Goal: Task Accomplishment & Management: Manage account settings

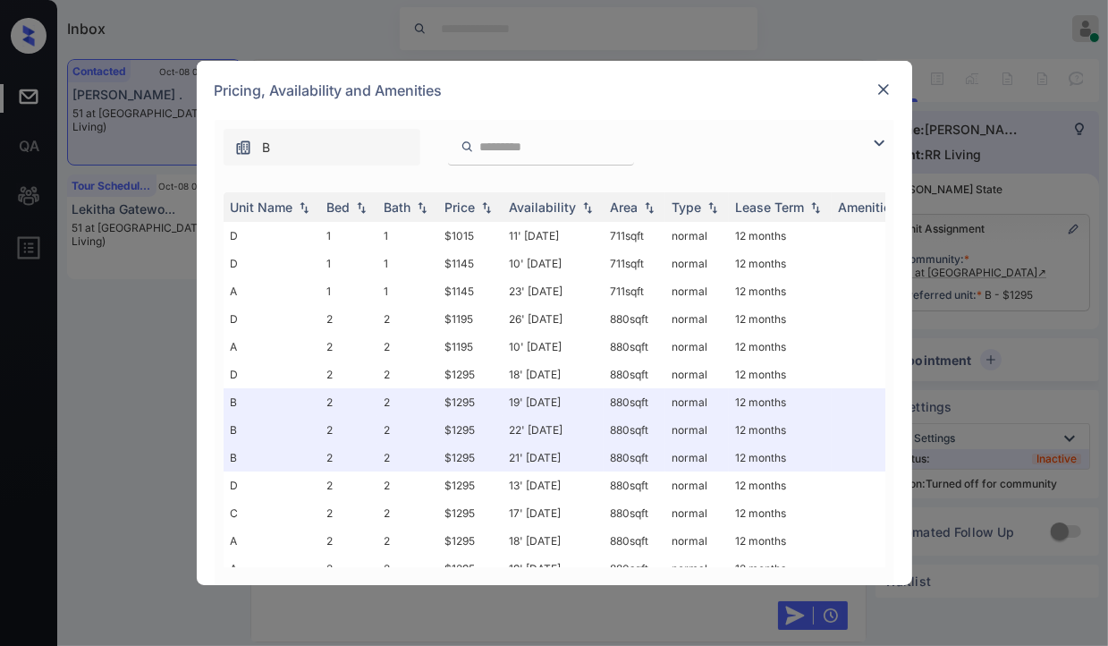
click at [887, 93] on img at bounding box center [883, 89] width 18 height 18
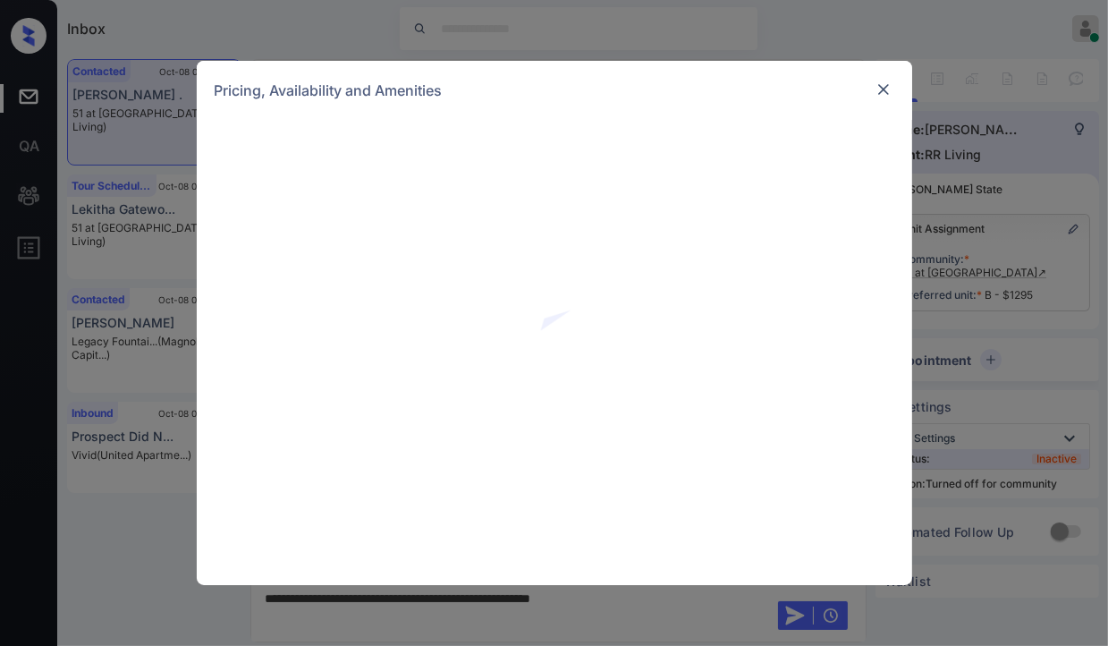
scroll to position [9169, 0]
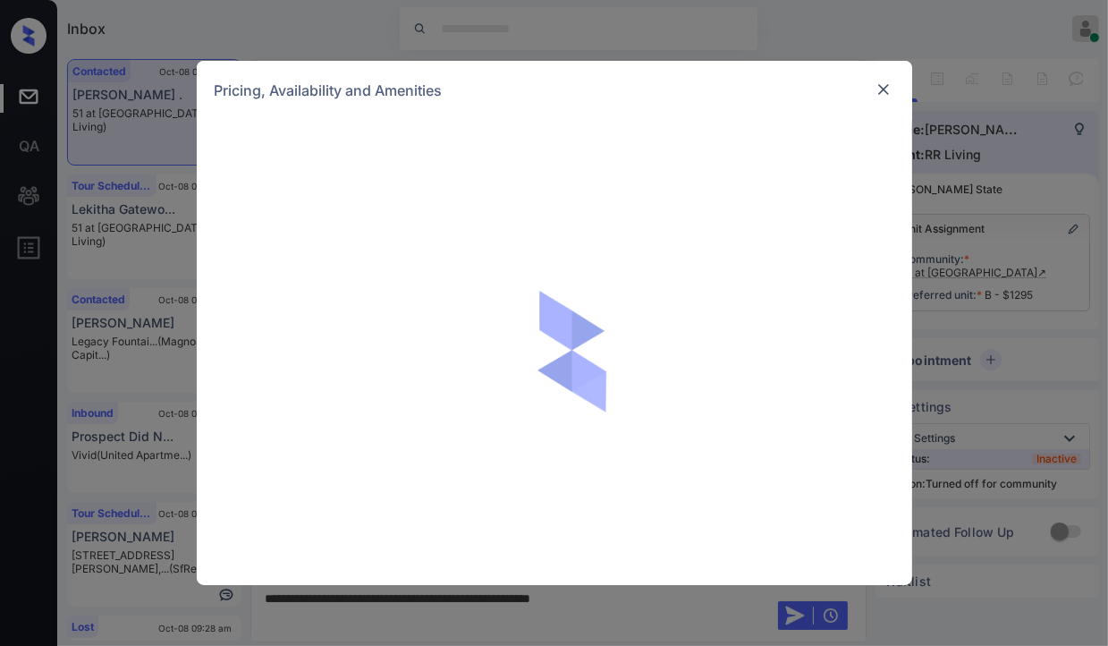
click at [891, 86] on img at bounding box center [883, 89] width 18 height 18
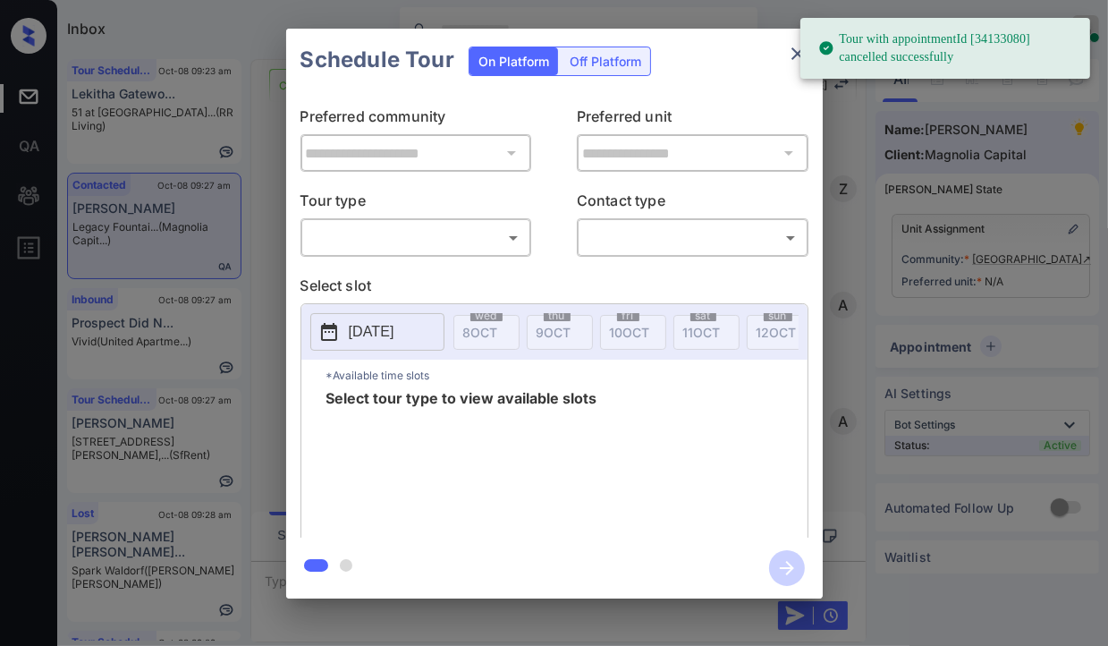
scroll to position [1304, 0]
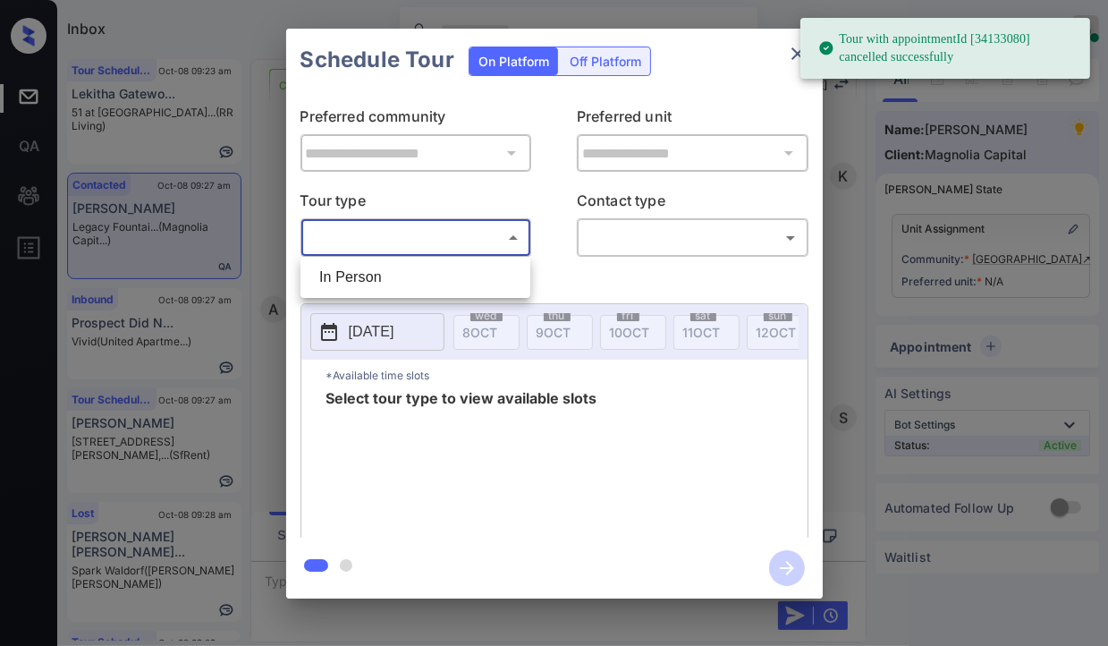
click at [415, 244] on body "Tour with appointmentId [34133080] cancelled successfully Inbox Danielle Dela C…" at bounding box center [554, 323] width 1108 height 646
click at [357, 281] on li "In Person" at bounding box center [415, 277] width 221 height 32
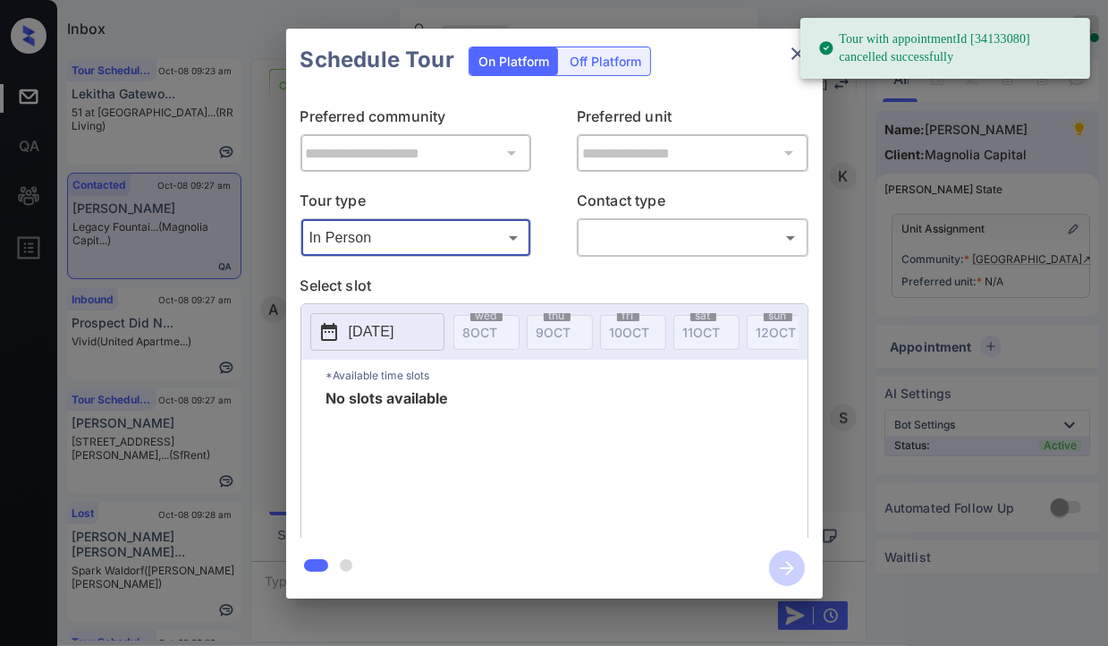
type input "********"
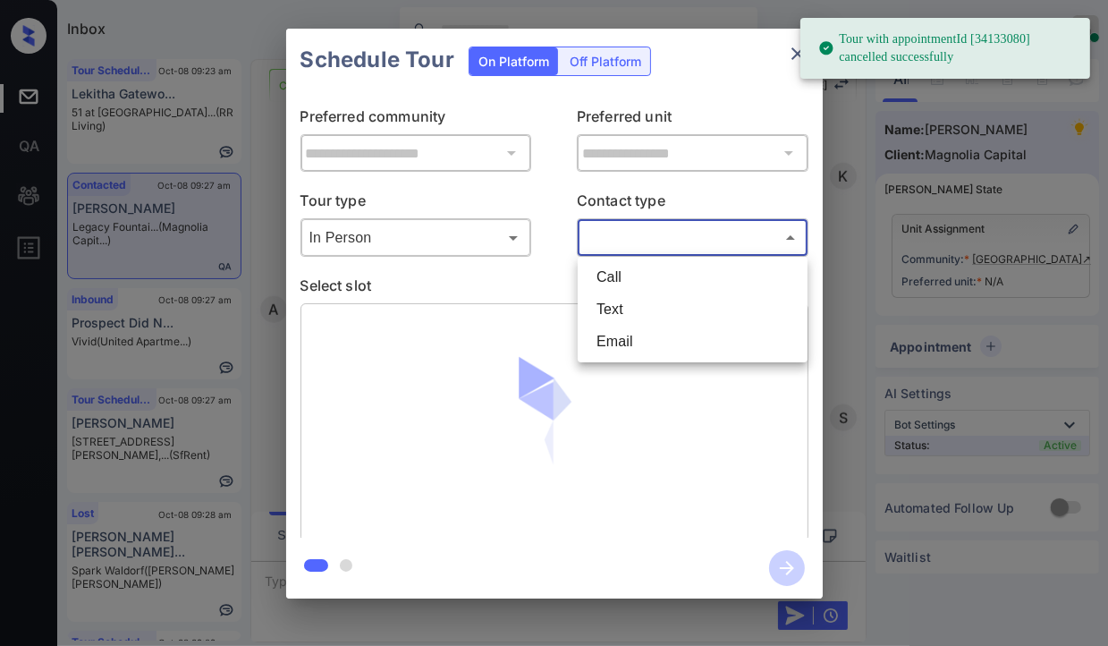
click at [701, 229] on body "Tour with appointmentId [34133080] cancelled successfully Inbox Danielle Dela C…" at bounding box center [554, 323] width 1108 height 646
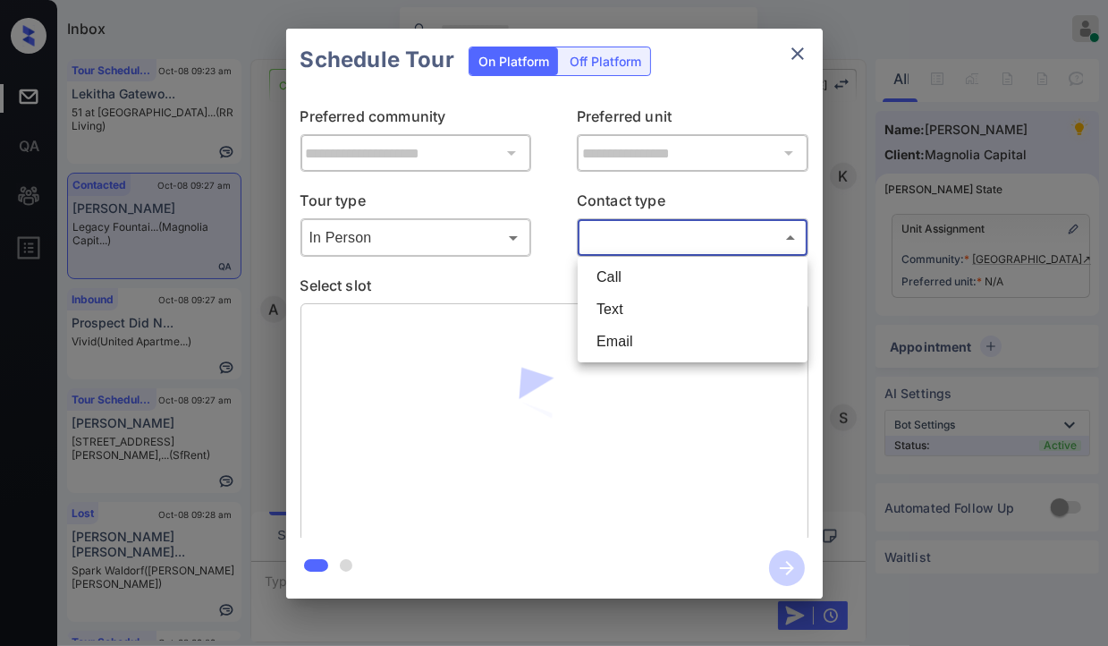
click at [622, 305] on li "Text" at bounding box center [692, 309] width 221 height 32
type input "****"
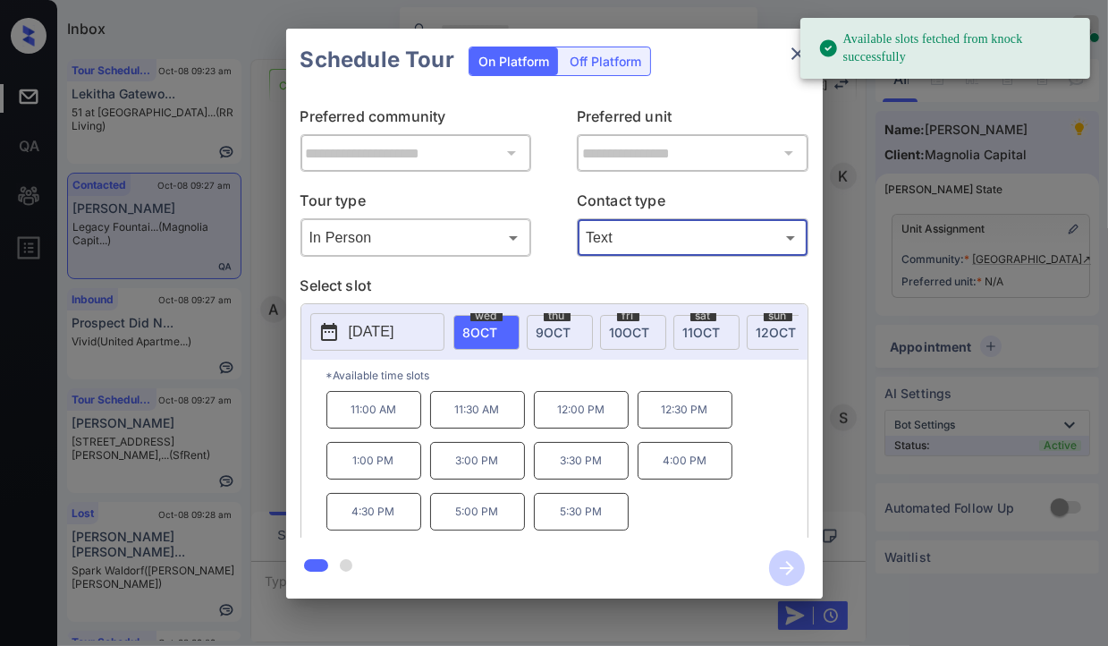
click at [383, 337] on p "2025-10-08" at bounding box center [372, 331] width 46 height 21
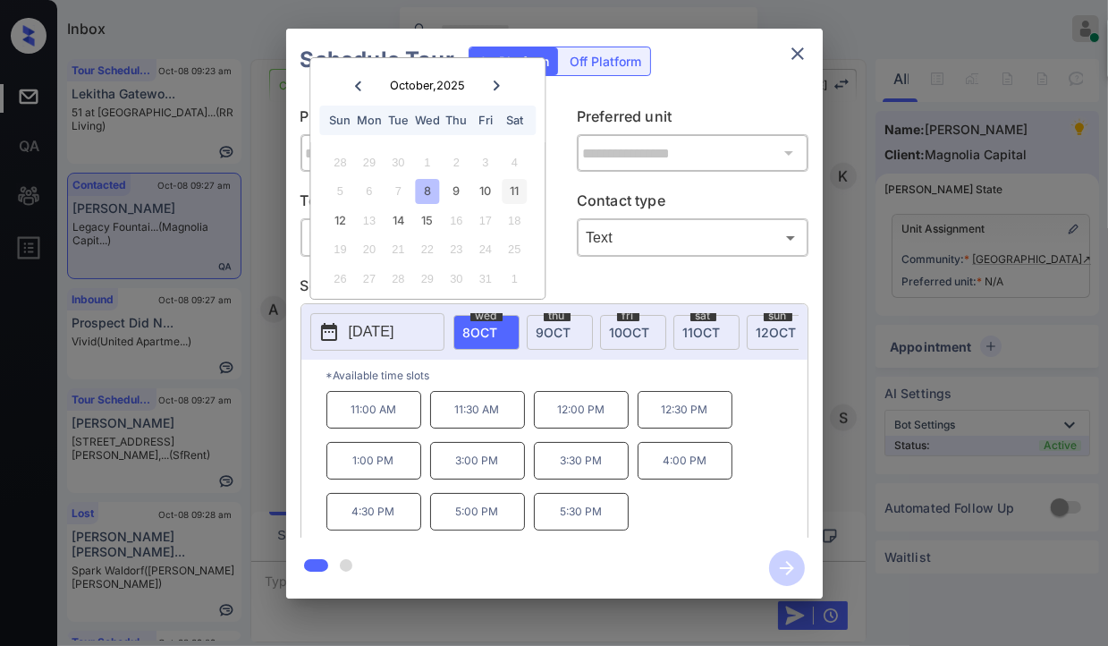
click at [519, 196] on div "11" at bounding box center [515, 191] width 24 height 24
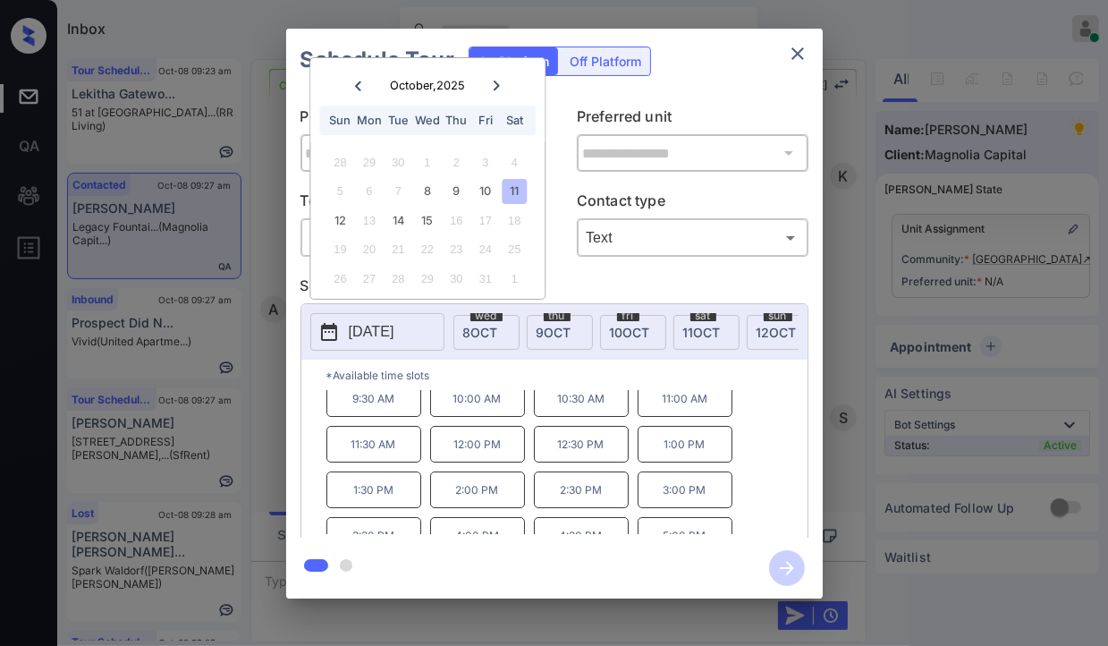
scroll to position [0, 0]
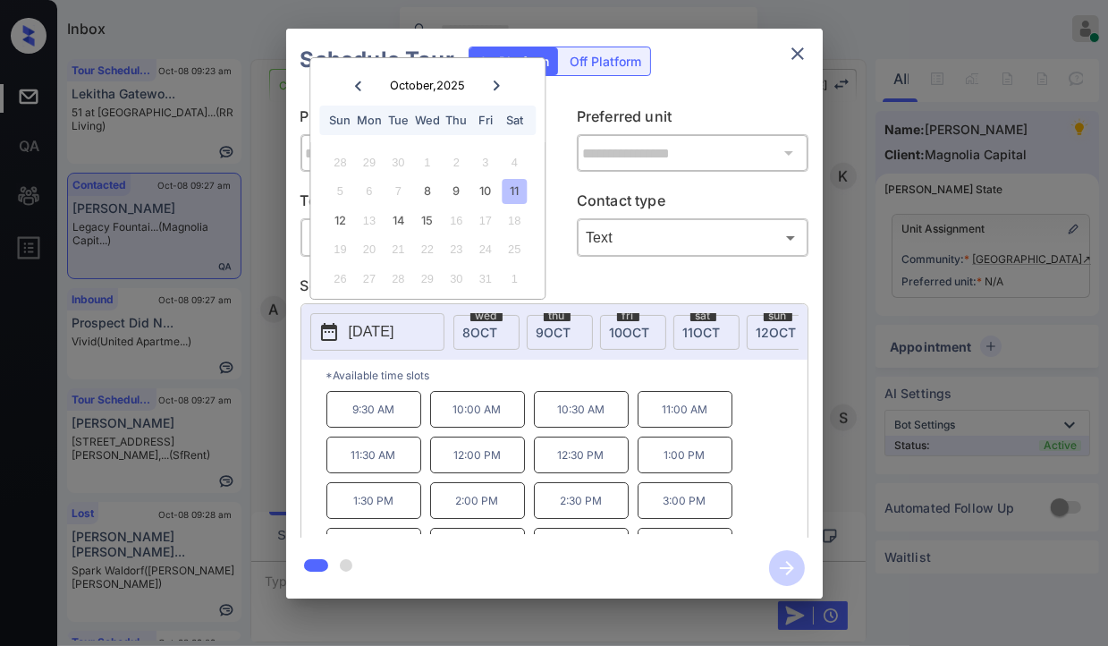
click at [790, 53] on icon "close" at bounding box center [797, 53] width 21 height 21
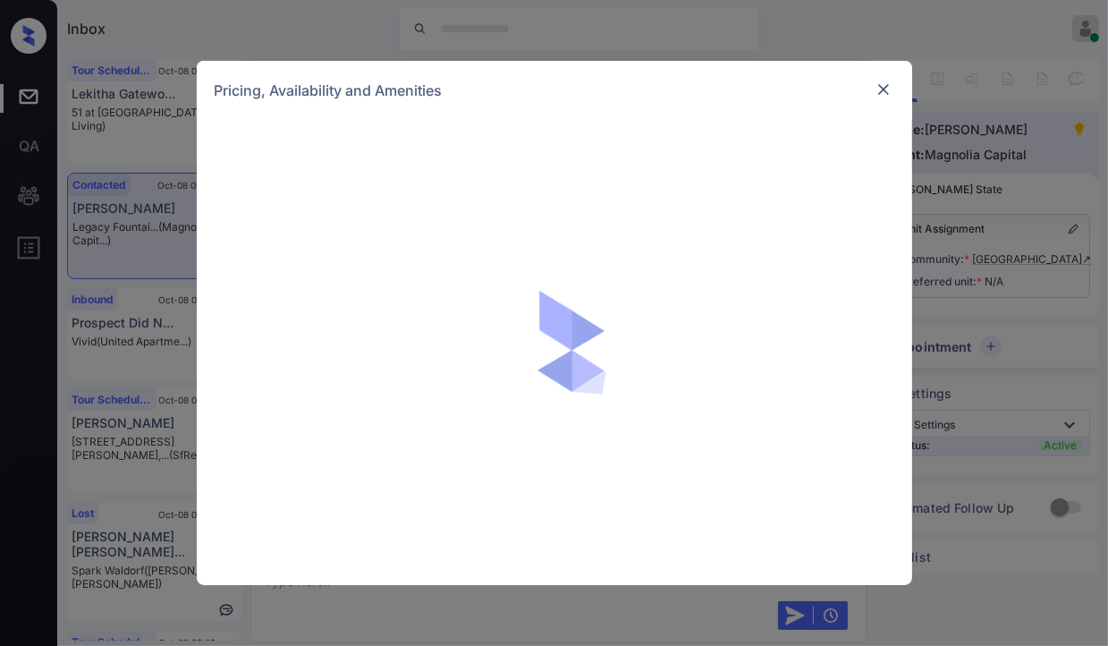
scroll to position [1304, 0]
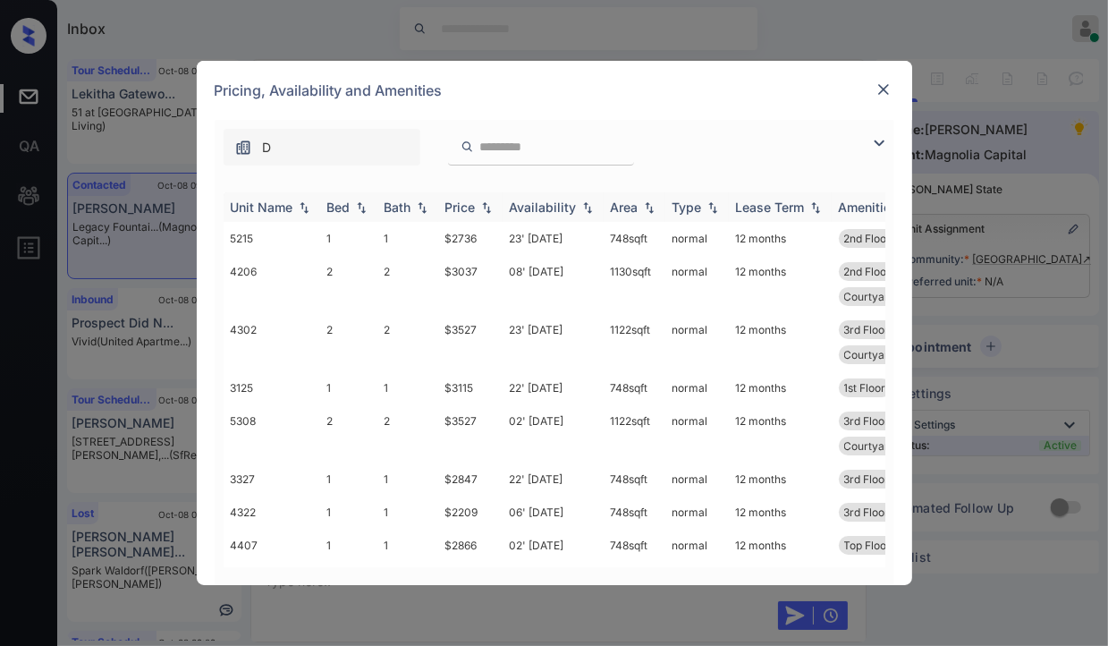
click at [354, 201] on img at bounding box center [361, 207] width 18 height 13
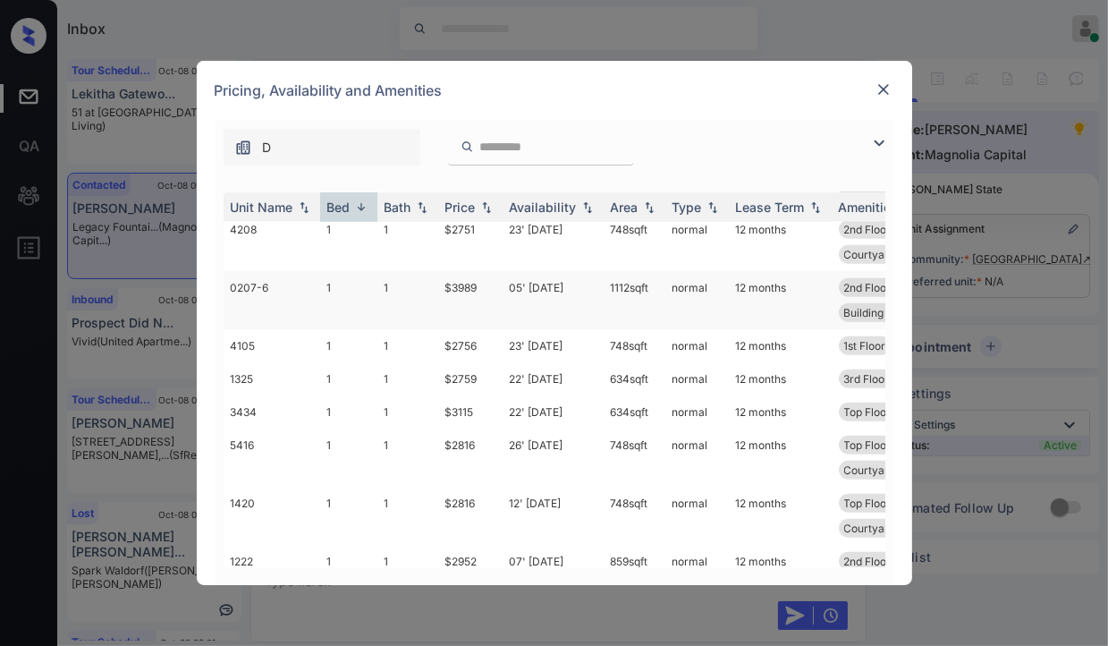
scroll to position [1245, 0]
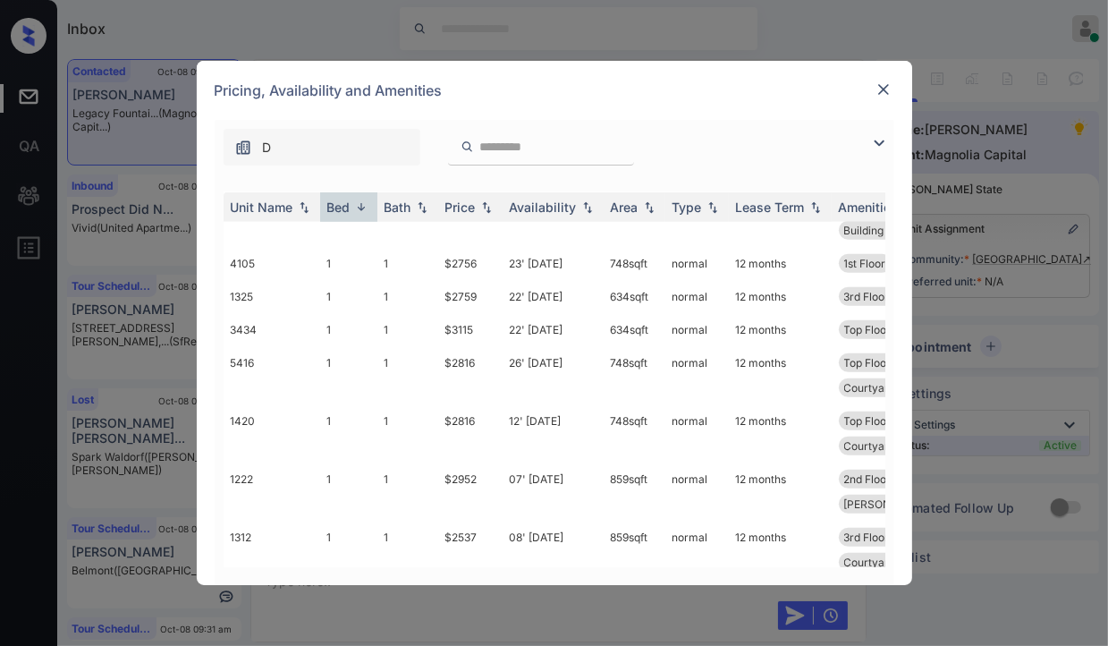
click at [883, 89] on img at bounding box center [883, 89] width 18 height 18
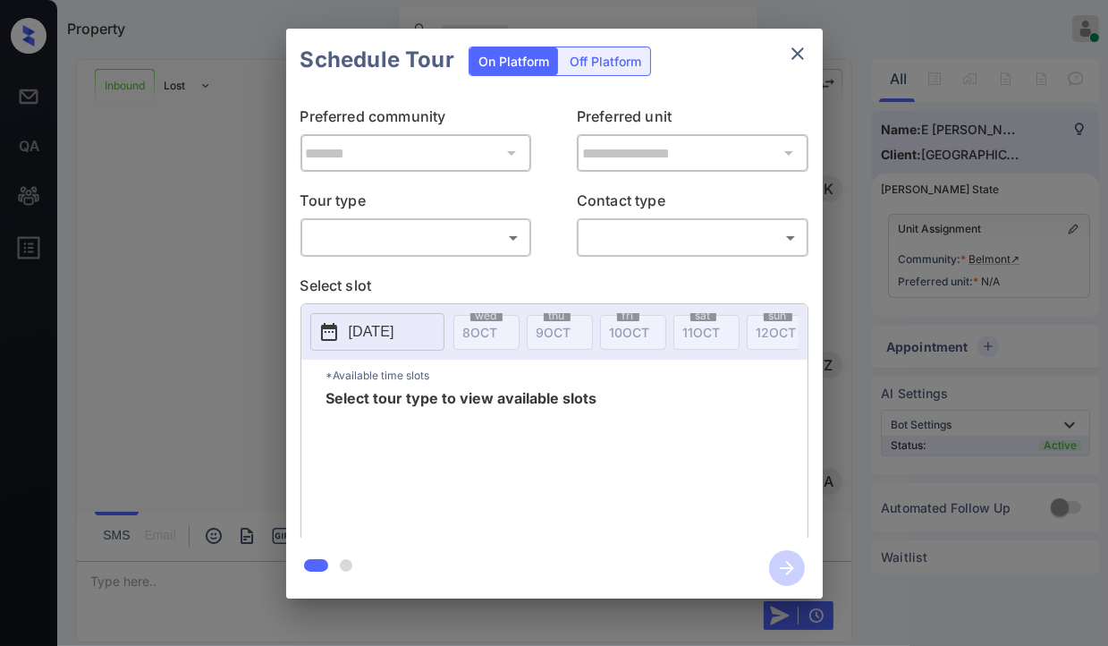
scroll to position [592, 0]
click at [384, 233] on body "Property Danielle Dela Cruz Online Set yourself offline Set yourself on break P…" at bounding box center [554, 323] width 1108 height 646
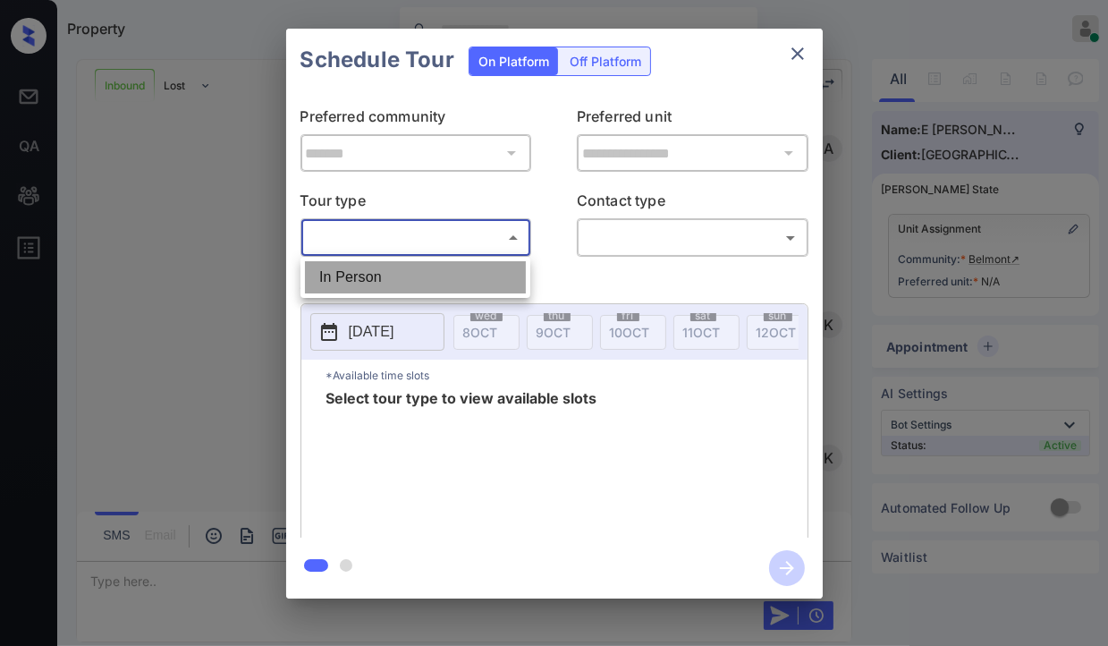
click at [358, 274] on li "In Person" at bounding box center [415, 277] width 221 height 32
type input "********"
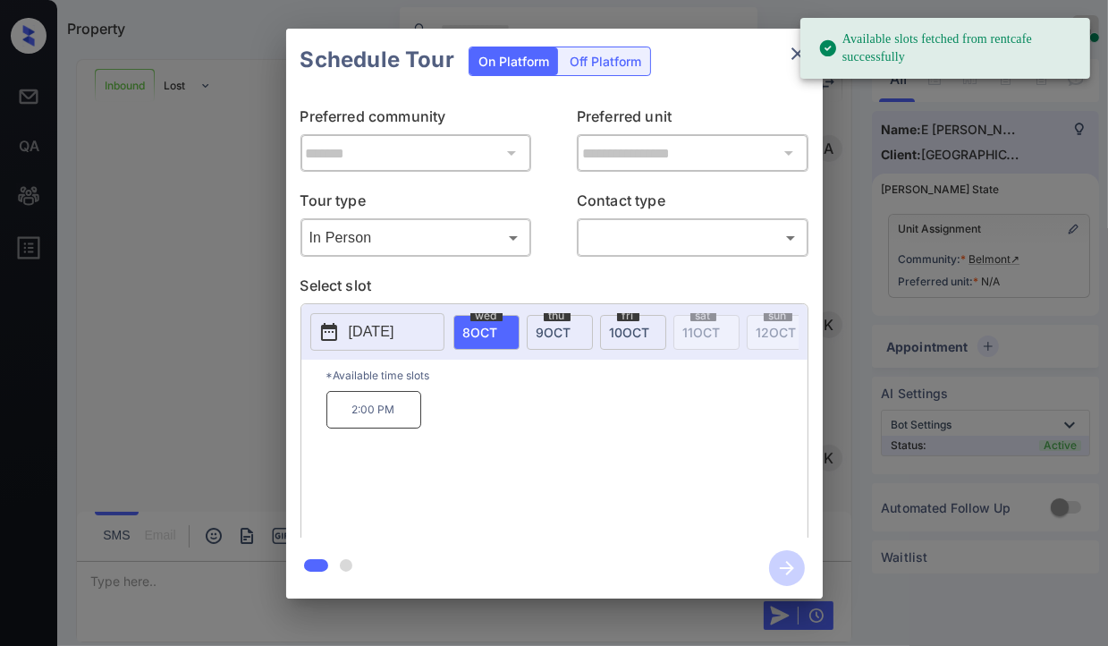
click at [358, 326] on p "2025-10-08" at bounding box center [372, 331] width 46 height 21
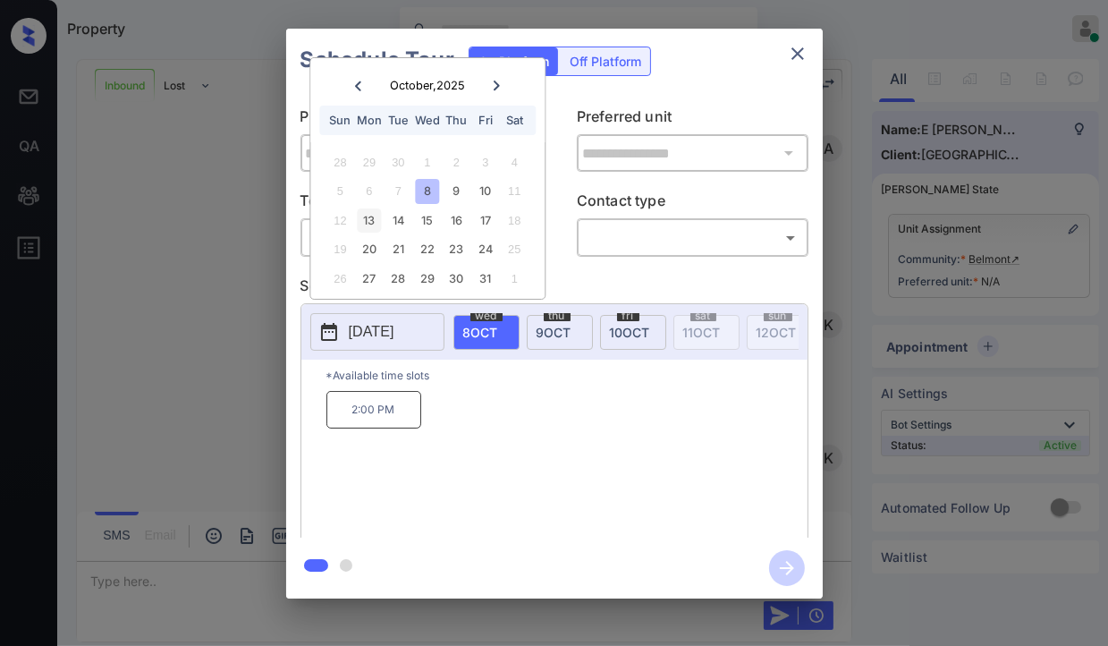
click at [369, 220] on div "13" at bounding box center [369, 220] width 24 height 24
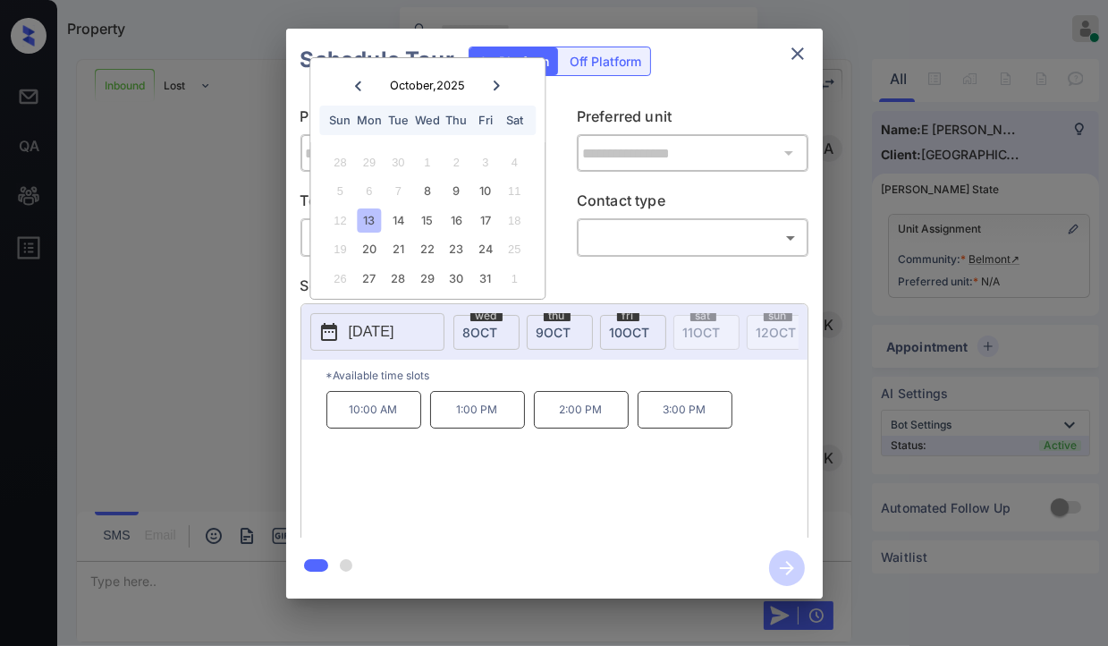
click at [796, 55] on icon "close" at bounding box center [797, 53] width 13 height 13
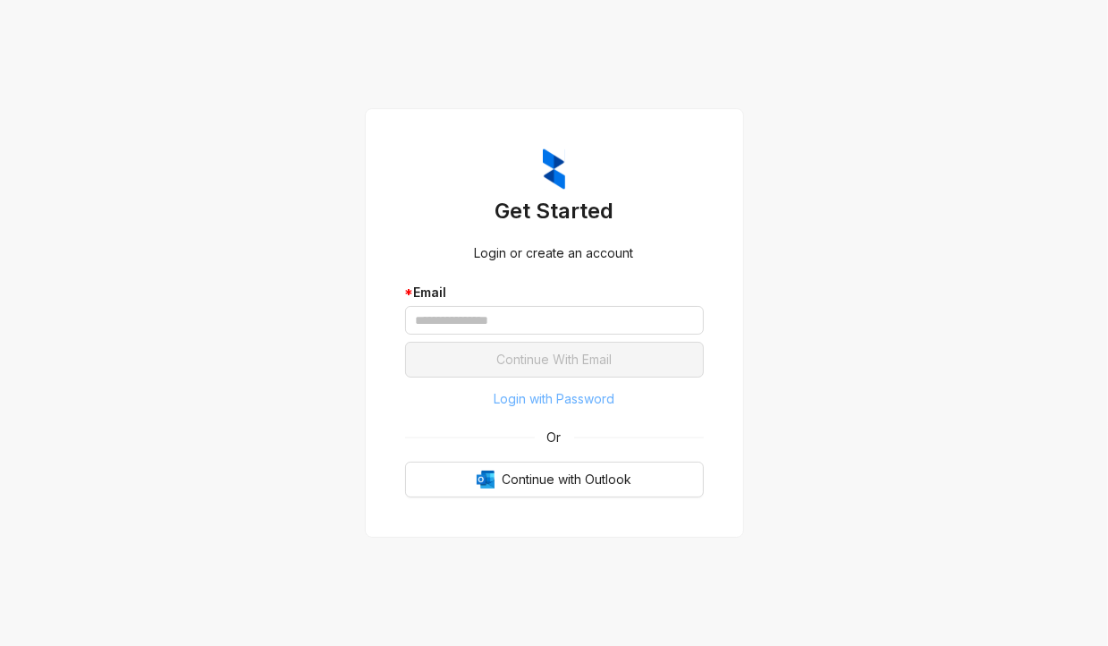
click at [542, 390] on span "Login with Password" at bounding box center [554, 399] width 121 height 20
type input "**********"
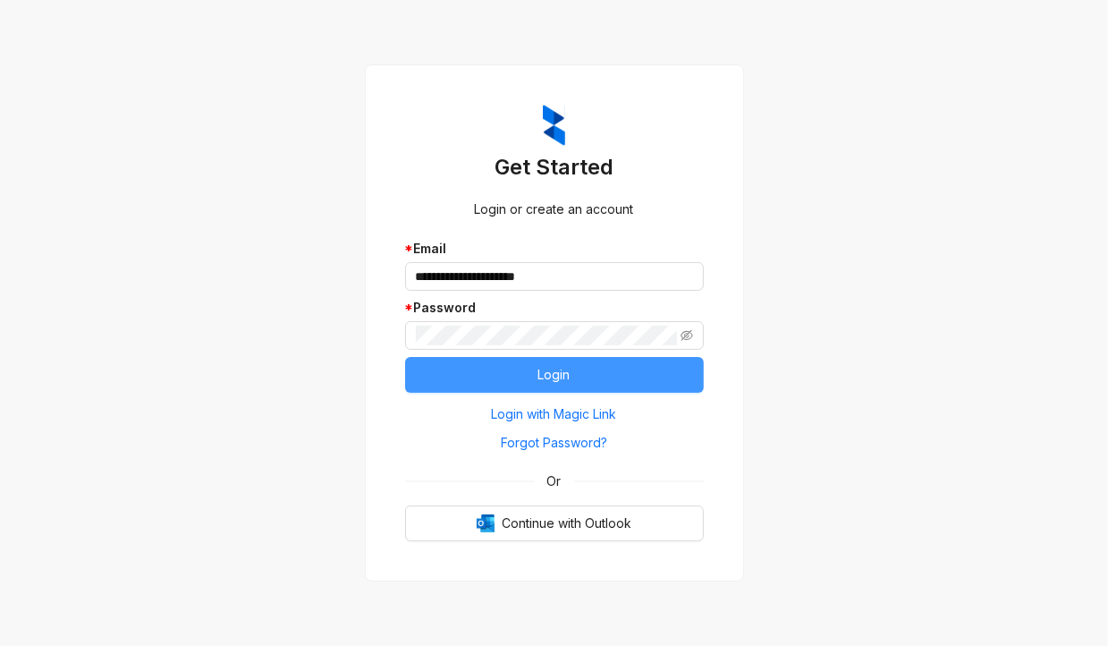
click at [553, 376] on span "Login" at bounding box center [554, 375] width 32 height 20
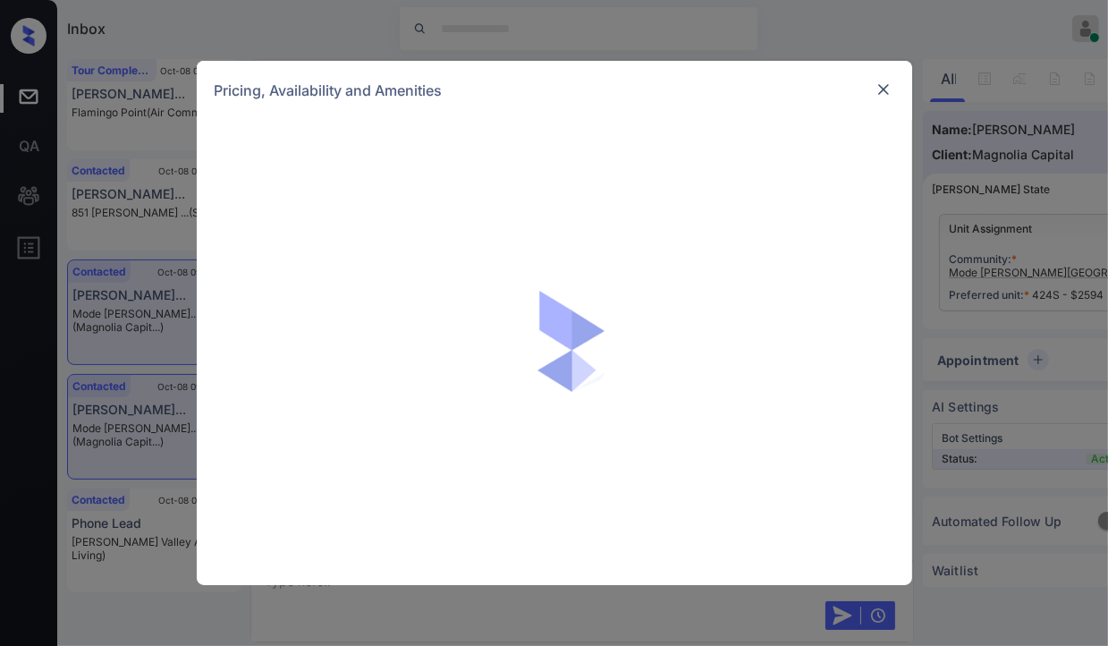
scroll to position [35, 0]
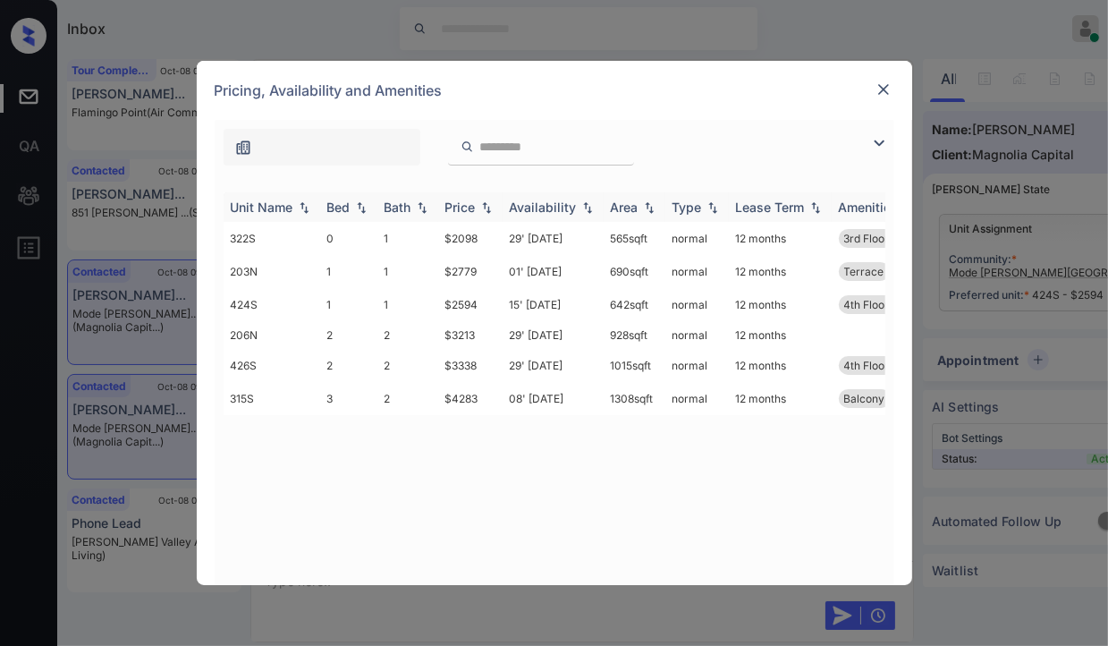
click at [348, 207] on div "Bed" at bounding box center [338, 206] width 23 height 15
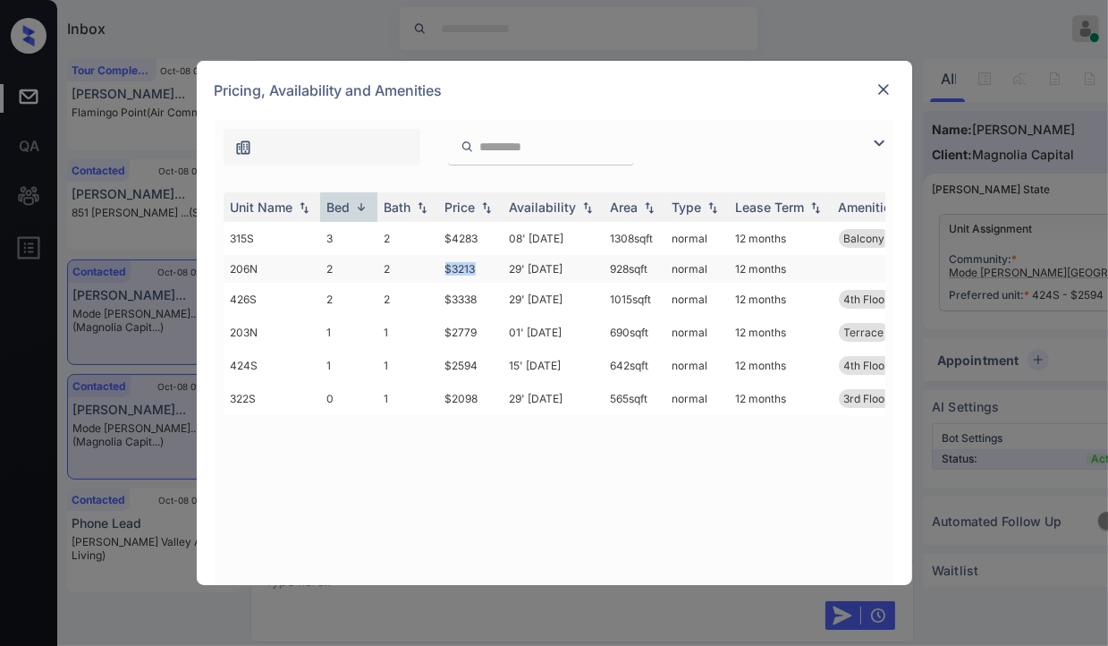
drag, startPoint x: 447, startPoint y: 266, endPoint x: 499, endPoint y: 266, distance: 51.9
click at [499, 266] on td "$3213" at bounding box center [470, 269] width 64 height 28
copy td "$3213"
click at [879, 84] on img at bounding box center [883, 89] width 18 height 18
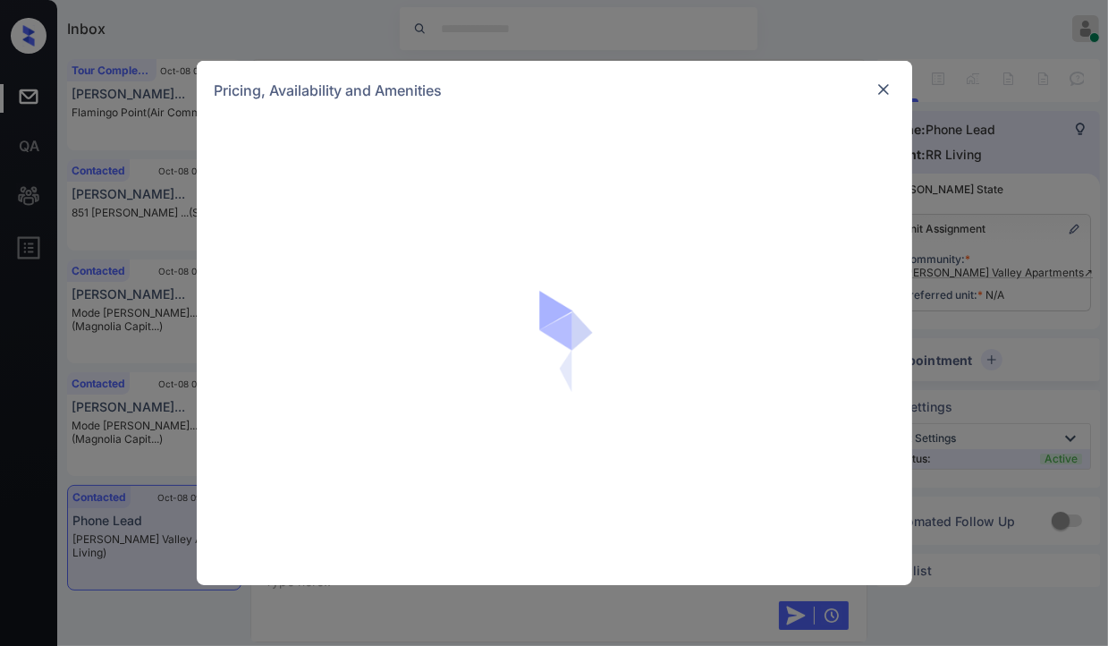
scroll to position [35, 0]
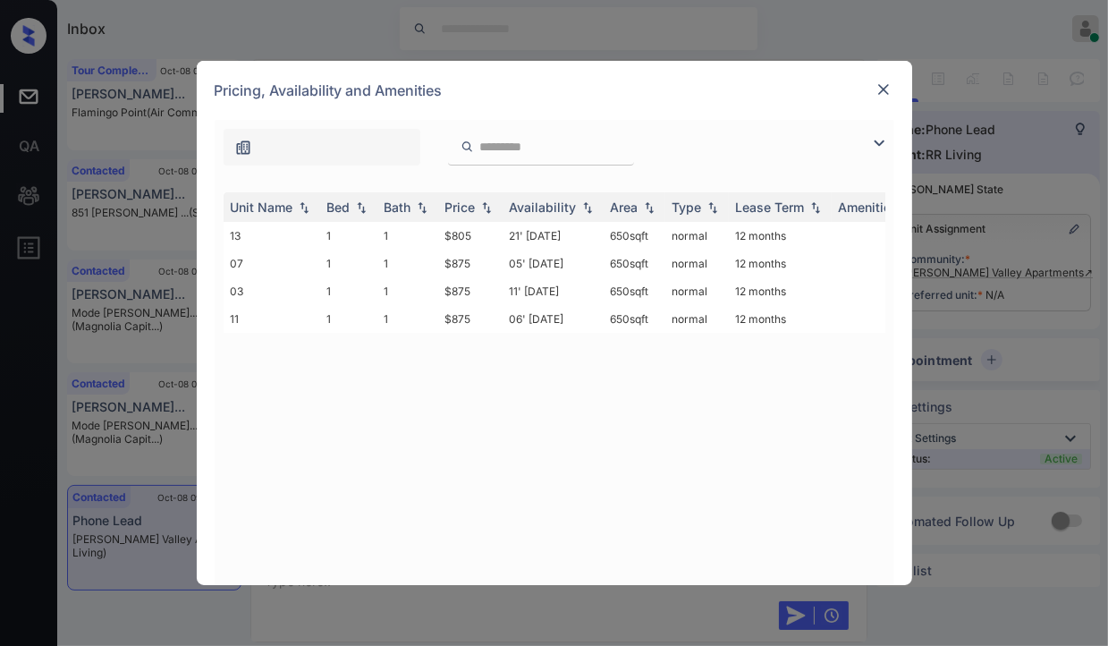
click at [877, 79] on div at bounding box center [883, 89] width 21 height 21
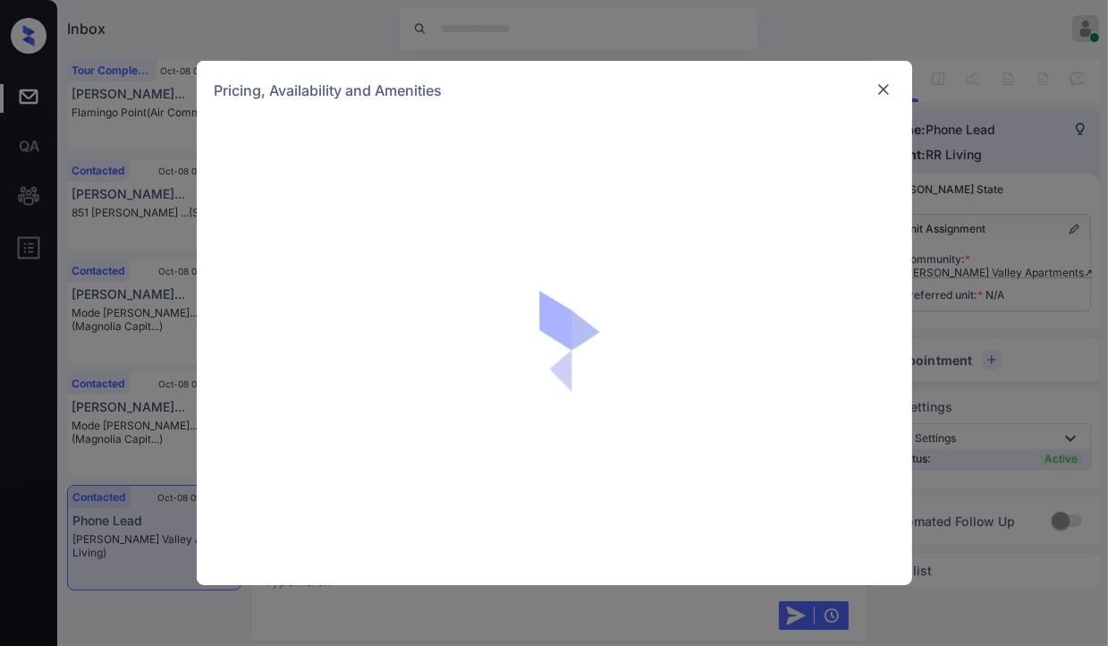
scroll to position [35, 0]
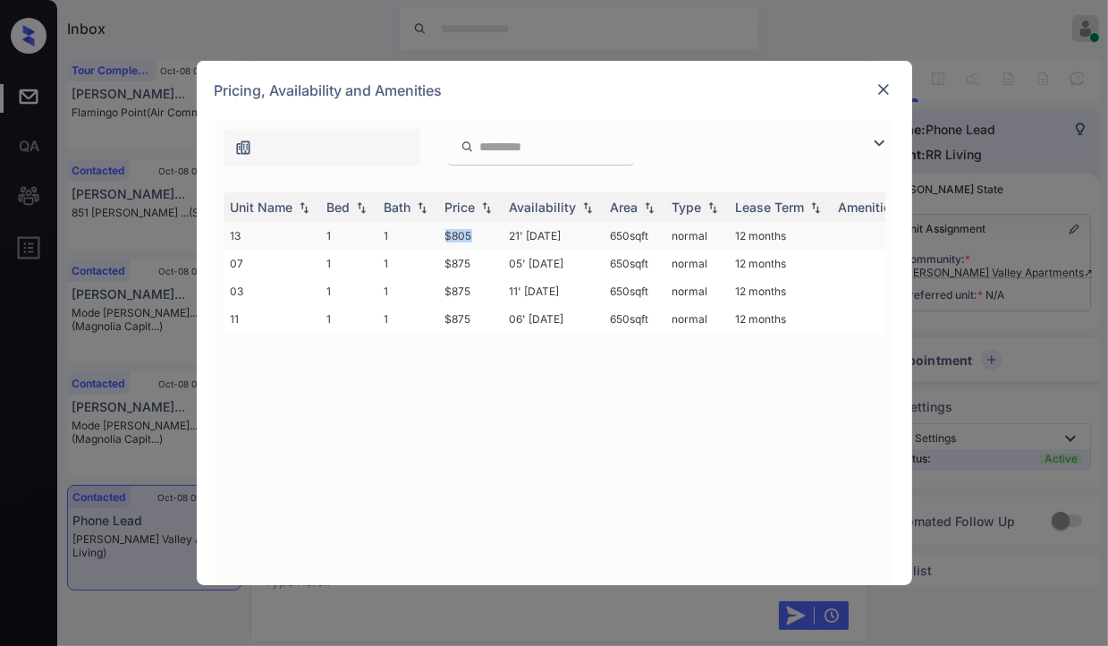
drag, startPoint x: 433, startPoint y: 229, endPoint x: 479, endPoint y: 229, distance: 46.5
click at [479, 229] on tr "13 1 1 $805 21' [DATE] 650 sqft normal 12 months" at bounding box center [691, 236] width 934 height 28
copy tr "$805"
click at [886, 83] on img at bounding box center [883, 89] width 18 height 18
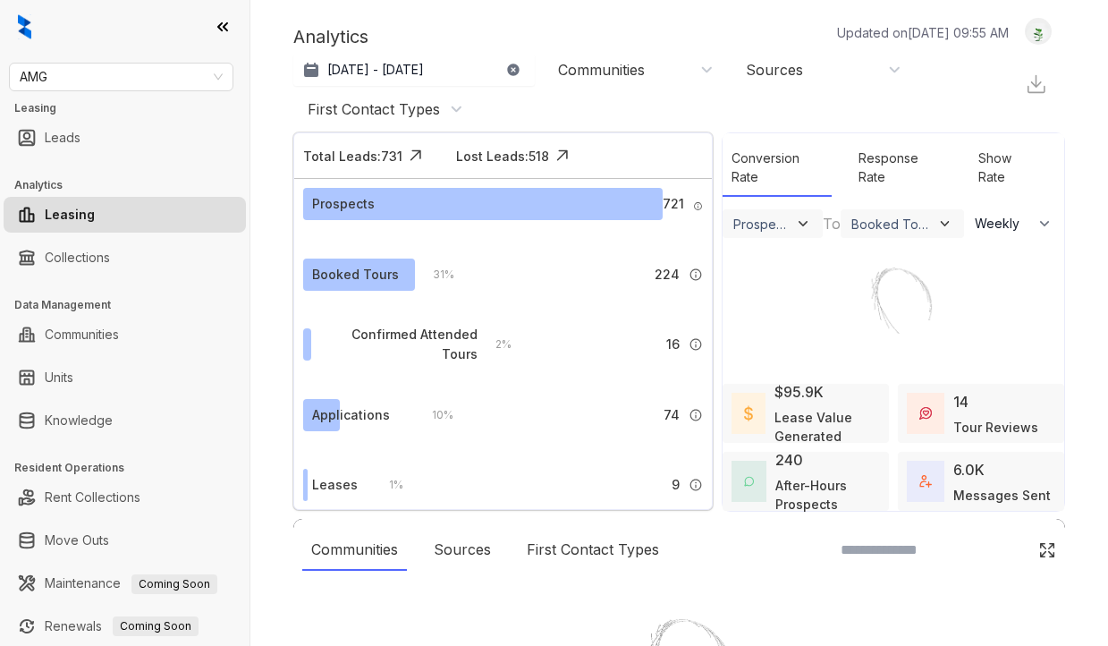
select select "******"
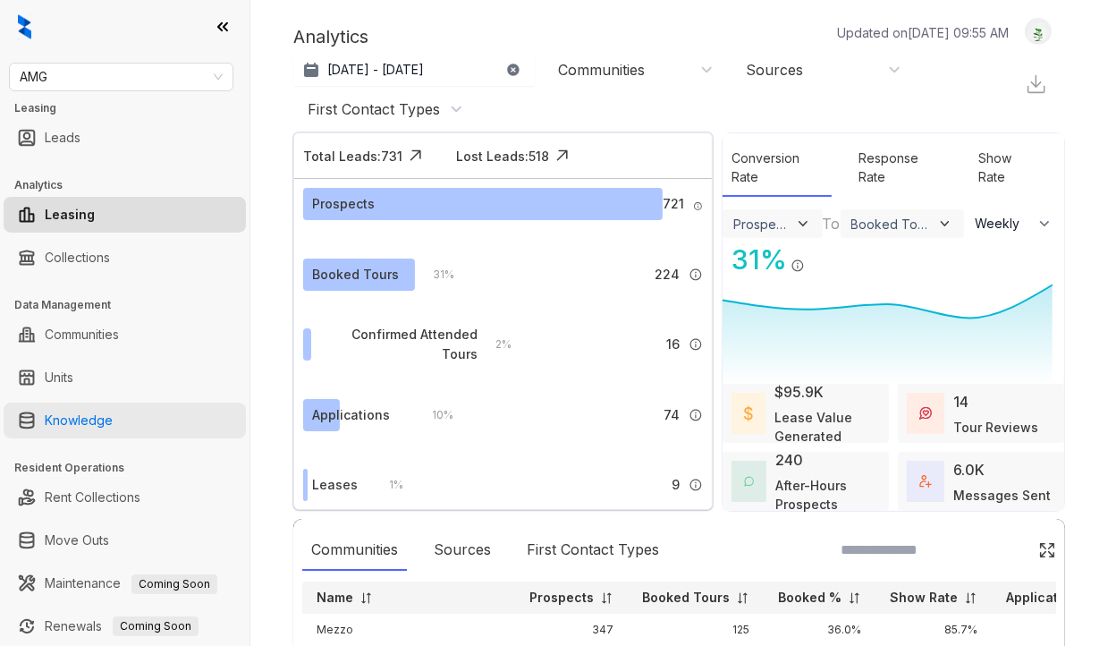
click at [76, 405] on link "Knowledge" at bounding box center [79, 420] width 68 height 36
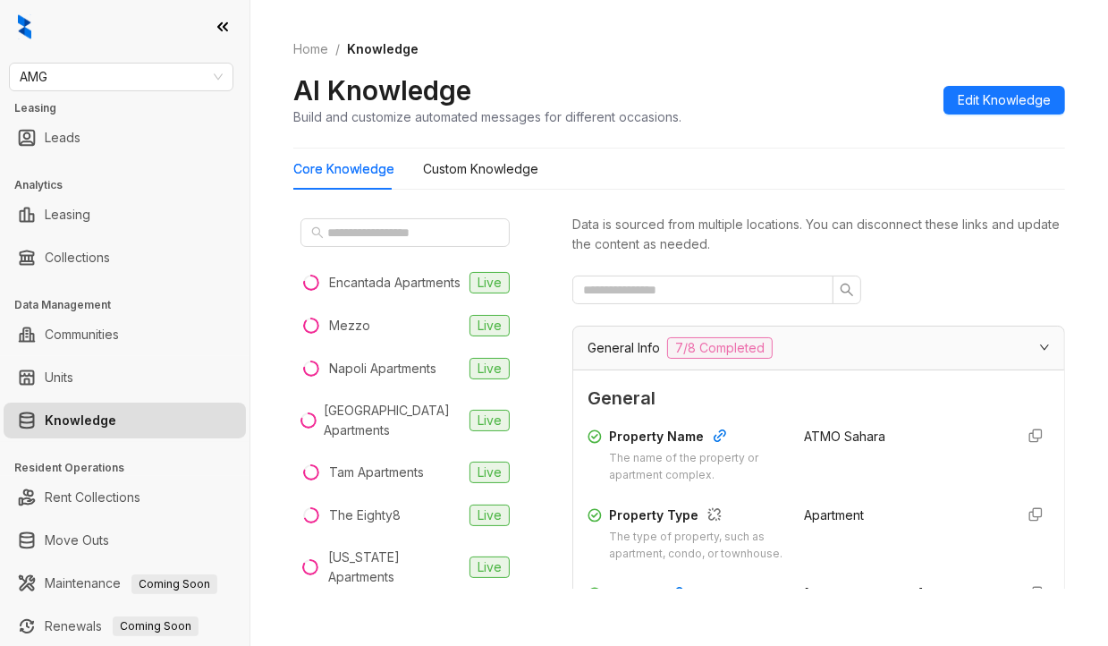
drag, startPoint x: 108, startPoint y: 81, endPoint x: -7, endPoint y: 95, distance: 116.1
click at [0, 95] on html "AMG Leasing Leads Analytics Leasing Collections Data Management Communities Uni…" at bounding box center [554, 323] width 1108 height 646
click at [64, 86] on span "AMG" at bounding box center [121, 76] width 203 height 27
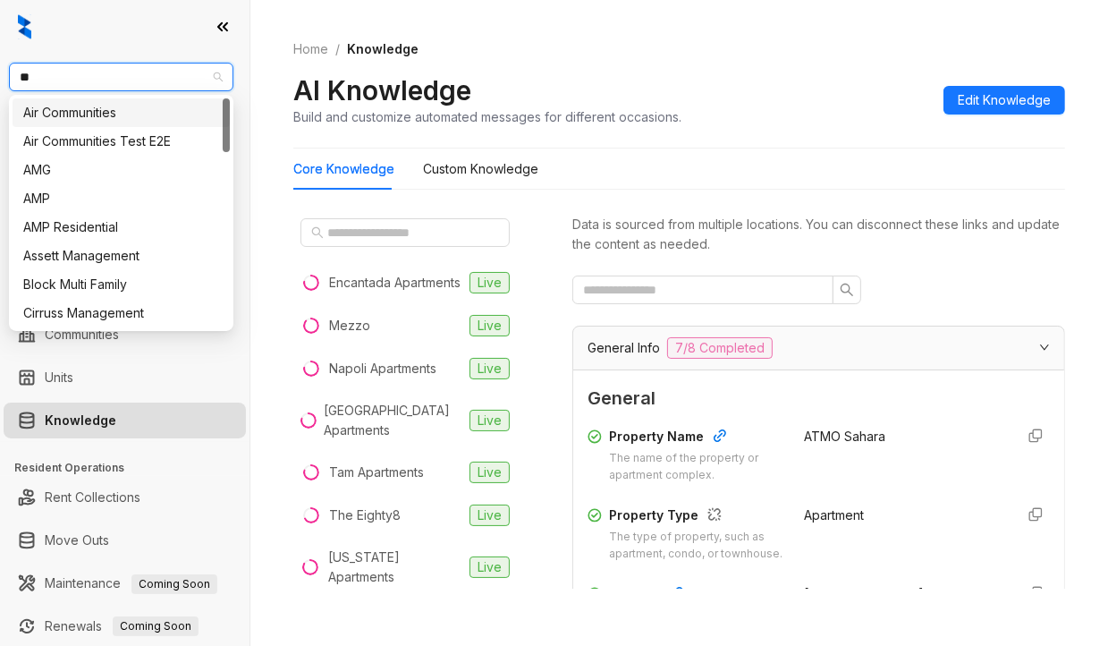
type input "***"
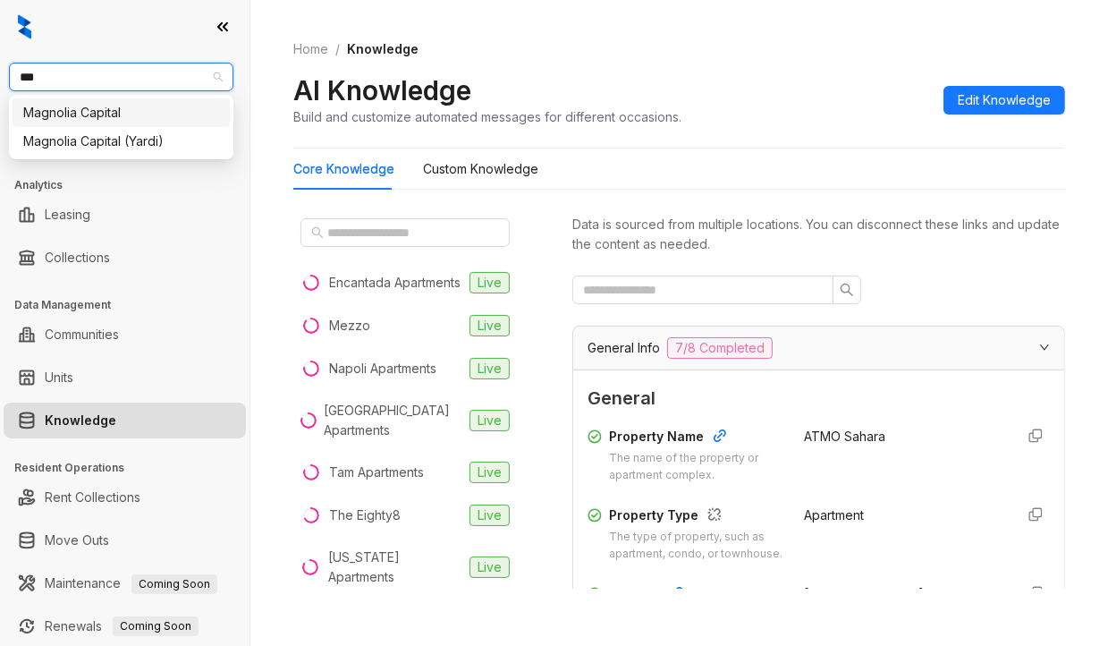
click at [73, 106] on div "Magnolia Capital" at bounding box center [121, 113] width 196 height 20
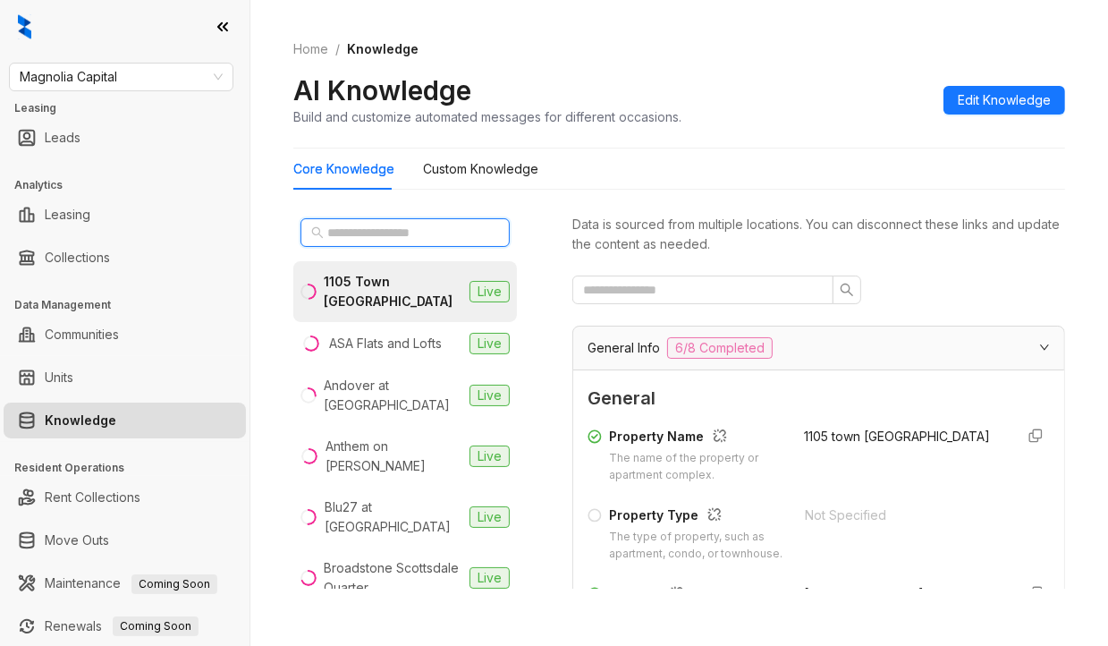
click at [392, 232] on input "text" at bounding box center [405, 233] width 157 height 20
click at [402, 229] on input "text" at bounding box center [405, 233] width 157 height 20
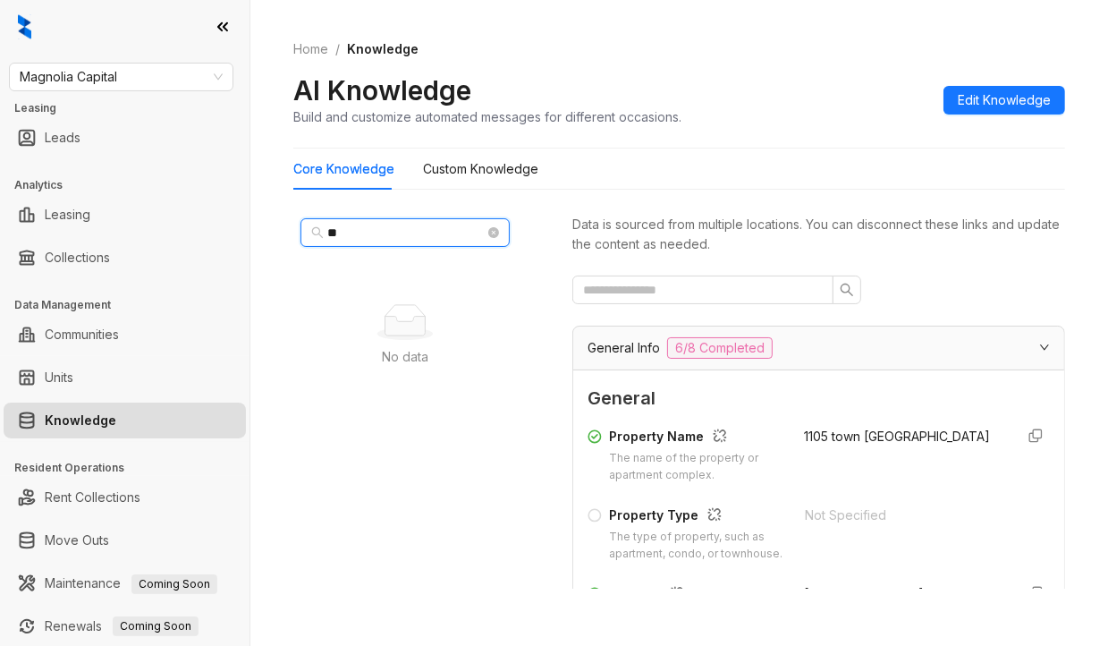
type input "*"
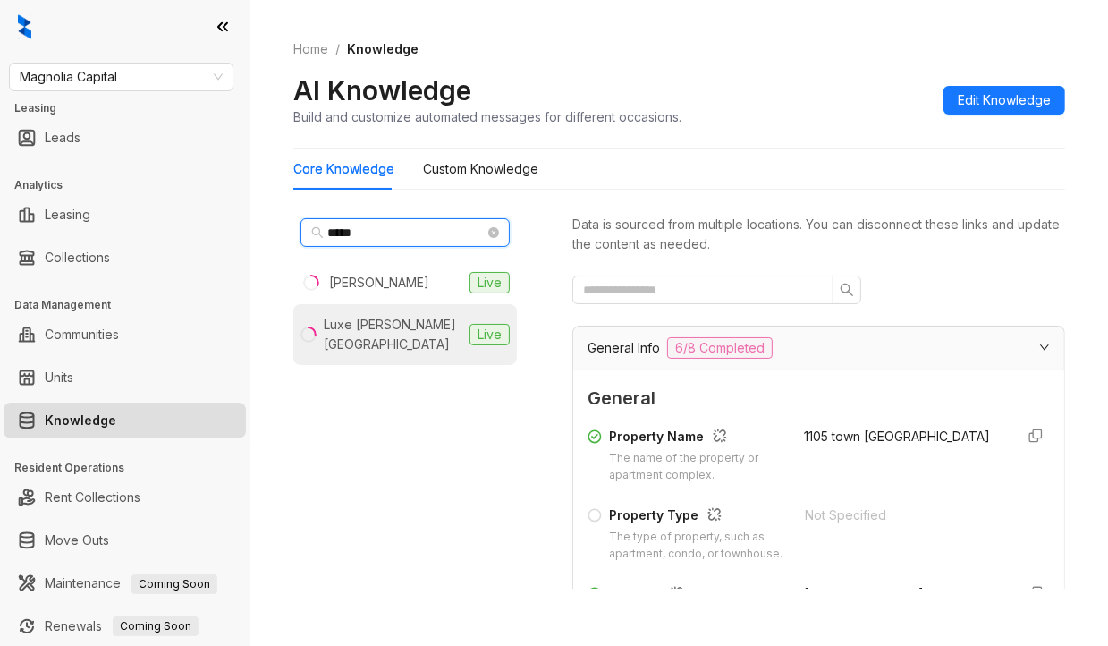
type input "*****"
click at [362, 327] on div "Luxe [PERSON_NAME][GEOGRAPHIC_DATA]" at bounding box center [393, 334] width 139 height 39
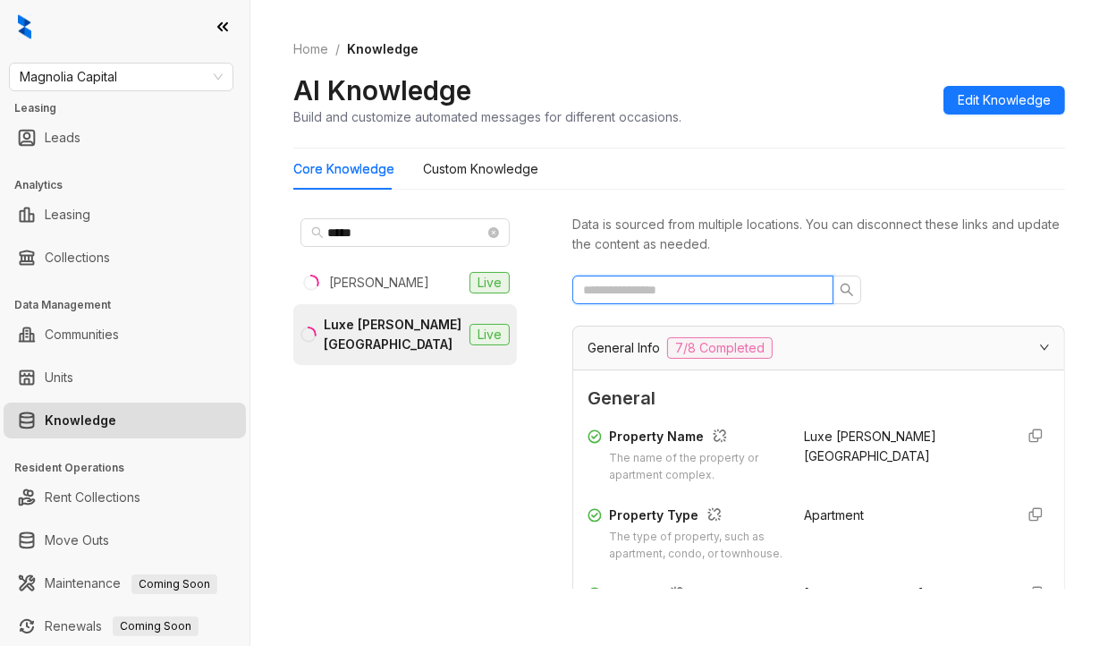
click at [707, 295] on input "text" at bounding box center [695, 290] width 225 height 20
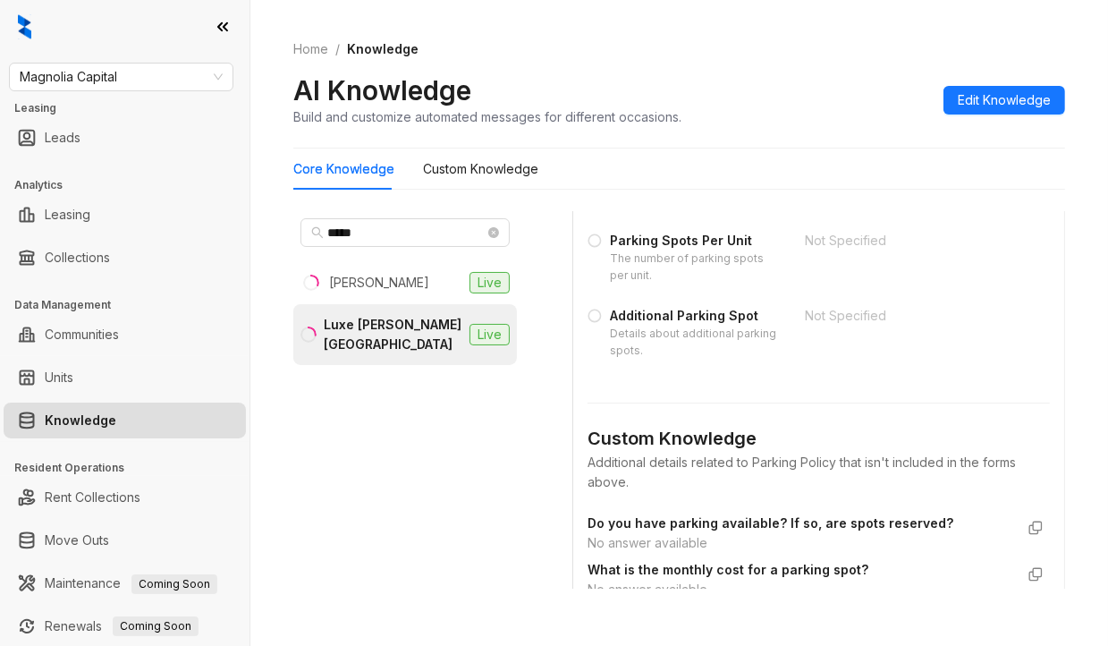
scroll to position [626, 0]
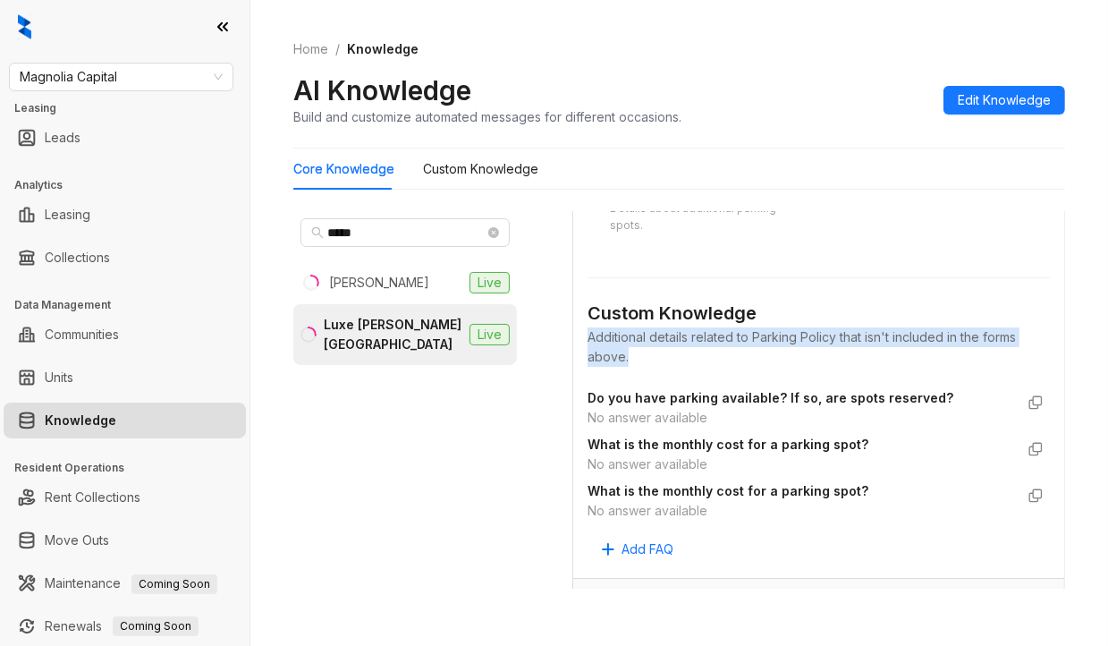
drag, startPoint x: 591, startPoint y: 334, endPoint x: 700, endPoint y: 351, distance: 110.4
click at [700, 351] on div "Additional details related to Parking Policy that isn't included in the forms a…" at bounding box center [818, 346] width 462 height 39
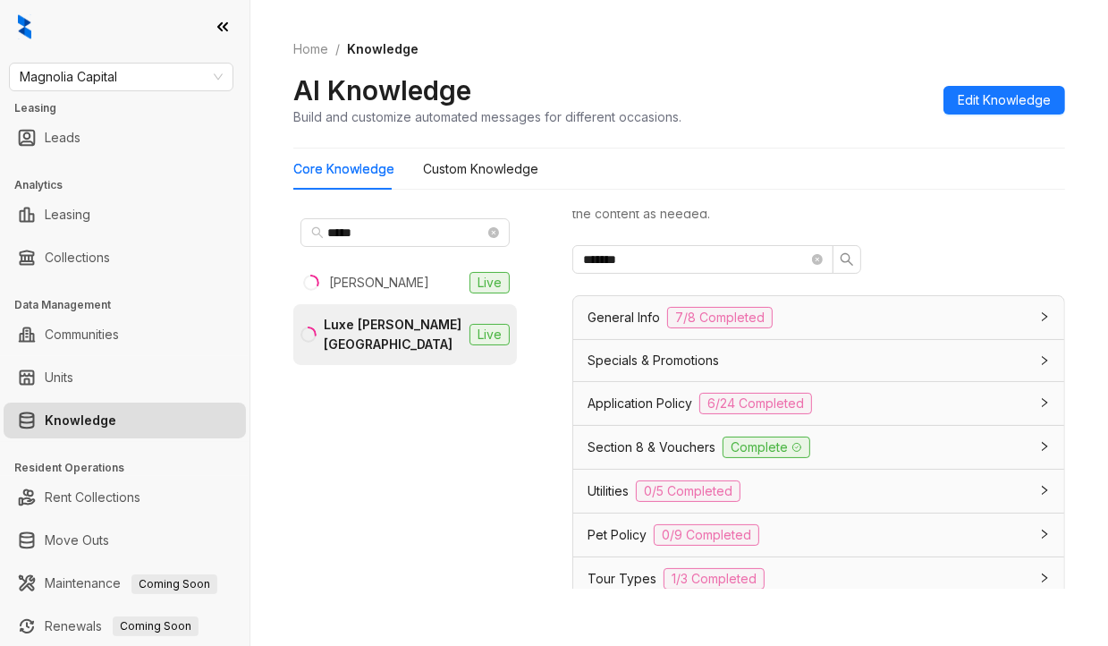
scroll to position [0, 0]
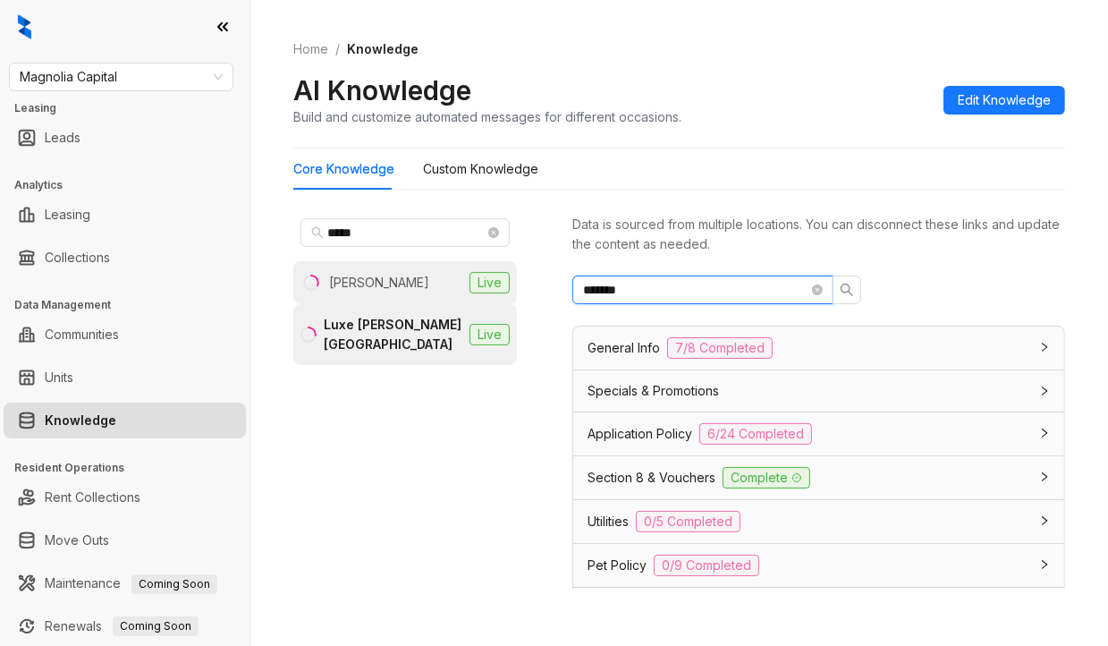
drag, startPoint x: 641, startPoint y: 289, endPoint x: 296, endPoint y: 287, distance: 345.2
click at [376, 289] on div "***** Logan Live Luxe Logan Square Live Data is sourced from multiple locations…" at bounding box center [679, 404] width 772 height 400
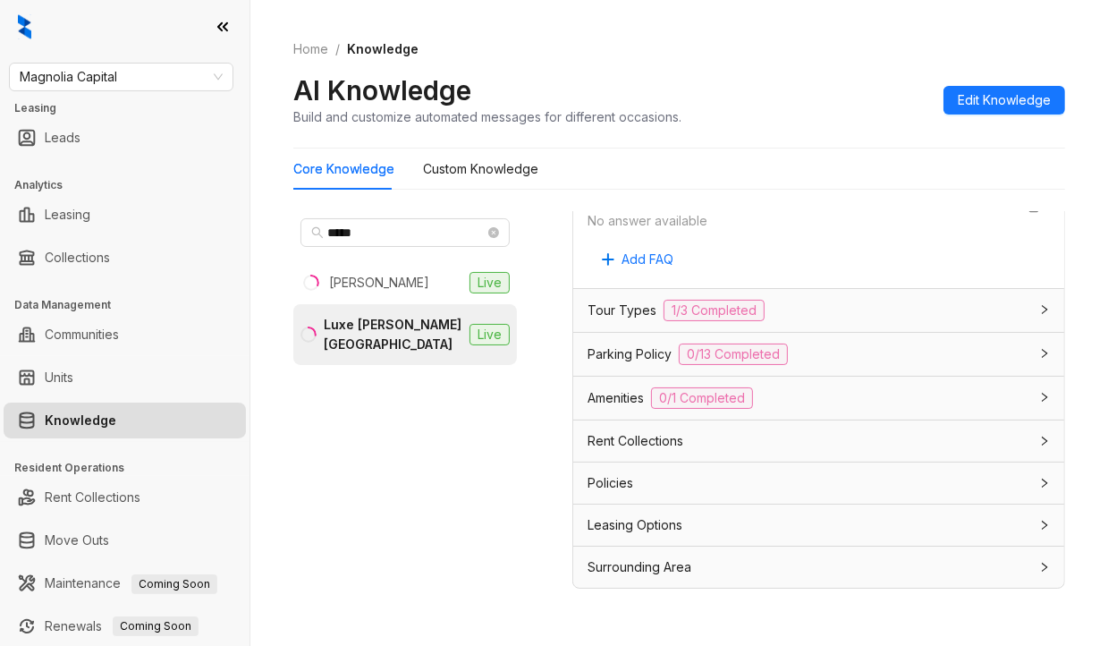
scroll to position [1130, 0]
type input "***"
click at [141, 78] on span "Magnolia Capital" at bounding box center [121, 76] width 203 height 27
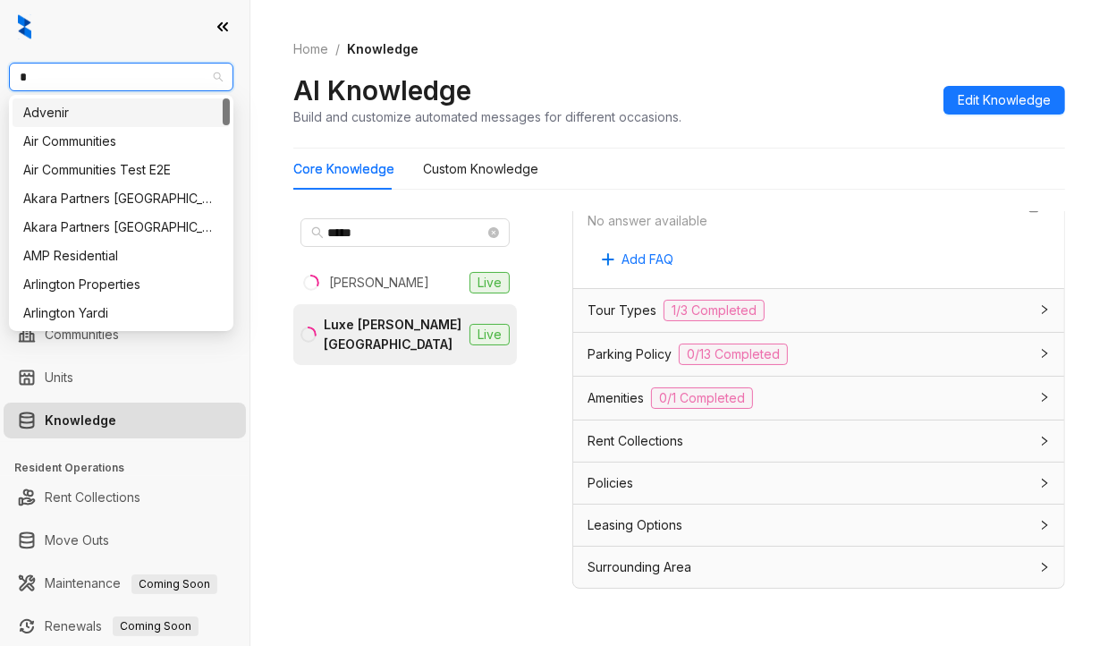
type input "**"
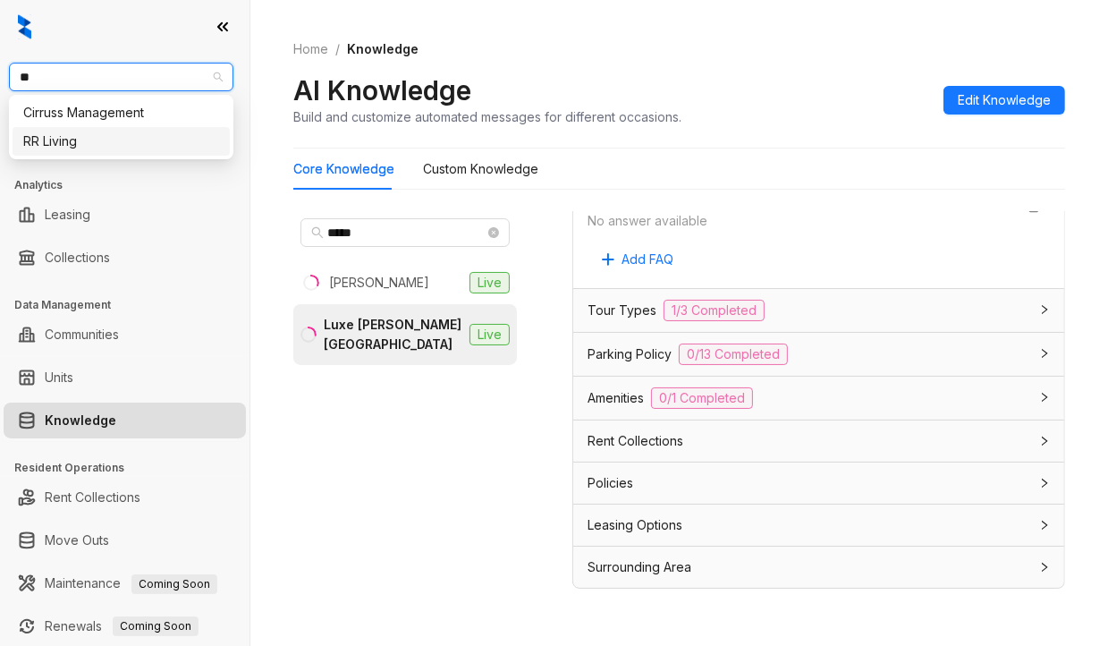
click at [66, 140] on div "RR Living" at bounding box center [121, 141] width 196 height 20
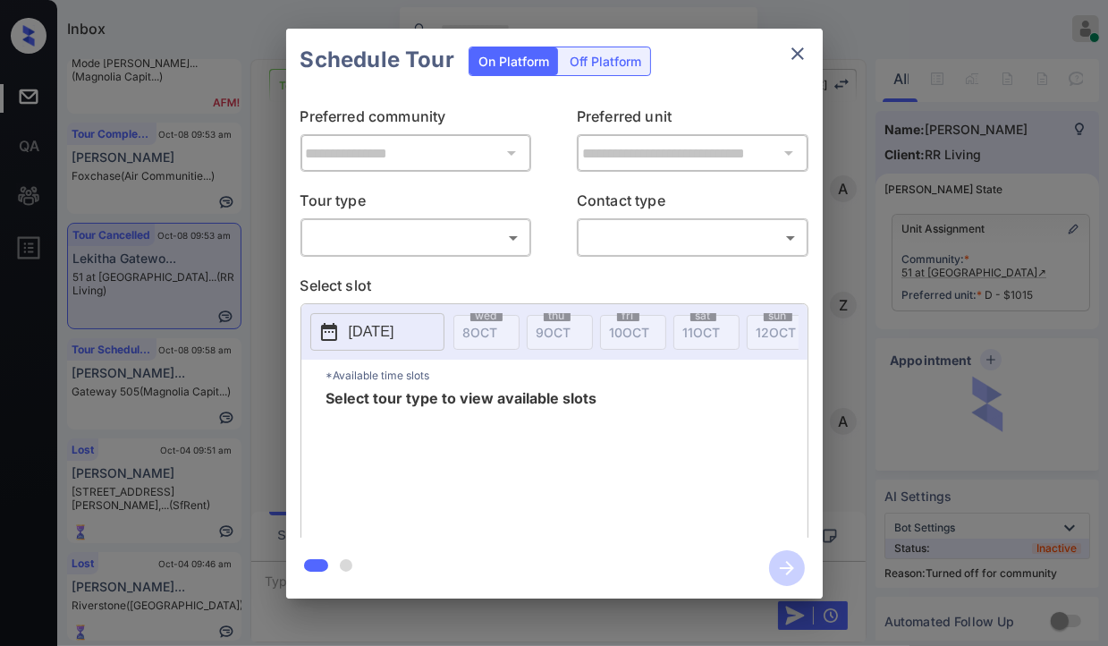
scroll to position [6266, 0]
click at [426, 220] on div "​ ​" at bounding box center [416, 237] width 232 height 38
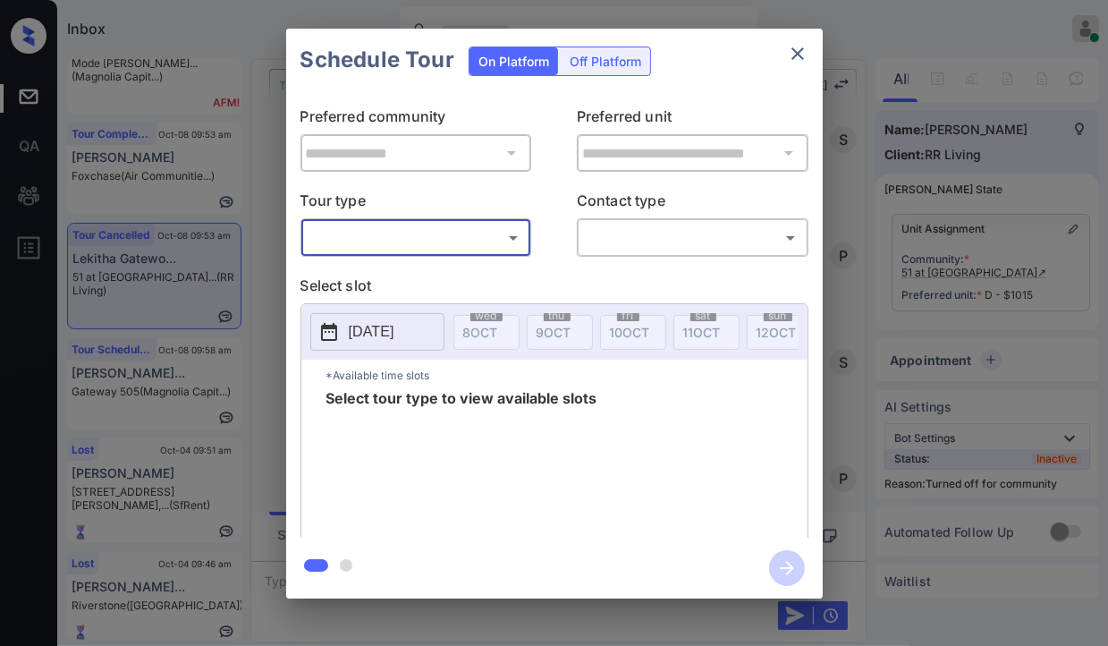
click at [416, 240] on body "Inbox Danielle Dela Cruz Online Set yourself offline Set yourself on break Prof…" at bounding box center [554, 323] width 1108 height 646
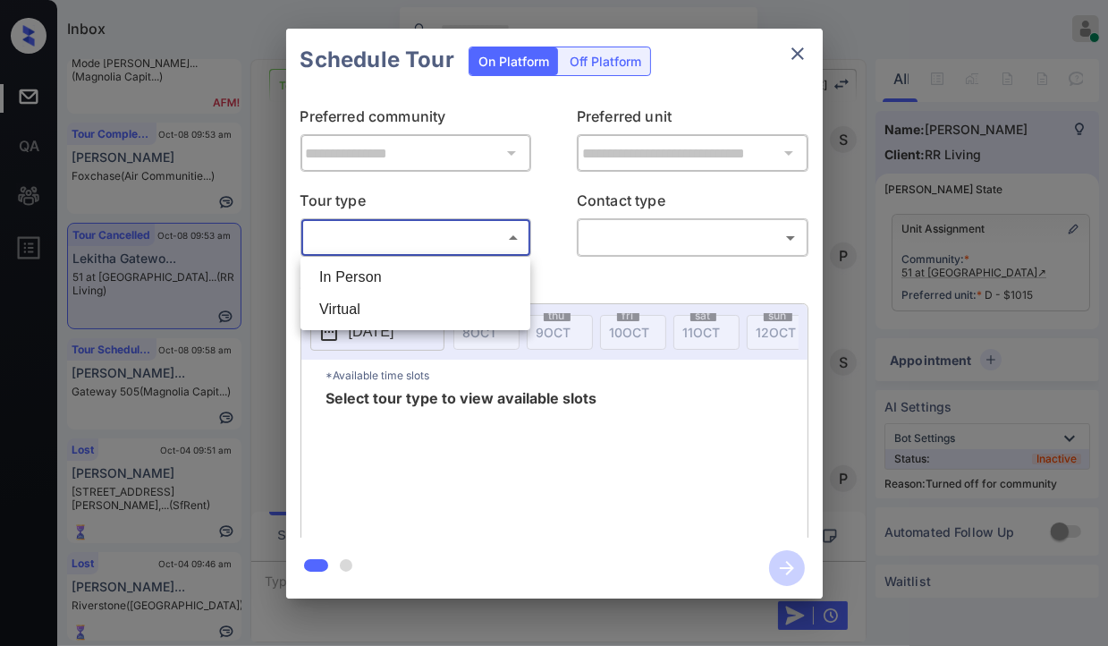
click at [369, 271] on li "In Person" at bounding box center [415, 277] width 221 height 32
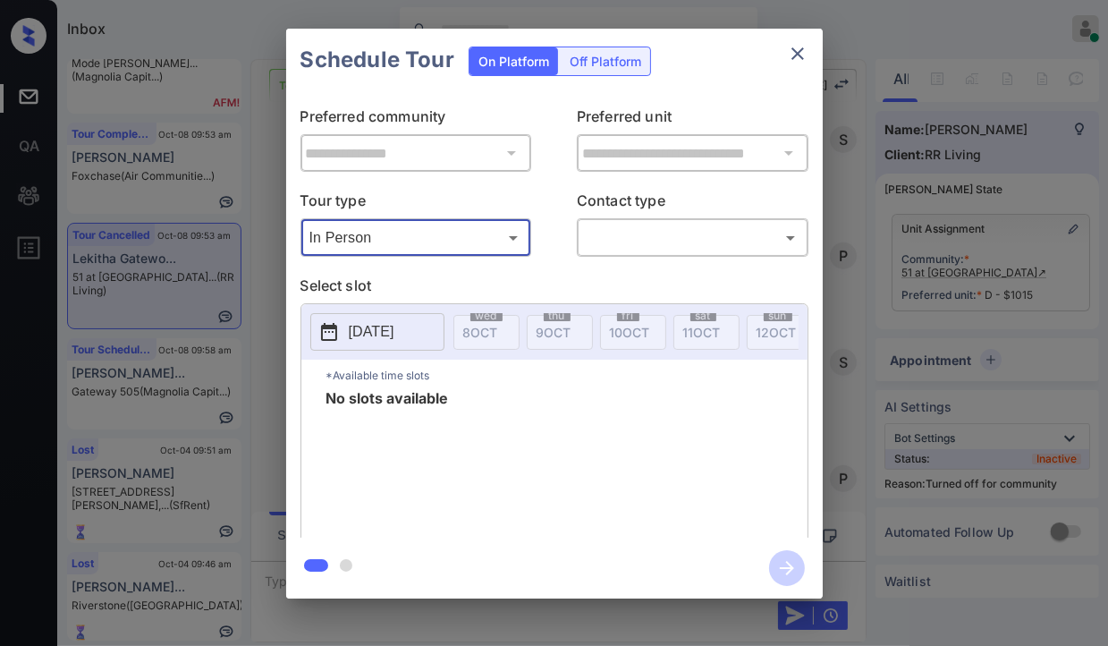
type input "********"
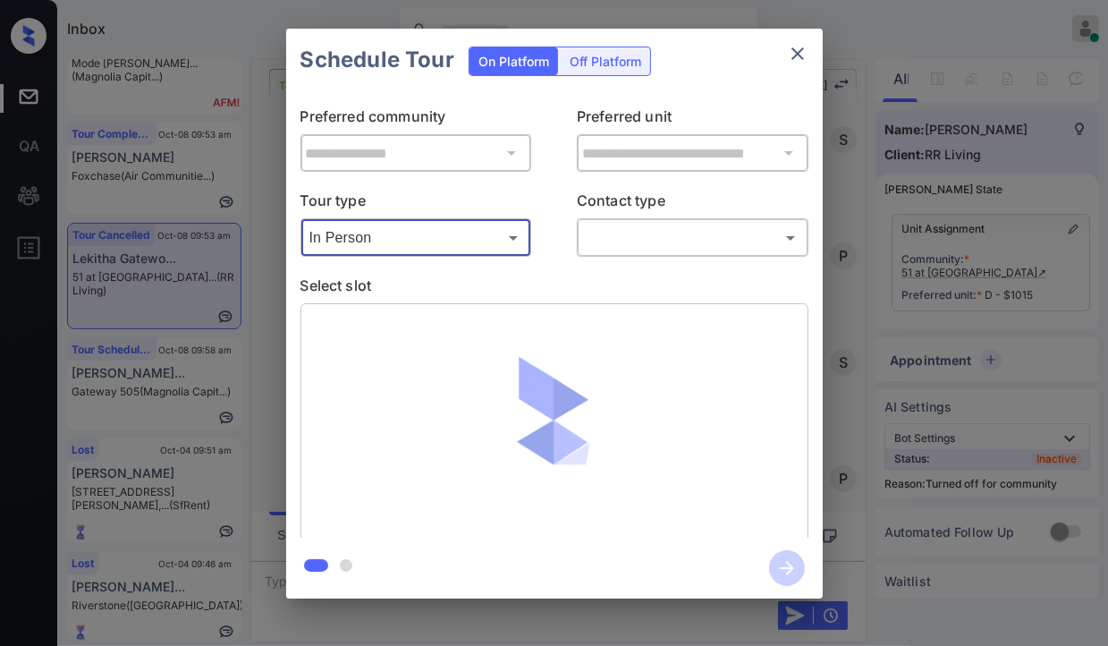
click at [694, 232] on body "Inbox Danielle Dela Cruz Online Set yourself offline Set yourself on break Prof…" at bounding box center [554, 323] width 1108 height 646
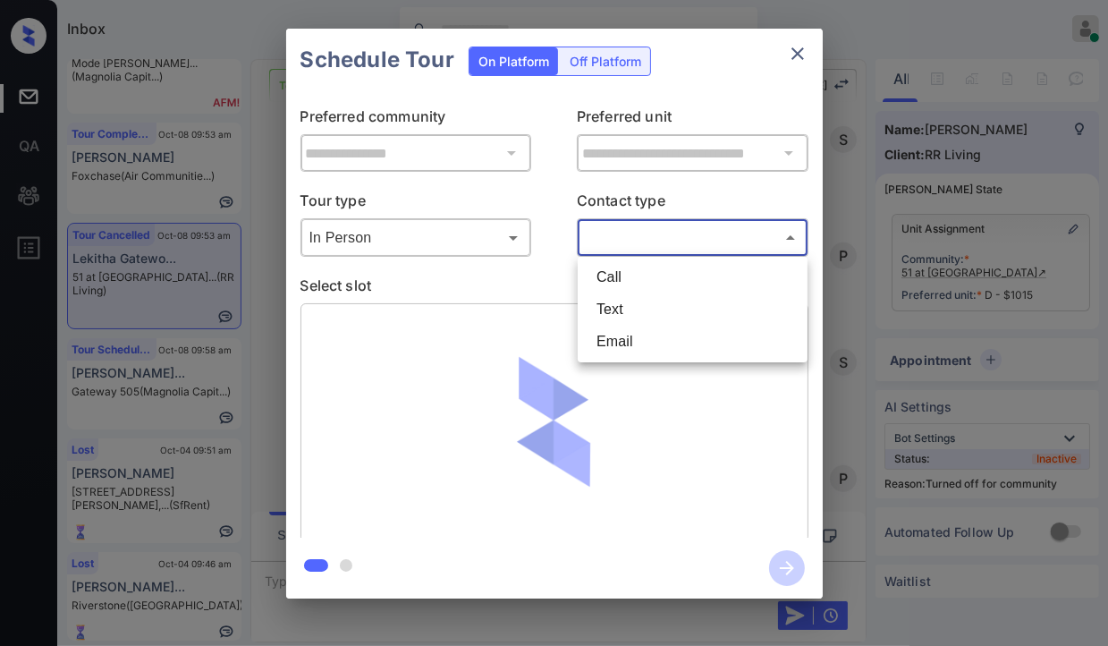
click at [646, 314] on li "Text" at bounding box center [692, 309] width 221 height 32
type input "****"
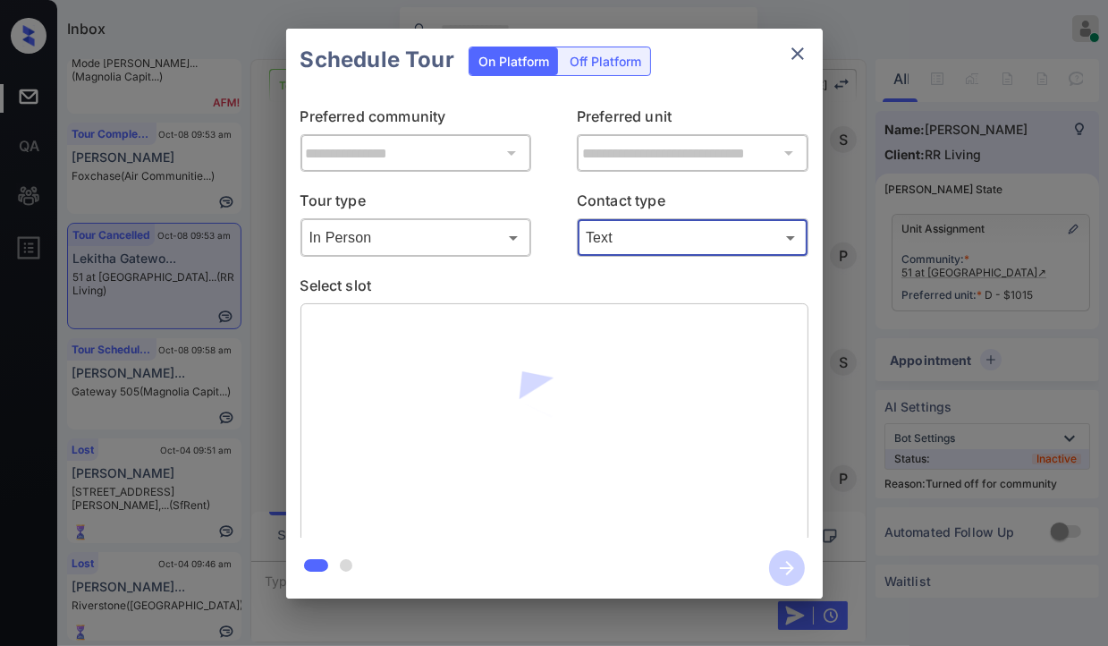
click at [258, 266] on div "**********" at bounding box center [554, 313] width 1108 height 627
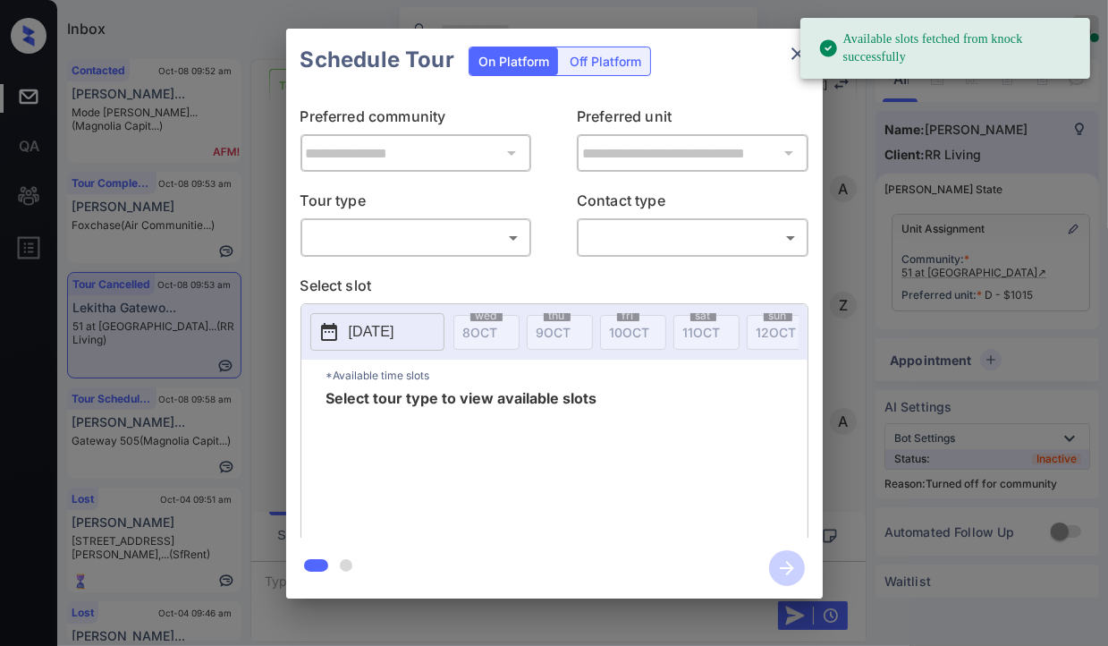
scroll to position [6906, 0]
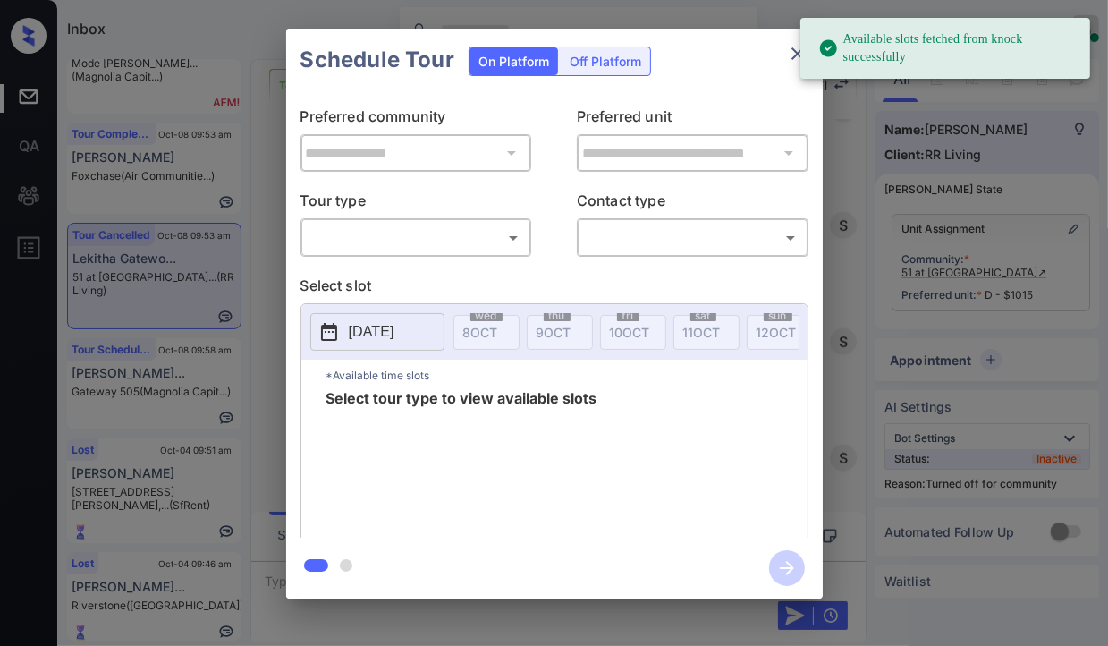
click at [353, 255] on div "​ ​" at bounding box center [416, 237] width 232 height 38
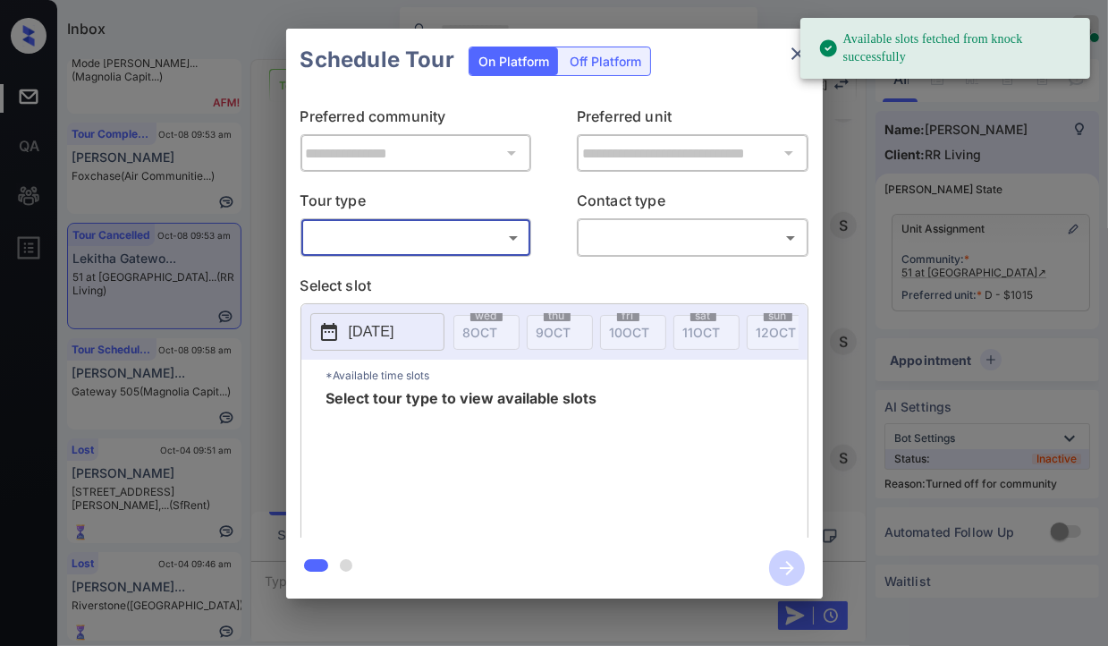
click at [356, 241] on body "Available slots fetched from knock successfully Inbox Danielle Dela Cruz Online…" at bounding box center [554, 323] width 1108 height 646
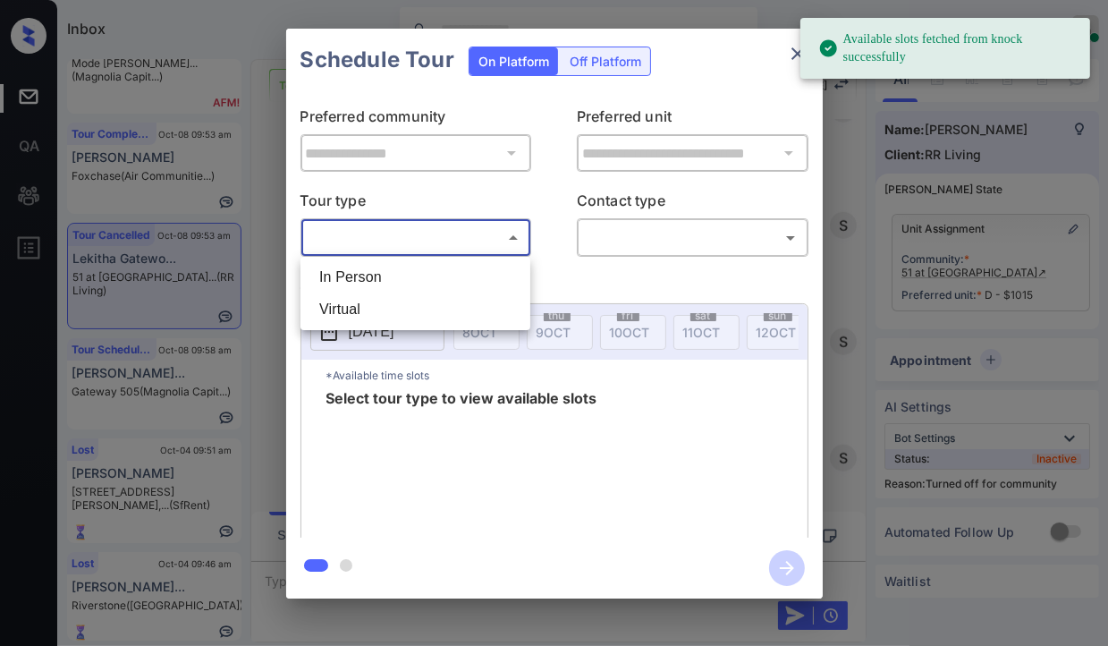
click at [354, 280] on li "In Person" at bounding box center [415, 277] width 221 height 32
type input "********"
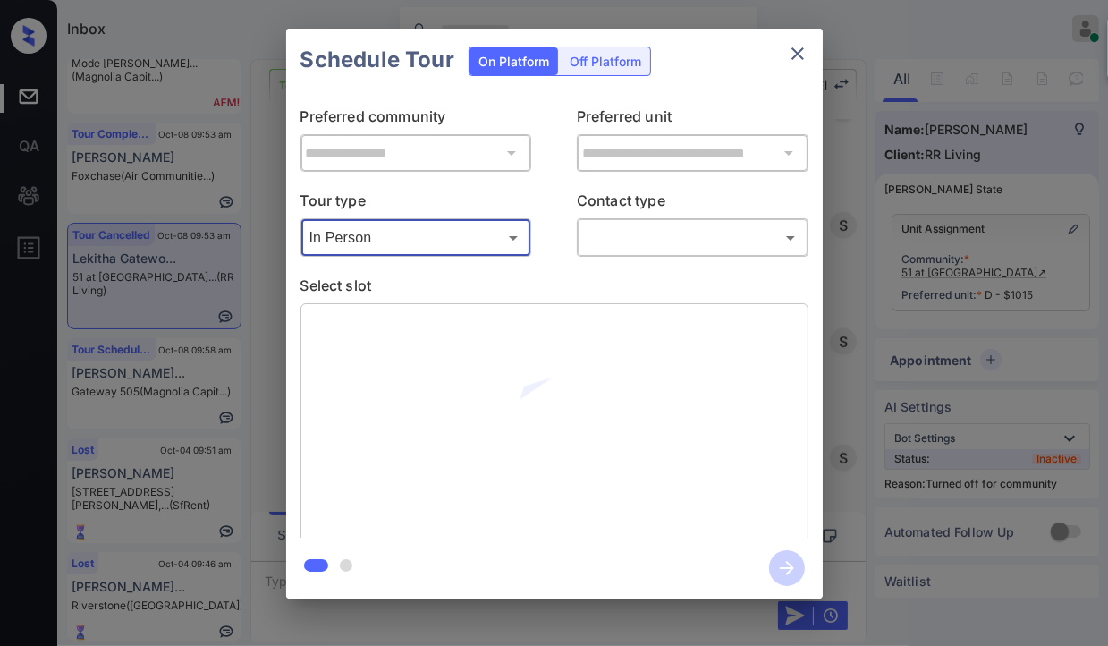
click at [615, 248] on body "Available slots fetched from knock successfully Inbox Danielle Dela Cruz Online…" at bounding box center [554, 323] width 1108 height 646
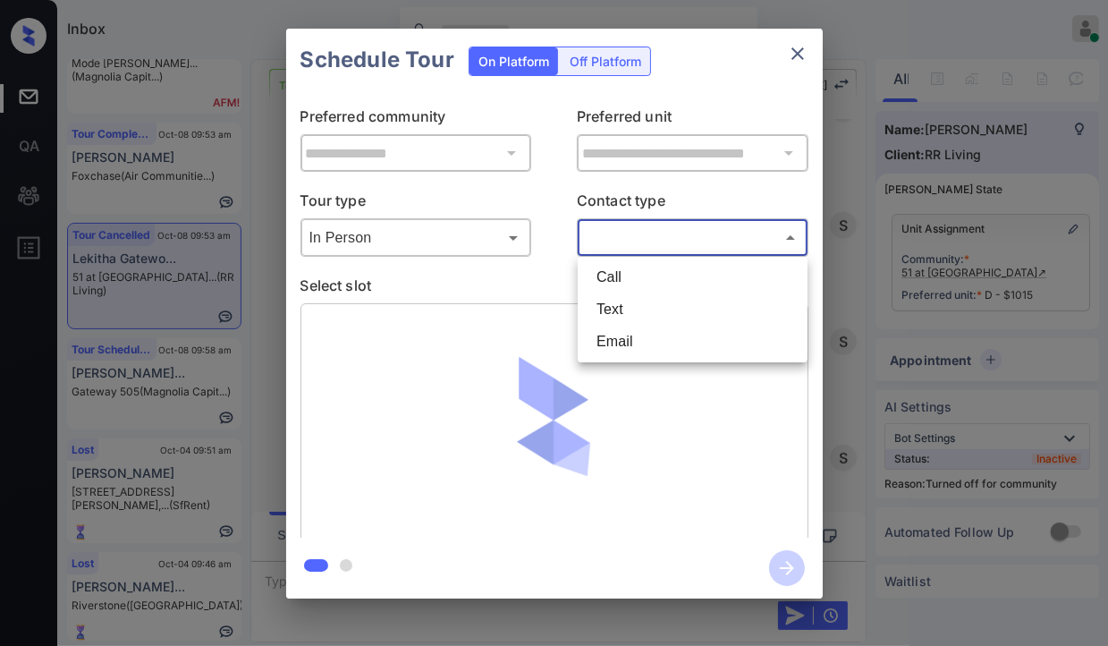
click at [620, 303] on li "Text" at bounding box center [692, 309] width 221 height 32
type input "****"
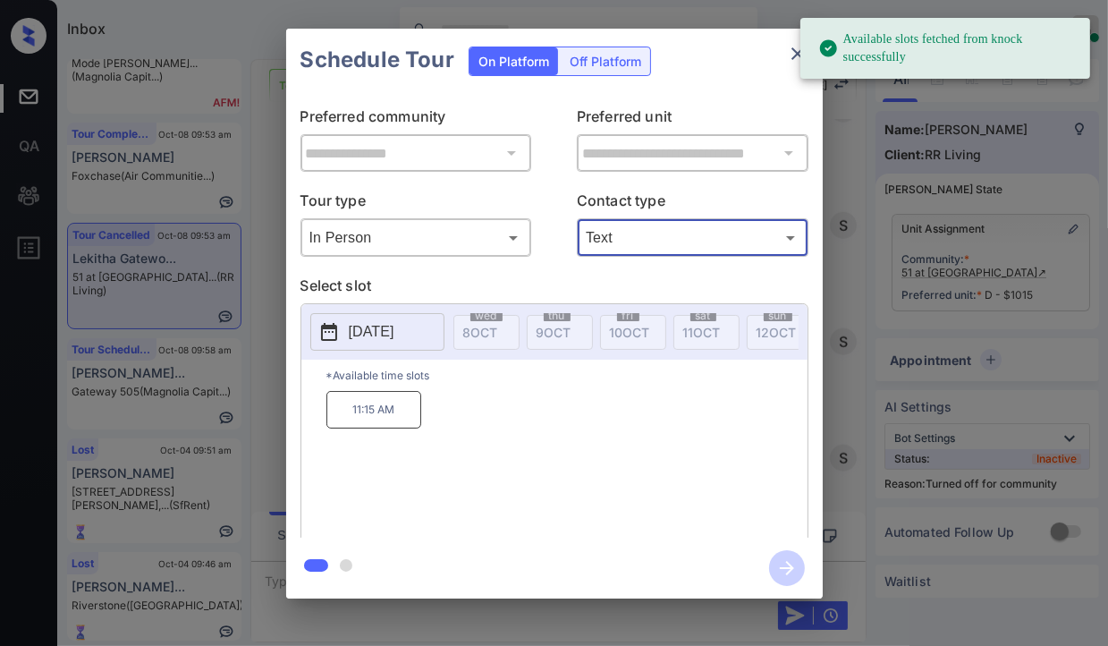
click at [386, 323] on p "2025-10-13" at bounding box center [372, 331] width 46 height 21
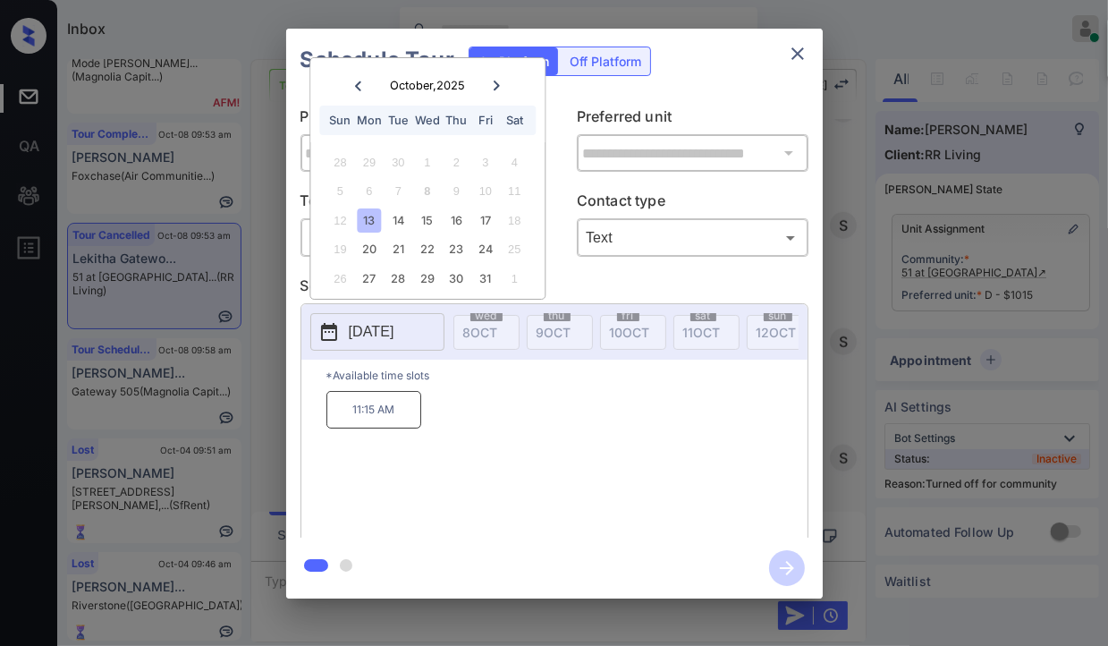
click at [490, 419] on div "11:15 AM" at bounding box center [566, 462] width 481 height 143
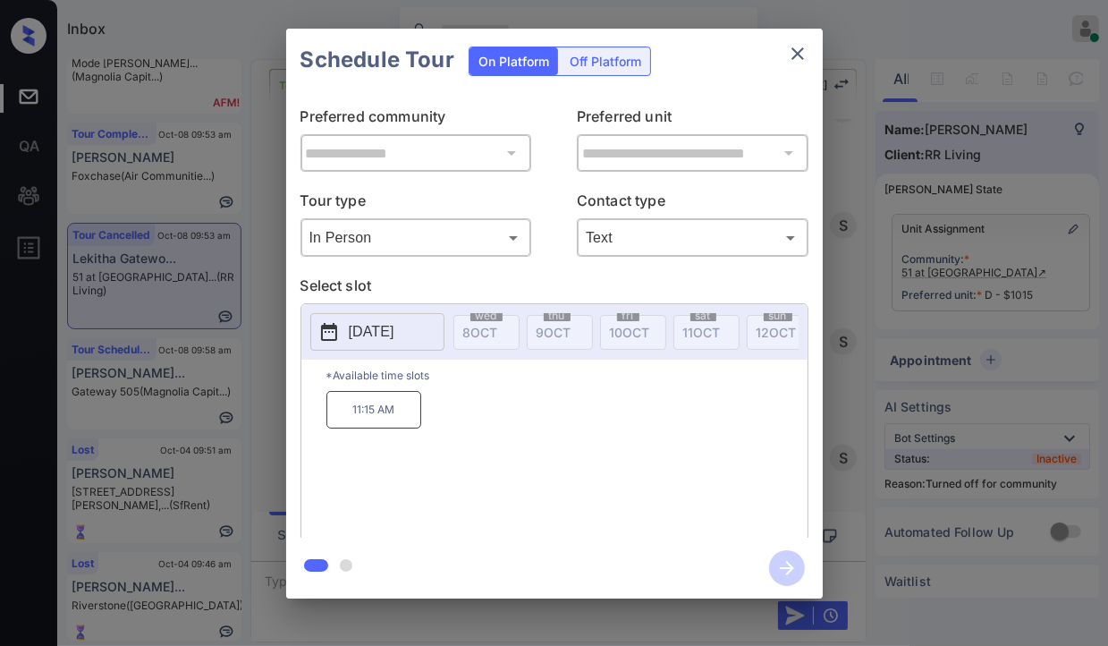
click at [357, 410] on p "11:15 AM" at bounding box center [373, 410] width 95 height 38
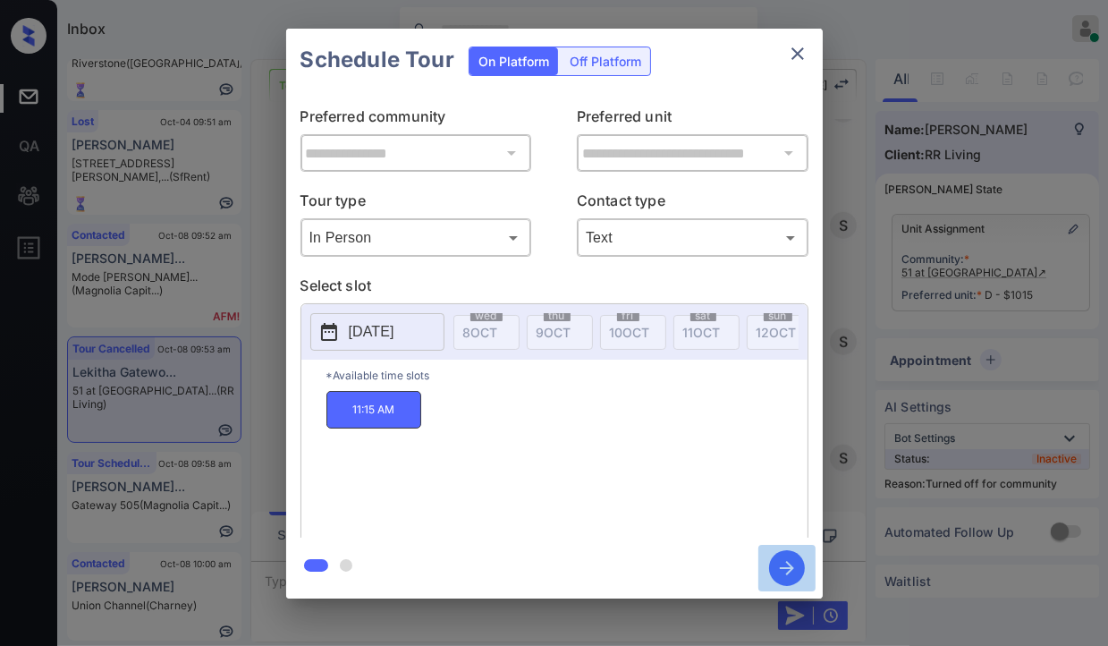
click at [789, 558] on icon "button" at bounding box center [787, 568] width 36 height 36
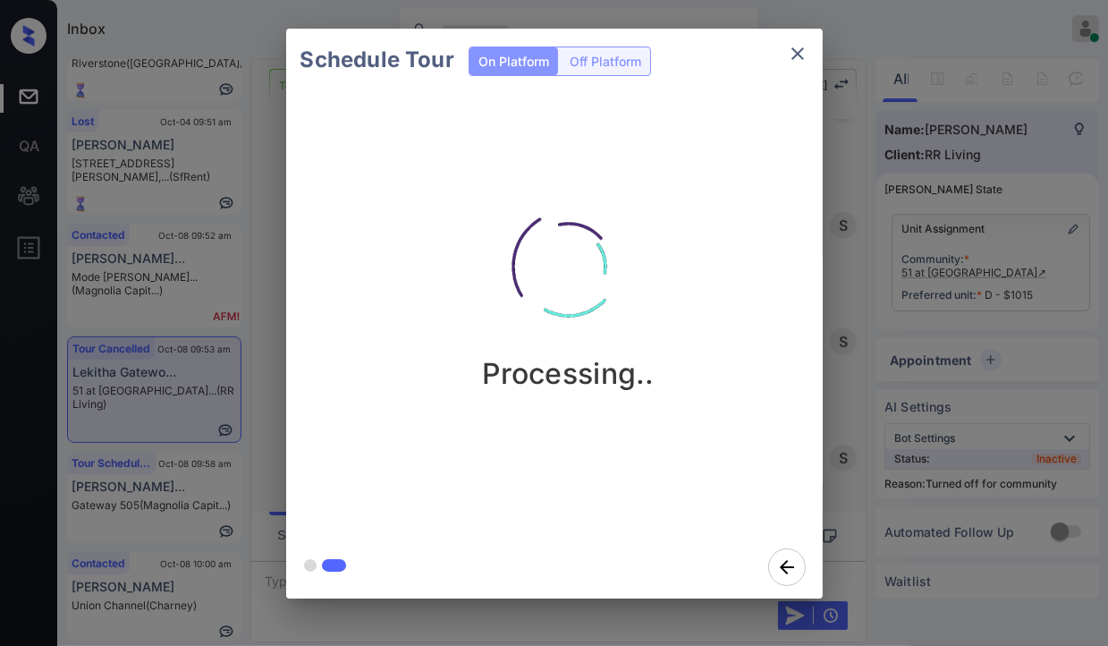
click at [258, 250] on div "Schedule Tour On Platform Off Platform Processing.." at bounding box center [554, 313] width 1108 height 627
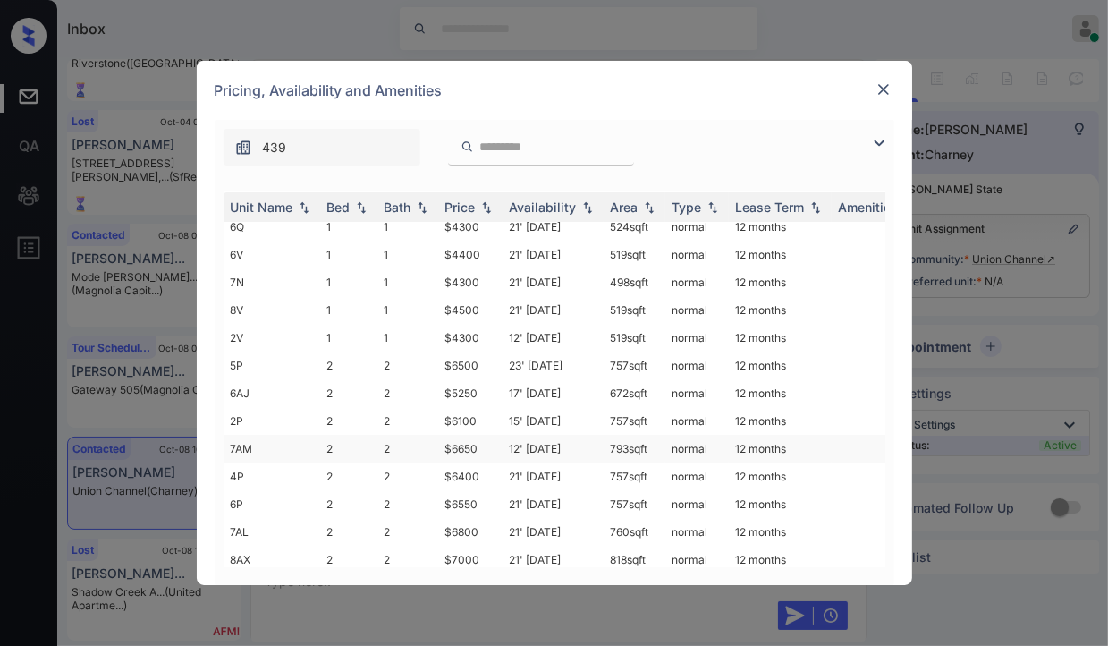
scroll to position [119, 0]
drag, startPoint x: 445, startPoint y: 368, endPoint x: 507, endPoint y: 369, distance: 61.7
click at [507, 369] on tr "2V 1 1 $4300 12' Aug 25 519 sqft normal 12 months" at bounding box center [691, 366] width 934 height 28
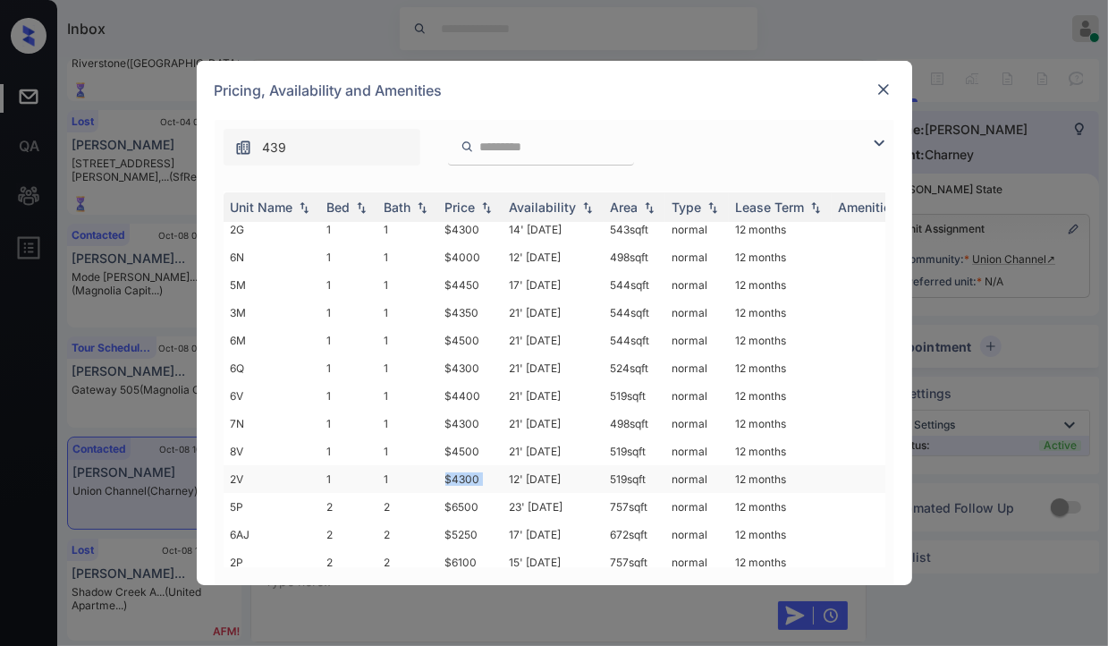
scroll to position [0, 0]
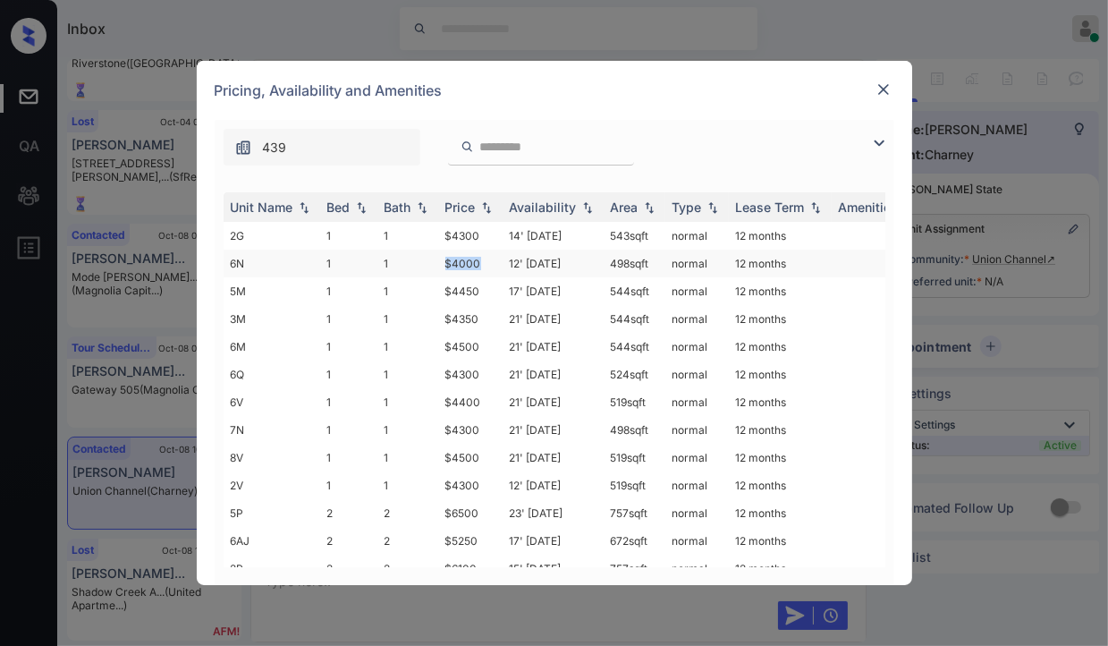
drag, startPoint x: 430, startPoint y: 263, endPoint x: 488, endPoint y: 260, distance: 58.2
click at [488, 260] on tr "6N 1 1 $4000 12' Aug 25 498 sqft normal 12 months" at bounding box center [691, 263] width 934 height 28
copy tr "$4000"
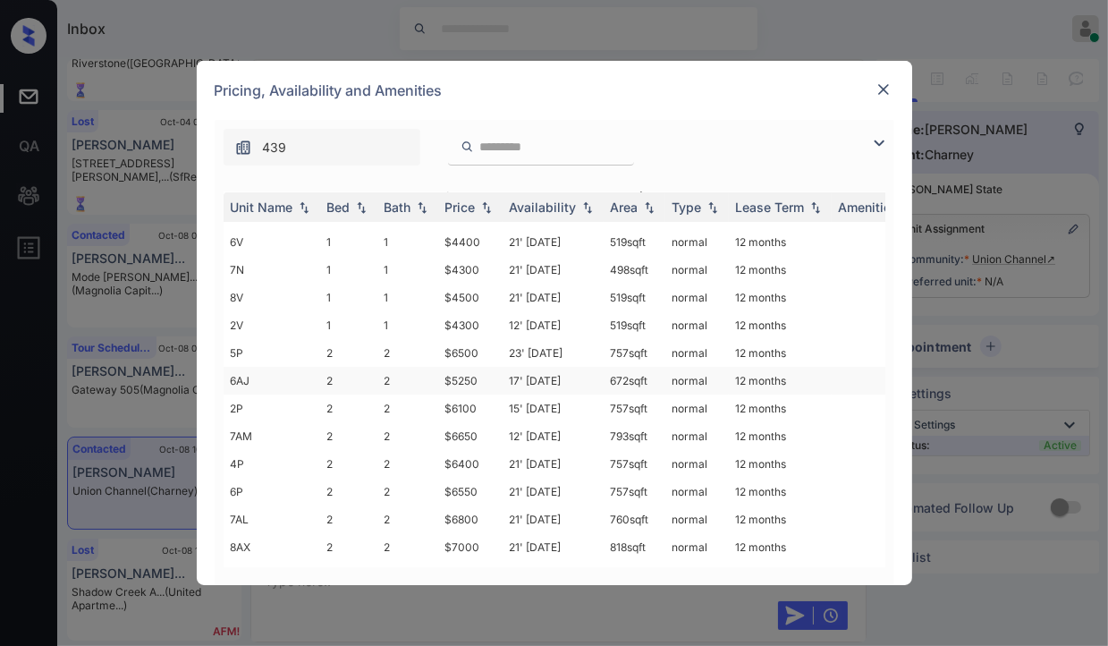
scroll to position [179, 0]
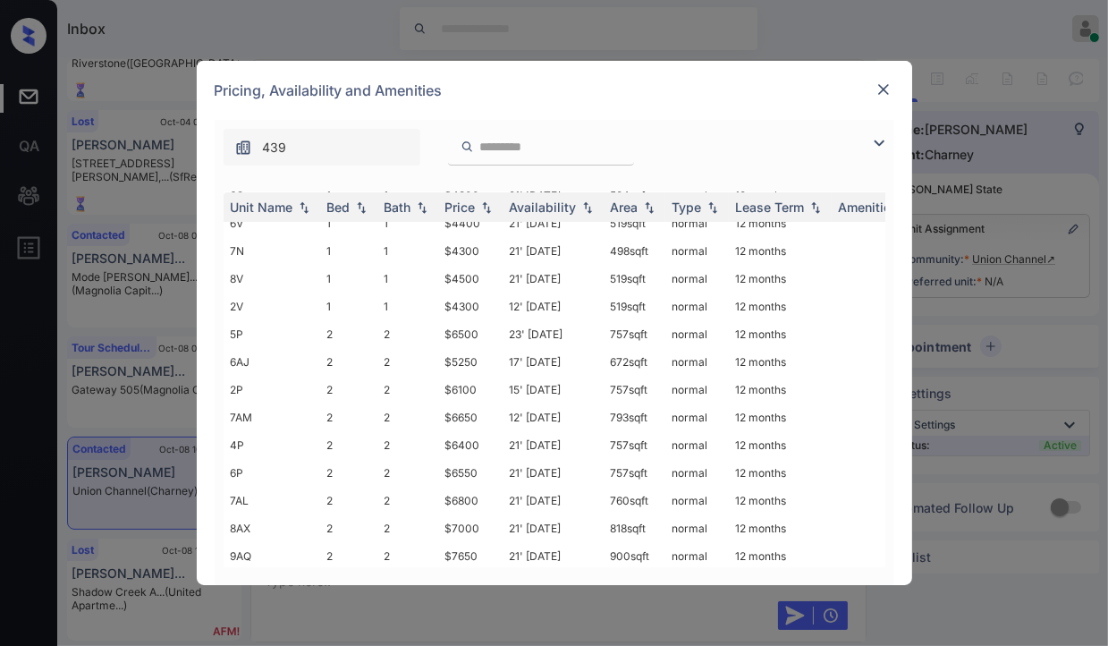
click at [878, 89] on img at bounding box center [883, 89] width 18 height 18
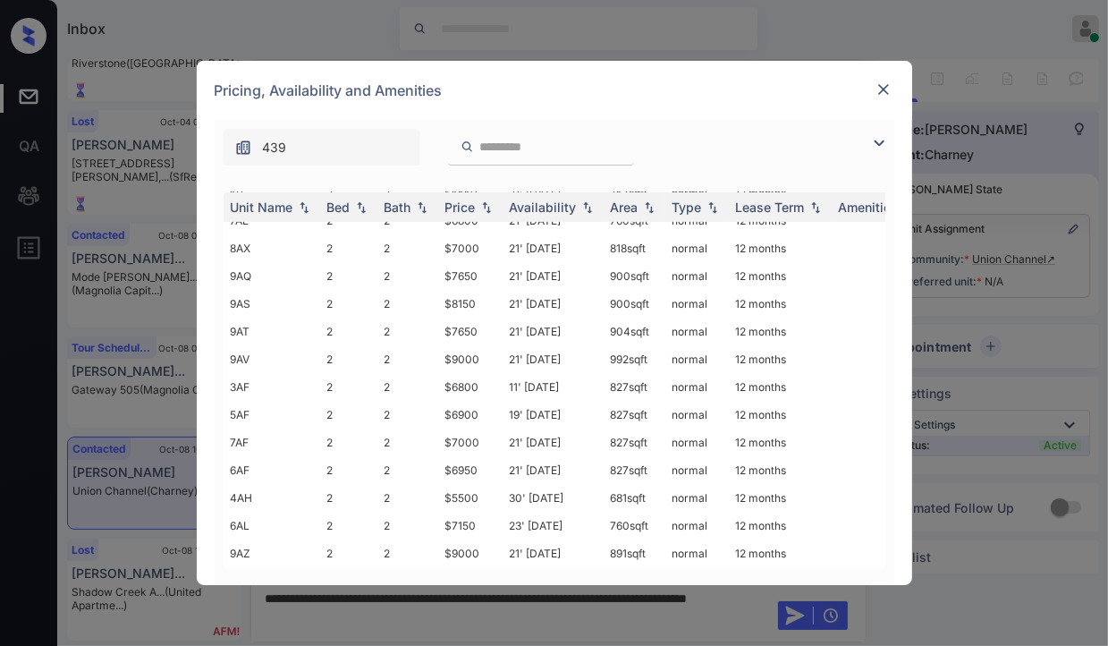
scroll to position [477, 0]
click at [884, 90] on img at bounding box center [883, 89] width 18 height 18
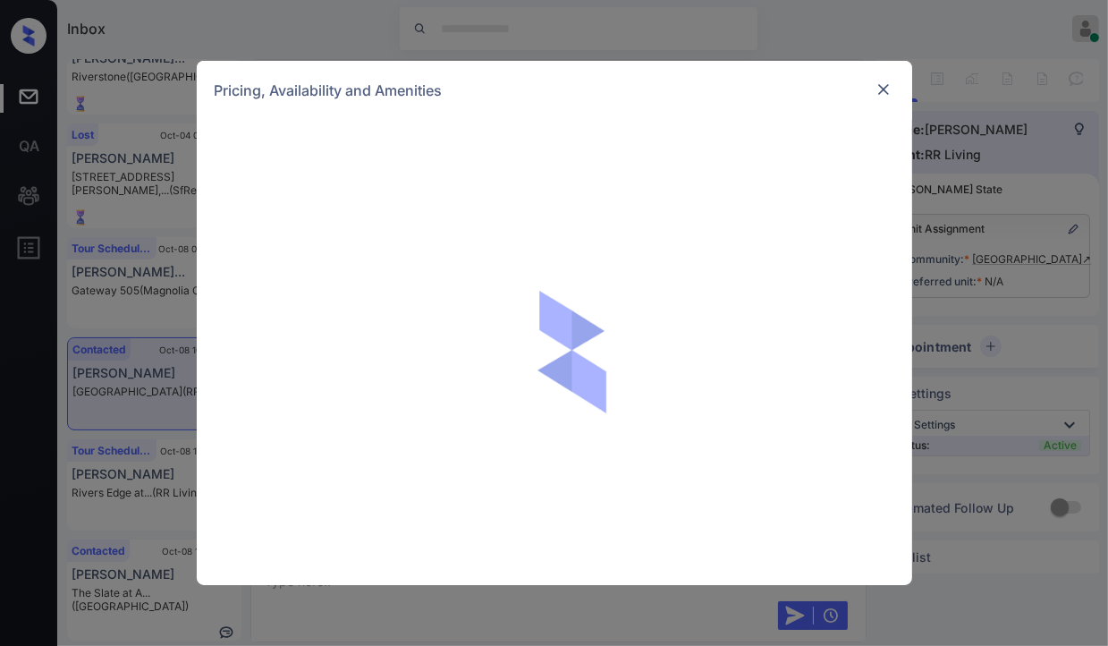
scroll to position [477, 0]
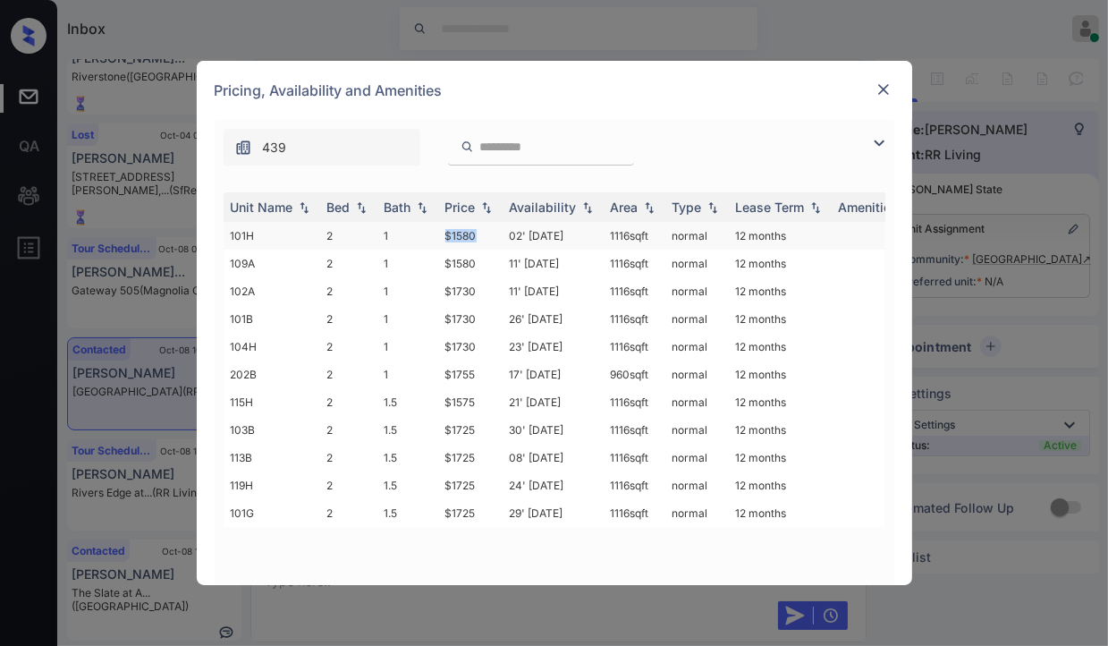
drag, startPoint x: 447, startPoint y: 232, endPoint x: 480, endPoint y: 232, distance: 33.1
click at [480, 232] on td "$1580" at bounding box center [470, 236] width 64 height 28
copy td "$1580"
click at [891, 81] on img at bounding box center [883, 89] width 18 height 18
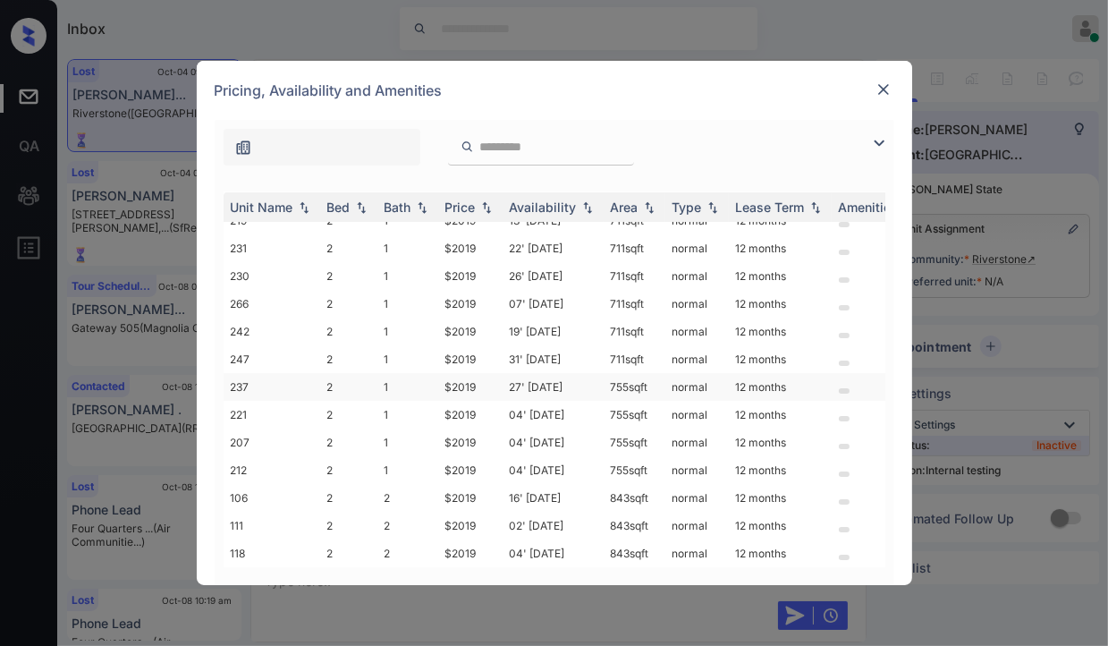
scroll to position [30, 0]
click at [874, 97] on img at bounding box center [883, 89] width 18 height 18
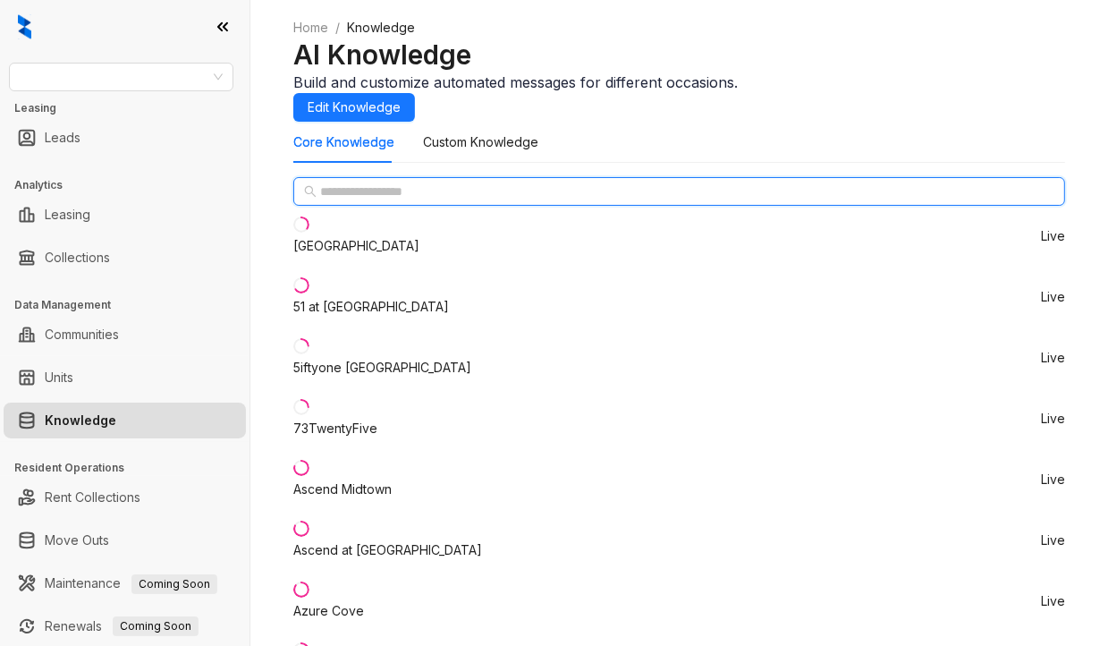
click at [369, 201] on input "text" at bounding box center [680, 192] width 720 height 20
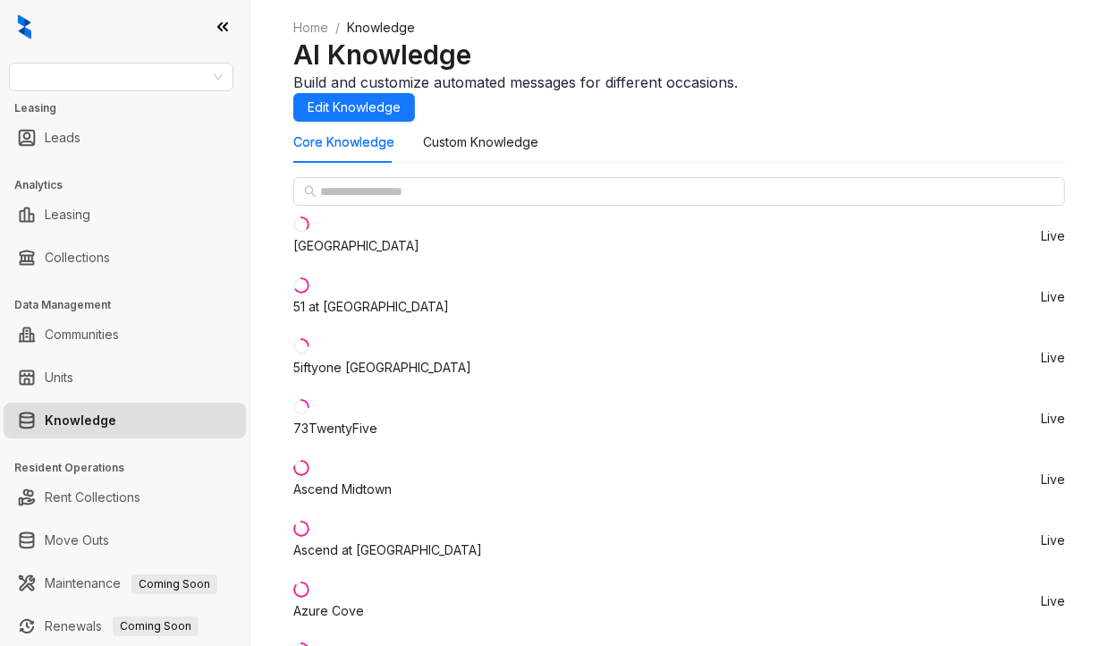
click at [361, 256] on div "[GEOGRAPHIC_DATA]" at bounding box center [356, 246] width 126 height 20
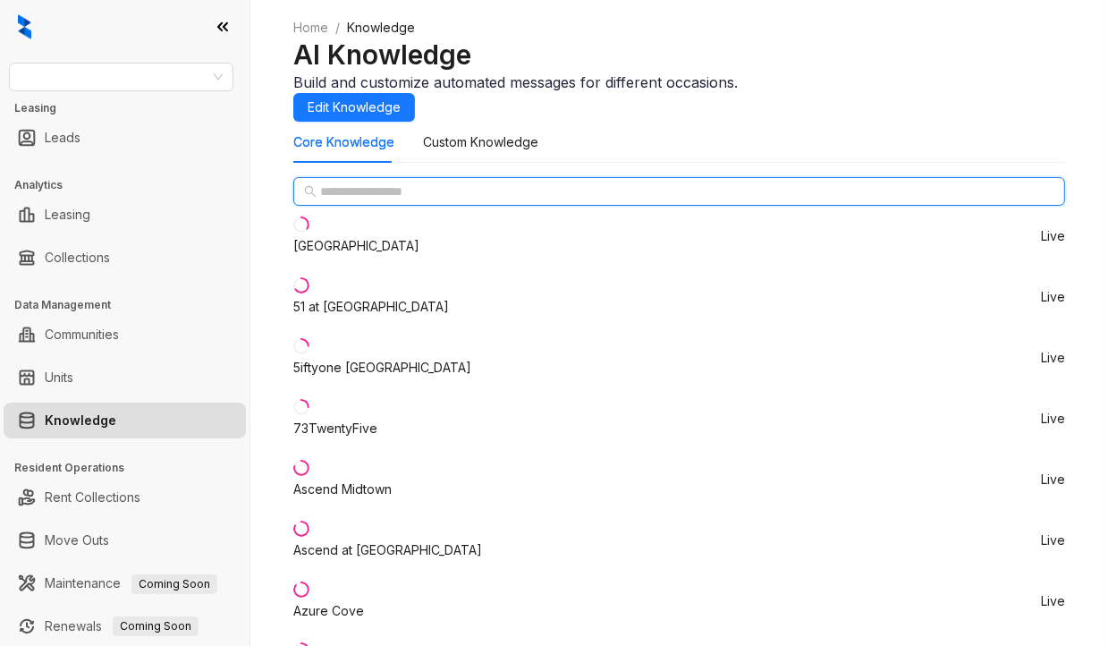
click at [401, 201] on input "text" at bounding box center [680, 192] width 720 height 20
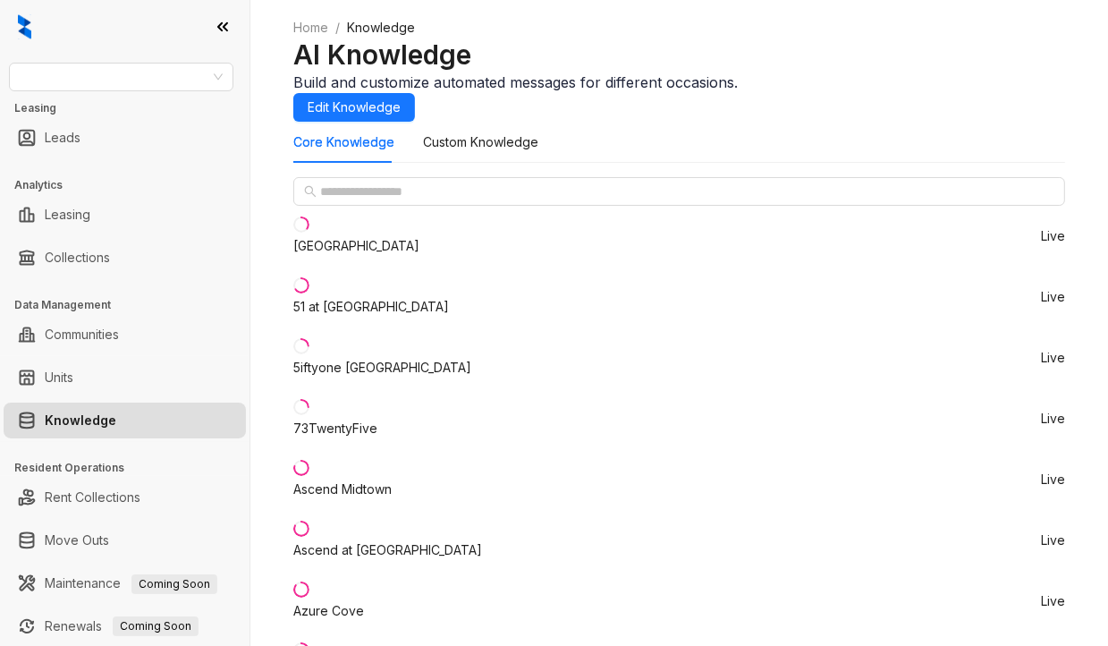
drag, startPoint x: 712, startPoint y: 297, endPoint x: 305, endPoint y: 283, distance: 407.1
type input "*******"
click at [64, 74] on input "search" at bounding box center [113, 76] width 187 height 27
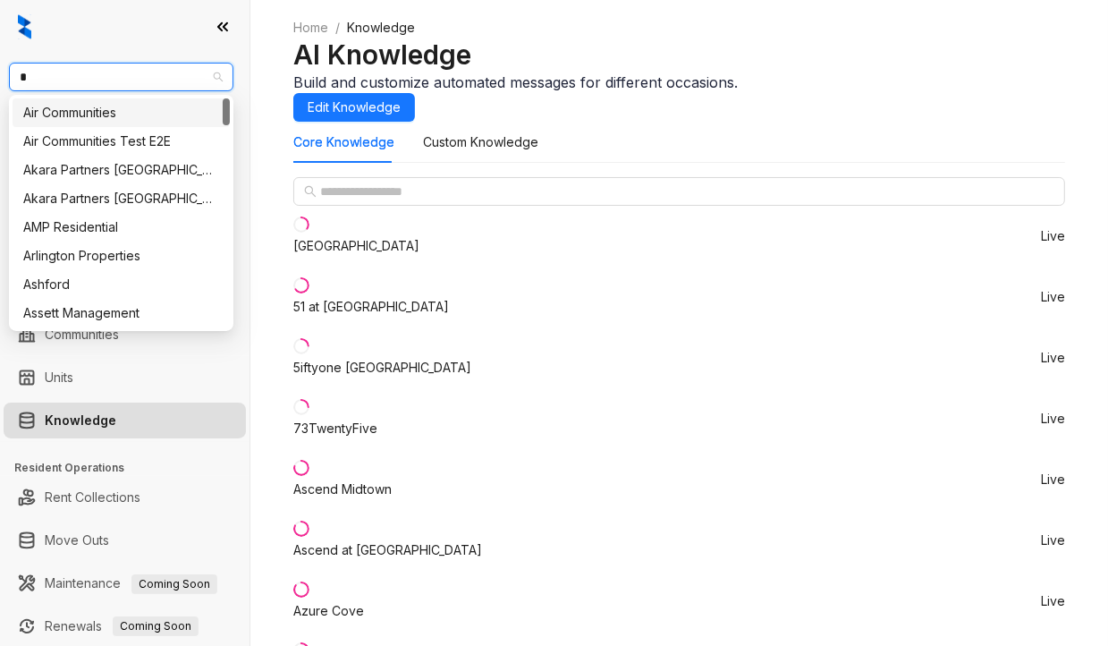
type input "**"
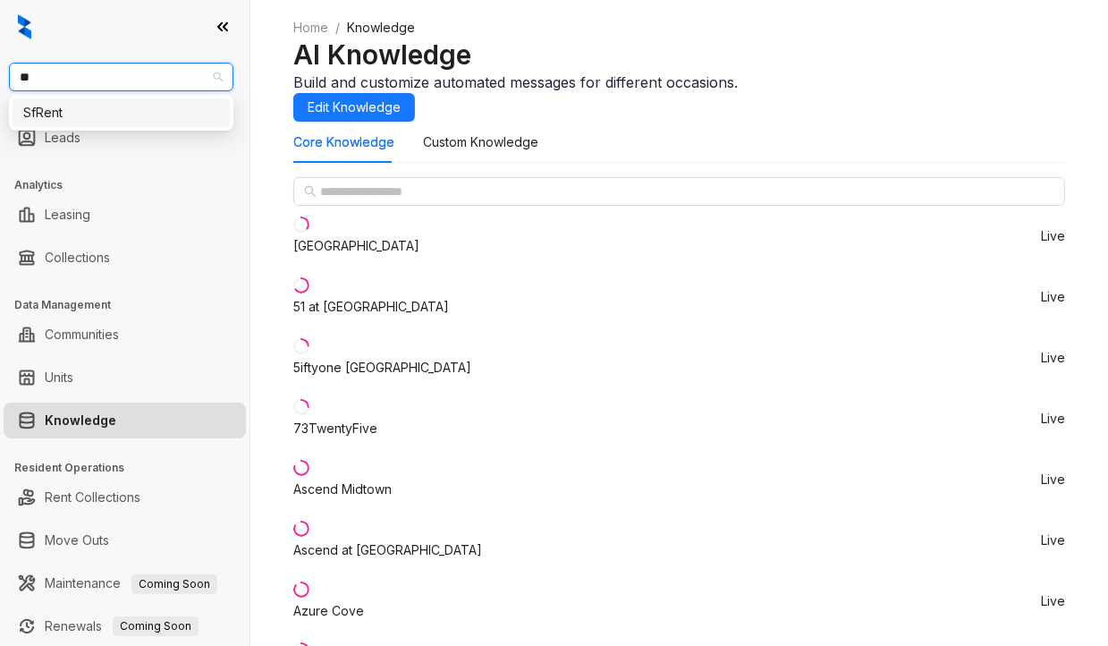
click at [57, 106] on div "SfRent" at bounding box center [121, 113] width 196 height 20
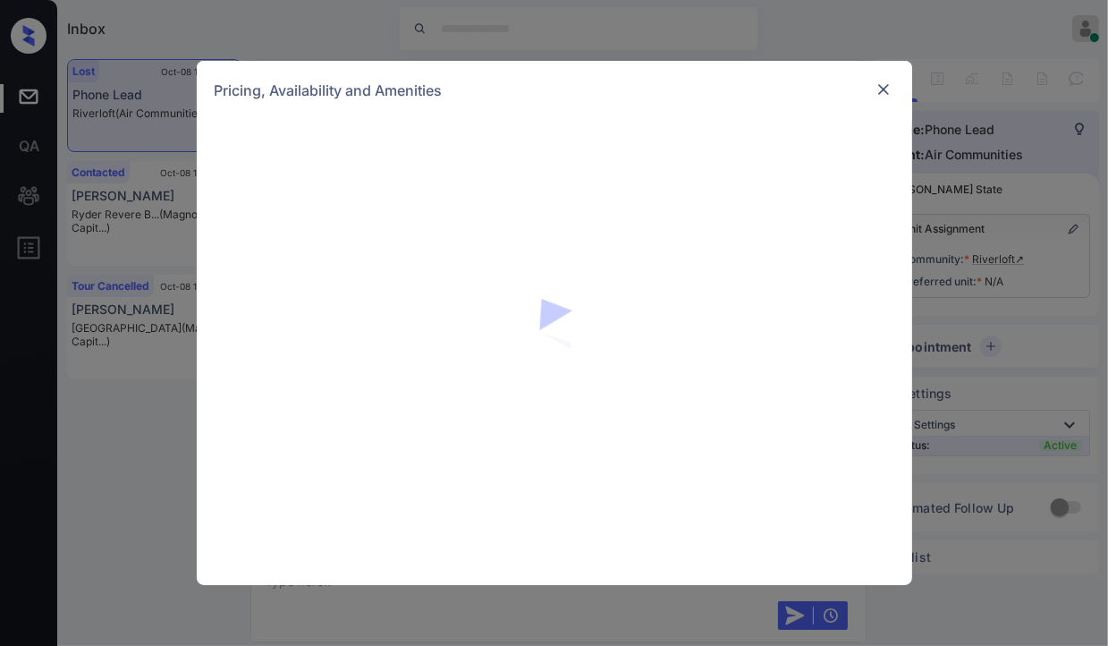
scroll to position [2463, 0]
click at [882, 86] on img at bounding box center [883, 89] width 18 height 18
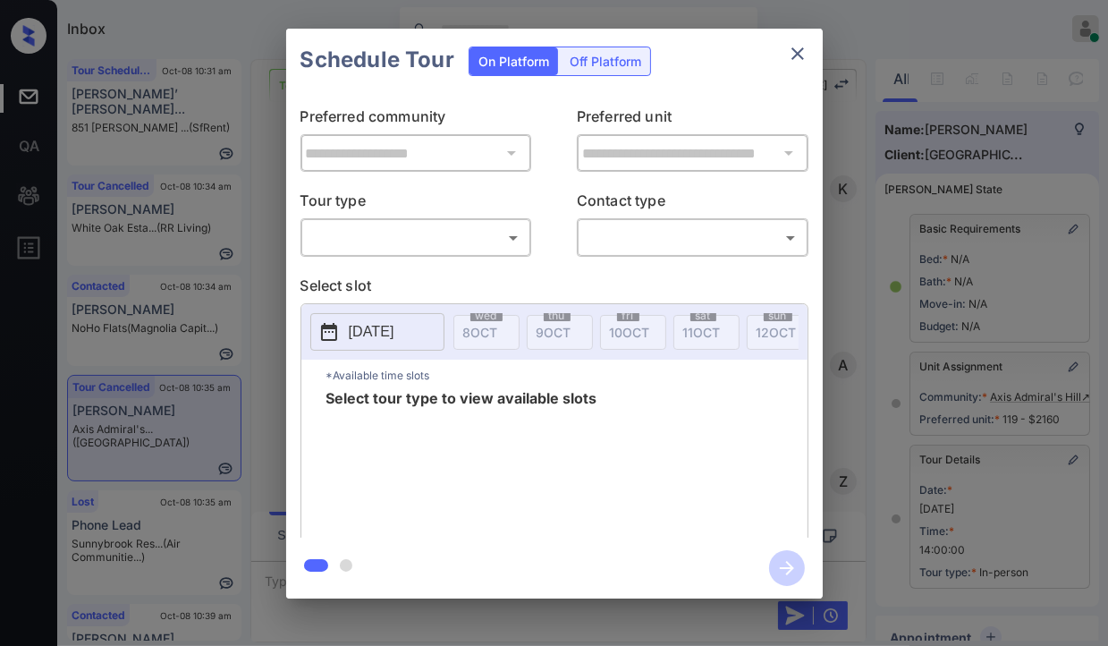
scroll to position [249, 0]
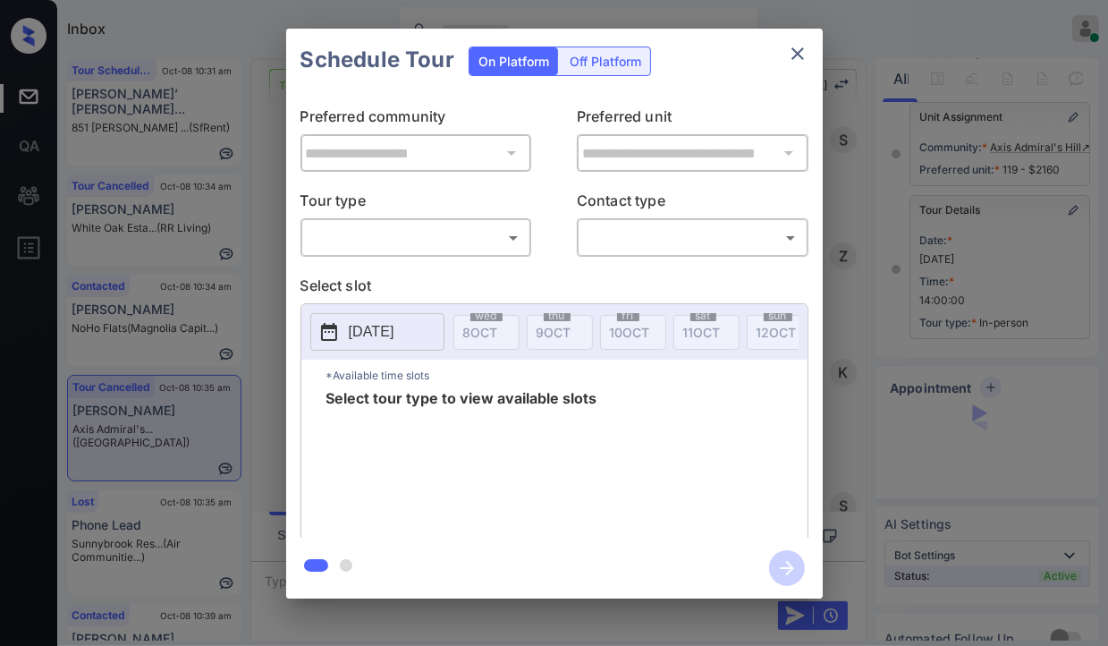
click at [401, 219] on div "​ ​" at bounding box center [416, 237] width 232 height 38
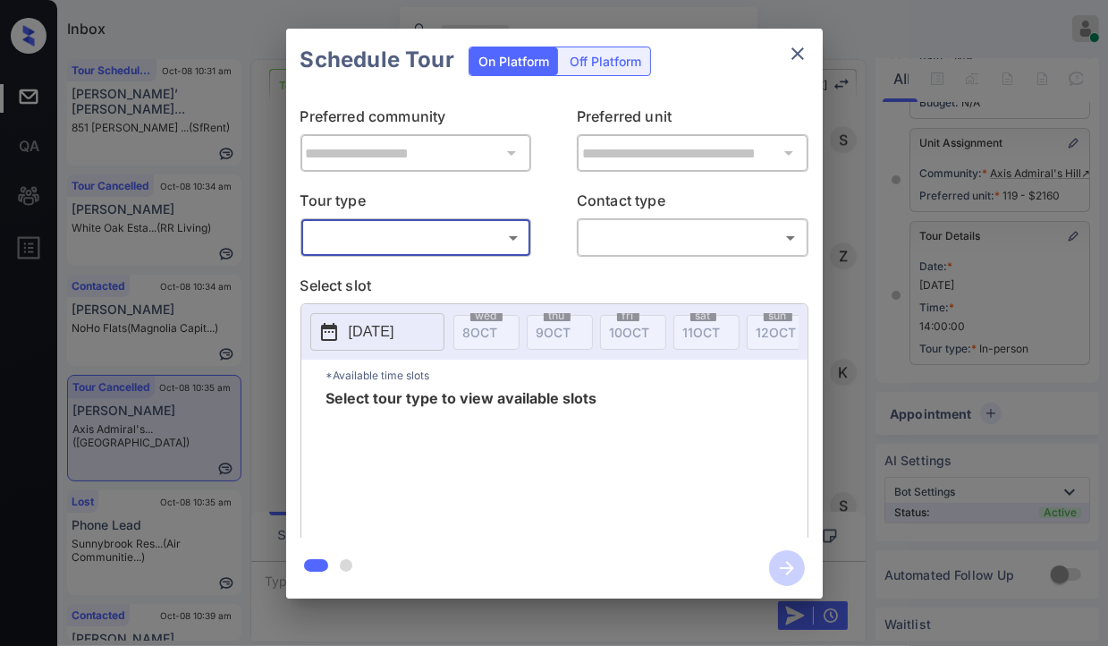
click at [365, 242] on body "Inbox Danielle Dela Cruz Online Set yourself offline Set yourself on break Prof…" at bounding box center [554, 323] width 1108 height 646
click at [345, 273] on li "In Person" at bounding box center [415, 277] width 221 height 32
type input "********"
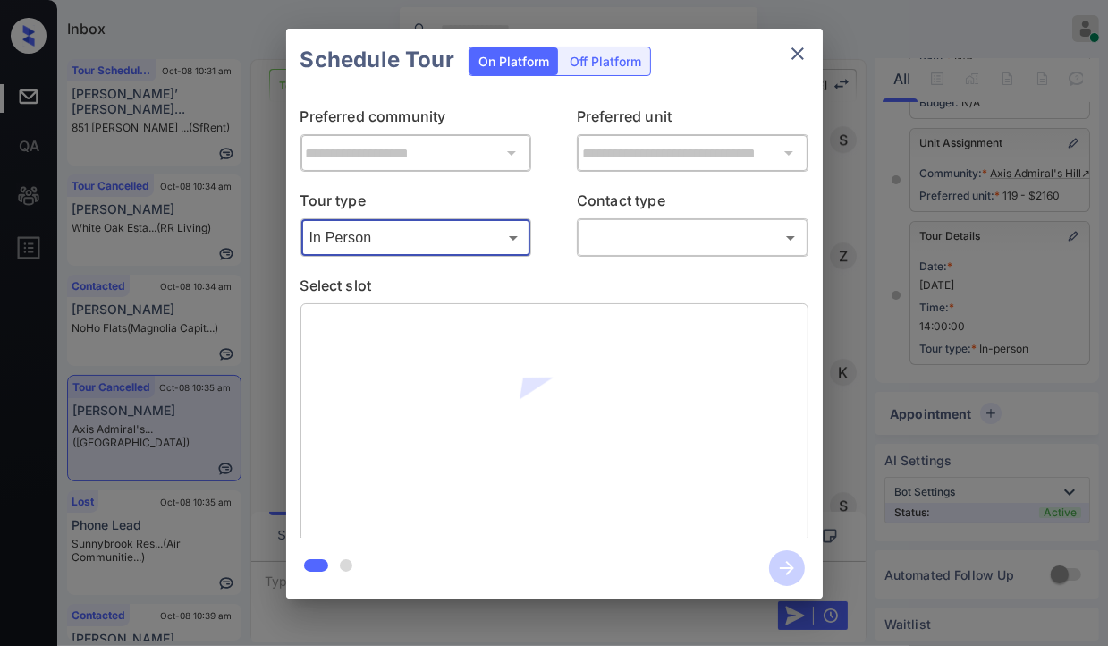
click at [705, 235] on body "Inbox Danielle Dela Cruz Online Set yourself offline Set yourself on break Prof…" at bounding box center [554, 323] width 1108 height 646
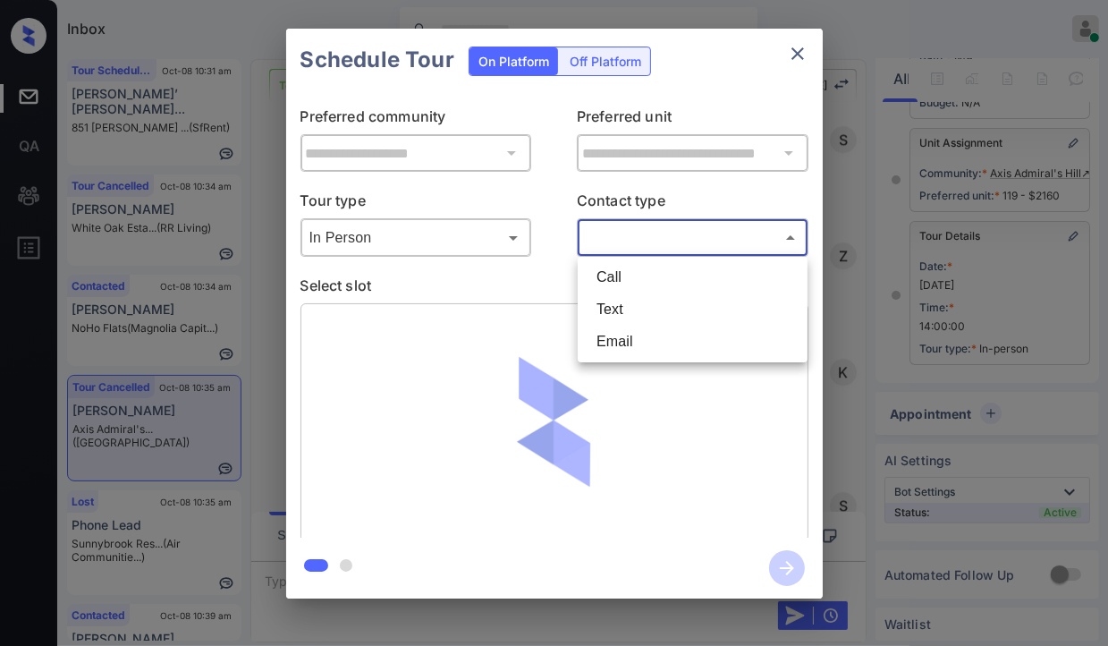
click at [639, 301] on li "Text" at bounding box center [692, 309] width 221 height 32
type input "****"
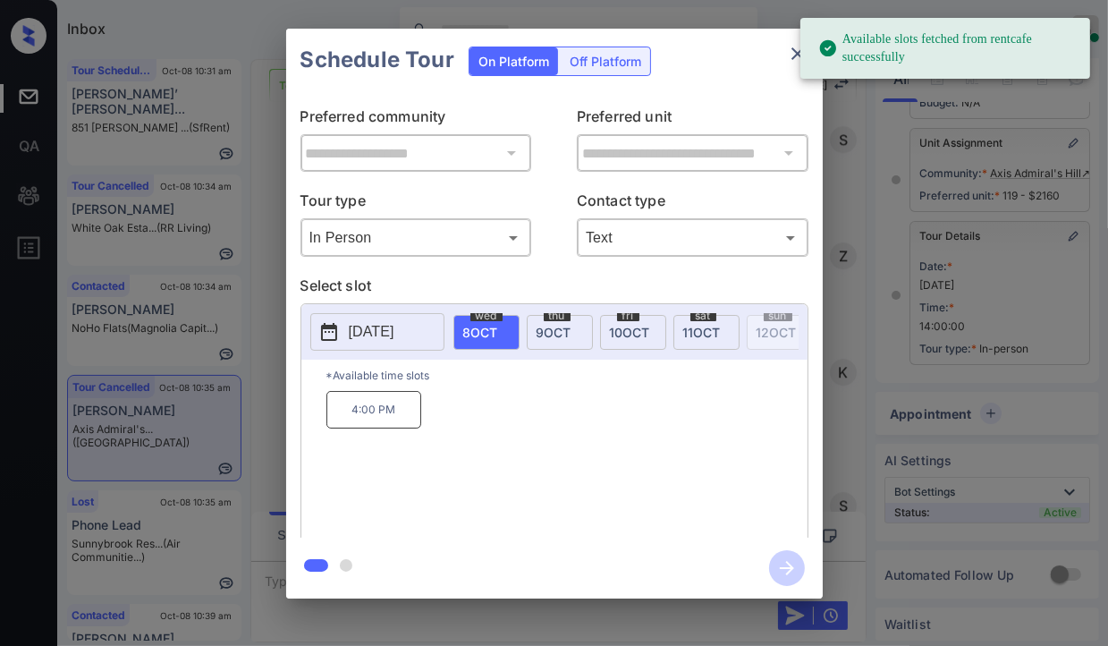
click at [377, 334] on p "[DATE]" at bounding box center [372, 331] width 46 height 21
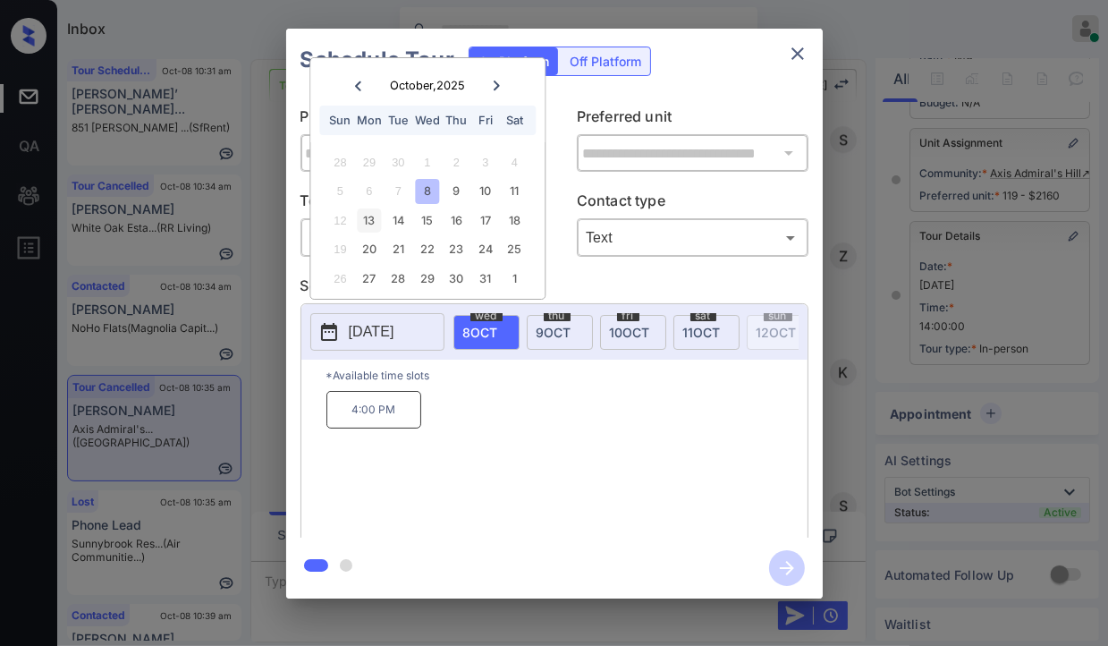
click at [369, 222] on div "13" at bounding box center [369, 220] width 24 height 24
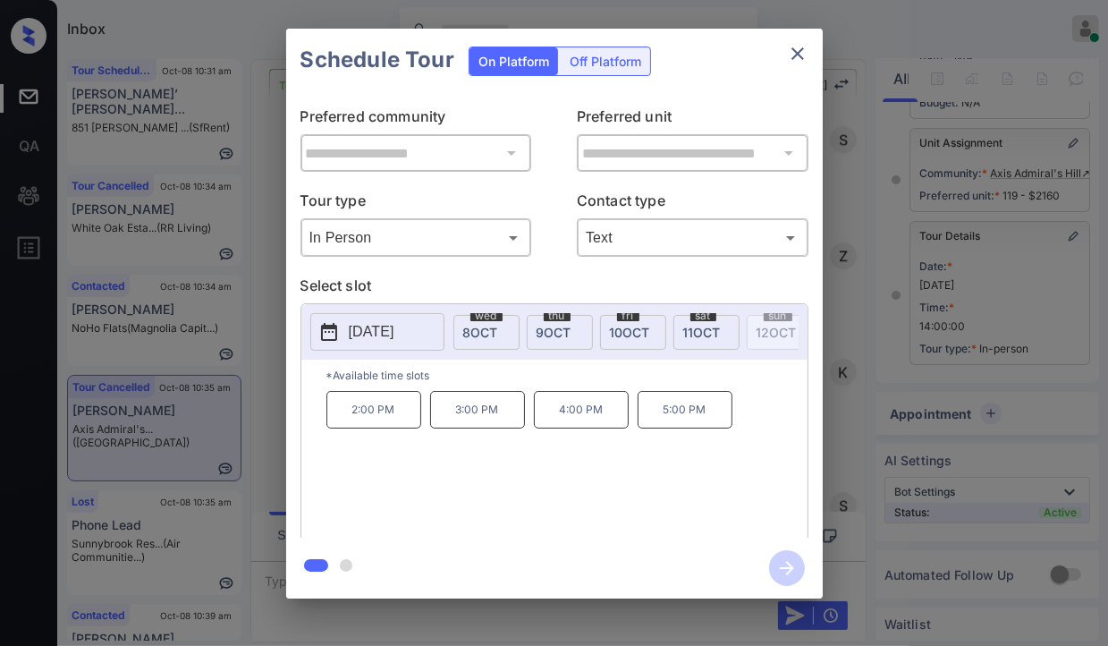
click at [592, 416] on p "4:00 PM" at bounding box center [581, 410] width 95 height 38
click at [784, 562] on icon "button" at bounding box center [787, 568] width 36 height 36
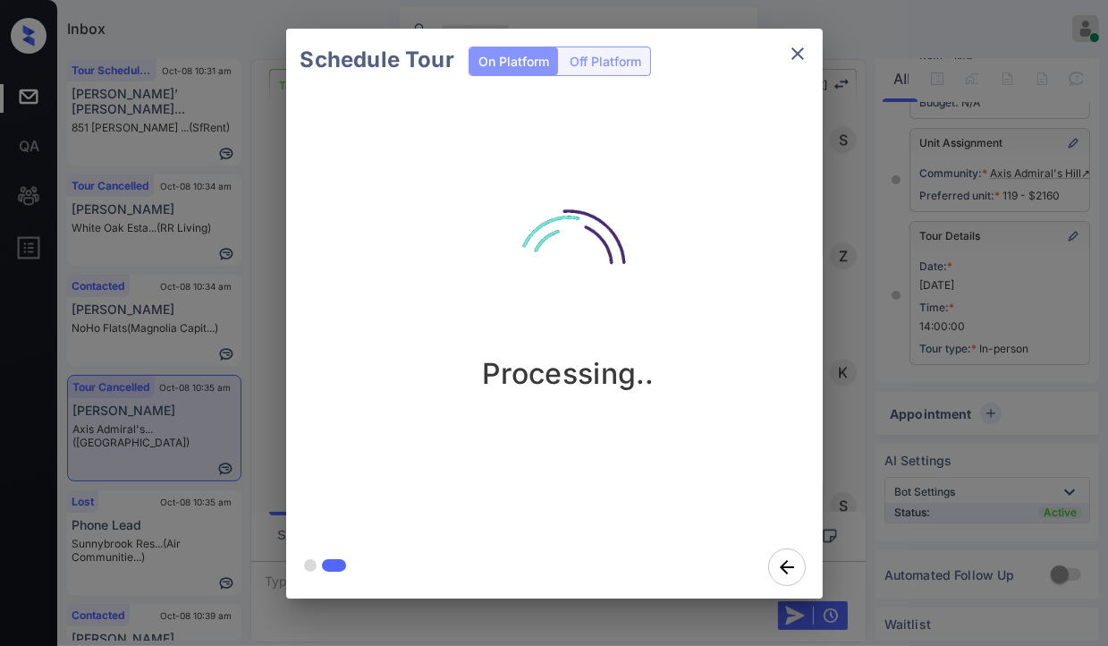
click at [249, 280] on div "Schedule Tour On Platform Off Platform Processing.." at bounding box center [554, 313] width 1108 height 627
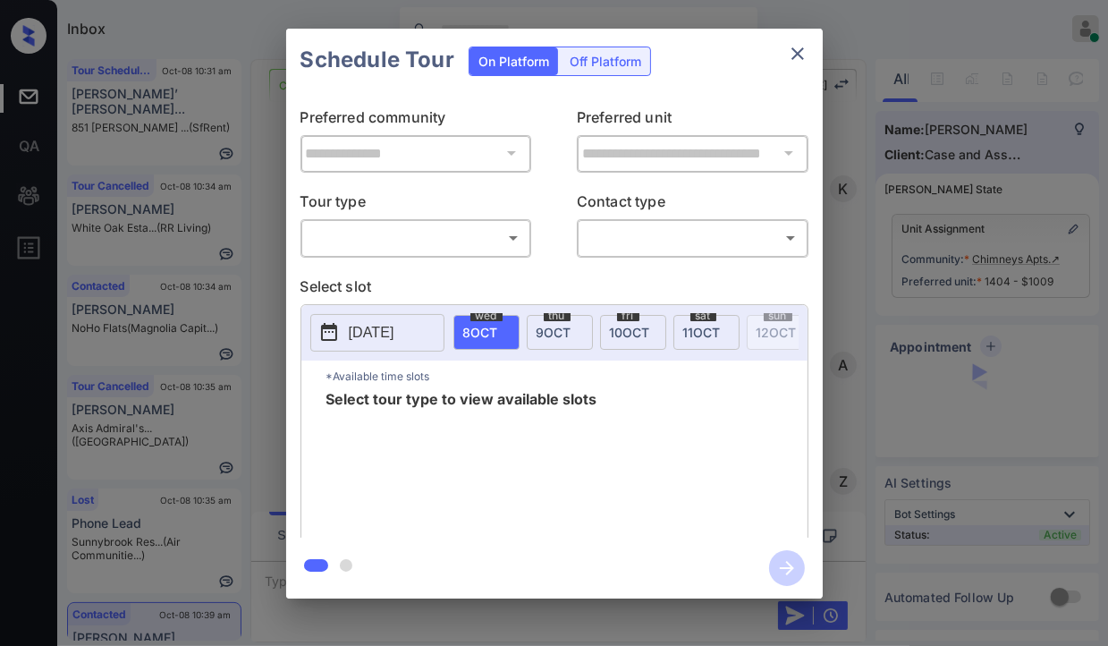
scroll to position [5763, 0]
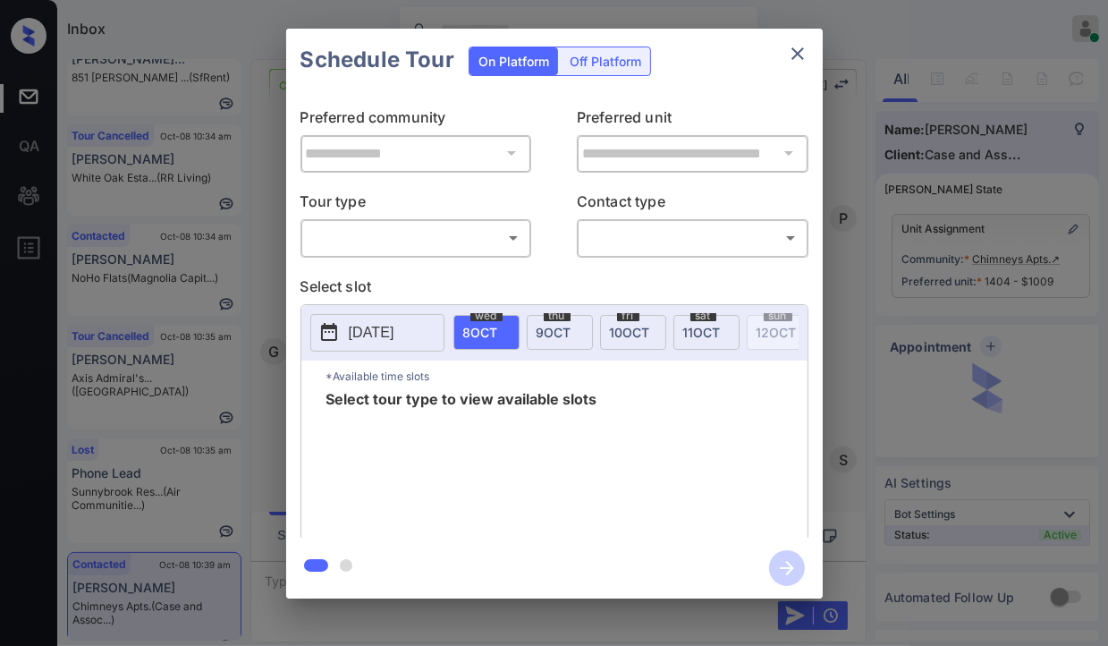
click at [437, 242] on body "Inbox [PERSON_NAME] [PERSON_NAME] Online Set yourself offline Set yourself on b…" at bounding box center [554, 323] width 1108 height 646
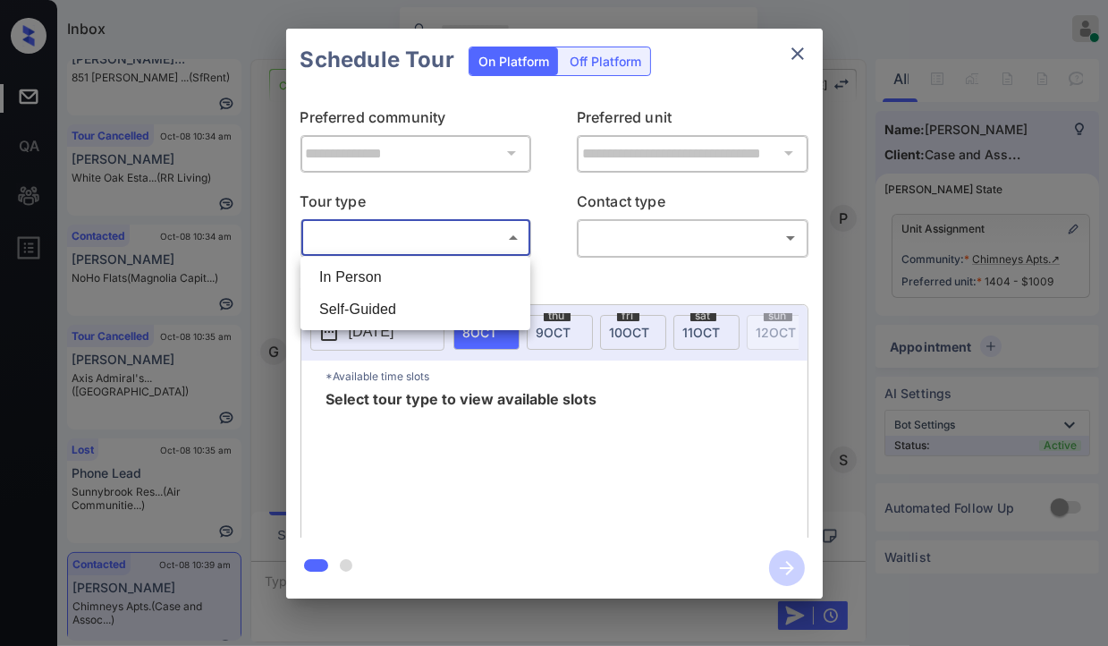
click at [368, 269] on li "In Person" at bounding box center [415, 277] width 221 height 32
type input "********"
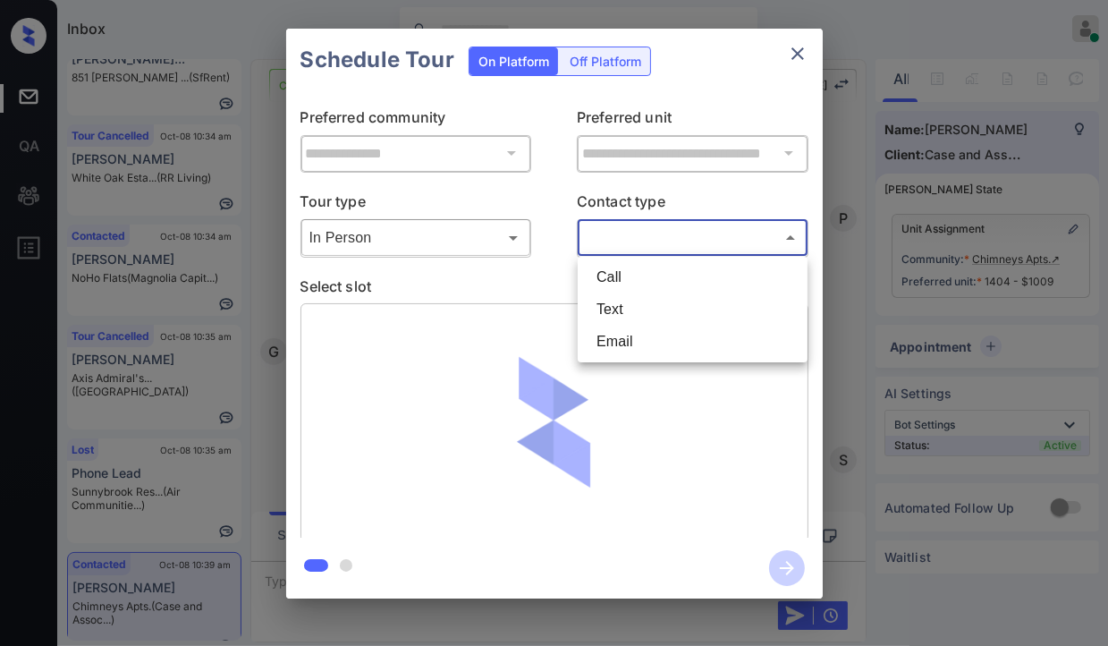
click at [630, 236] on body "Inbox [PERSON_NAME] [PERSON_NAME] Online Set yourself offline Set yourself on b…" at bounding box center [554, 323] width 1108 height 646
click at [616, 318] on li "Text" at bounding box center [692, 309] width 221 height 32
type input "****"
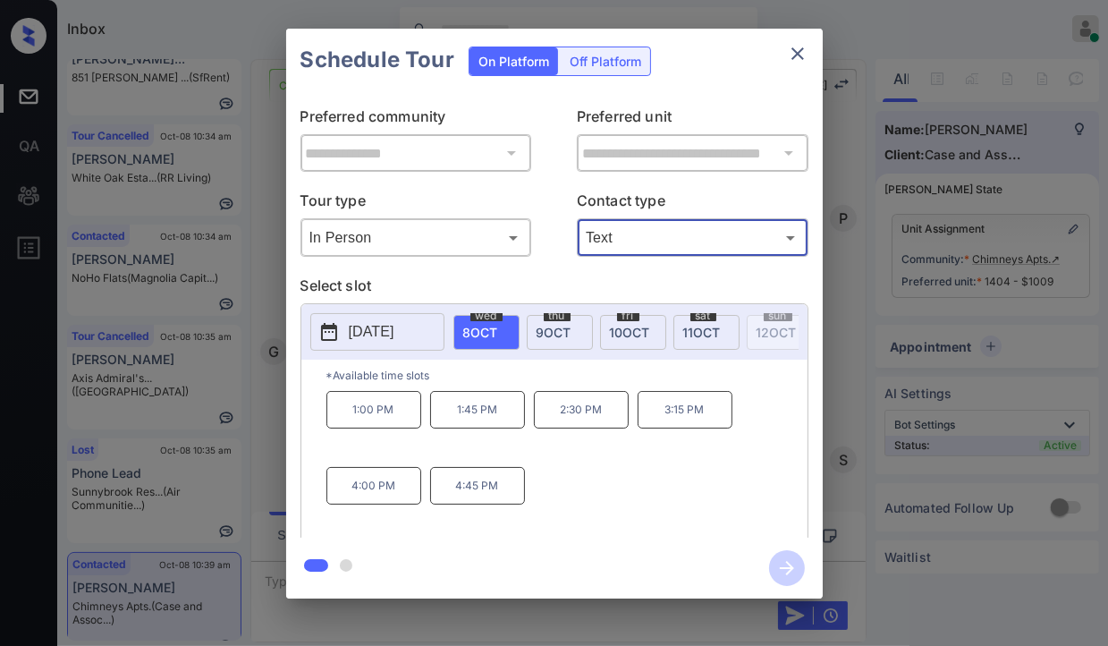
click at [790, 62] on icon "close" at bounding box center [797, 53] width 21 height 21
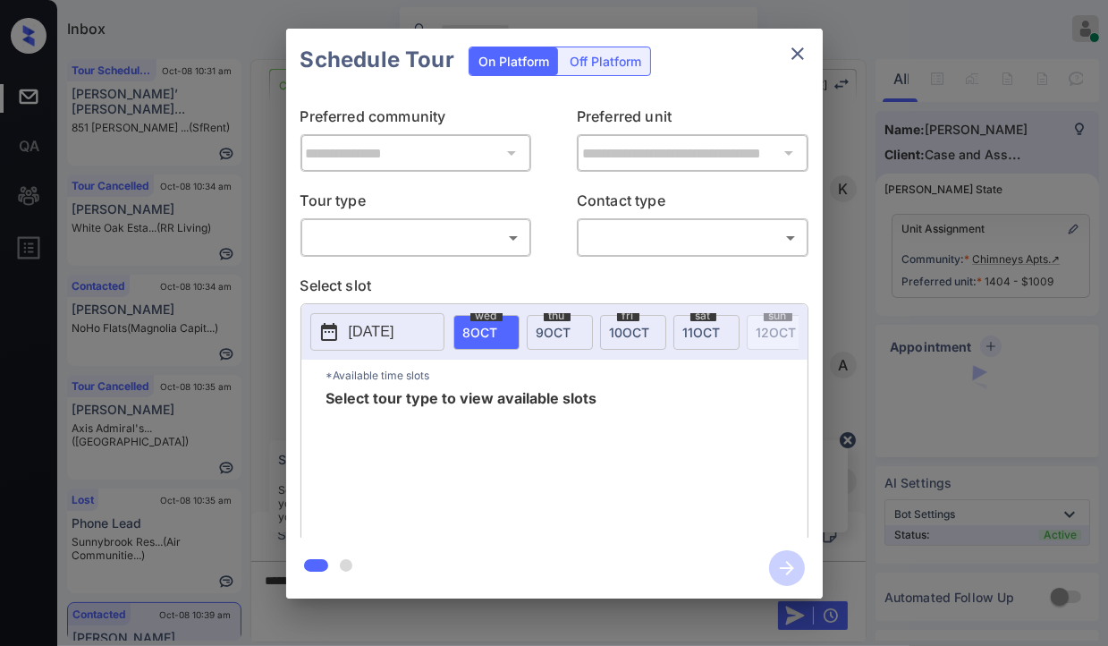
scroll to position [5763, 0]
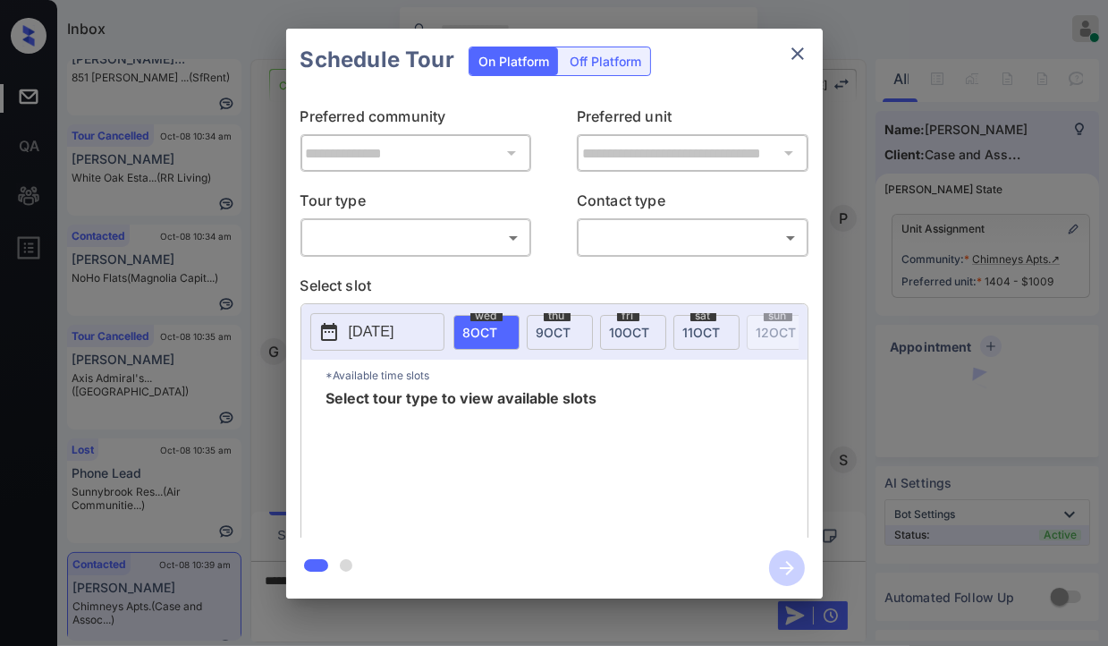
click at [398, 249] on body "Inbox [PERSON_NAME] [PERSON_NAME] Online Set yourself offline Set yourself on b…" at bounding box center [554, 323] width 1108 height 646
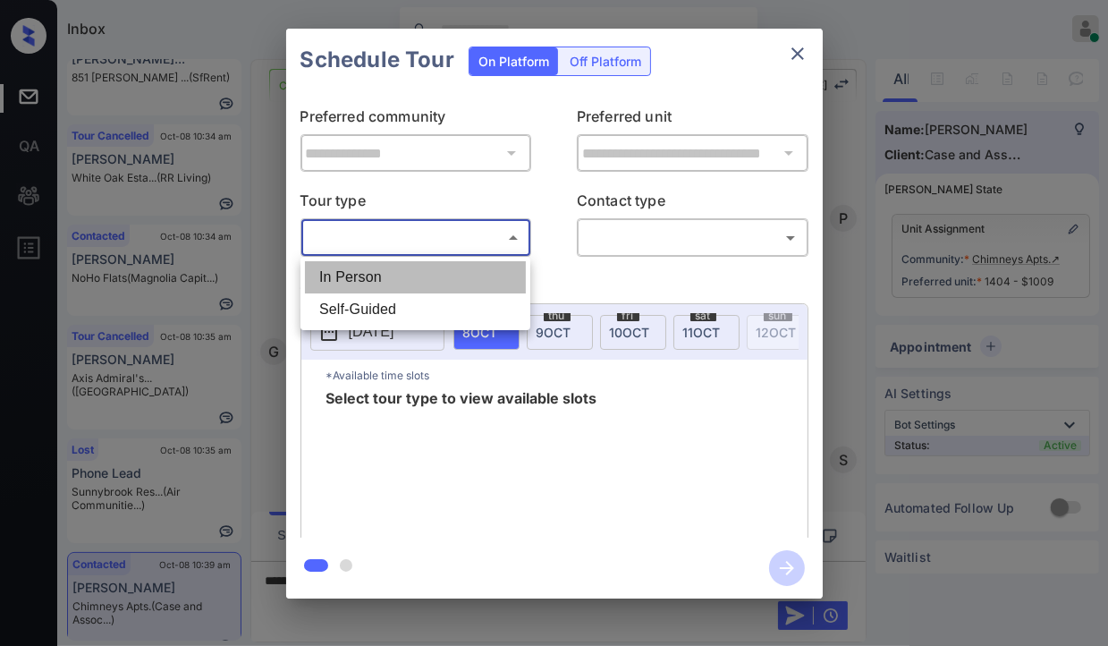
click at [384, 275] on li "In Person" at bounding box center [415, 277] width 221 height 32
type input "********"
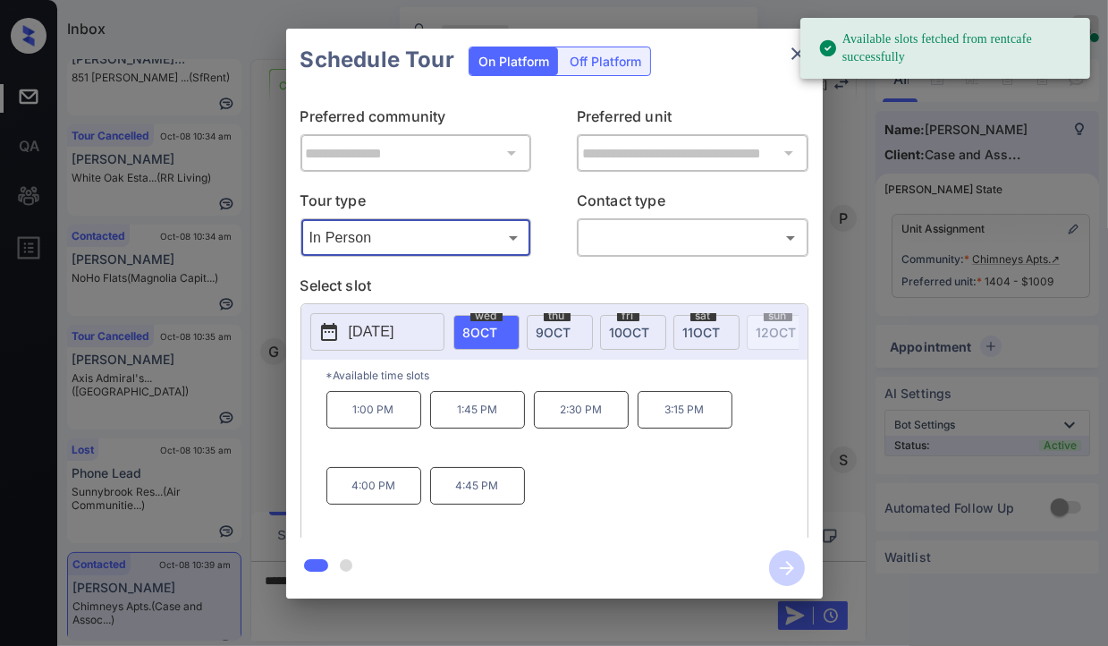
click at [792, 55] on icon "close" at bounding box center [797, 53] width 21 height 21
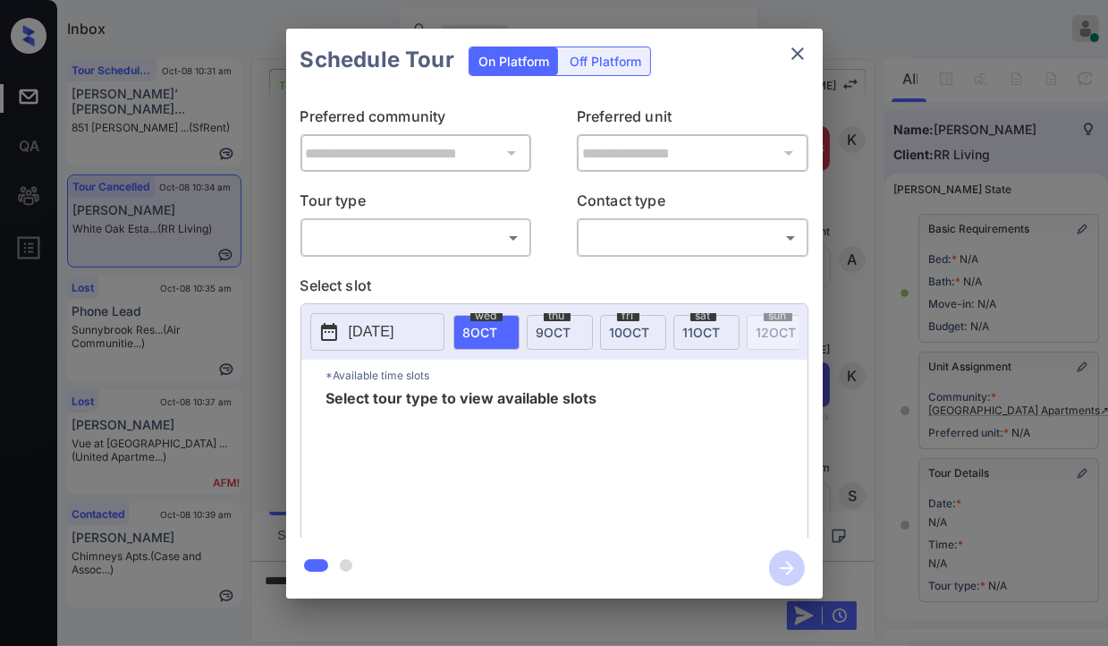
scroll to position [249, 0]
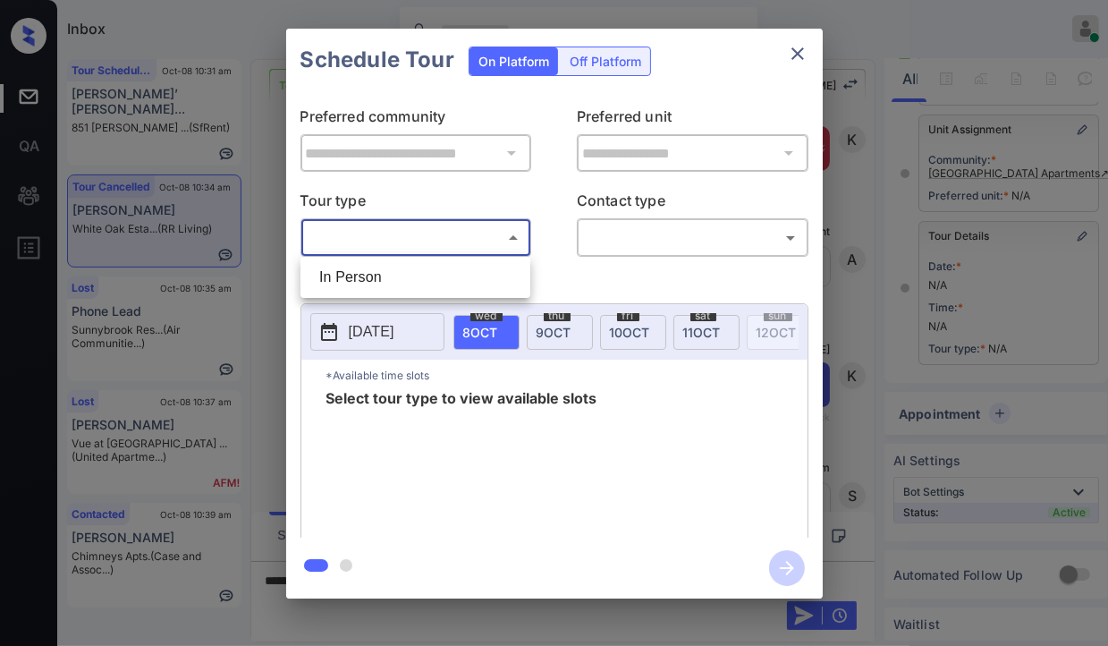
click at [410, 239] on body "Inbox [PERSON_NAME] [PERSON_NAME] Online Set yourself offline Set yourself on b…" at bounding box center [554, 323] width 1108 height 646
click at [374, 275] on li "In Person" at bounding box center [415, 277] width 221 height 32
type input "********"
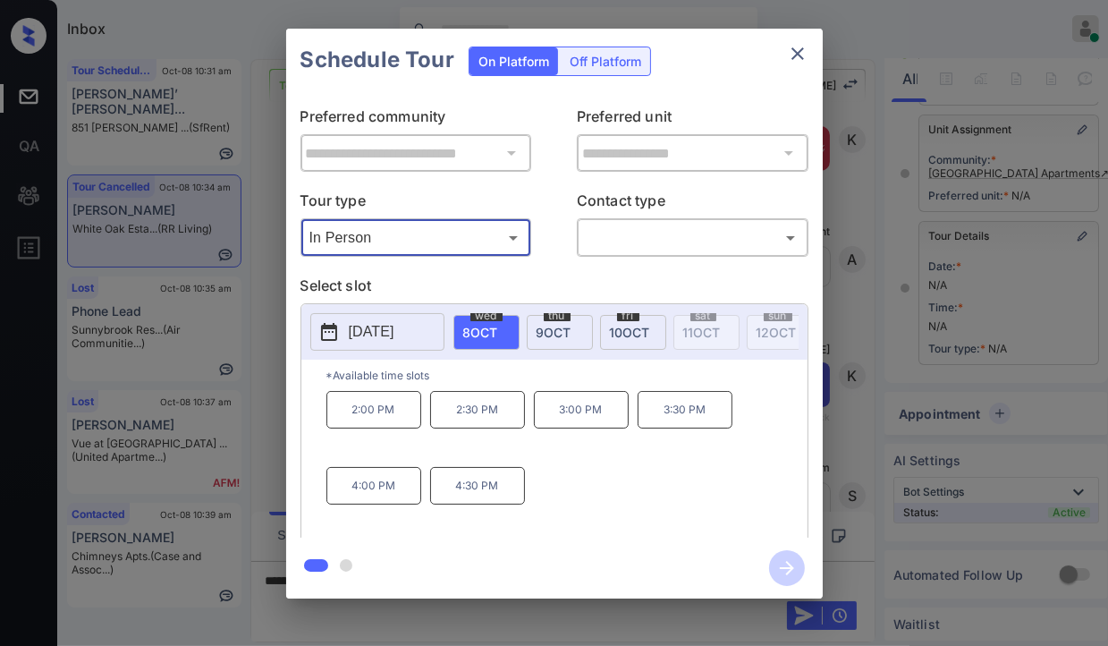
click at [626, 326] on span "[DATE]" at bounding box center [630, 332] width 40 height 15
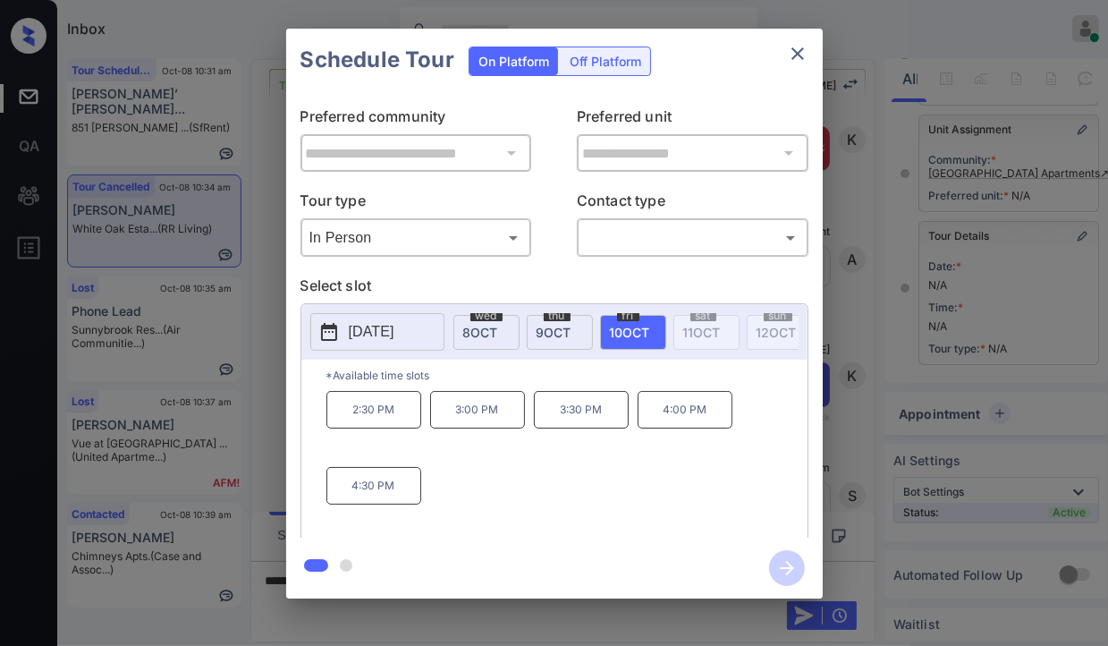
click at [342, 413] on p "2:30 PM" at bounding box center [373, 410] width 95 height 38
click at [789, 50] on icon "close" at bounding box center [797, 53] width 21 height 21
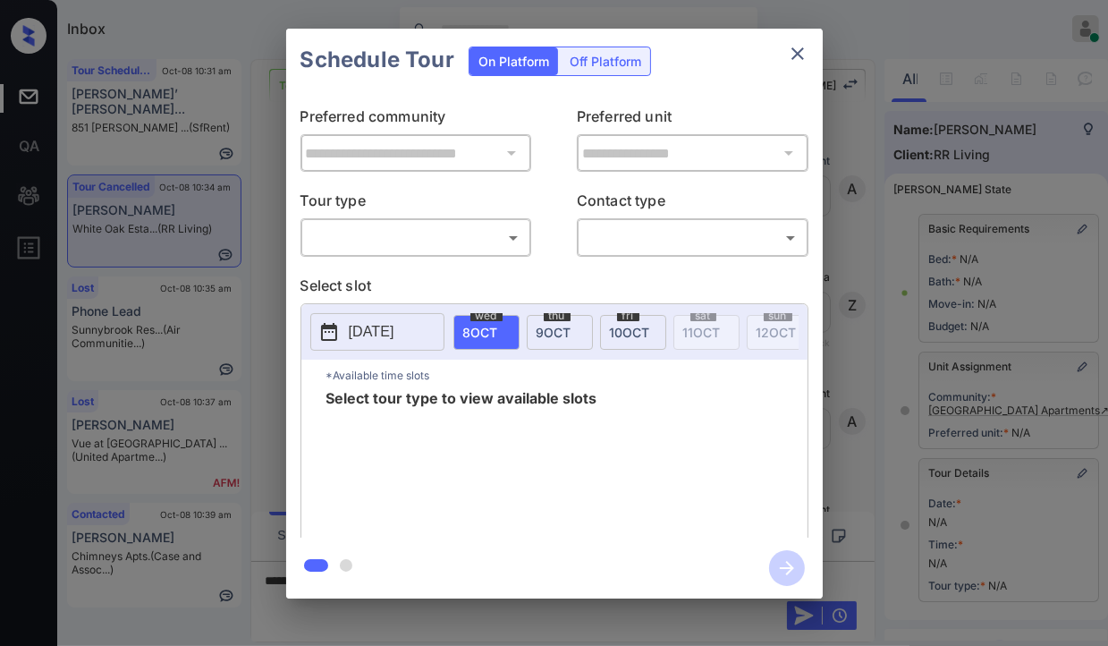
scroll to position [249, 0]
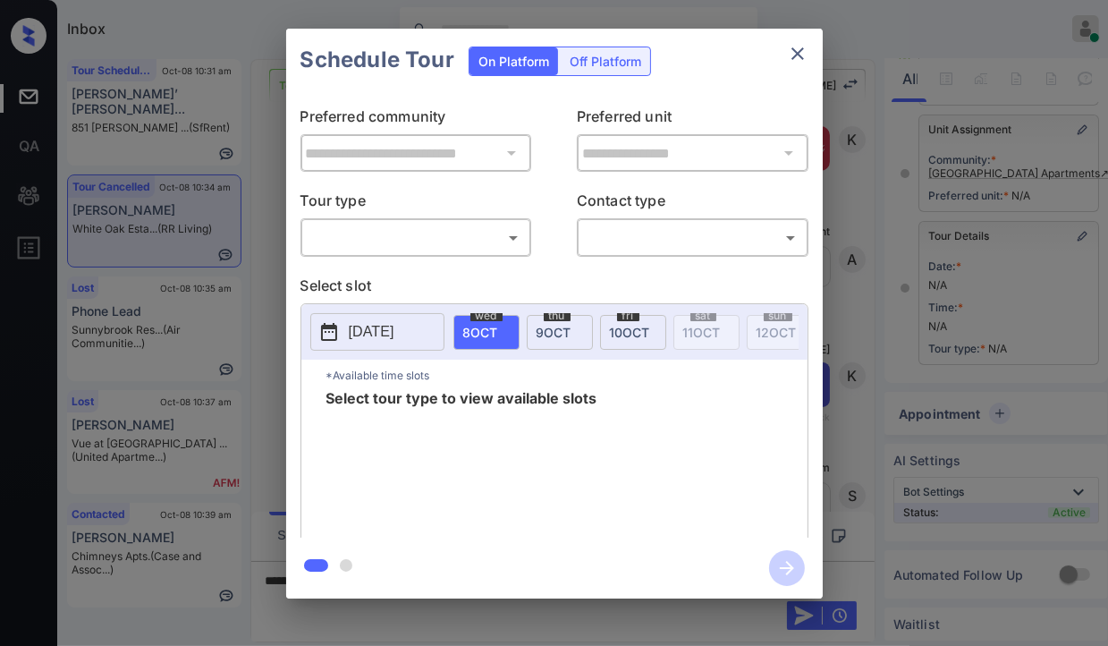
click at [398, 239] on body "Inbox [PERSON_NAME] [PERSON_NAME] Online Set yourself offline Set yourself on b…" at bounding box center [554, 323] width 1108 height 646
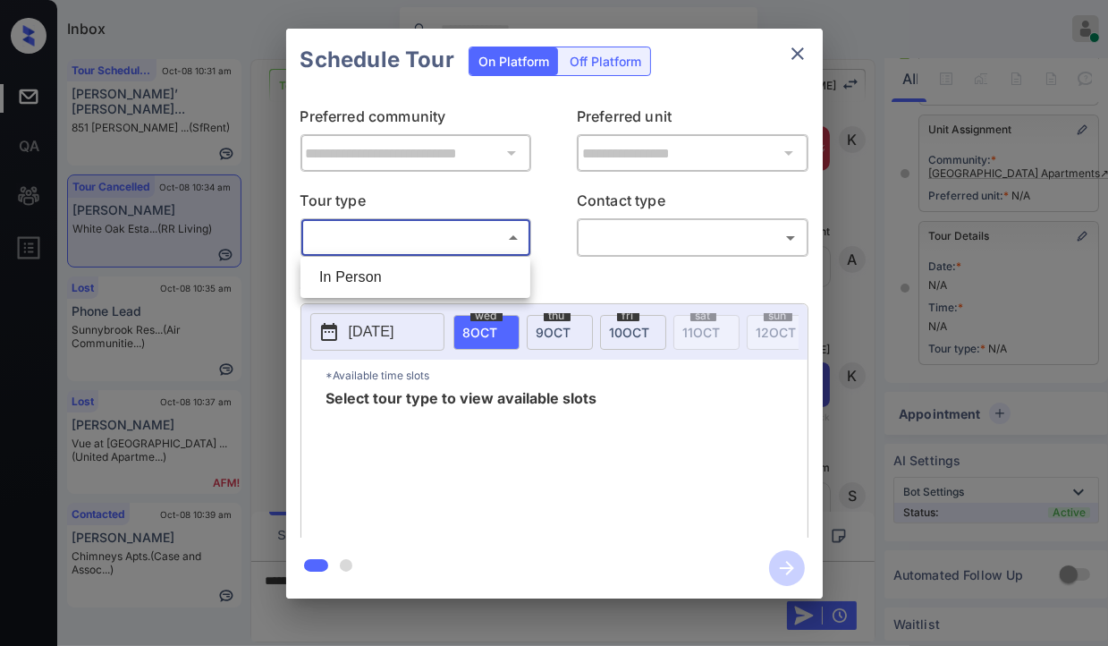
click at [358, 276] on li "In Person" at bounding box center [415, 277] width 221 height 32
type input "********"
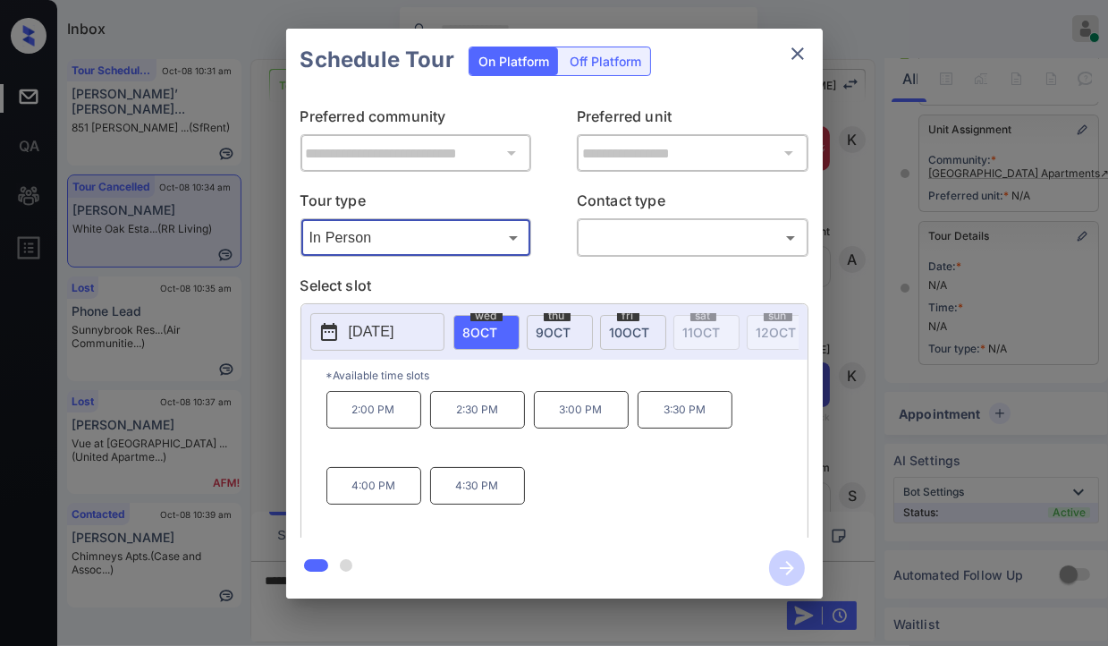
click at [617, 325] on span "[DATE]" at bounding box center [630, 332] width 40 height 15
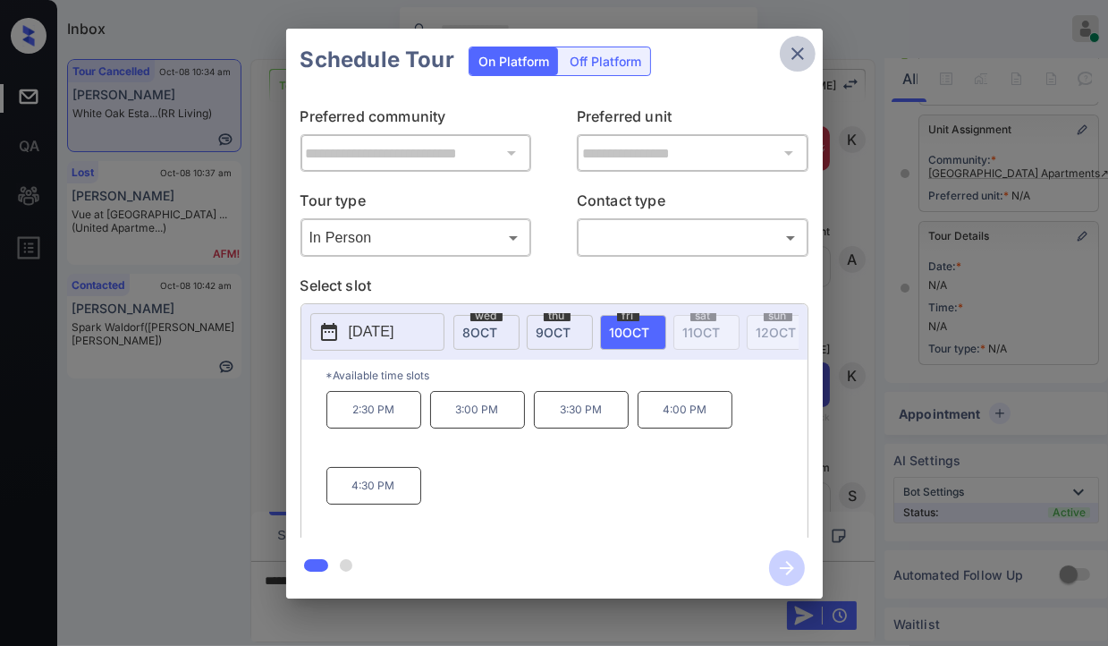
click at [809, 53] on button "close" at bounding box center [798, 54] width 36 height 36
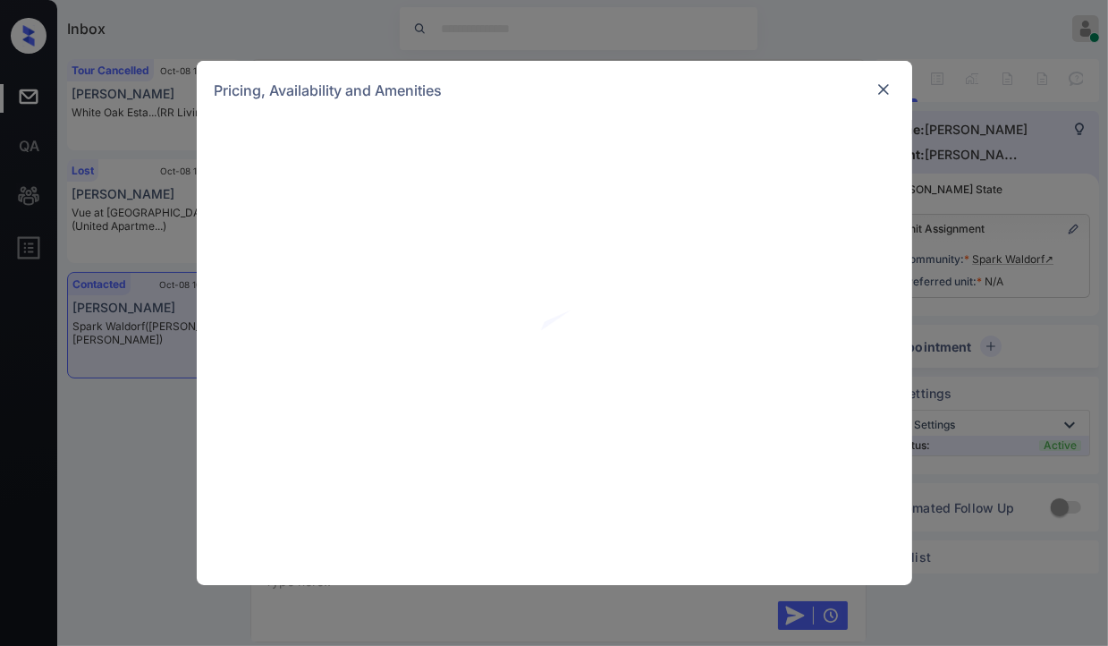
scroll to position [5338, 0]
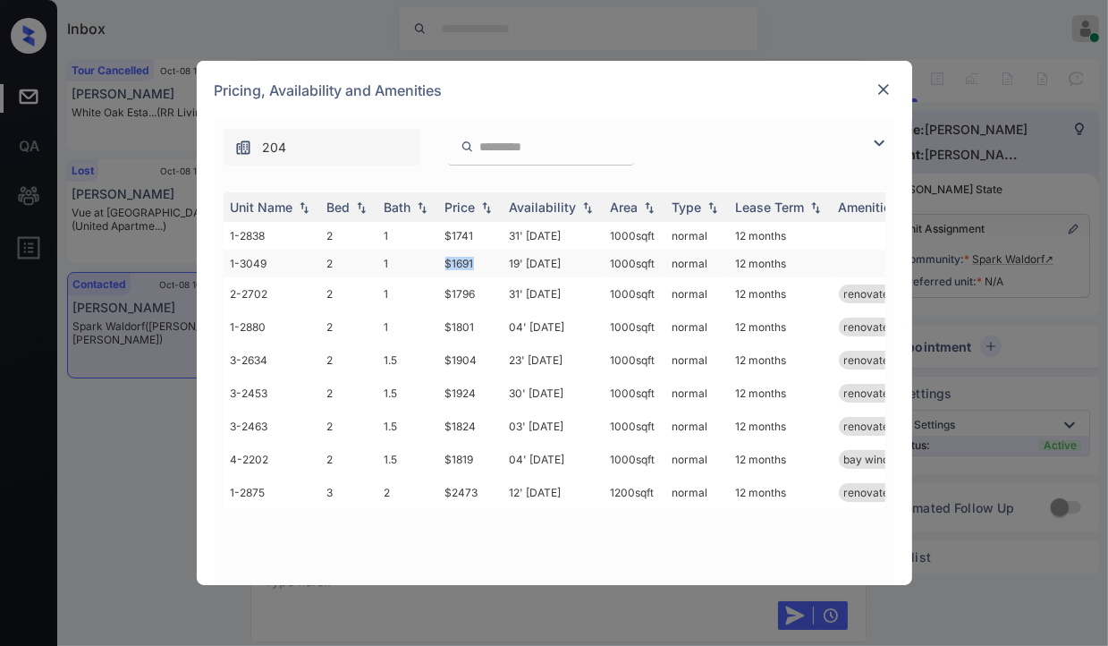
drag, startPoint x: 440, startPoint y: 257, endPoint x: 473, endPoint y: 263, distance: 33.7
click at [473, 263] on td "$1691" at bounding box center [470, 263] width 64 height 28
copy td "$1691"
click at [883, 92] on img at bounding box center [883, 89] width 18 height 18
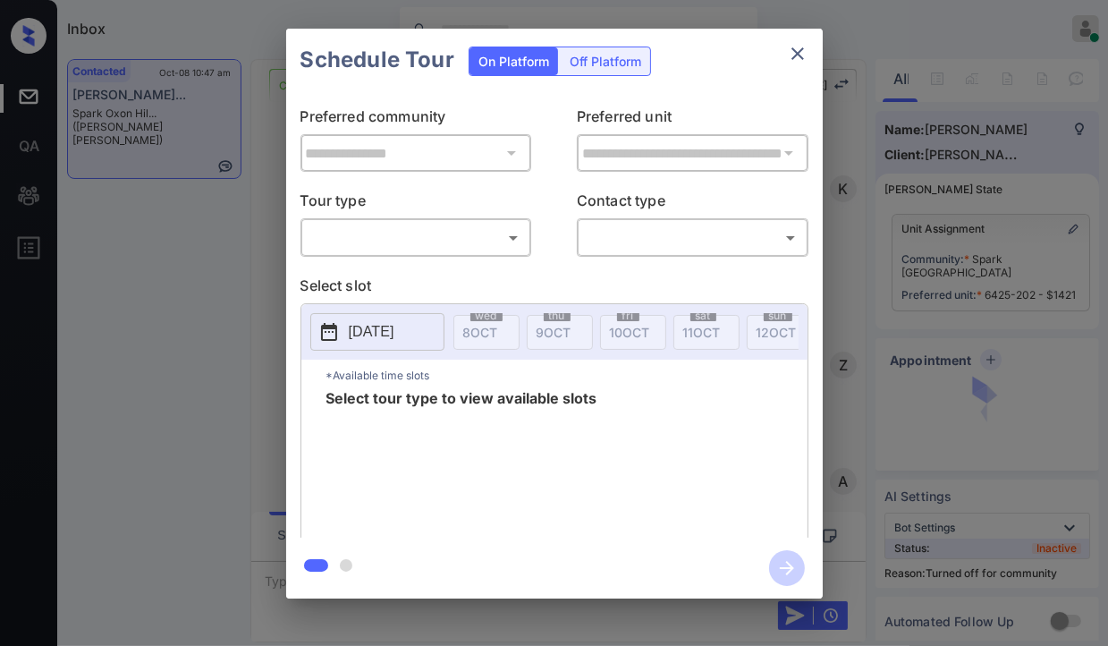
click at [379, 225] on body "Inbox [PERSON_NAME] [PERSON_NAME] Online Set yourself offline Set yourself on b…" at bounding box center [554, 323] width 1108 height 646
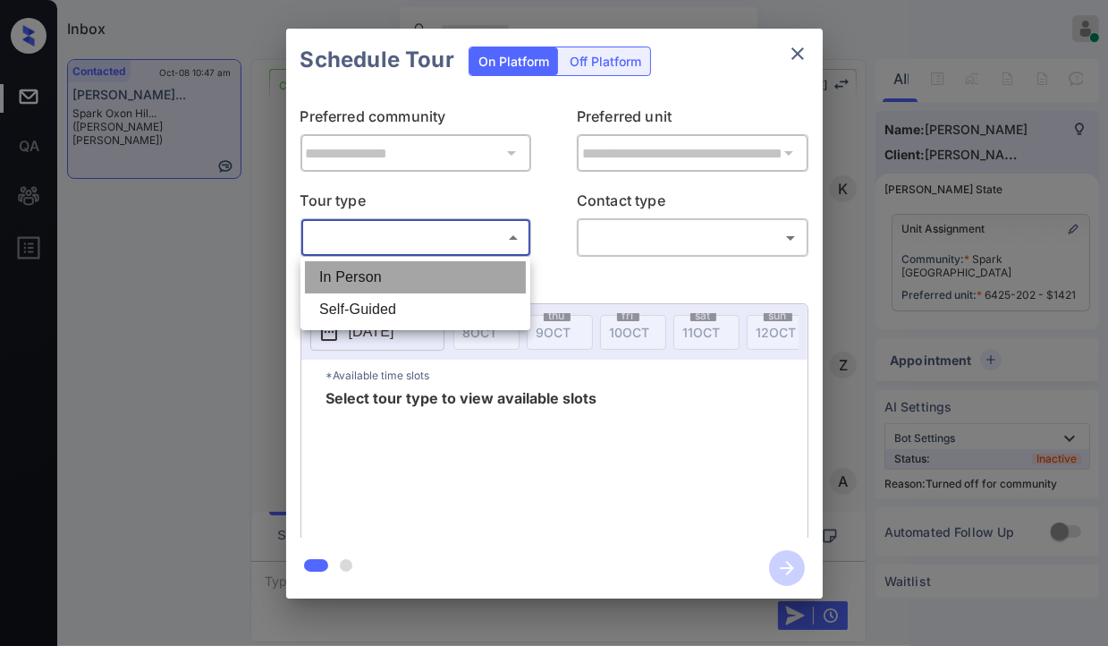
drag, startPoint x: 367, startPoint y: 274, endPoint x: 812, endPoint y: 233, distance: 447.1
click at [366, 275] on li "In Person" at bounding box center [415, 277] width 221 height 32
type input "********"
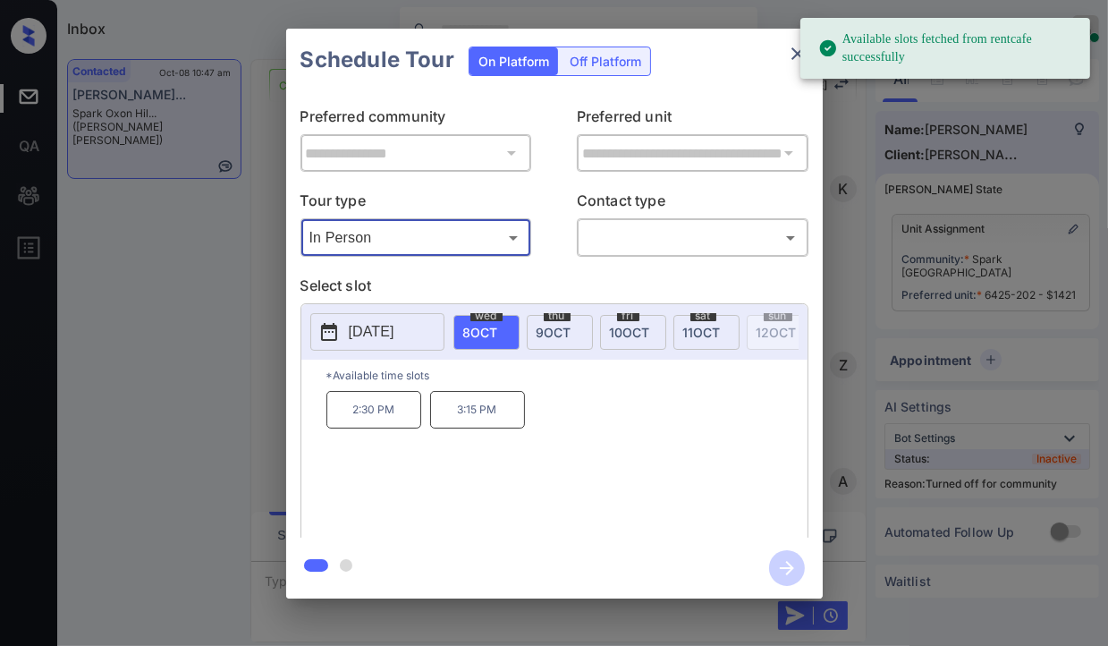
click at [544, 325] on span "9 OCT" at bounding box center [554, 332] width 35 height 15
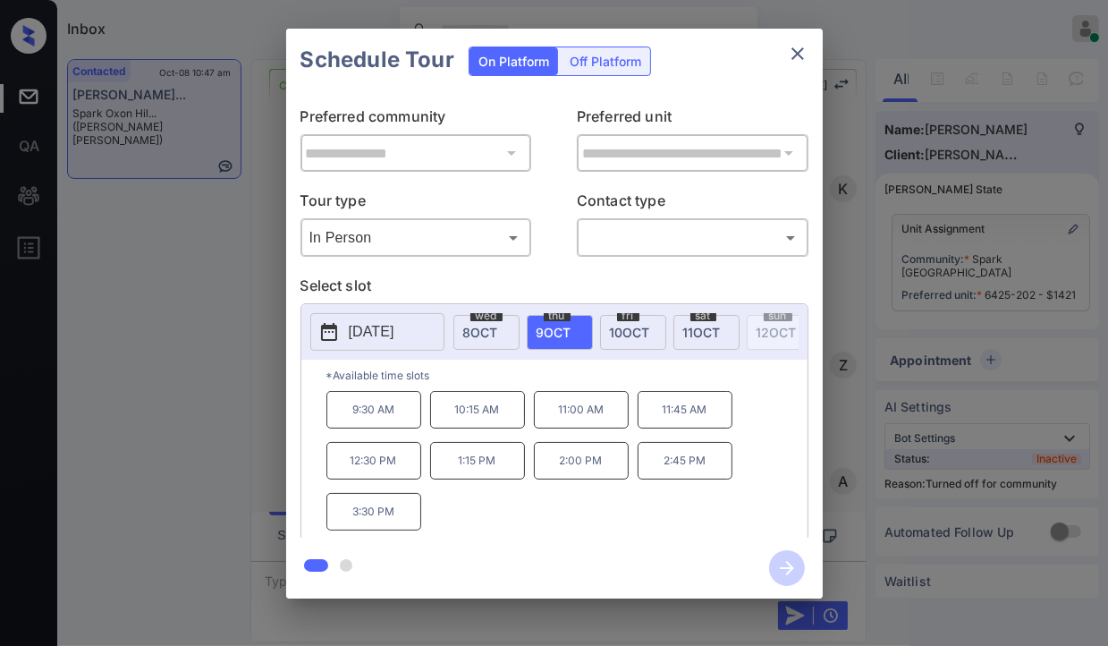
click at [798, 65] on button "close" at bounding box center [798, 54] width 36 height 36
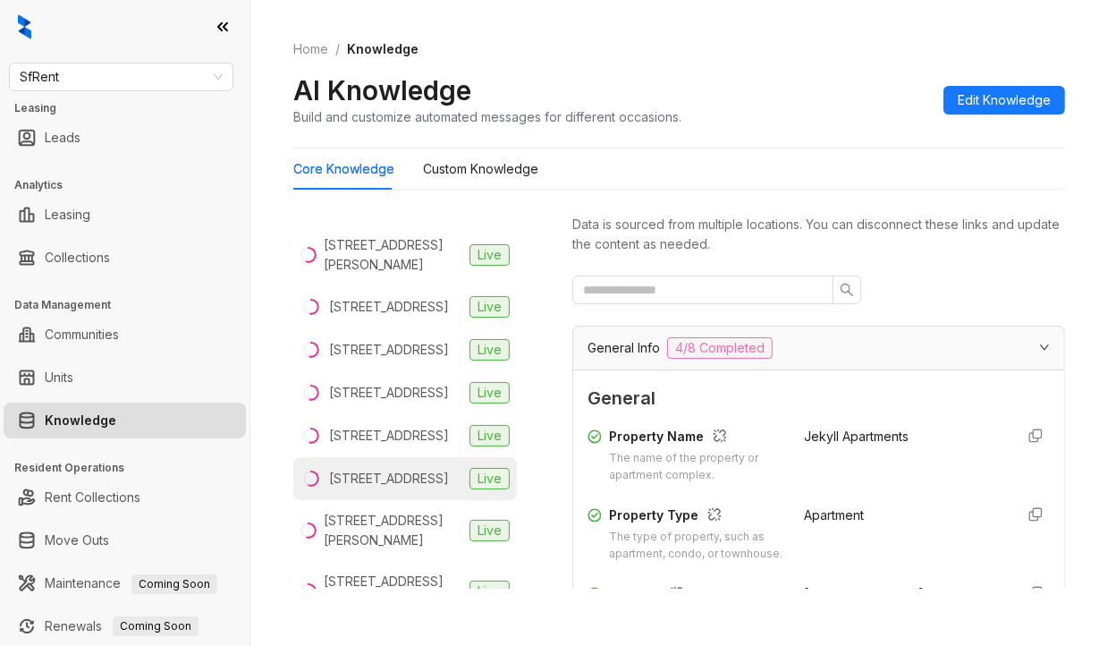
scroll to position [358, 0]
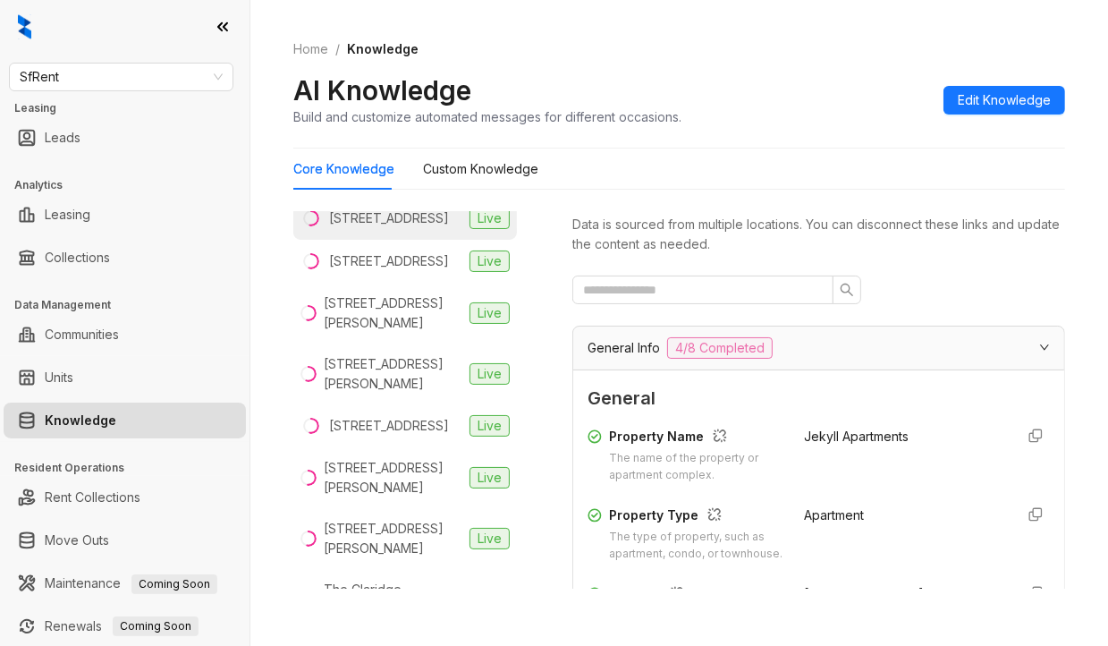
click at [371, 228] on div "380 Euclid Ave, Oakland, CA" at bounding box center [389, 218] width 120 height 20
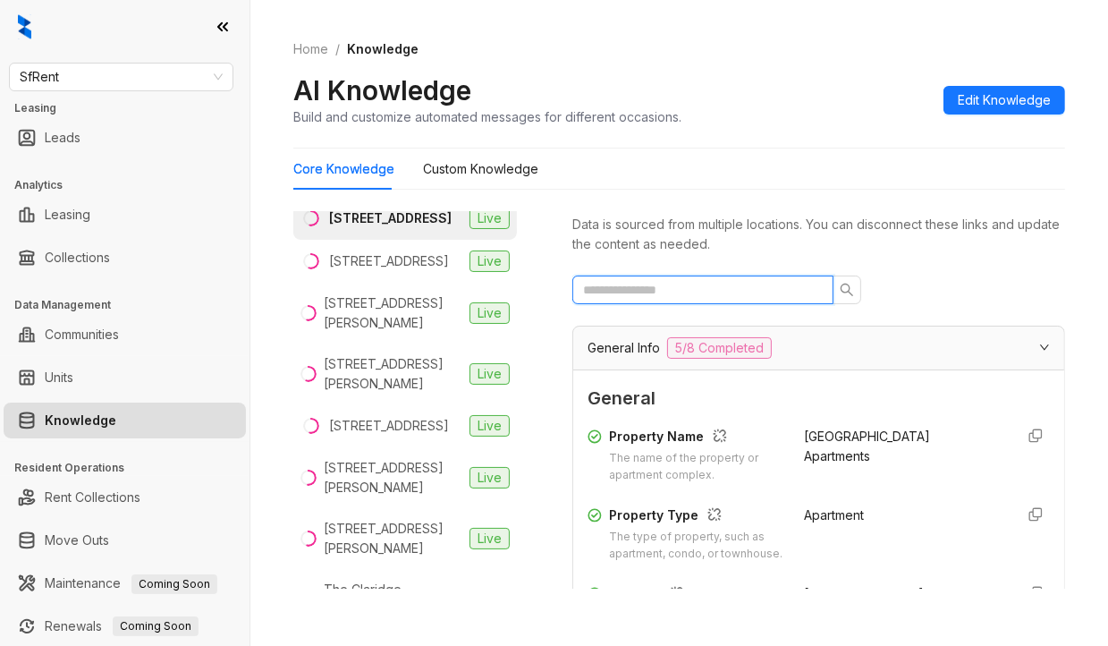
click at [680, 292] on input "text" at bounding box center [695, 290] width 225 height 20
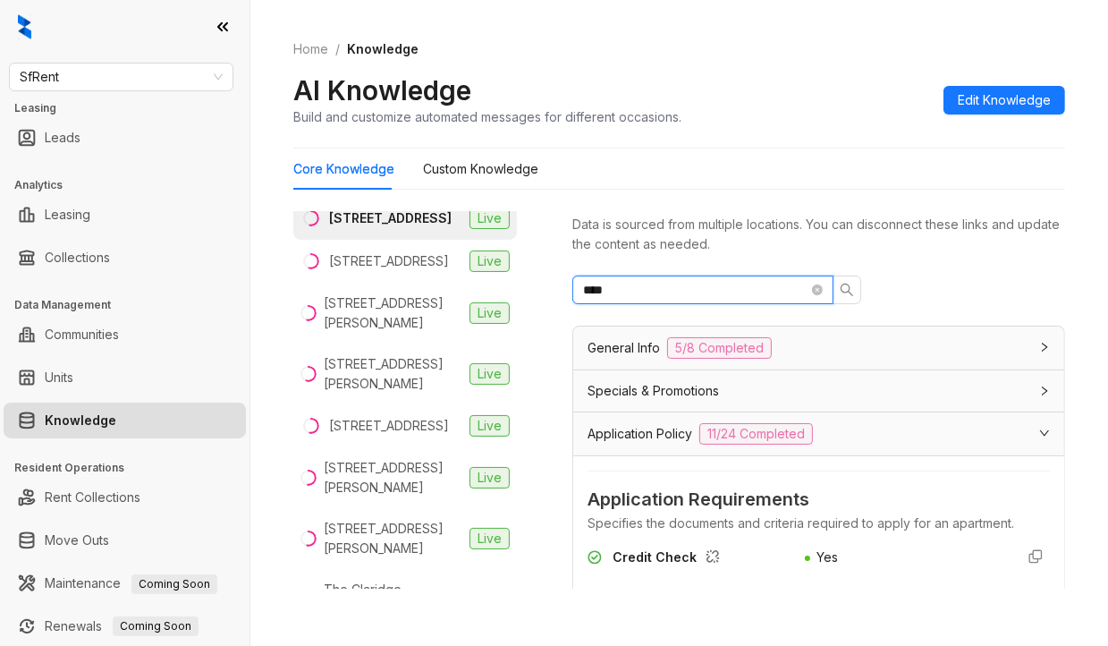
scroll to position [268, 0]
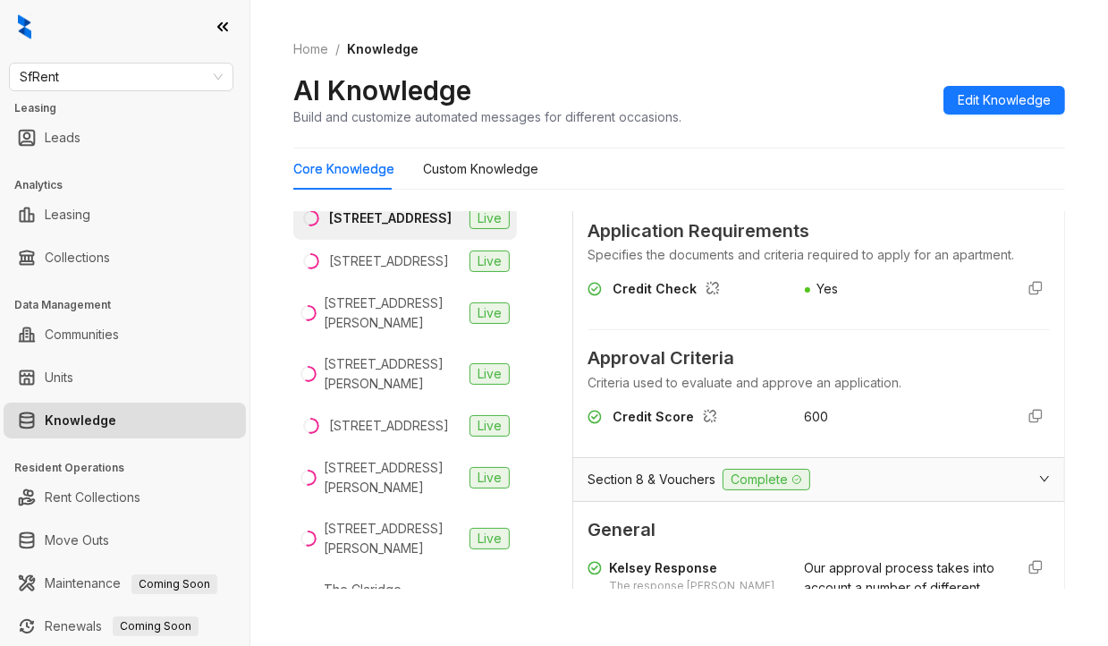
type input "****"
drag, startPoint x: 773, startPoint y: 431, endPoint x: 843, endPoint y: 427, distance: 69.9
click at [843, 427] on div "Credit Score 600" at bounding box center [818, 421] width 462 height 29
copy div "600"
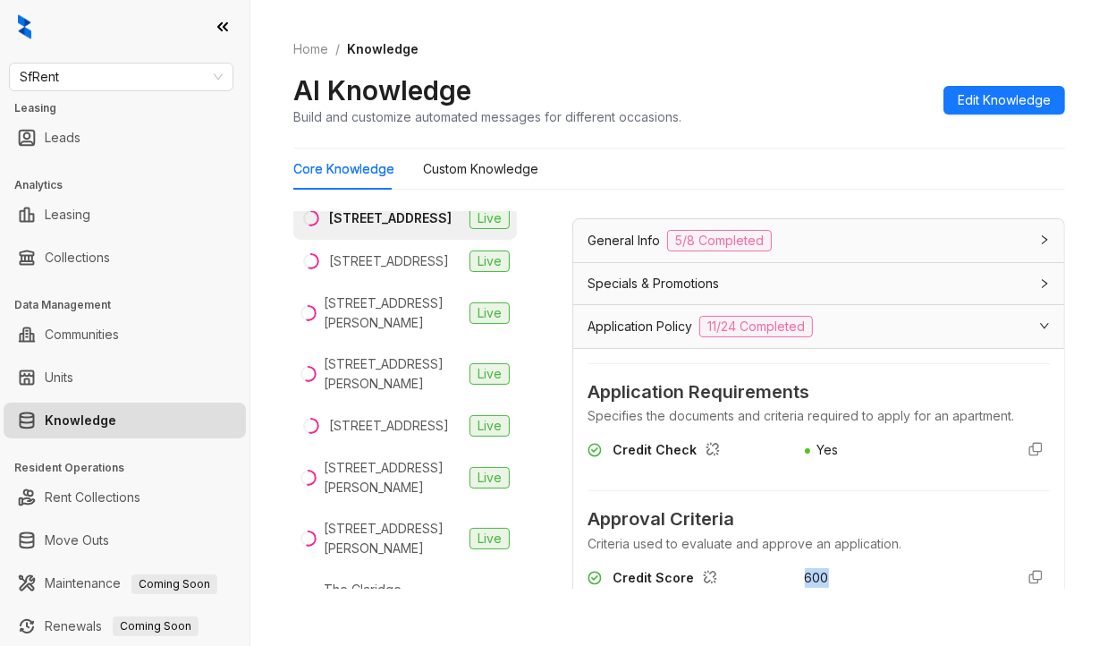
scroll to position [447, 0]
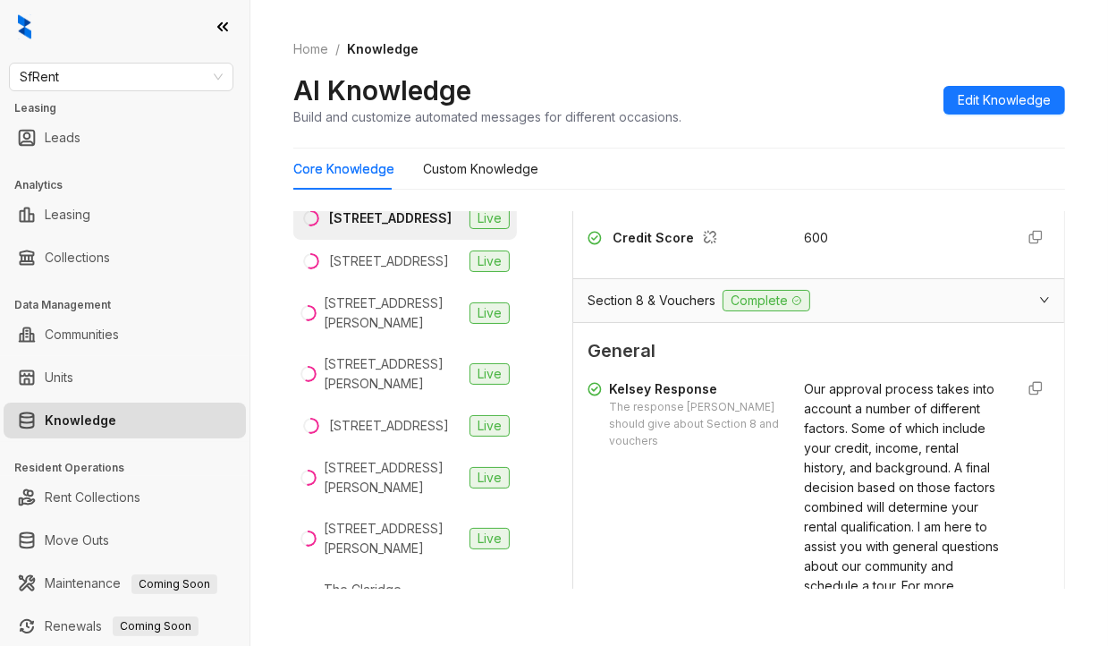
click at [848, 441] on span "Our approval process takes into account a number of different factors. Some of …" at bounding box center [902, 546] width 195 height 330
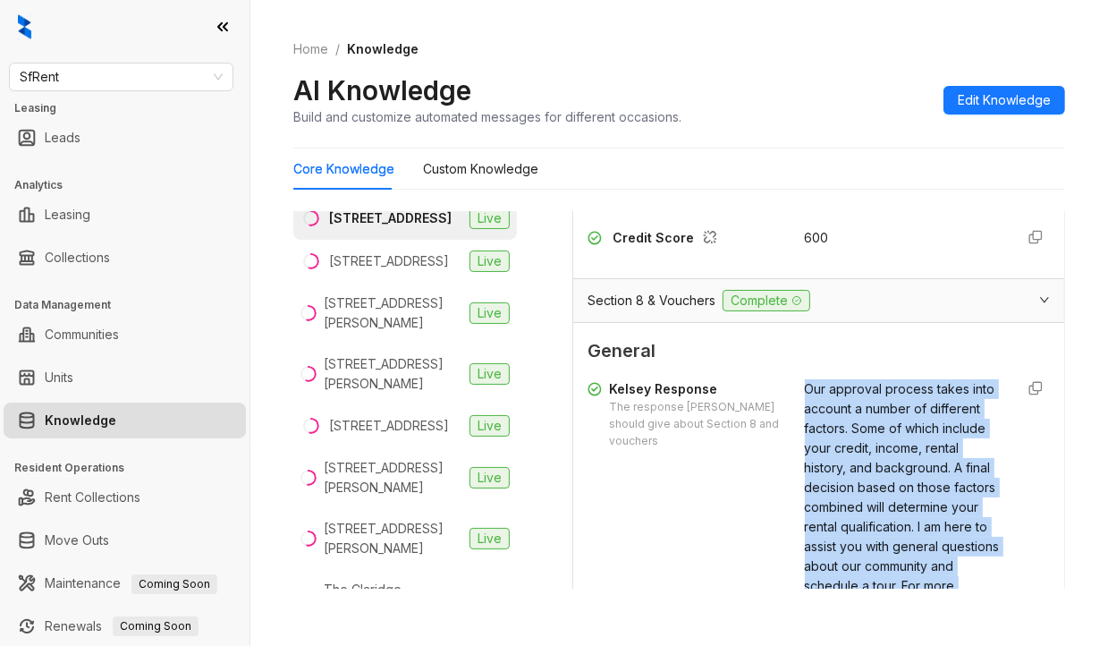
click at [848, 441] on span "Our approval process takes into account a number of different factors. Some of …" at bounding box center [902, 546] width 195 height 330
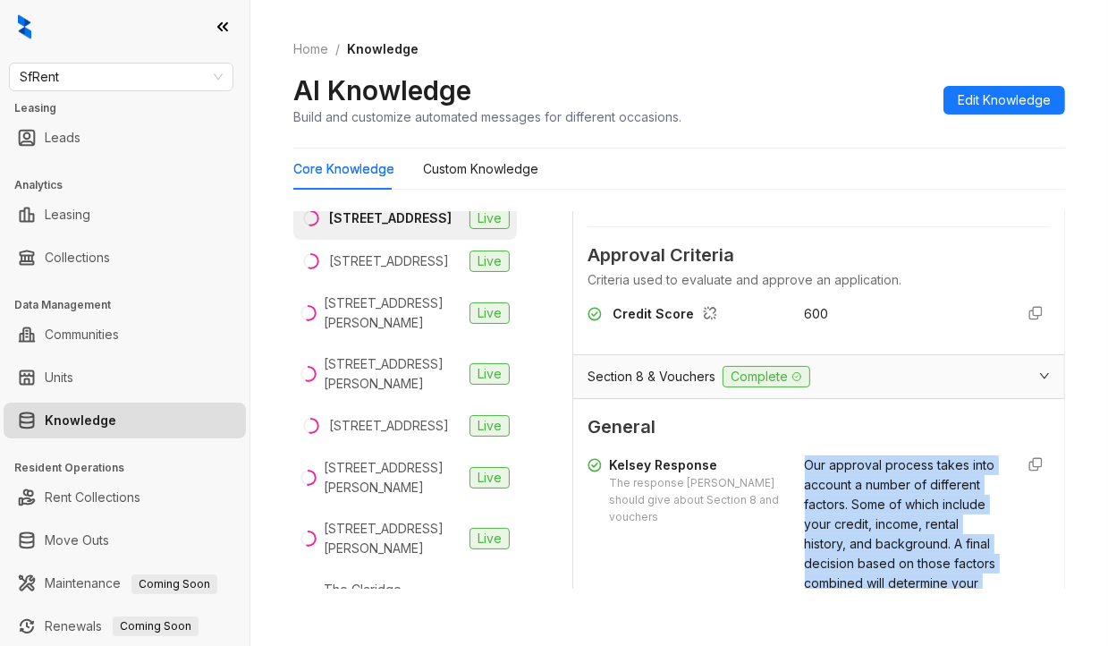
scroll to position [268, 0]
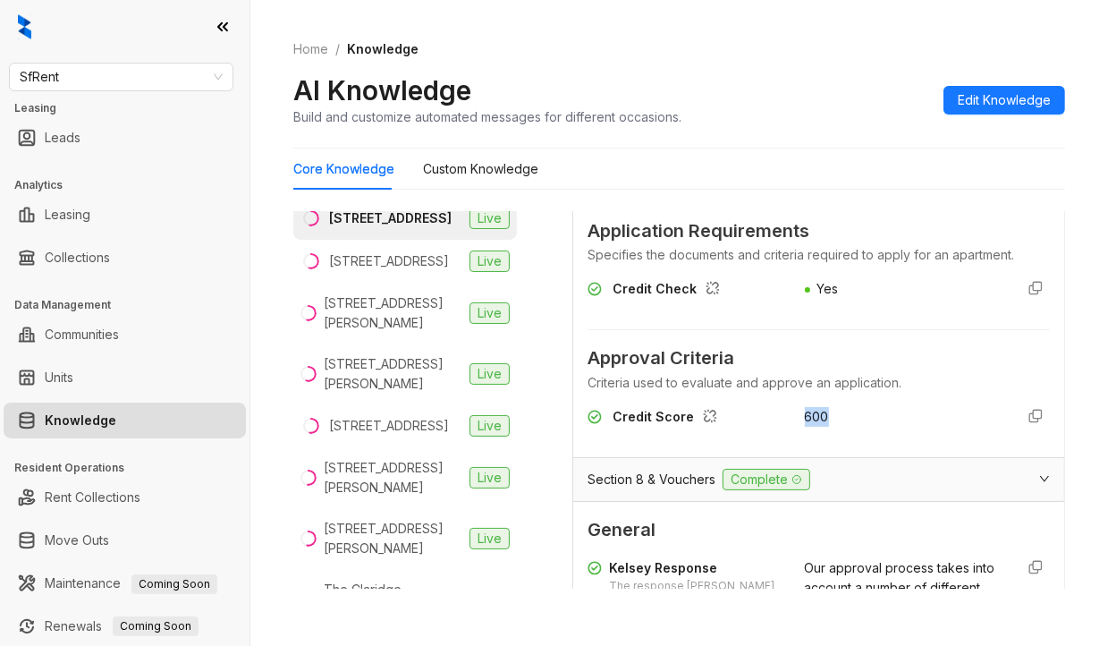
drag, startPoint x: 779, startPoint y: 433, endPoint x: 830, endPoint y: 432, distance: 51.0
click at [830, 432] on div "Credit Score 600" at bounding box center [818, 421] width 462 height 29
copy div "600"
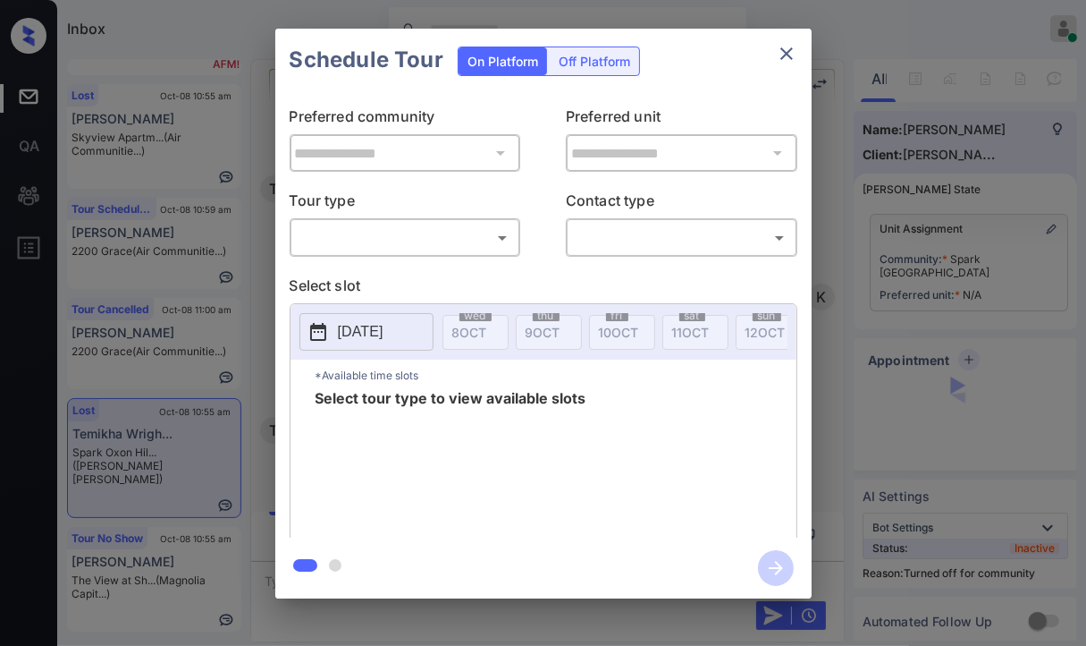
scroll to position [6778, 0]
click at [441, 230] on body "Inbox Danielle Dela Cruz Online Set yourself offline Set yourself on break Prof…" at bounding box center [543, 323] width 1086 height 646
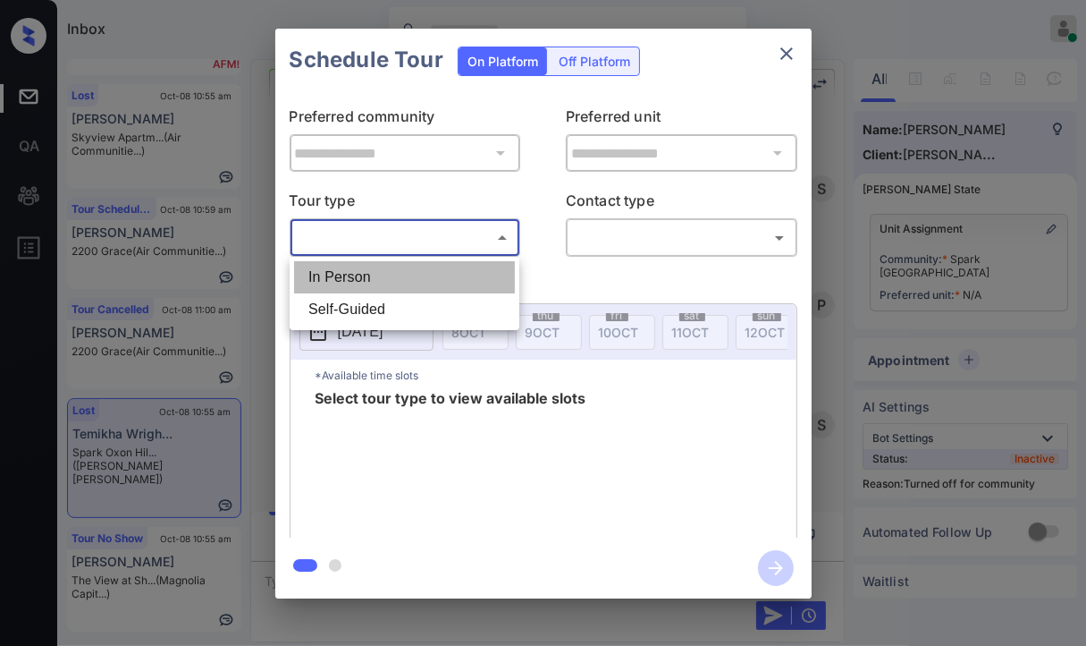
click at [358, 278] on li "In Person" at bounding box center [404, 277] width 221 height 32
type input "********"
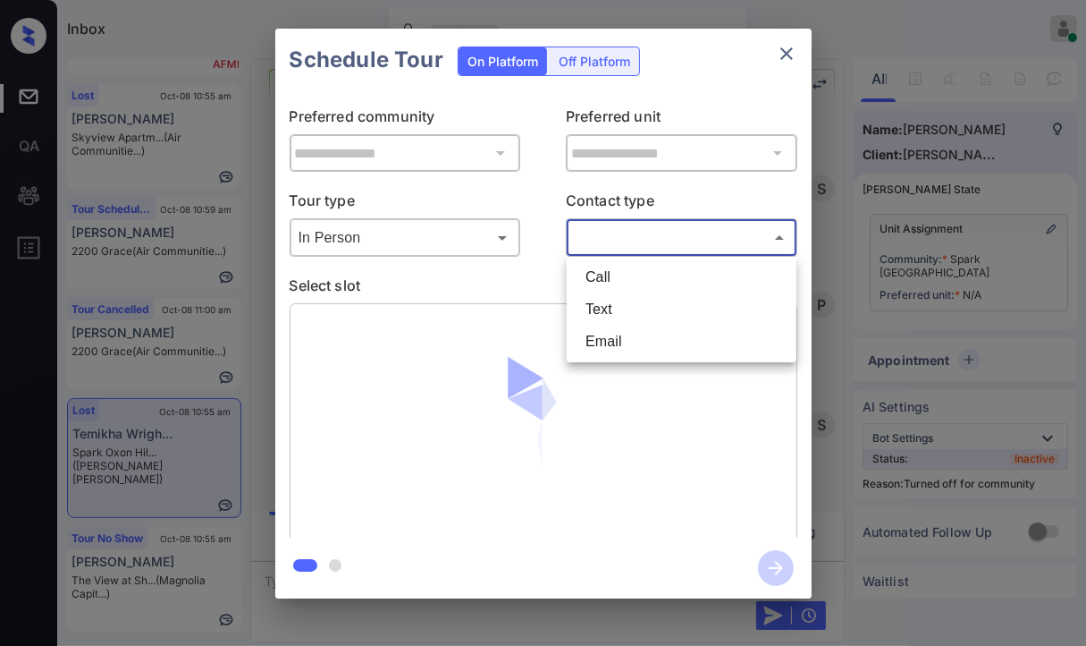
click at [650, 241] on body "Inbox Danielle Dela Cruz Online Set yourself offline Set yourself on break Prof…" at bounding box center [543, 323] width 1086 height 646
click at [590, 308] on li "Text" at bounding box center [681, 309] width 221 height 32
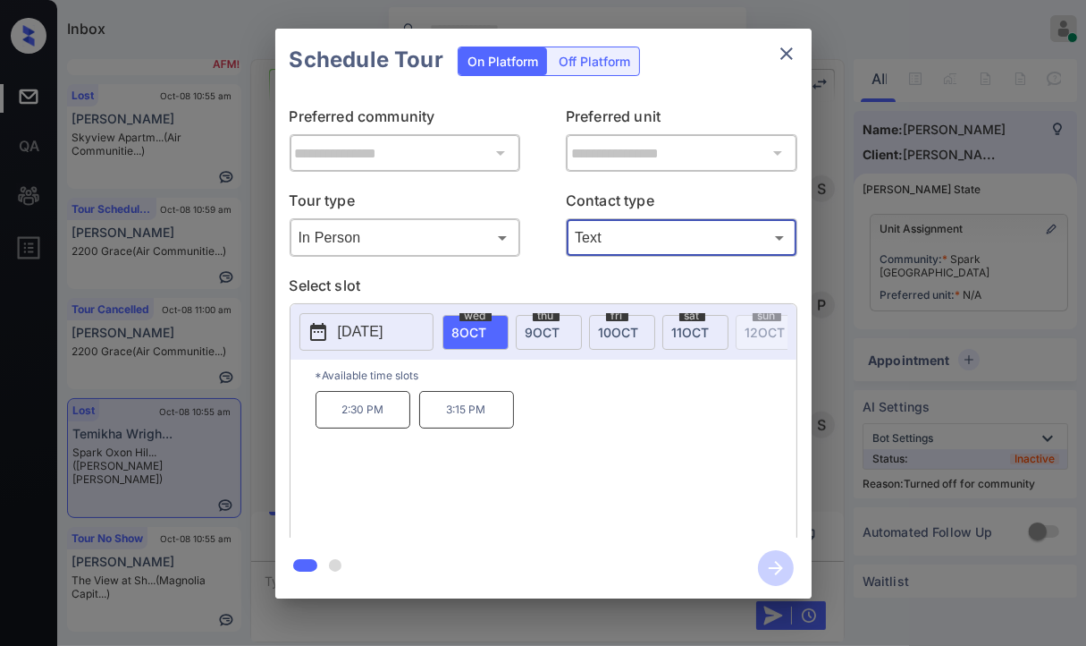
type input "****"
click at [678, 337] on div "sat 11 OCT" at bounding box center [696, 332] width 66 height 35
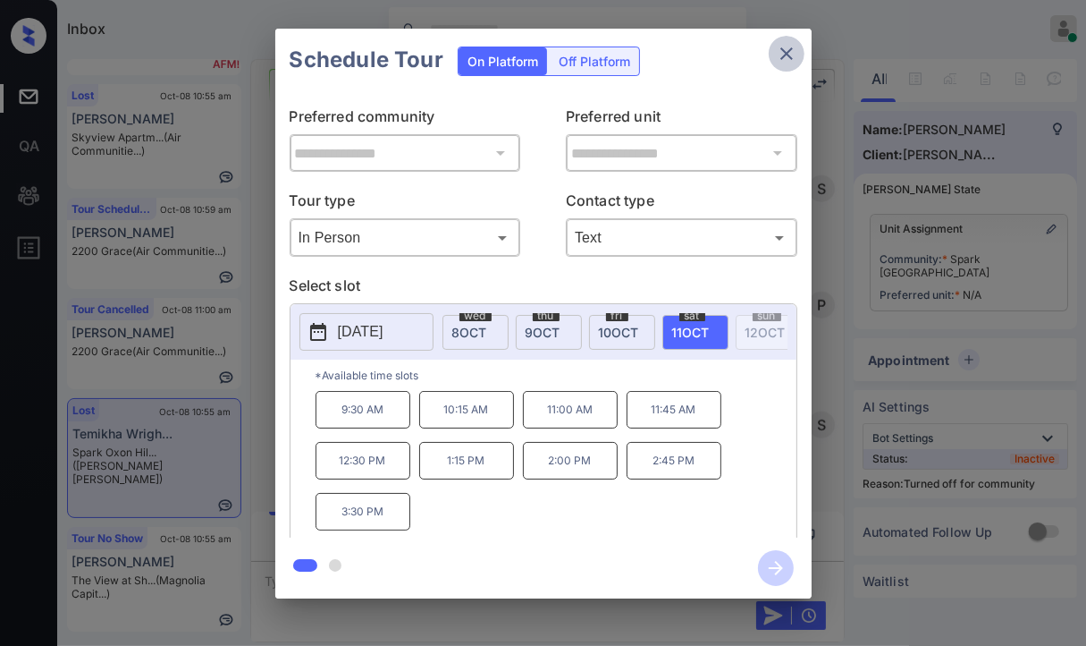
click at [790, 40] on button "close" at bounding box center [787, 54] width 36 height 36
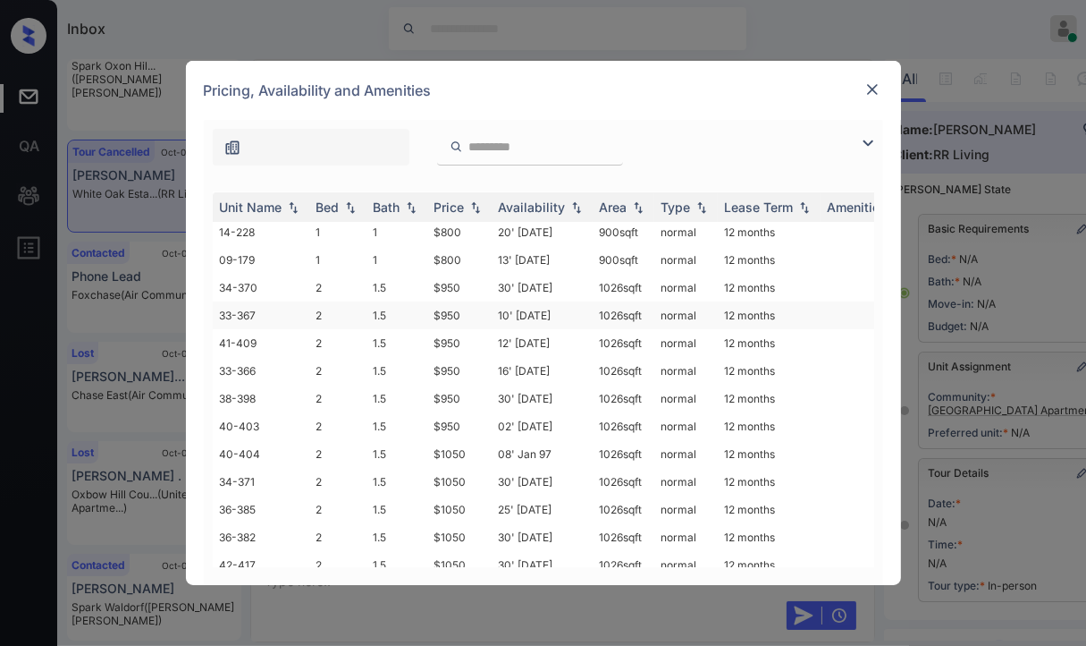
scroll to position [79, 0]
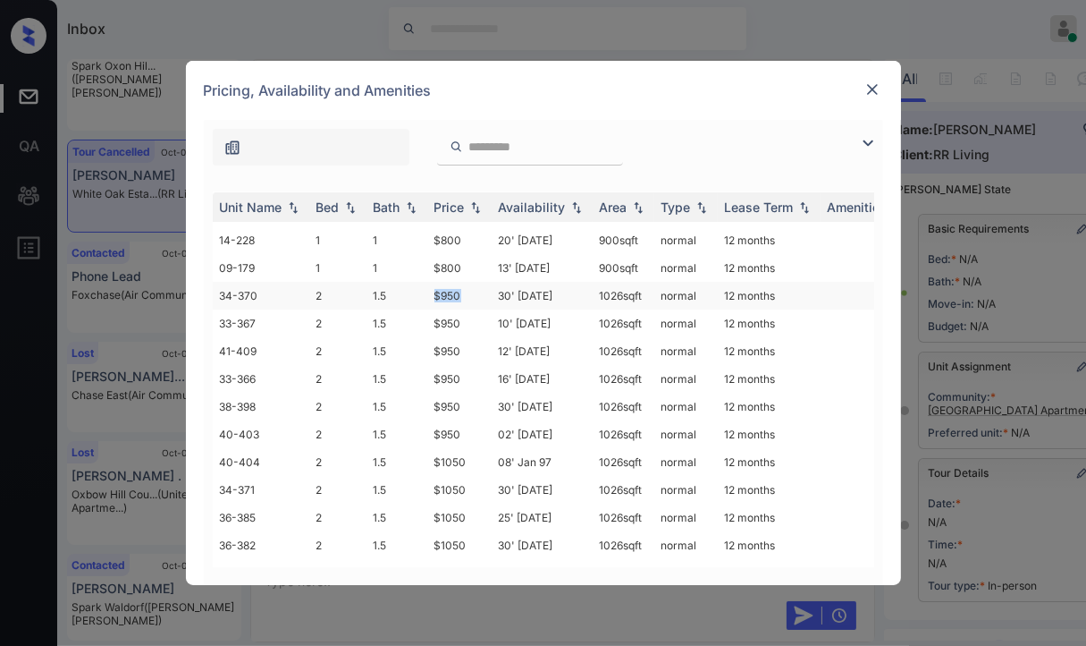
drag, startPoint x: 435, startPoint y: 295, endPoint x: 469, endPoint y: 298, distance: 34.1
click at [469, 298] on td "$950" at bounding box center [459, 296] width 64 height 28
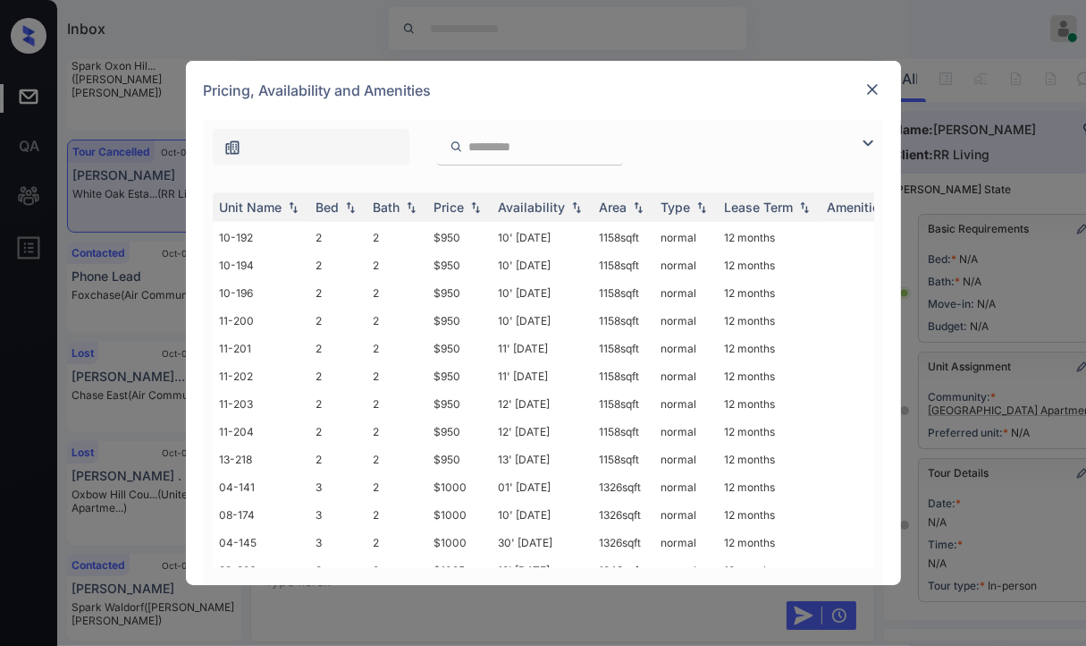
scroll to position [1420, 0]
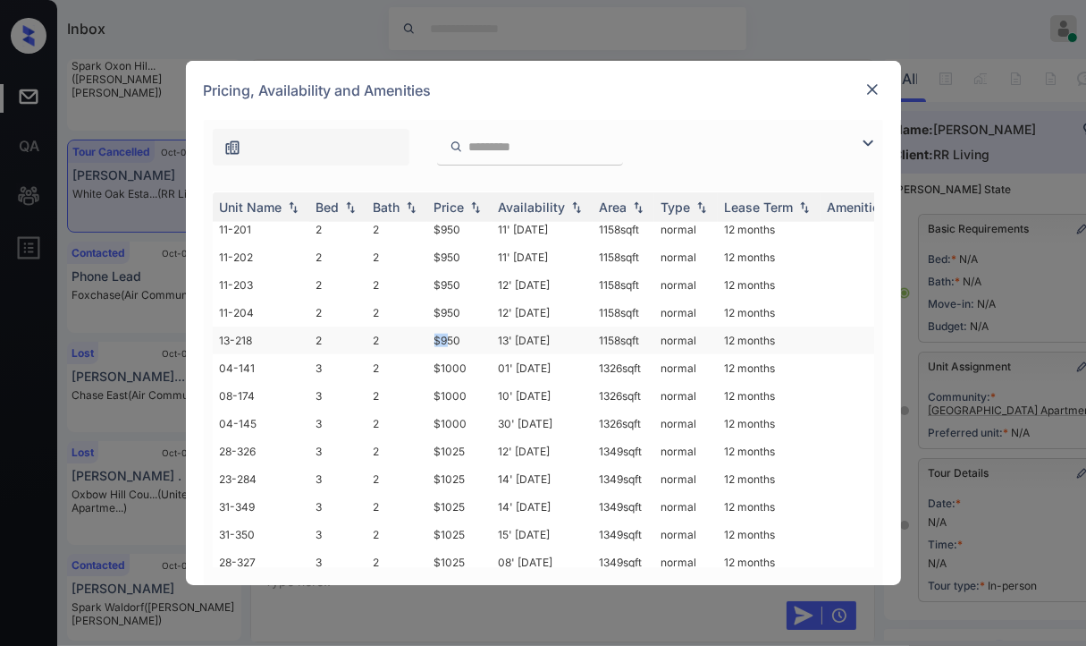
drag, startPoint x: 429, startPoint y: 346, endPoint x: 451, endPoint y: 344, distance: 21.5
click at [451, 344] on td "$950" at bounding box center [459, 340] width 64 height 28
copy td "$9"
click at [462, 349] on td "$950" at bounding box center [459, 340] width 64 height 28
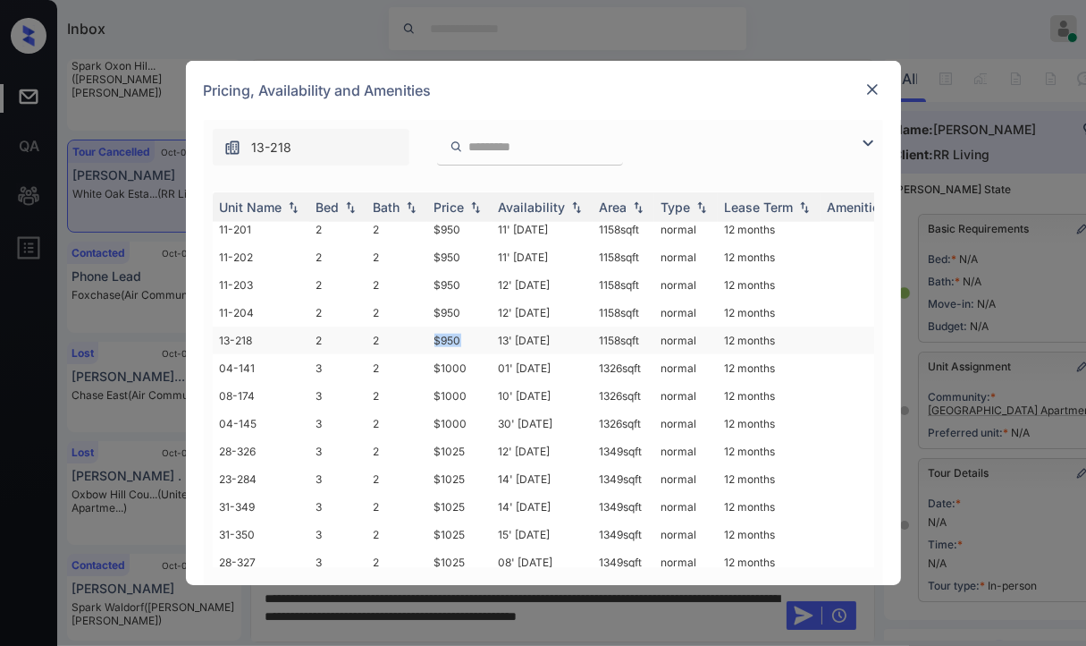
drag, startPoint x: 436, startPoint y: 348, endPoint x: 484, endPoint y: 349, distance: 47.4
click at [484, 349] on td "$950" at bounding box center [459, 340] width 64 height 28
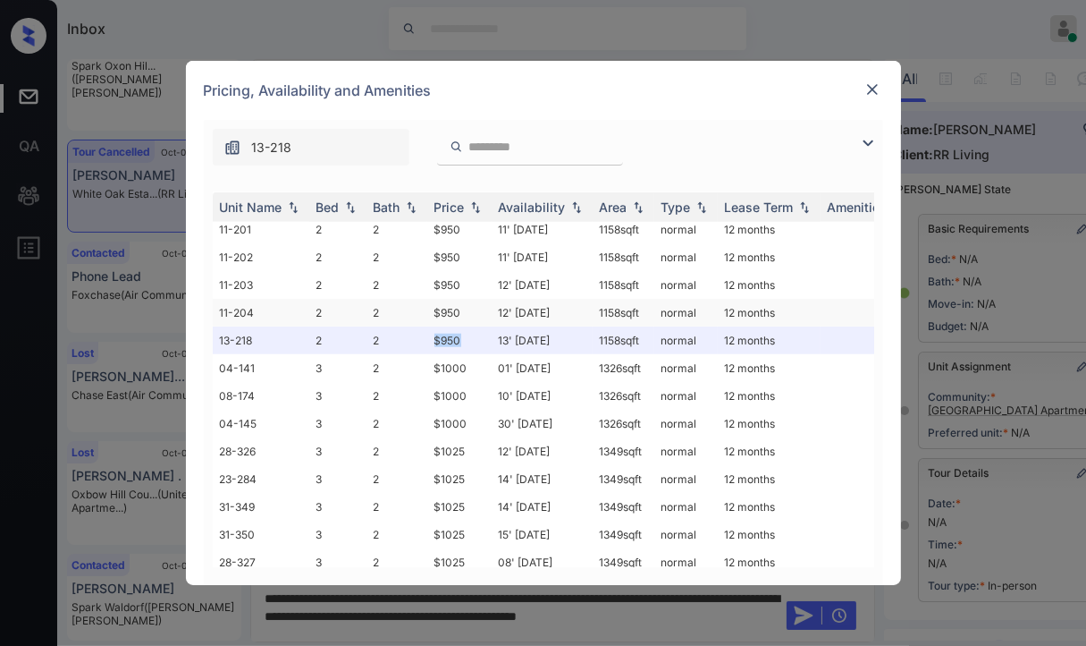
copy td "$950"
click at [867, 89] on img at bounding box center [873, 89] width 18 height 18
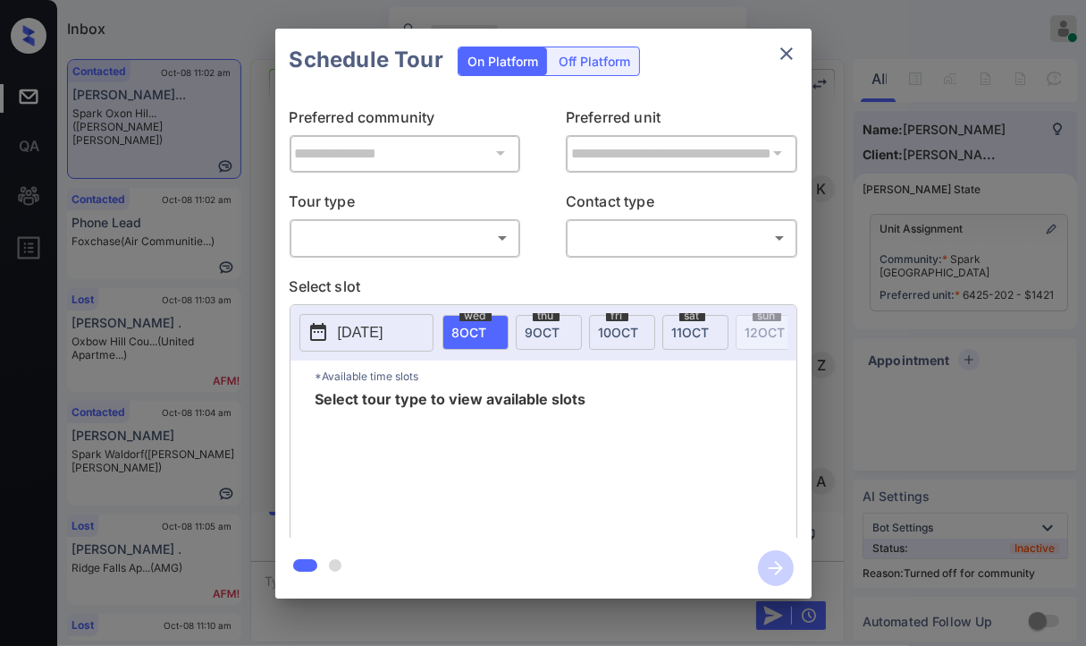
click at [350, 226] on body "Inbox [PERSON_NAME] [PERSON_NAME] Online Set yourself offline Set yourself on b…" at bounding box center [543, 323] width 1086 height 646
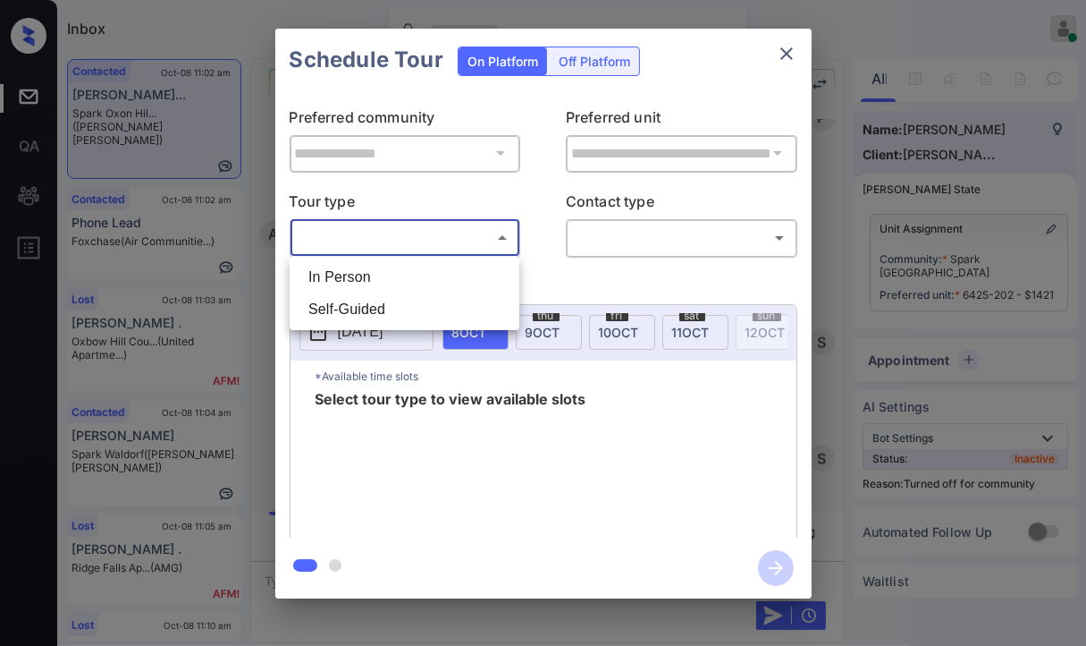
drag, startPoint x: 343, startPoint y: 283, endPoint x: 629, endPoint y: 262, distance: 286.0
click at [343, 283] on li "In Person" at bounding box center [404, 277] width 221 height 32
type input "********"
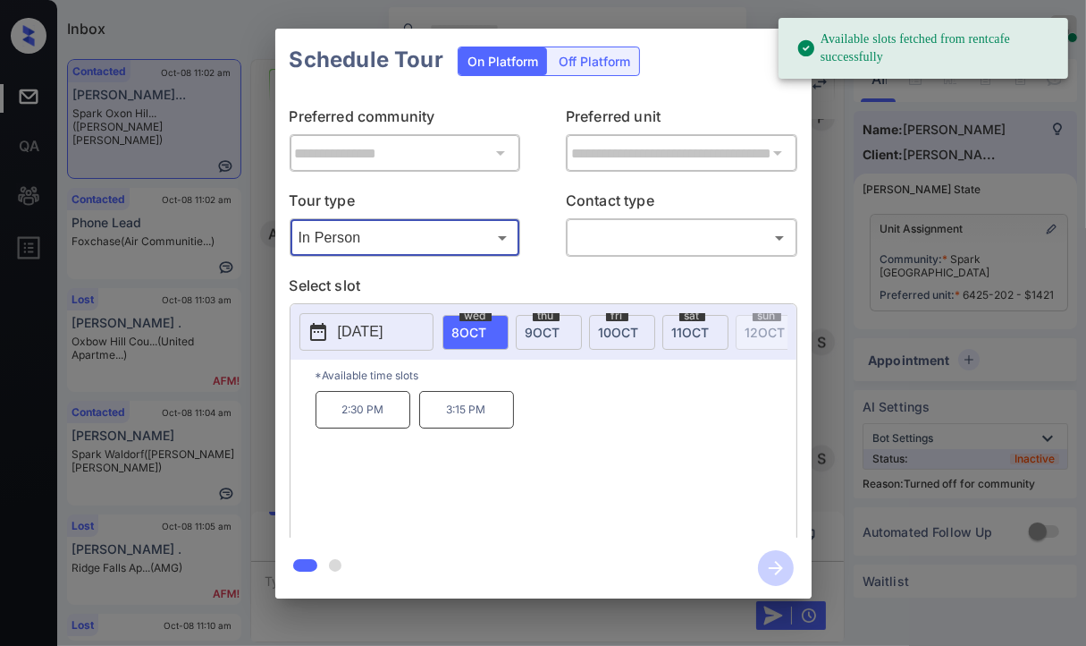
click at [544, 330] on span "[DATE]" at bounding box center [543, 332] width 35 height 15
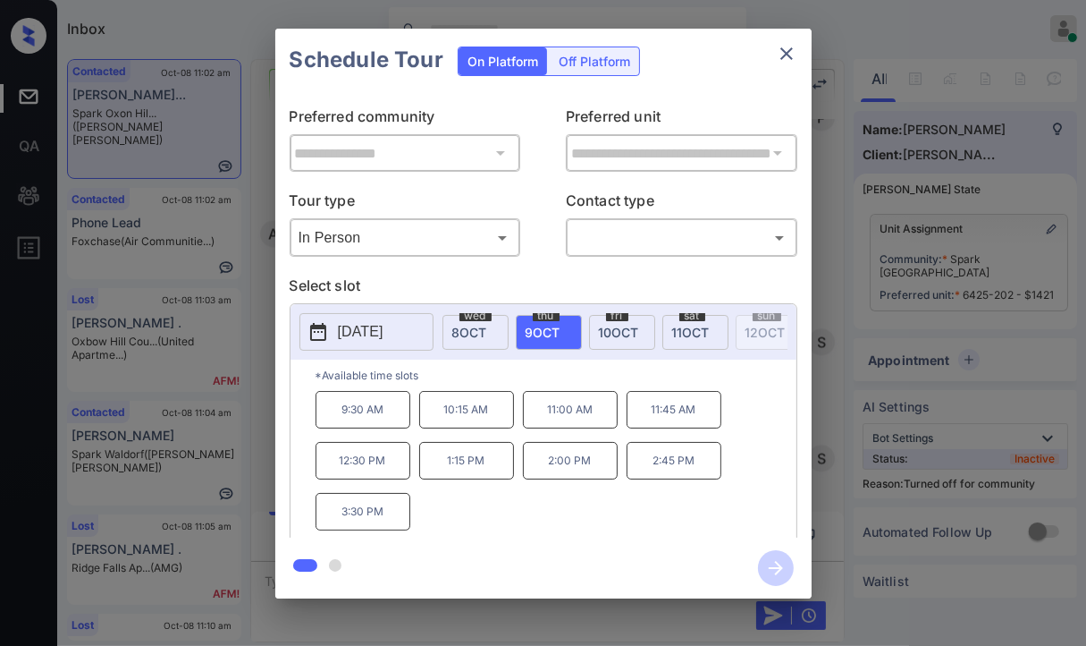
click at [263, 224] on div "**********" at bounding box center [543, 313] width 1086 height 627
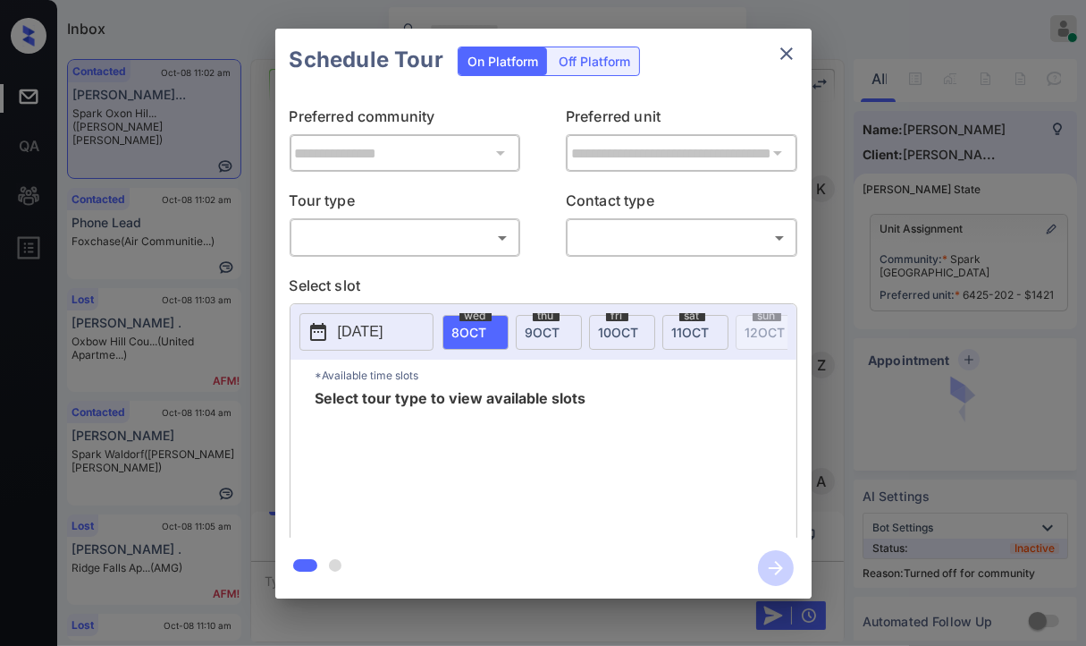
scroll to position [2629, 0]
click at [377, 241] on body "Inbox Danielle Dela Cruz Online Set yourself offline Set yourself on break Prof…" at bounding box center [543, 323] width 1086 height 646
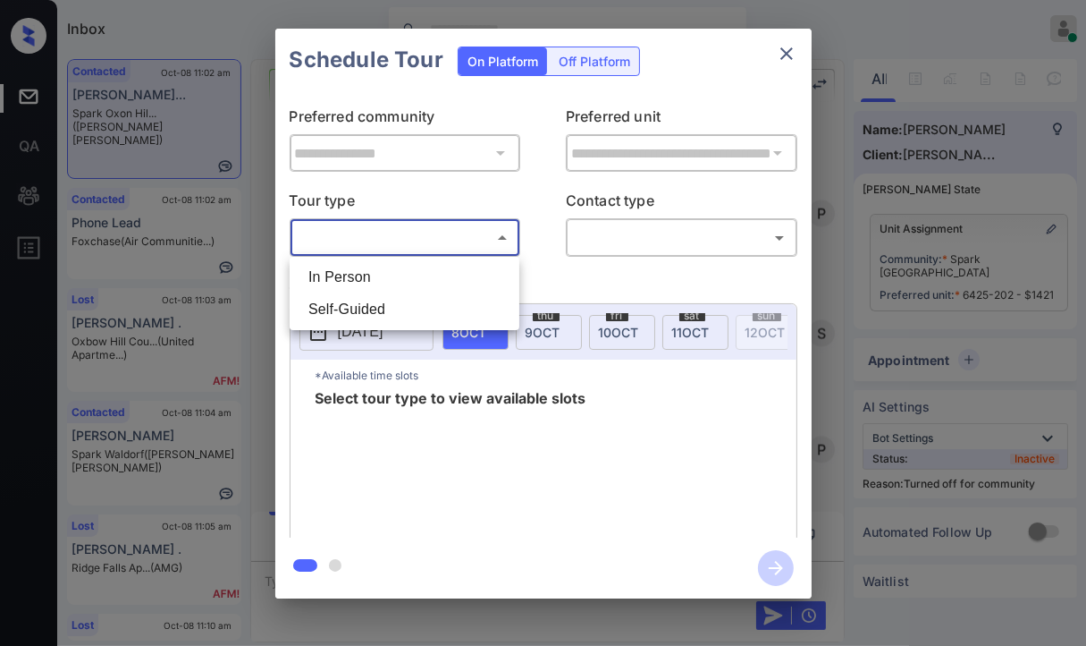
click at [357, 278] on li "In Person" at bounding box center [404, 277] width 221 height 32
type input "********"
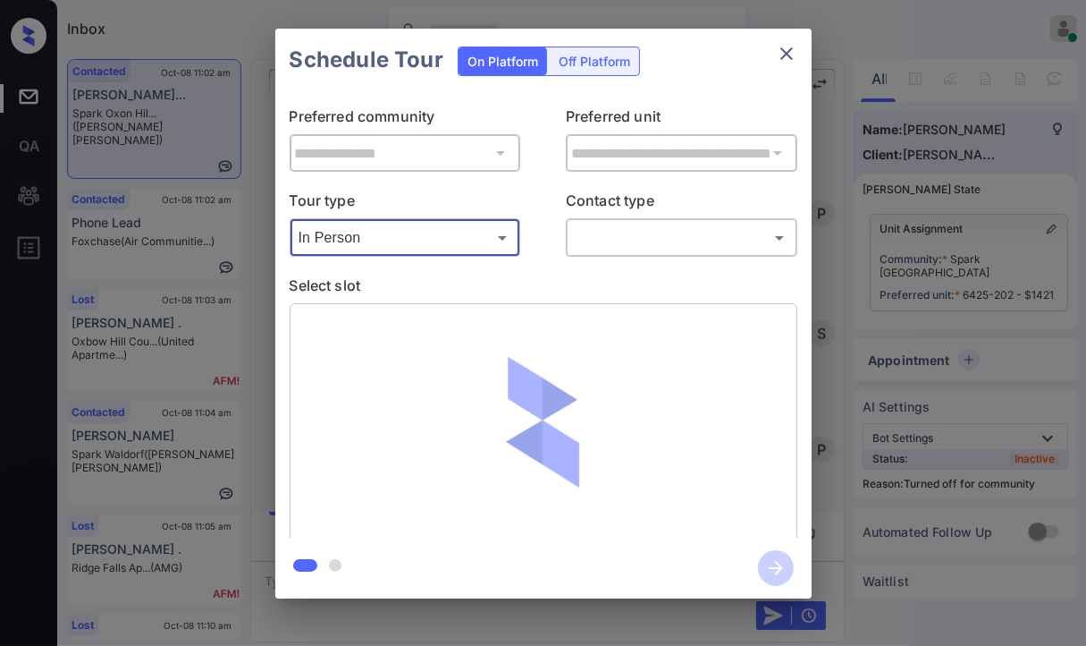
click at [655, 249] on body "Inbox Danielle Dela Cruz Online Set yourself offline Set yourself on break Prof…" at bounding box center [543, 323] width 1086 height 646
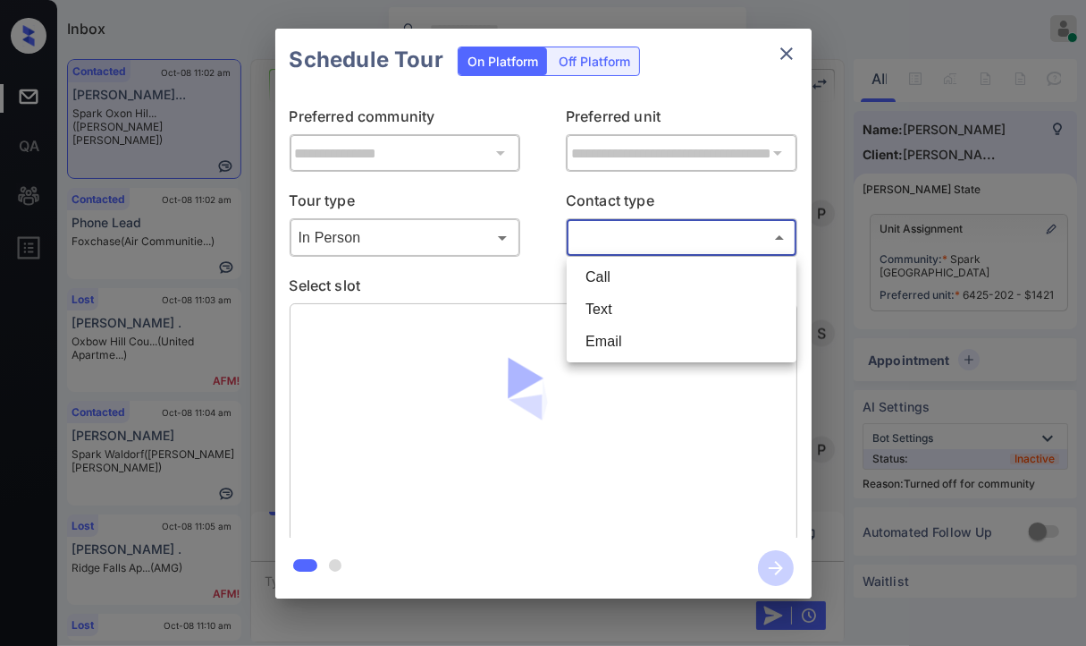
click at [615, 319] on li "Text" at bounding box center [681, 309] width 221 height 32
type input "****"
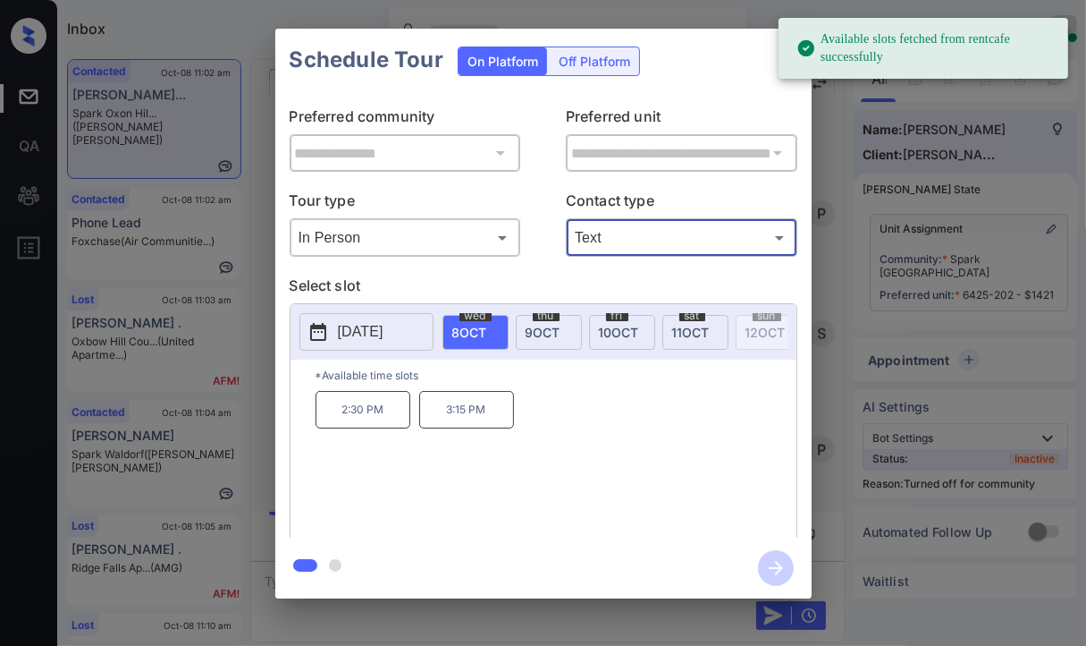
click at [534, 328] on span "9 OCT" at bounding box center [543, 332] width 35 height 15
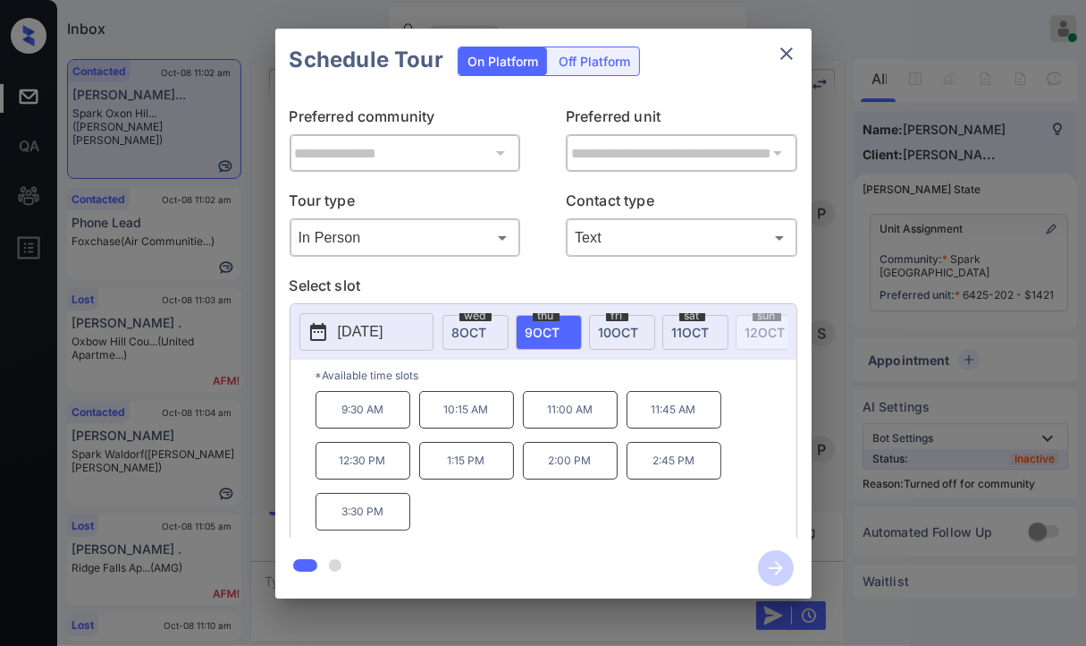
click at [585, 477] on p "2:00 PM" at bounding box center [570, 461] width 95 height 38
click at [776, 560] on icon "button" at bounding box center [776, 568] width 36 height 36
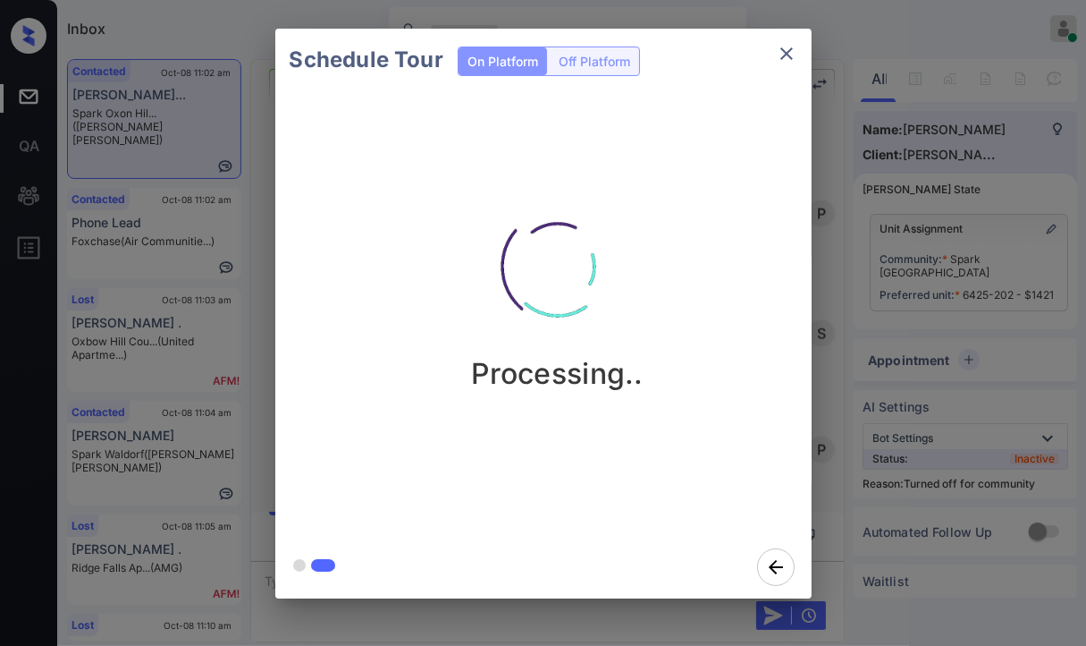
click at [253, 266] on div "Schedule Tour On Platform Off Platform Processing.." at bounding box center [543, 313] width 1086 height 627
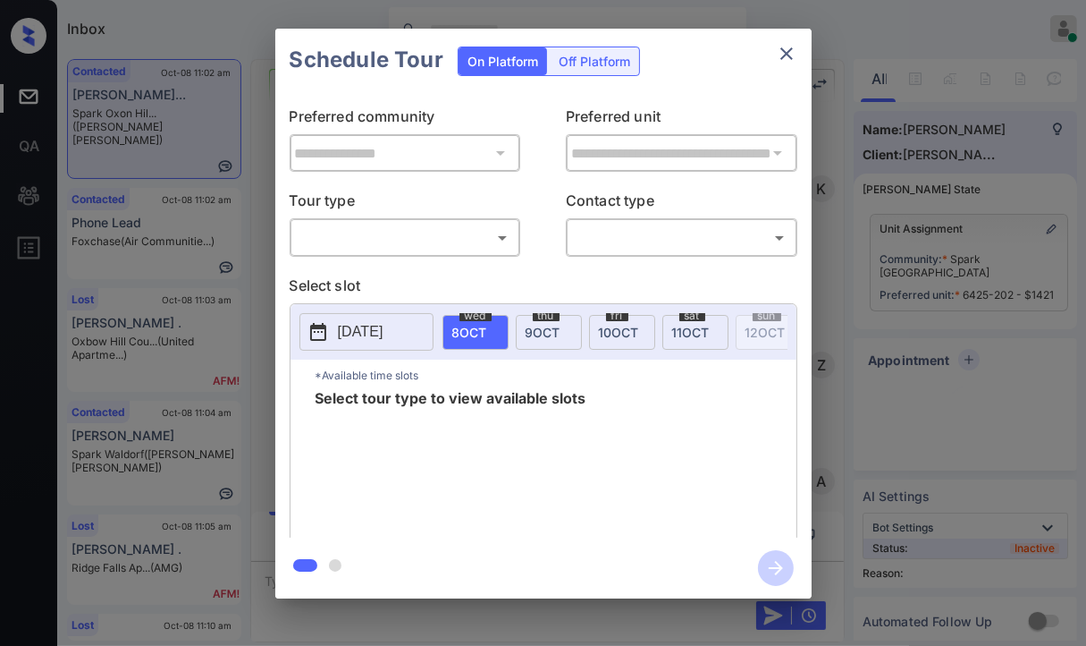
scroll to position [2987, 0]
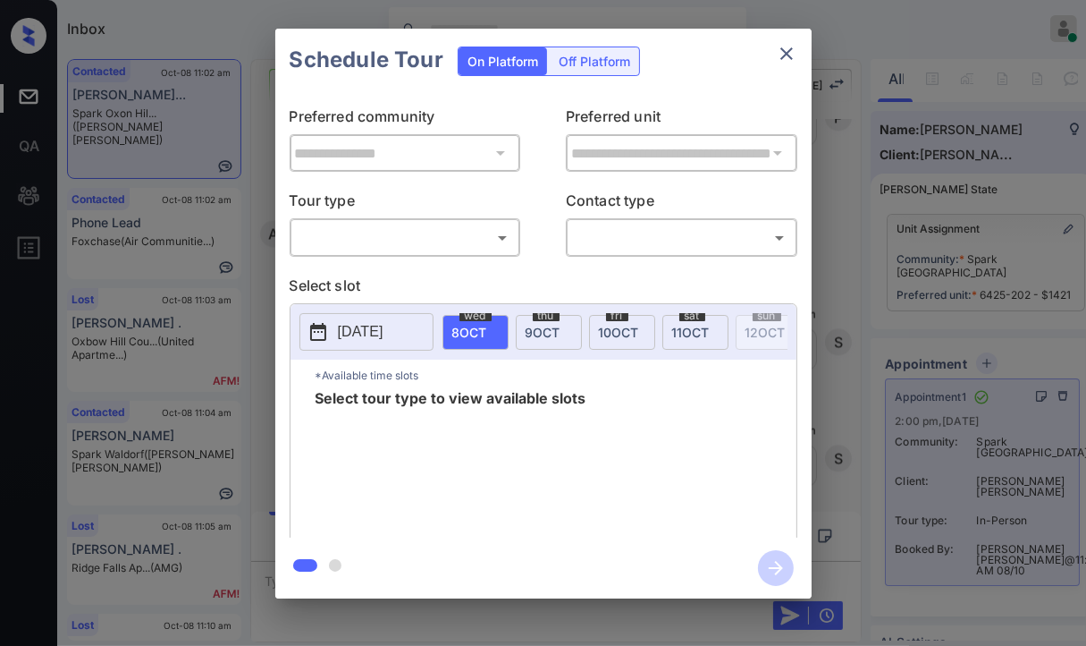
click at [263, 249] on div "**********" at bounding box center [543, 313] width 1086 height 627
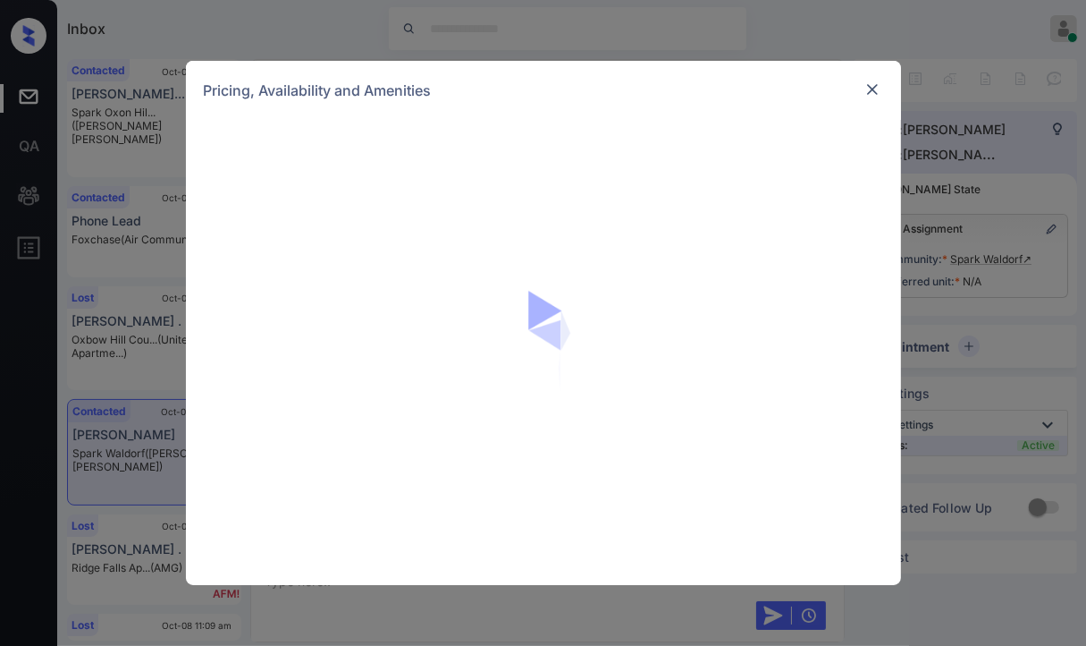
scroll to position [5846, 0]
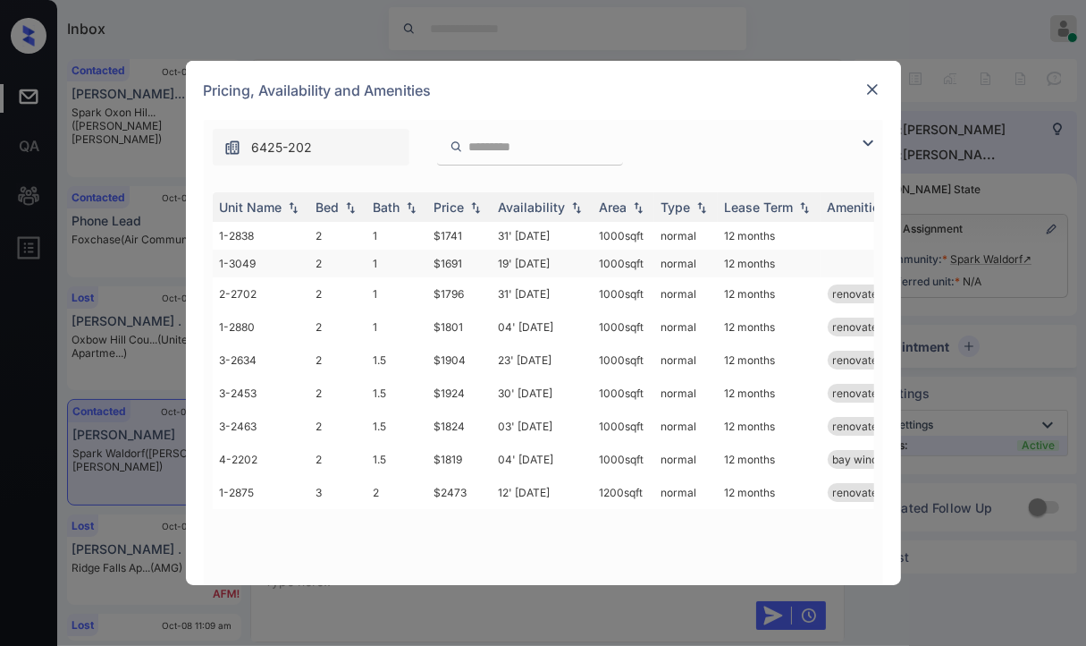
click at [451, 262] on td "$1691" at bounding box center [459, 263] width 64 height 28
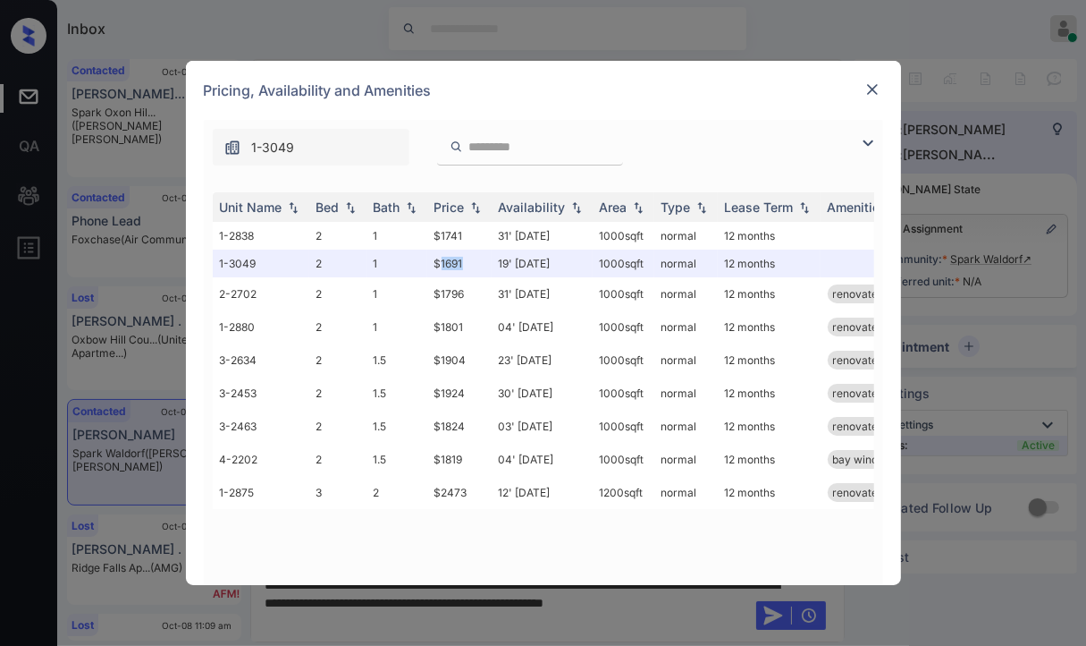
click at [873, 87] on img at bounding box center [873, 89] width 18 height 18
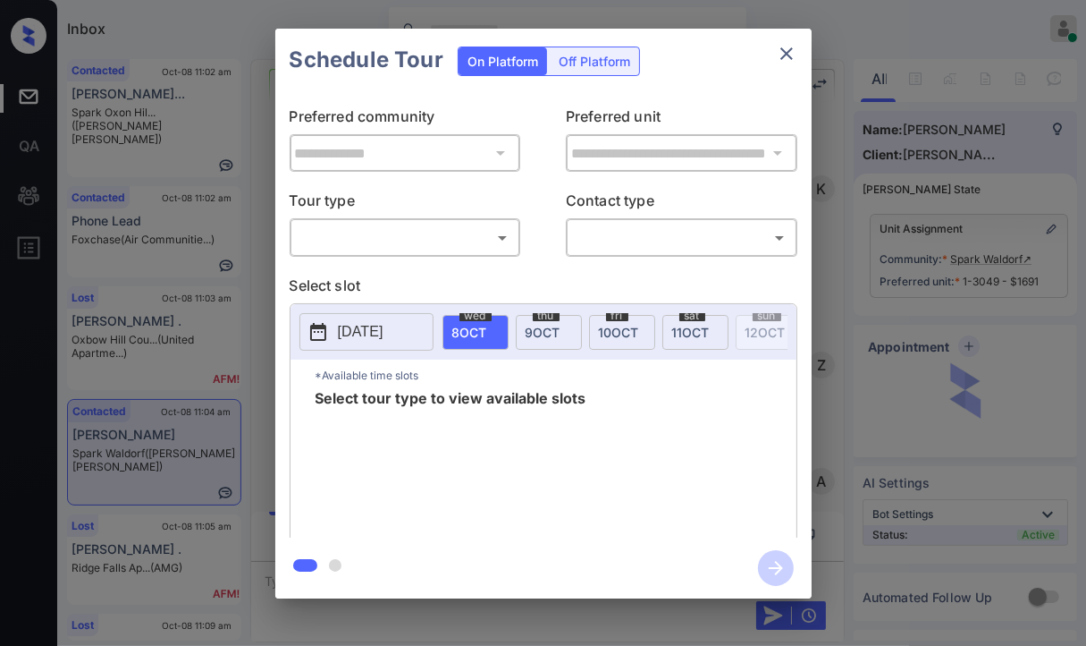
scroll to position [6678, 0]
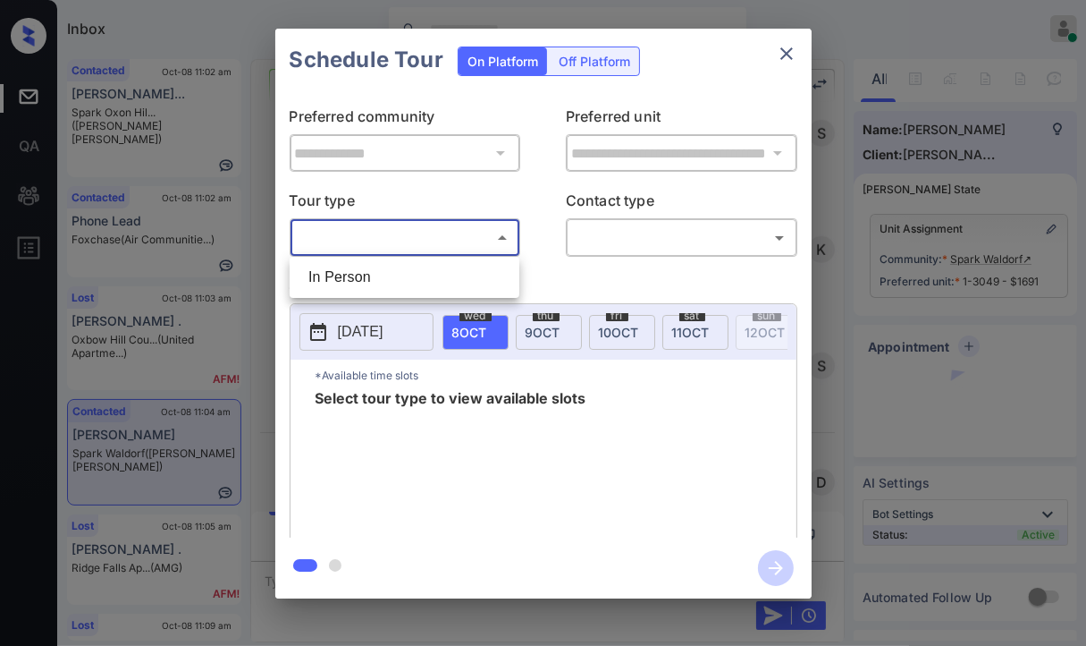
click at [433, 248] on body "Inbox [PERSON_NAME] [PERSON_NAME] Online Set yourself offline Set yourself on b…" at bounding box center [543, 323] width 1086 height 646
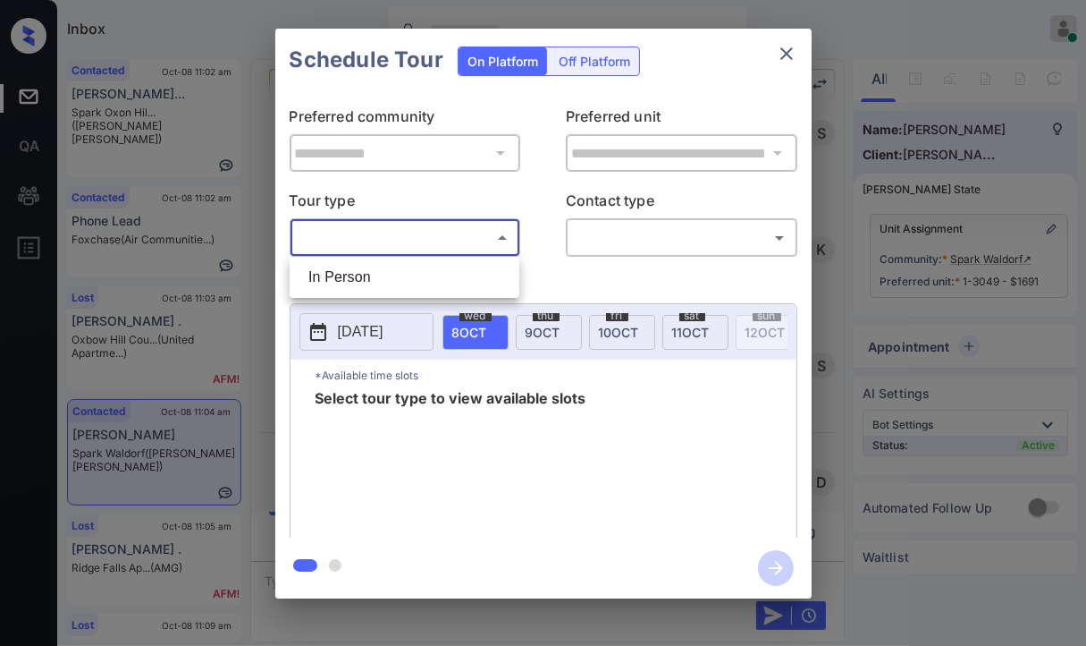
click at [368, 285] on li "In Person" at bounding box center [404, 277] width 221 height 32
type input "********"
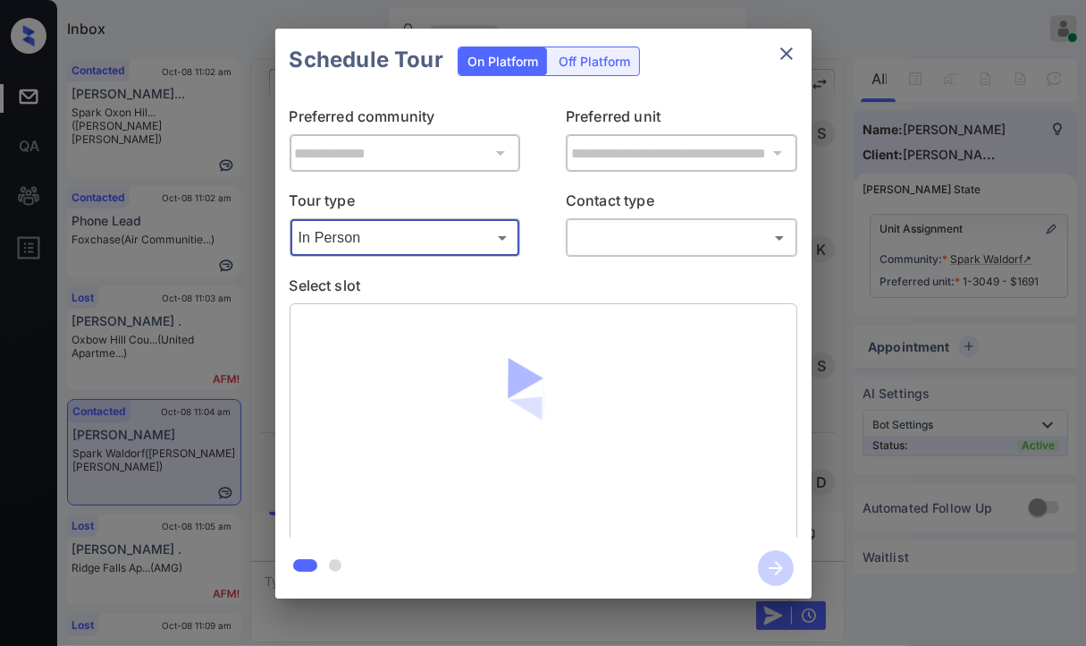
click at [709, 240] on body "Inbox [PERSON_NAME] [PERSON_NAME] Online Set yourself offline Set yourself on b…" at bounding box center [543, 323] width 1086 height 646
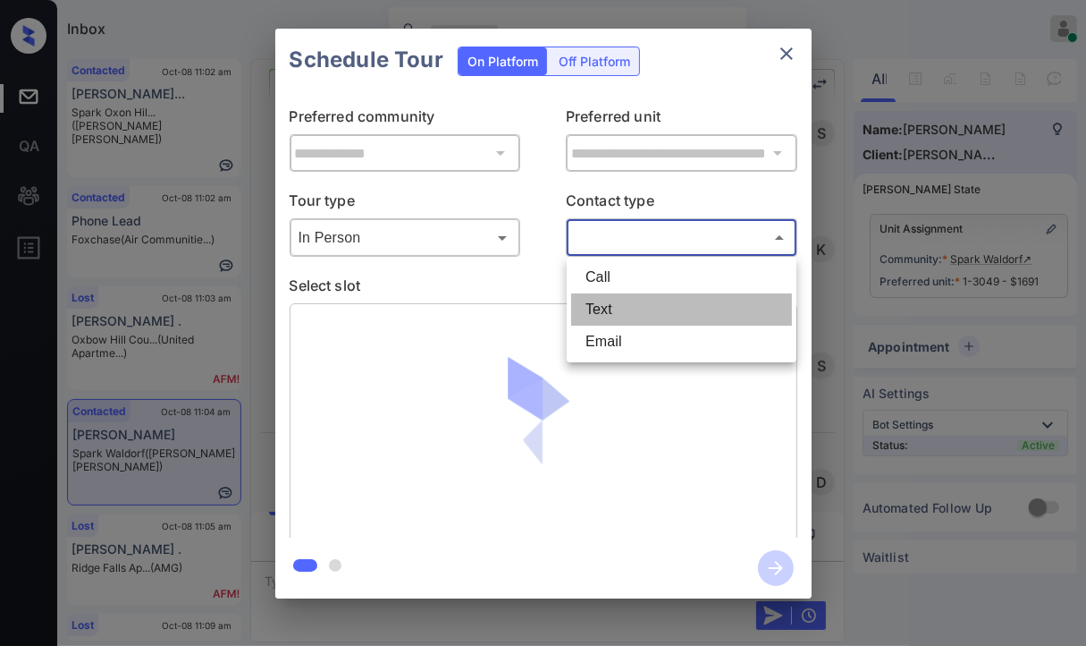
click at [610, 315] on li "Text" at bounding box center [681, 309] width 221 height 32
type input "****"
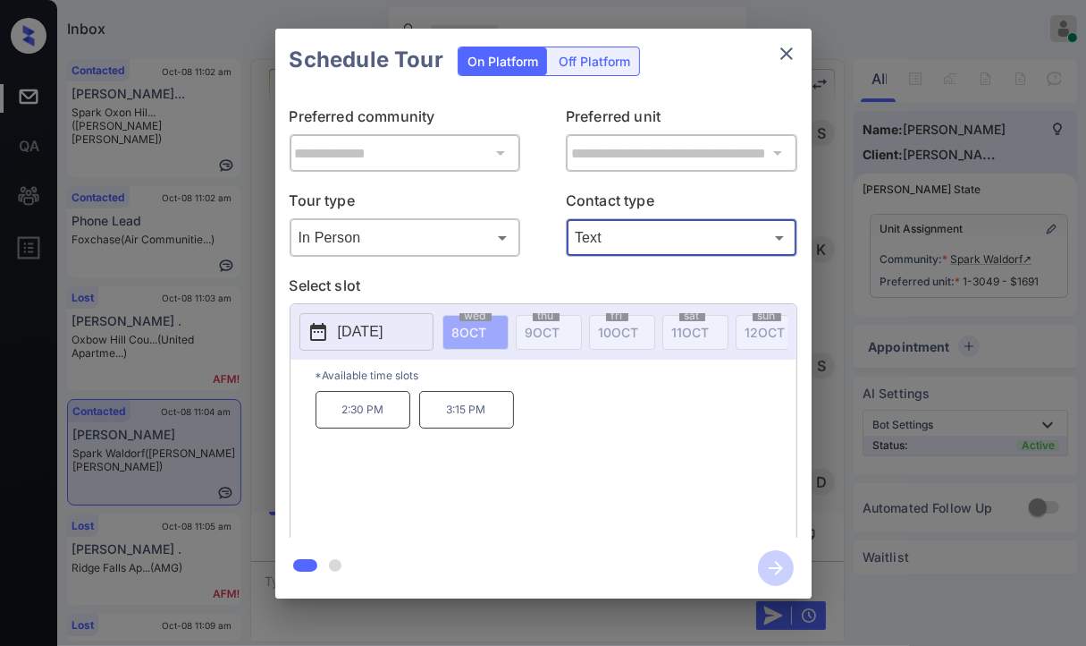
click at [359, 329] on p "[DATE]" at bounding box center [361, 331] width 46 height 21
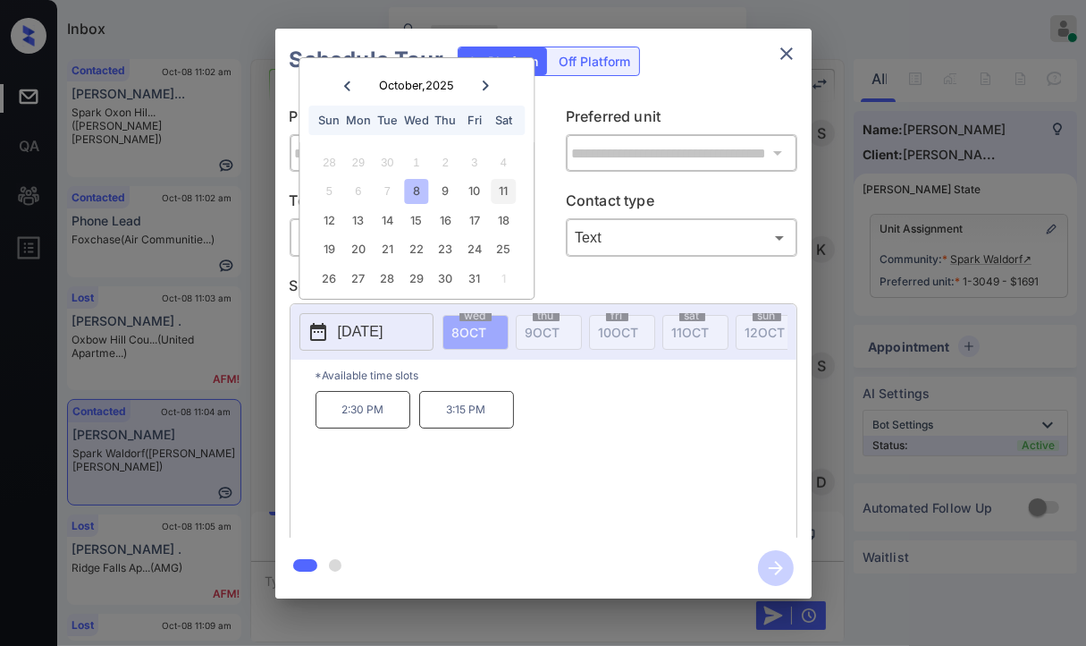
click at [503, 187] on div "11" at bounding box center [504, 191] width 24 height 24
click at [796, 55] on icon "close" at bounding box center [786, 53] width 21 height 21
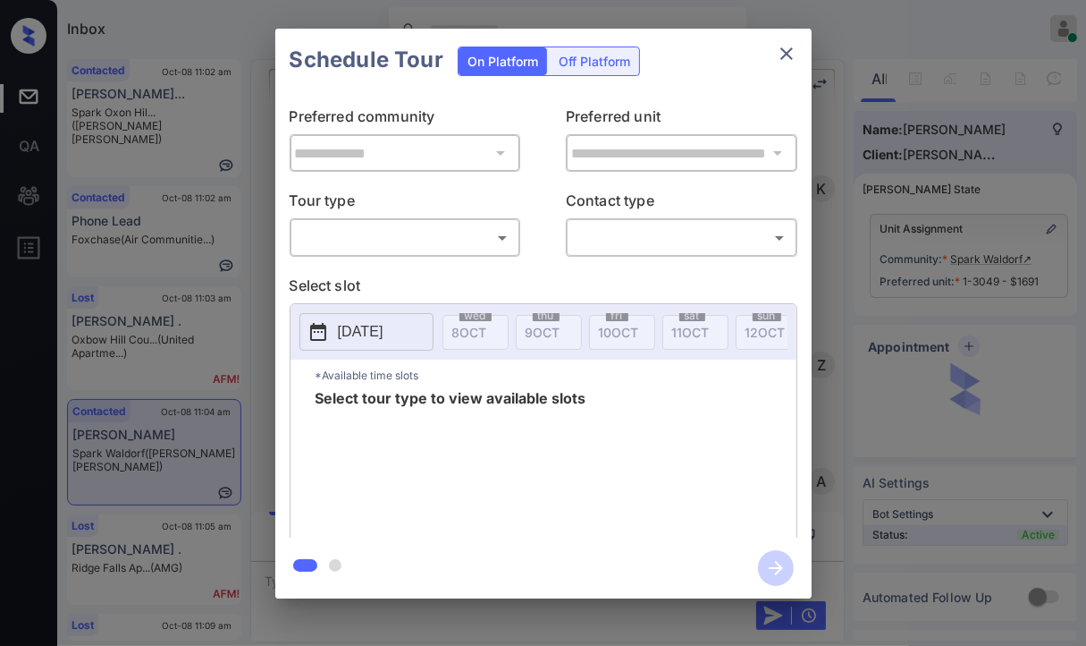
scroll to position [6678, 0]
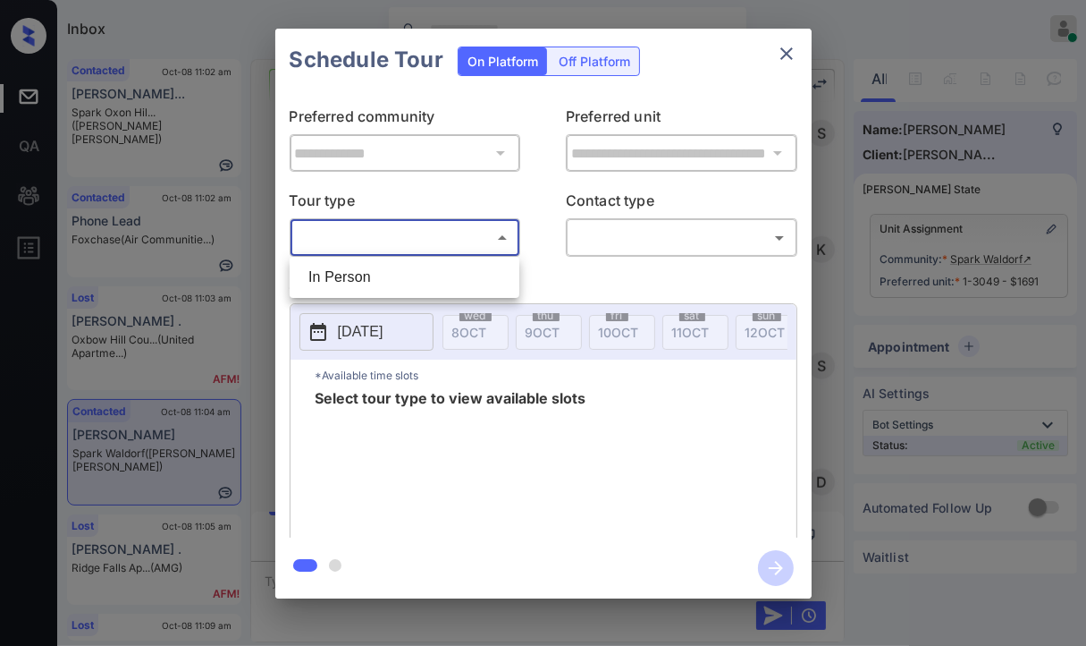
click at [410, 237] on body "Inbox [PERSON_NAME] [PERSON_NAME] Online Set yourself offline Set yourself on b…" at bounding box center [543, 323] width 1086 height 646
click at [357, 280] on li "In Person" at bounding box center [404, 277] width 221 height 32
type input "********"
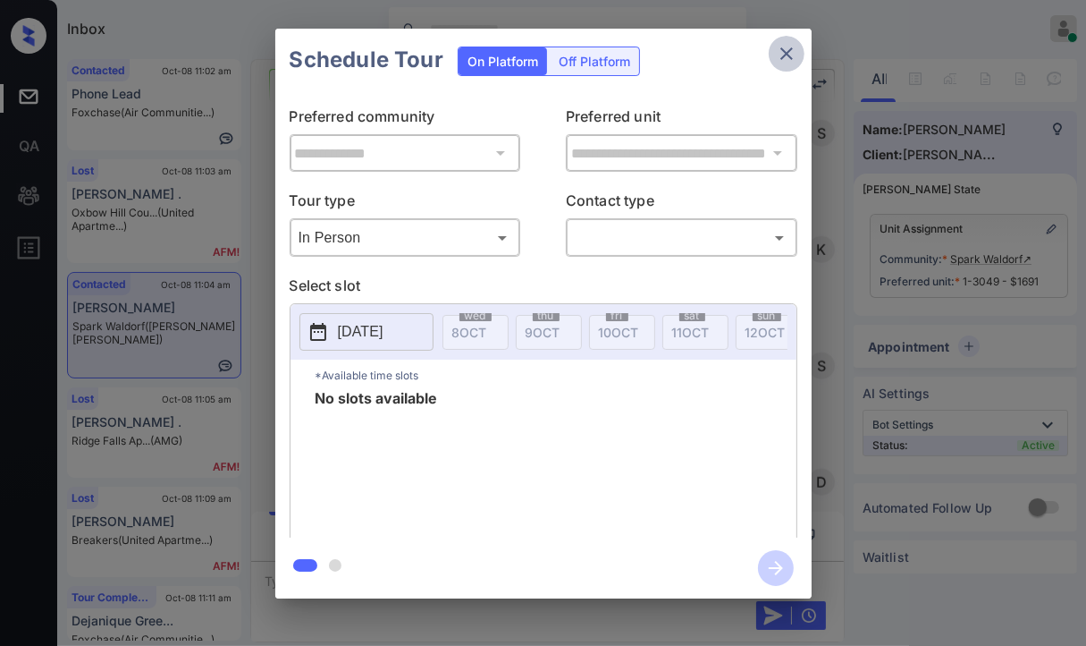
click at [783, 46] on icon "close" at bounding box center [786, 53] width 21 height 21
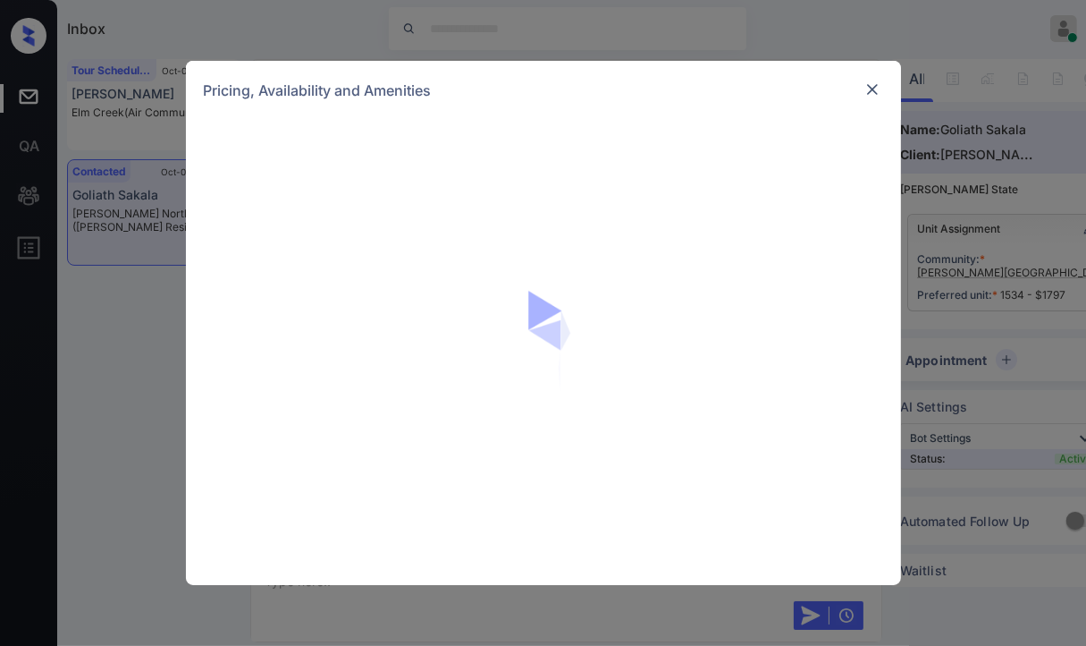
scroll to position [3600, 0]
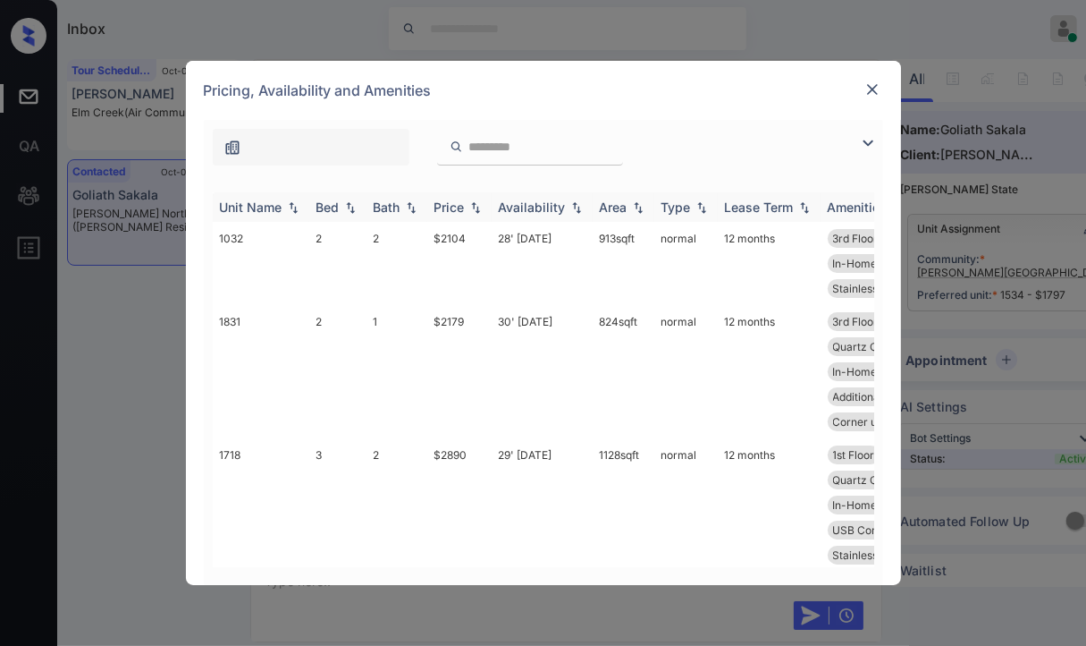
click at [317, 213] on div "Bed" at bounding box center [328, 206] width 23 height 15
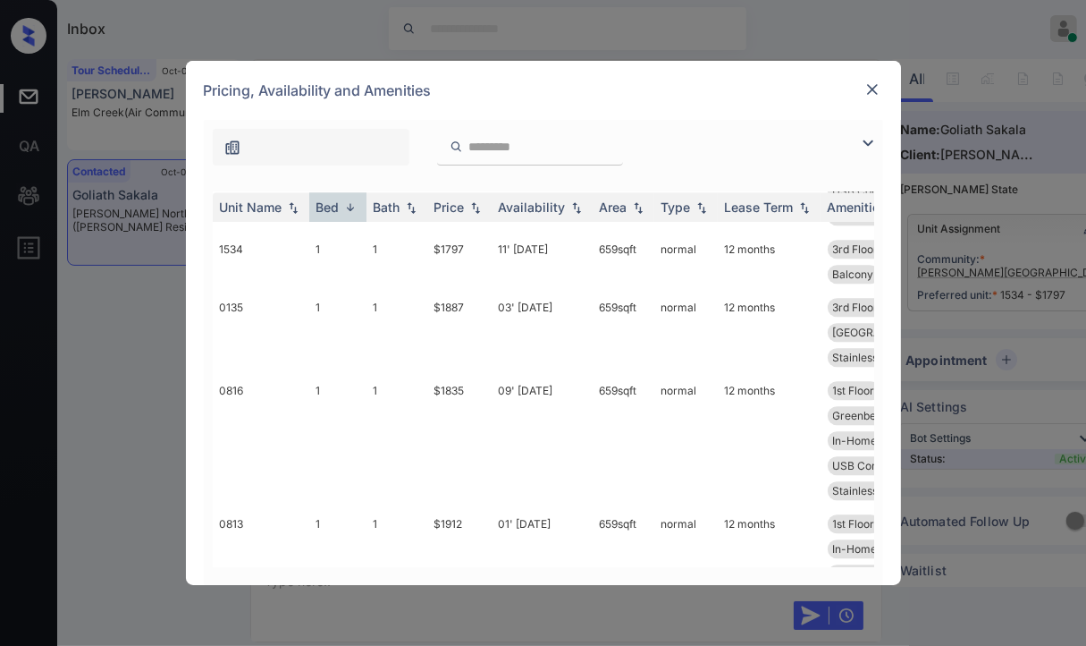
scroll to position [4071, 0]
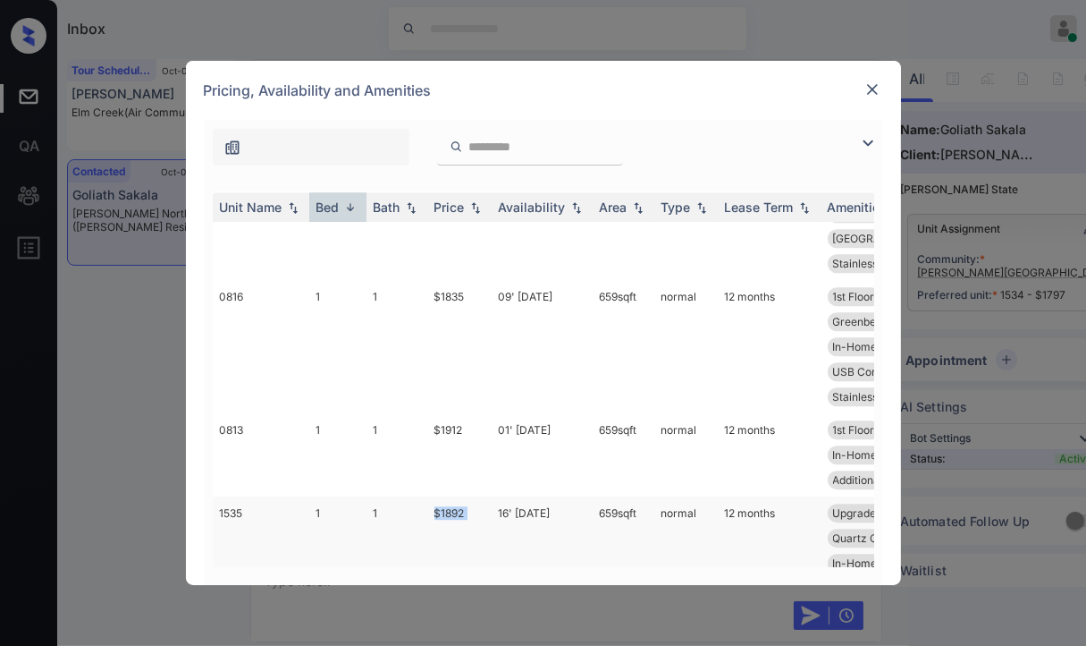
drag, startPoint x: 418, startPoint y: 465, endPoint x: 497, endPoint y: 467, distance: 78.7
click at [497, 496] on tr "1535 1 1 $1892 16' Dec 25 659 sqft normal 12 months Upgrades: 1x1 3rd Floor Vin…" at bounding box center [680, 550] width 934 height 108
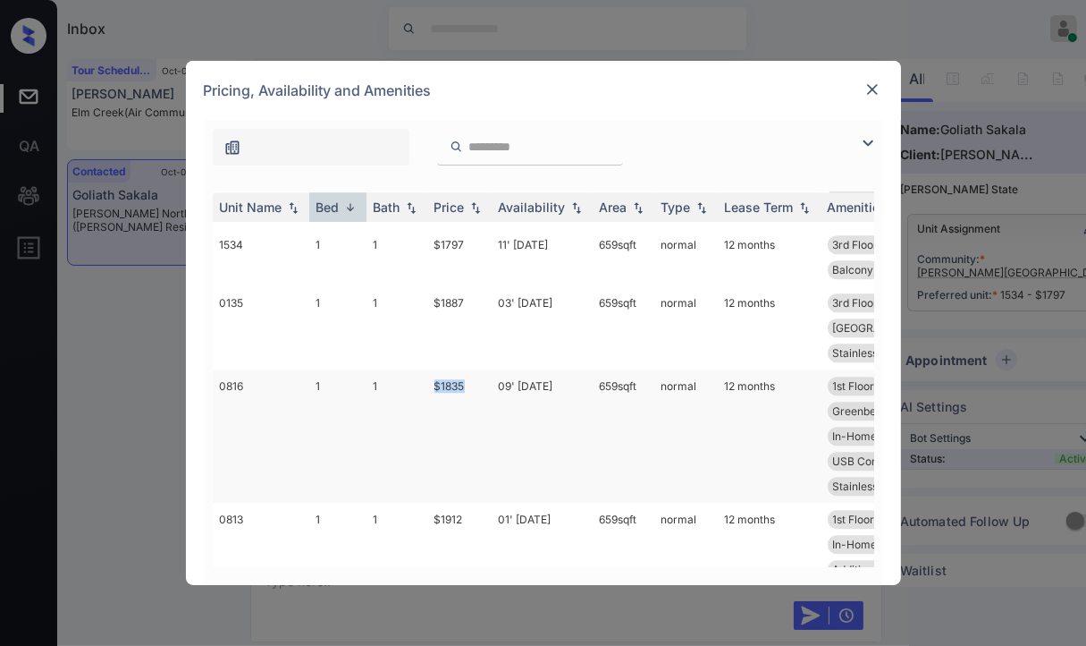
drag, startPoint x: 422, startPoint y: 334, endPoint x: 487, endPoint y: 332, distance: 65.3
click at [487, 369] on tr "0816 1 1 $1835 09' Aug 25 659 sqft normal 12 months 1st Floor Upgrades: 1x1 Vin…" at bounding box center [680, 435] width 934 height 133
copy tr "$1835"
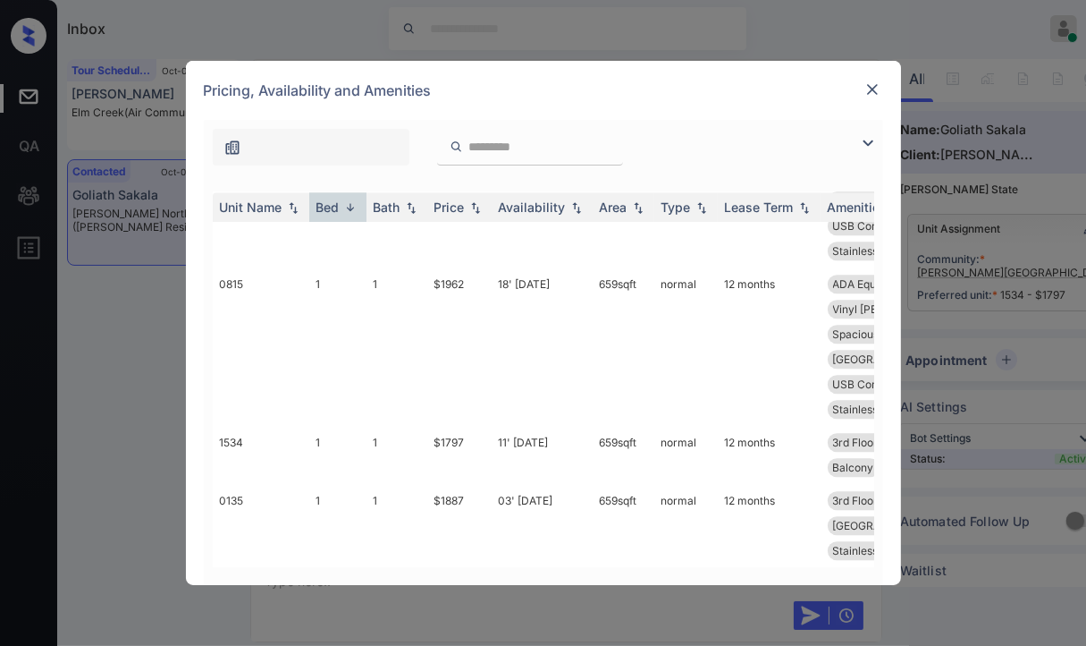
scroll to position [3713, 0]
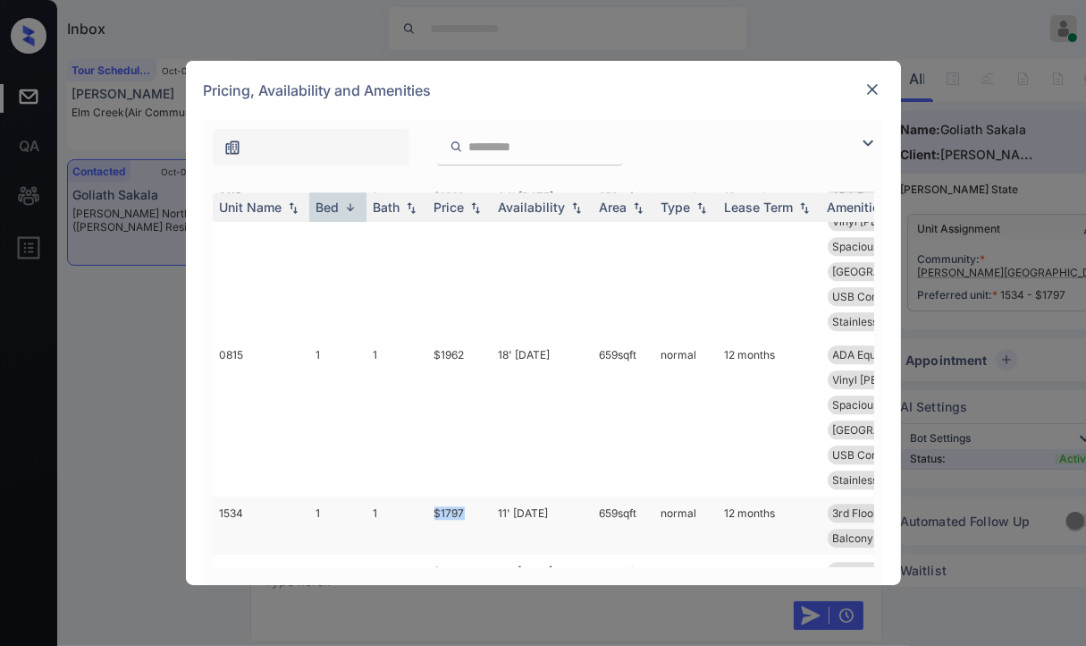
drag, startPoint x: 426, startPoint y: 467, endPoint x: 478, endPoint y: 460, distance: 53.2
click at [478, 496] on tr "1534 1 1 $1797 11' Oct 25 659 sqft normal 12 months 3rd Floor Spacious Closet I…" at bounding box center [680, 525] width 934 height 58
copy tr "$1797"
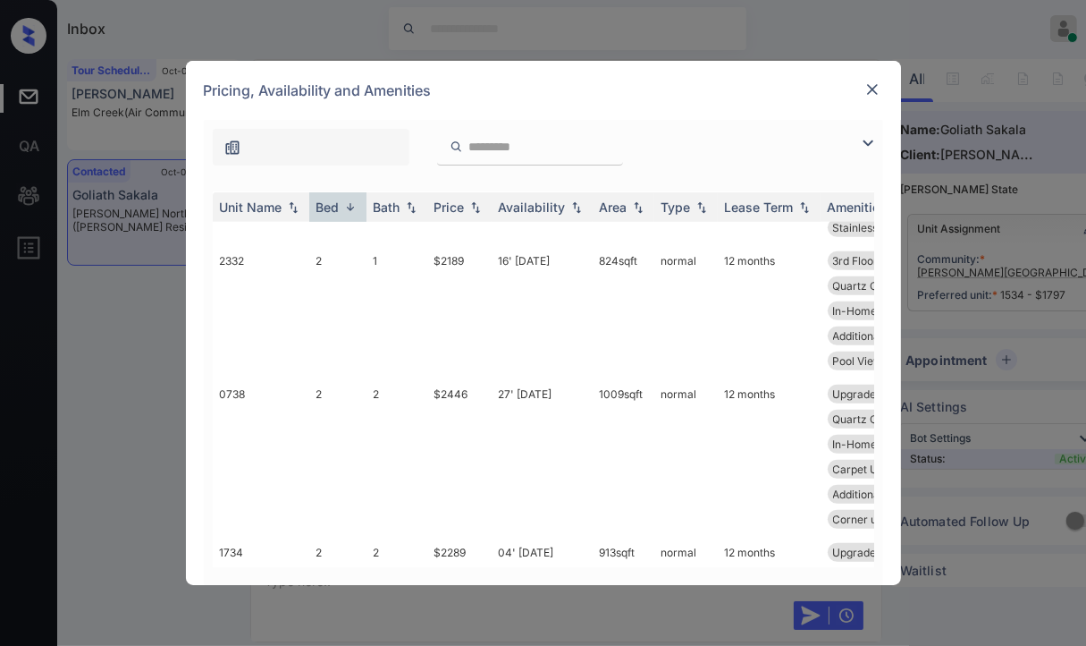
scroll to position [942, 0]
click at [867, 94] on img at bounding box center [873, 89] width 18 height 18
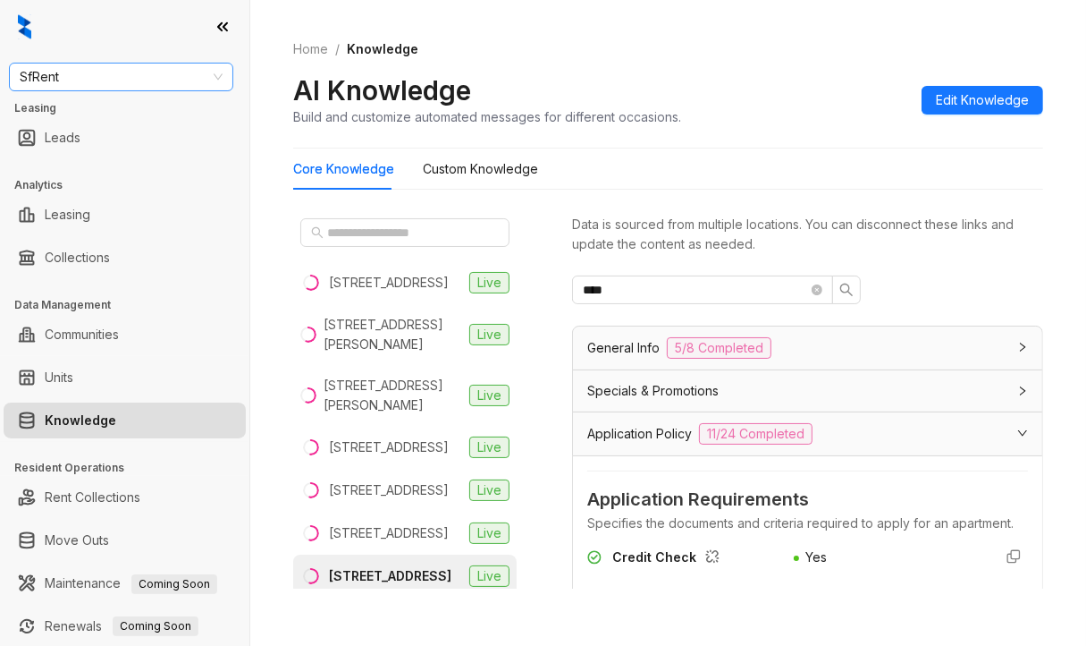
scroll to position [268, 0]
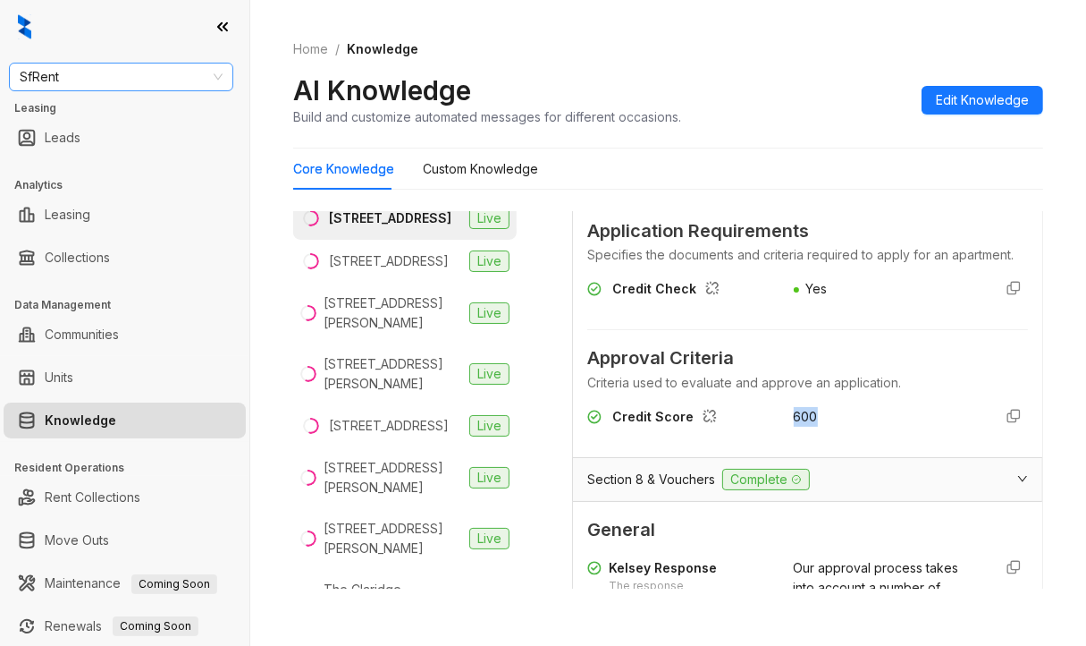
click at [87, 73] on span "SfRent" at bounding box center [121, 76] width 203 height 27
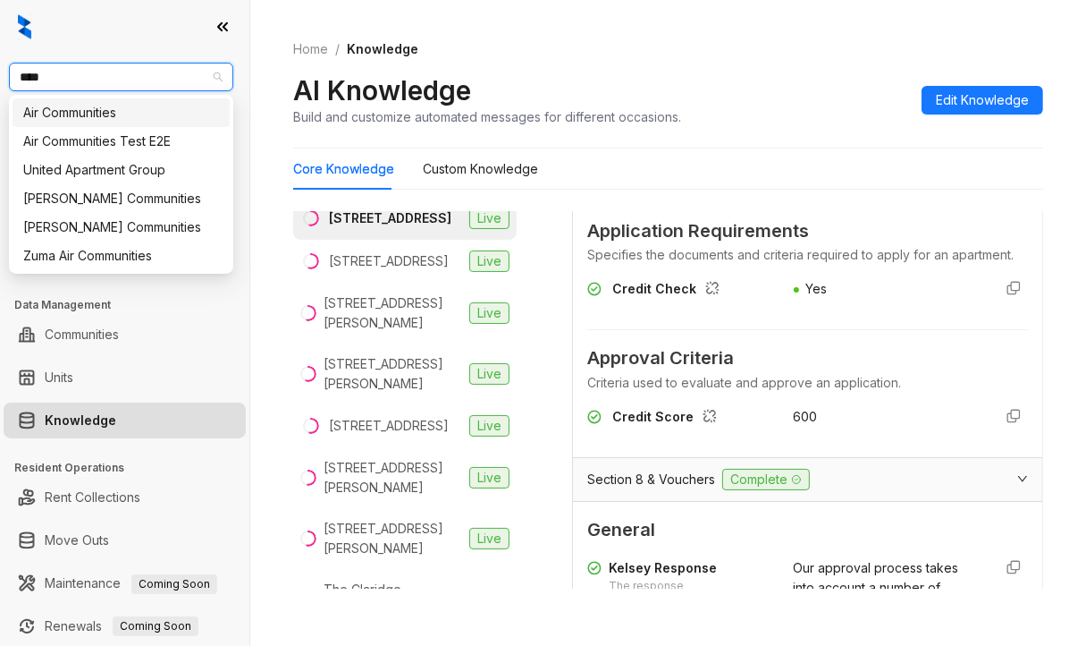
type input "*****"
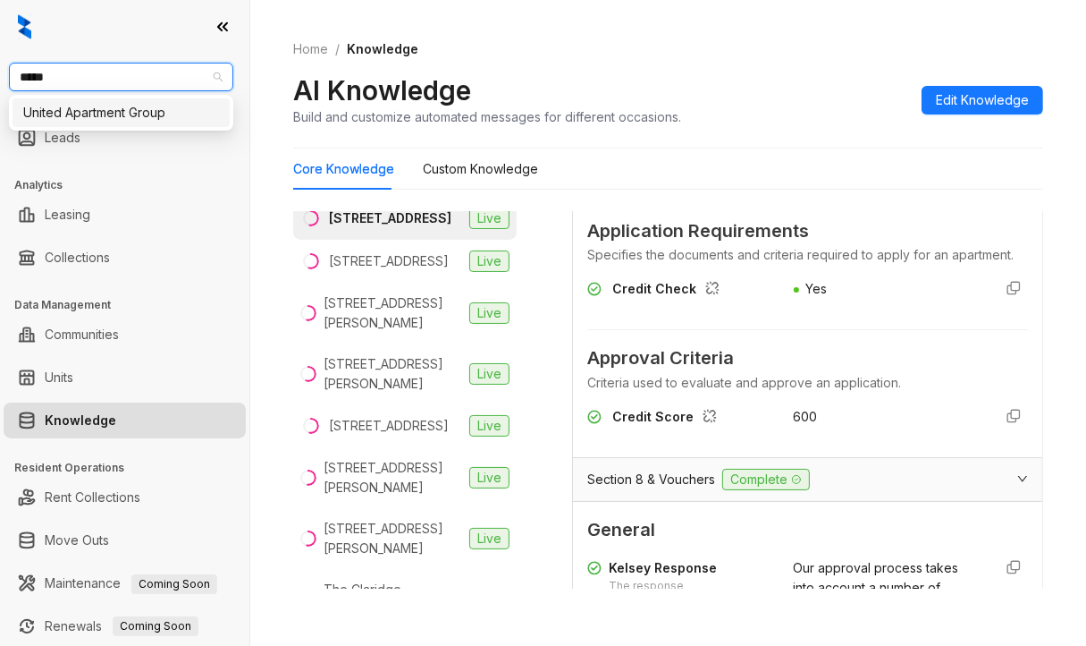
click at [49, 118] on div "United Apartment Group" at bounding box center [121, 113] width 196 height 20
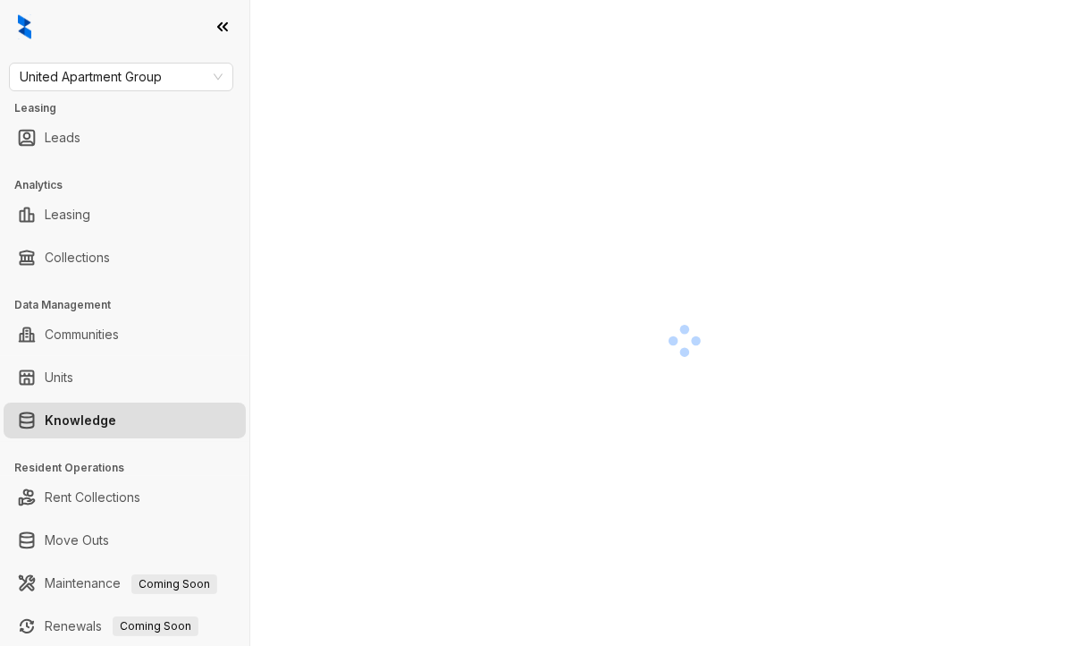
click at [53, 12] on div at bounding box center [124, 27] width 249 height 54
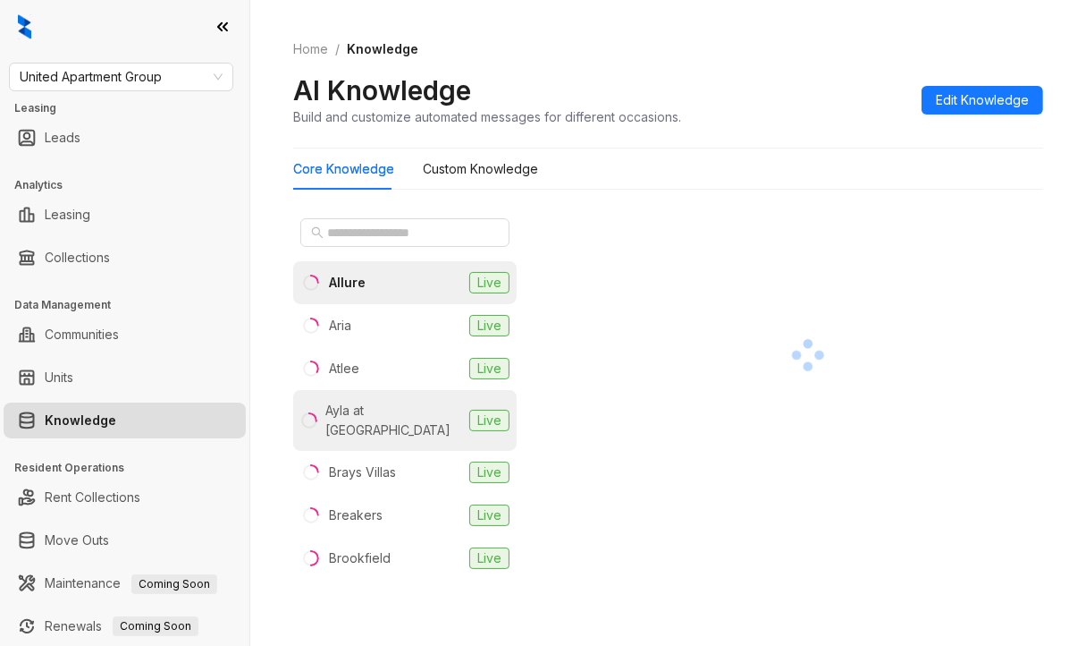
scroll to position [447, 0]
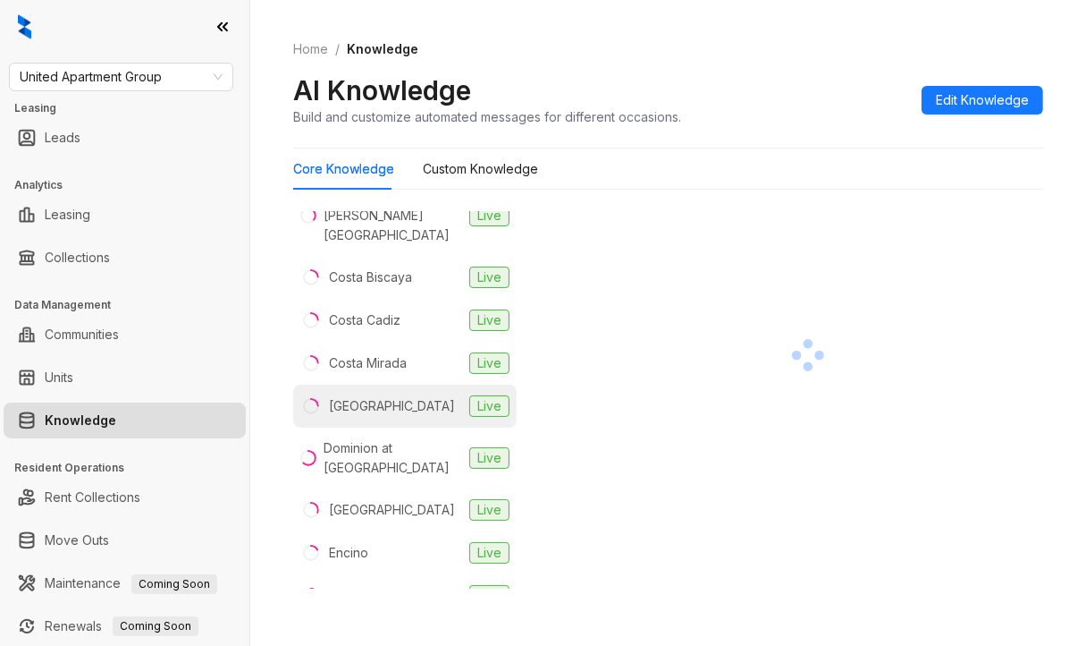
click at [397, 396] on div "[GEOGRAPHIC_DATA]" at bounding box center [392, 406] width 126 height 20
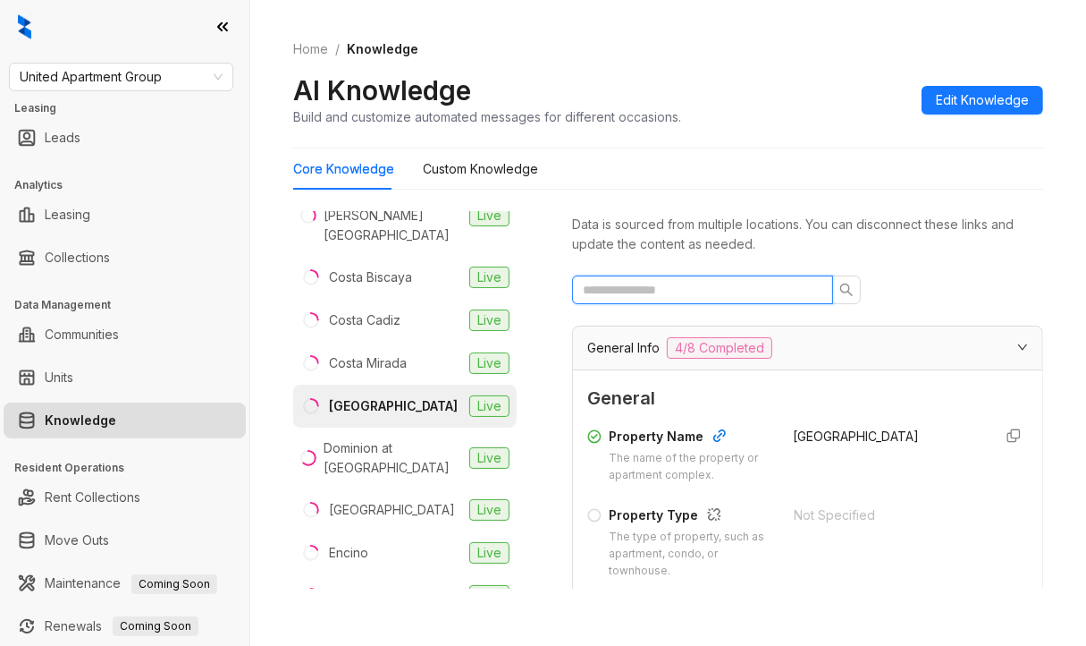
click at [663, 282] on input "text" at bounding box center [695, 290] width 225 height 20
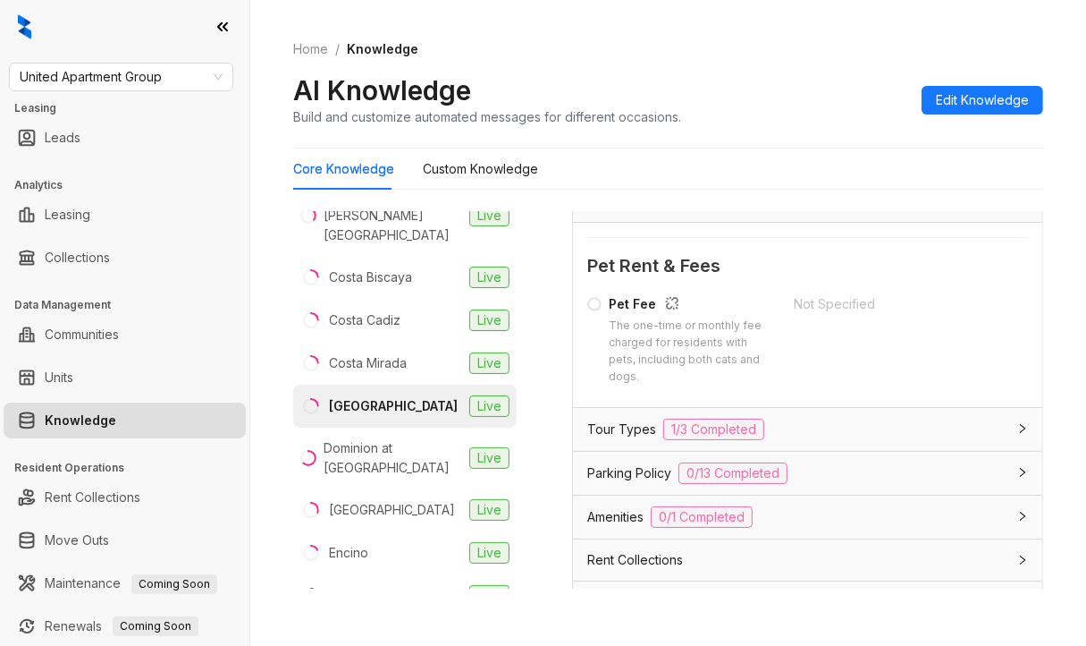
scroll to position [1828, 0]
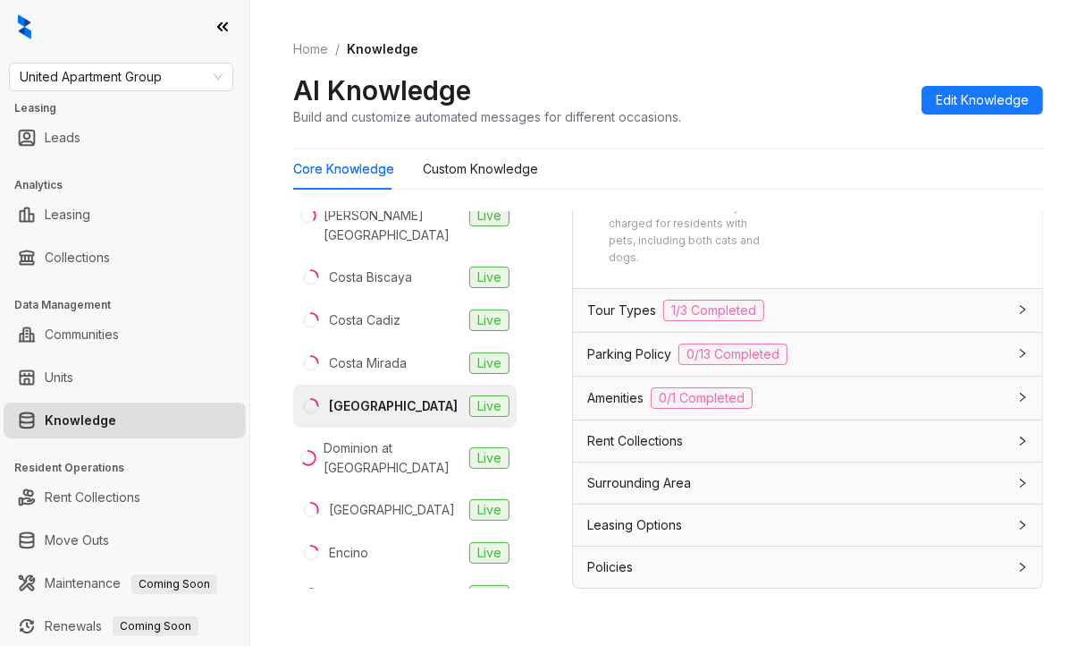
type input "***"
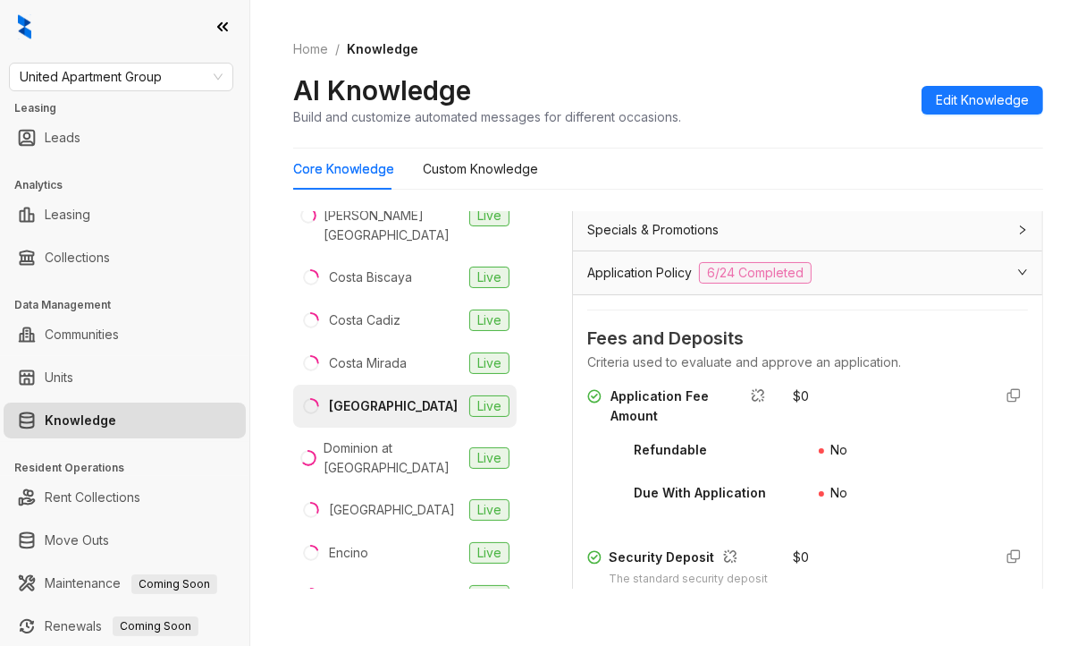
scroll to position [129, 0]
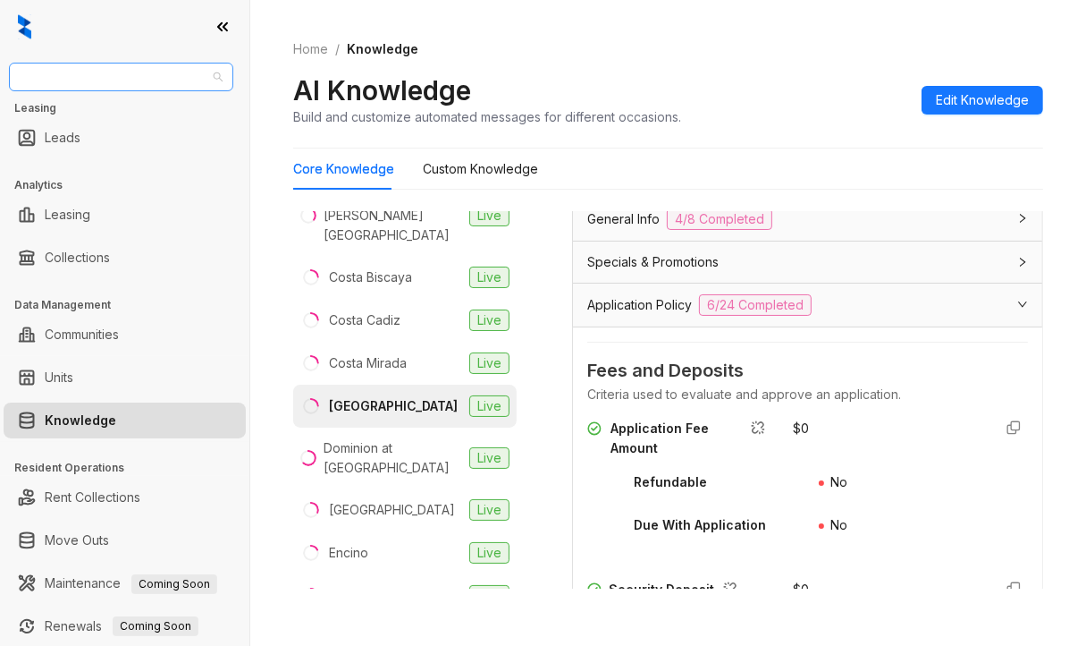
click at [167, 66] on span "United Apartment Group" at bounding box center [121, 76] width 203 height 27
type input "****"
click at [93, 108] on div "SfRent" at bounding box center [121, 113] width 196 height 20
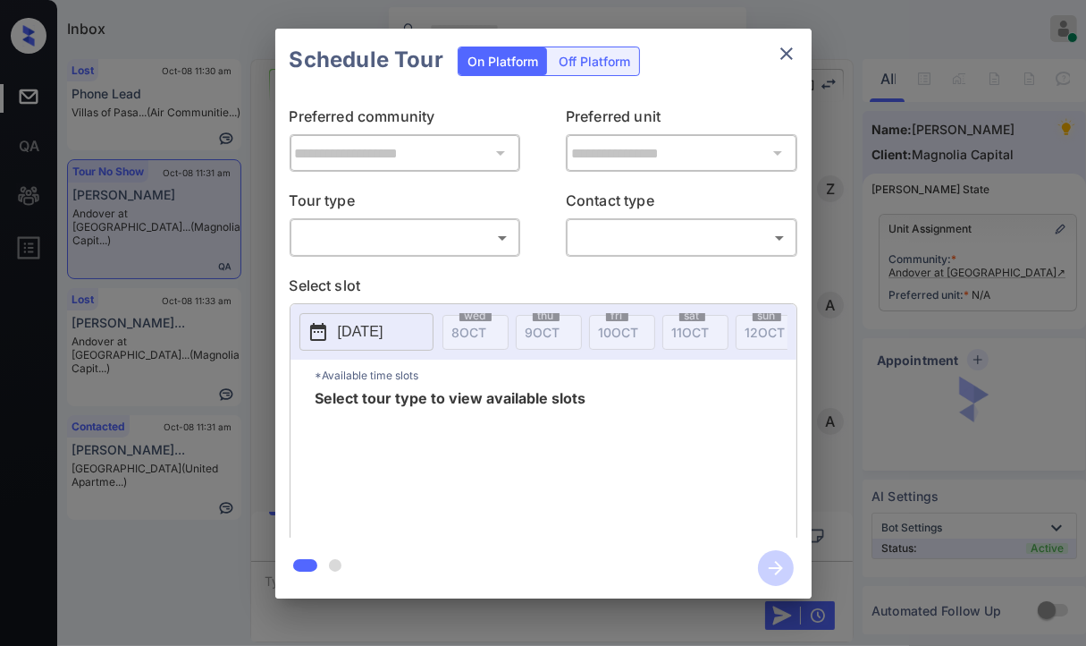
scroll to position [3346, 0]
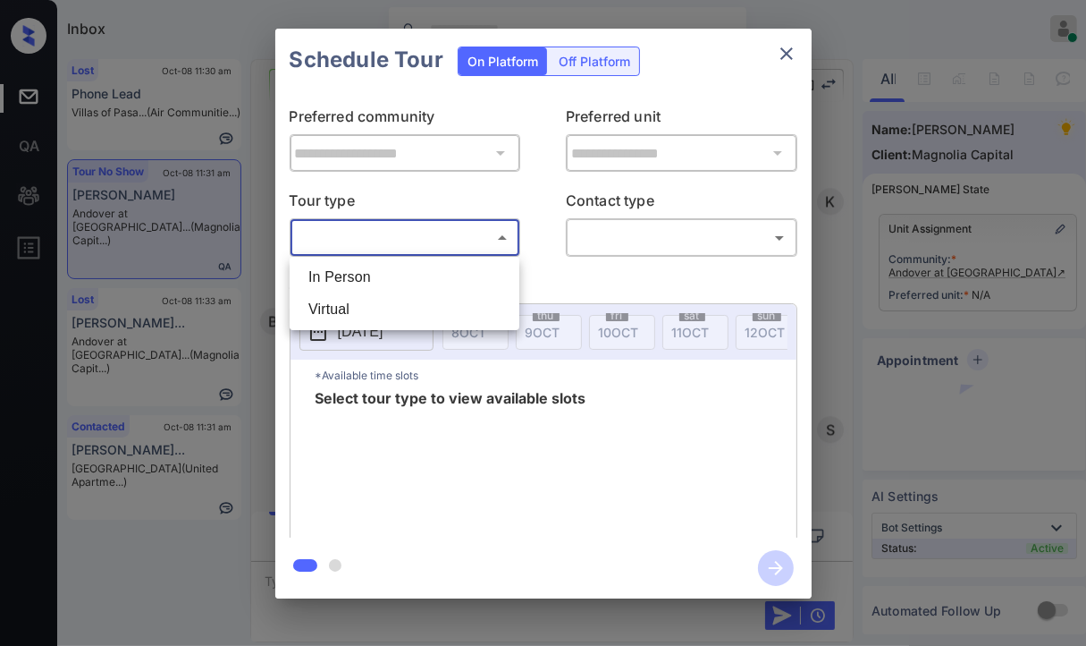
click at [358, 237] on body "Inbox Danielle Dela Cruz Online Set yourself offline Set yourself on break Prof…" at bounding box center [543, 323] width 1086 height 646
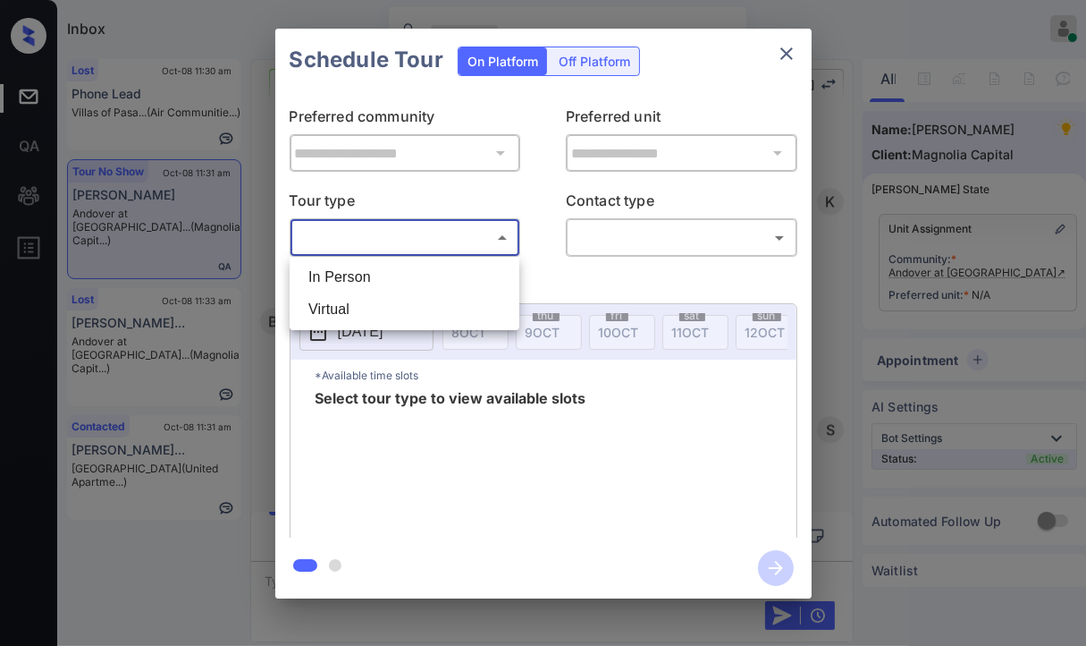
click at [347, 274] on li "In Person" at bounding box center [404, 277] width 221 height 32
type input "********"
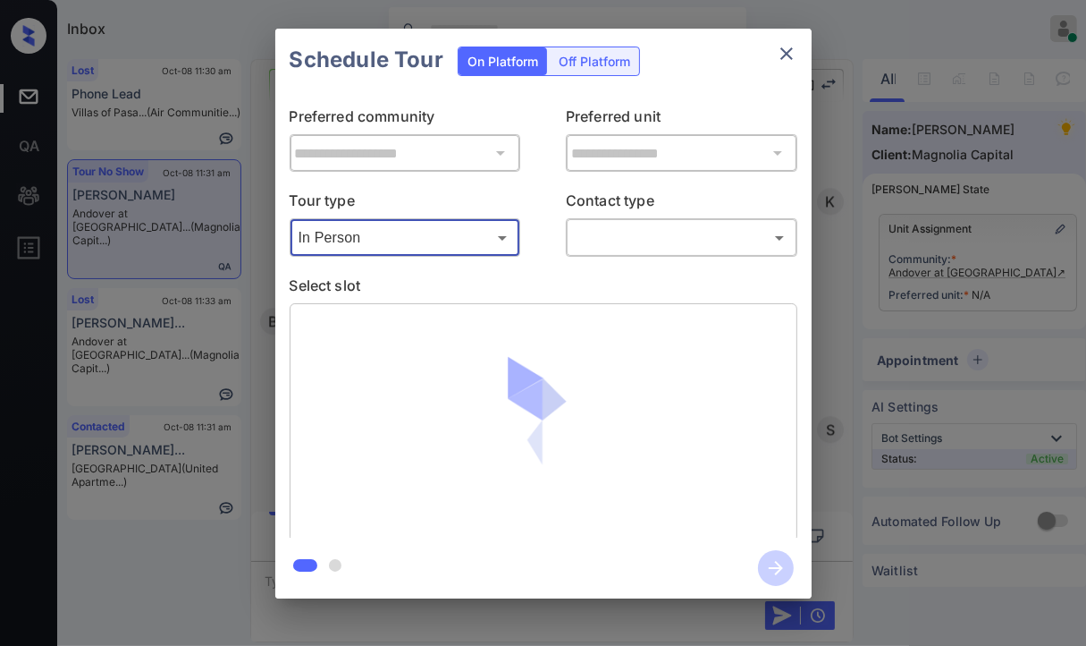
click at [676, 241] on body "Inbox Danielle Dela Cruz Online Set yourself offline Set yourself on break Prof…" at bounding box center [543, 323] width 1086 height 646
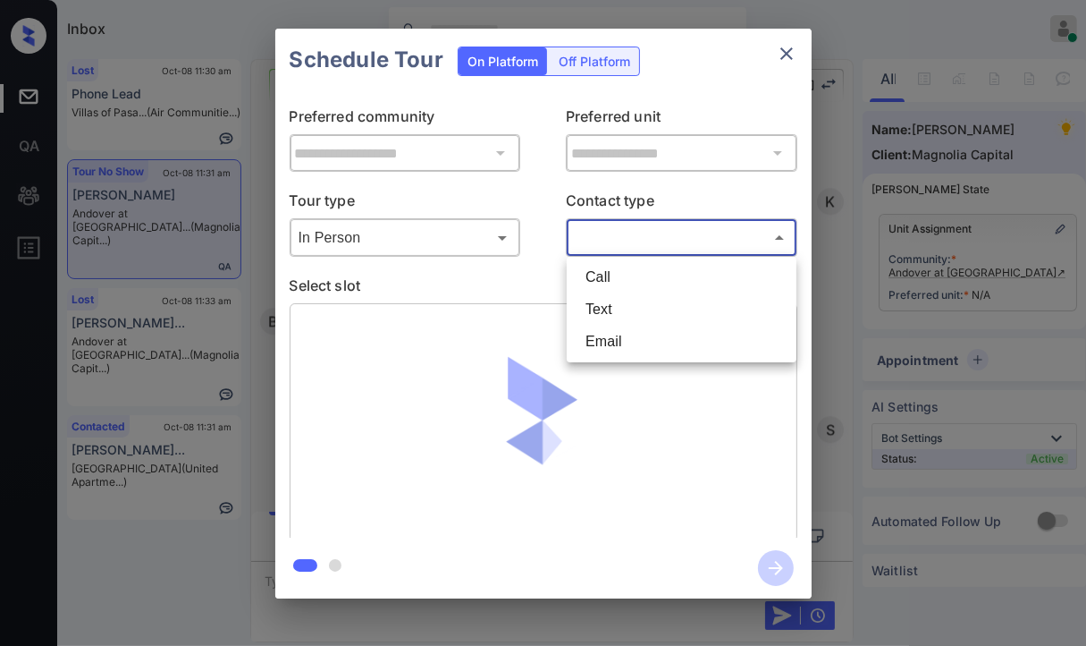
click at [485, 294] on div at bounding box center [543, 323] width 1086 height 646
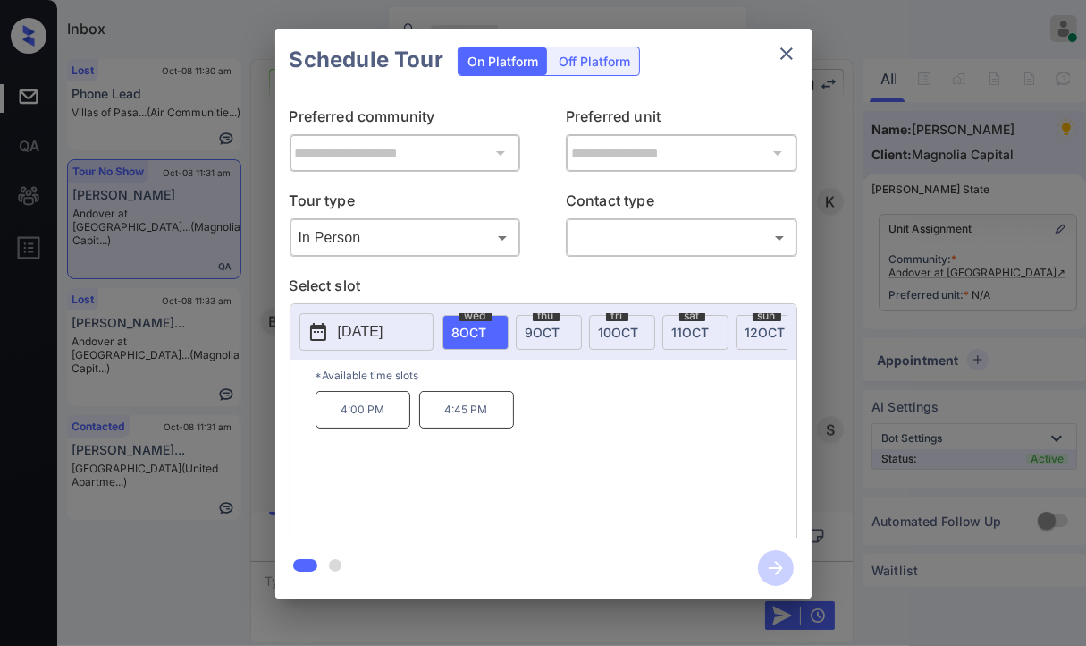
click at [619, 330] on span "10 OCT" at bounding box center [619, 332] width 40 height 15
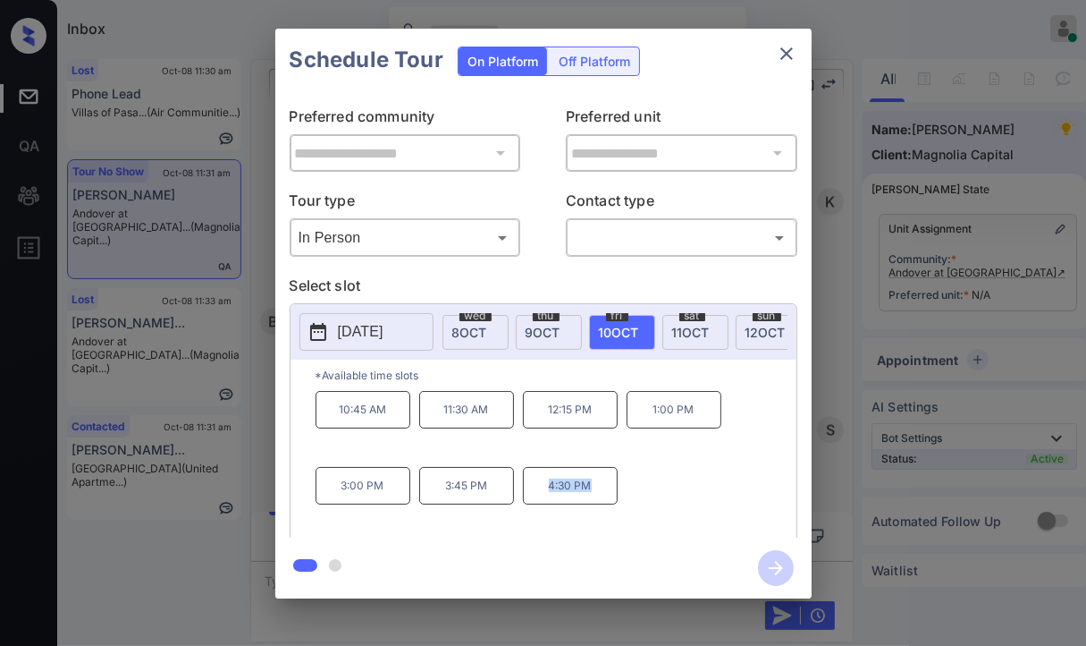
drag, startPoint x: 537, startPoint y: 497, endPoint x: 653, endPoint y: 494, distance: 116.3
click at [653, 494] on div "10:45 AM 11:30 AM 12:15 PM 1:00 PM 3:00 PM 3:45 PM 4:30 PM" at bounding box center [556, 462] width 481 height 143
copy p "4:30 PM"
click at [790, 55] on icon "close" at bounding box center [786, 53] width 21 height 21
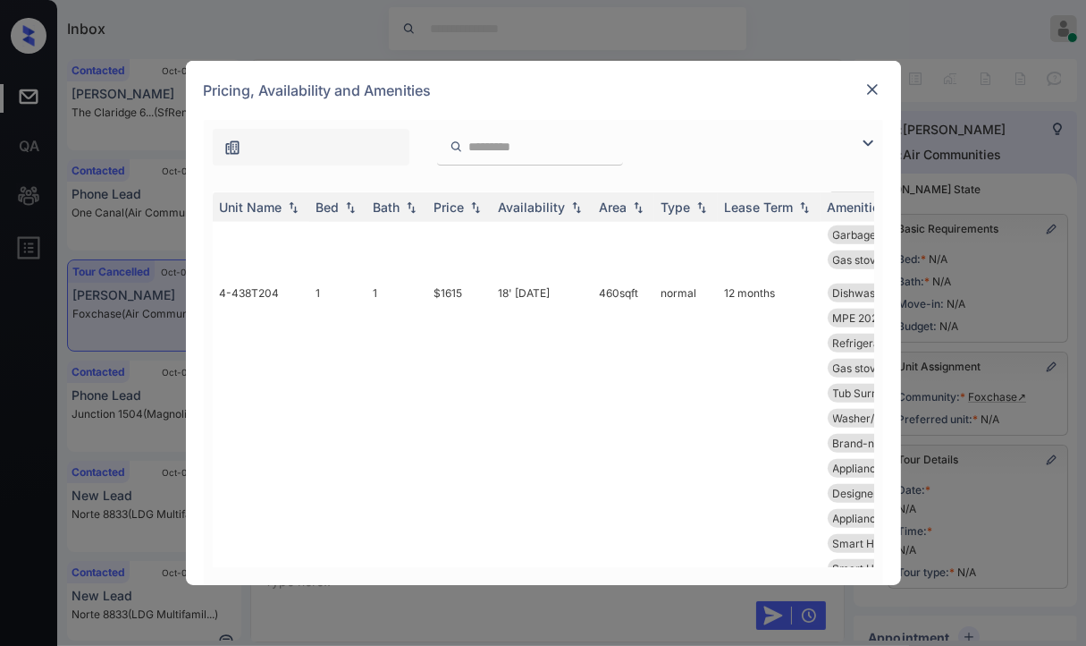
scroll to position [1699, 0]
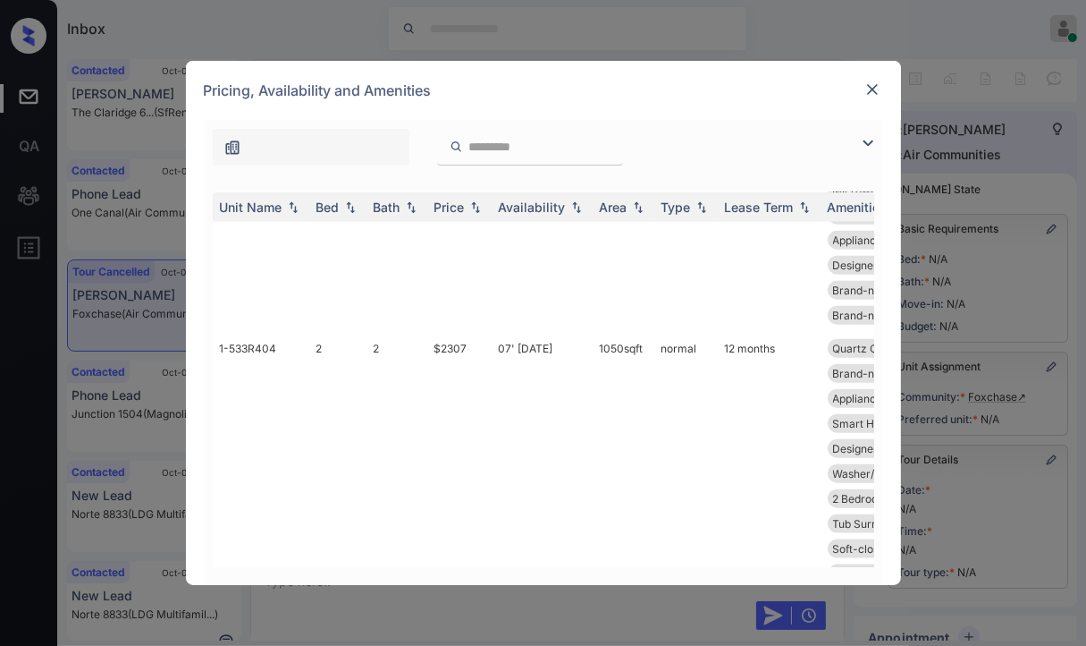
click at [872, 87] on img at bounding box center [873, 89] width 18 height 18
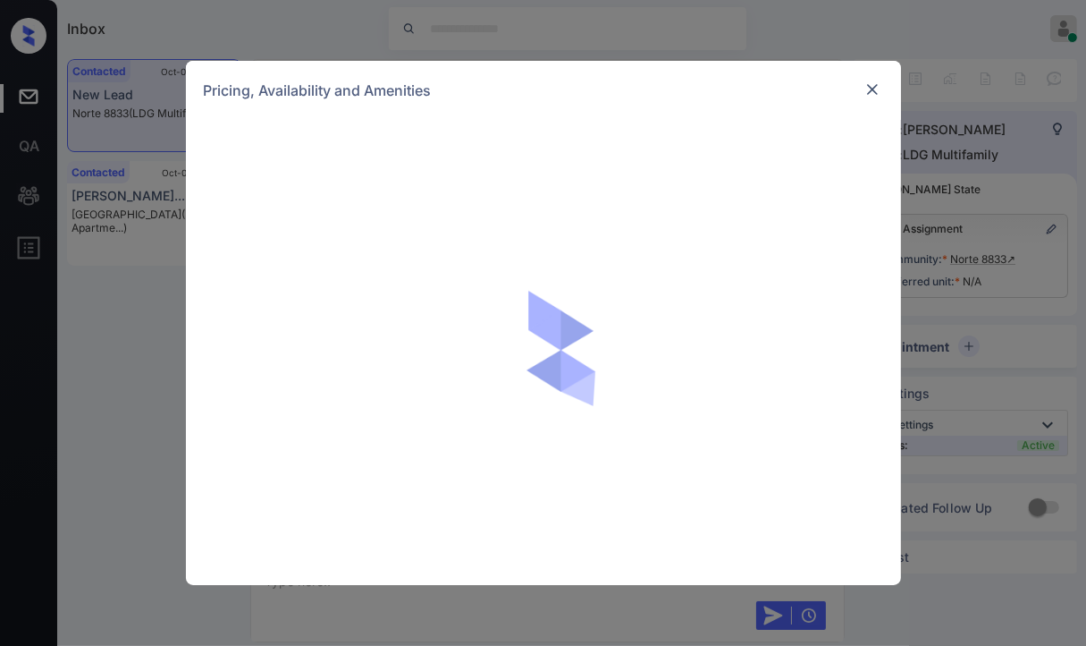
scroll to position [2822, 0]
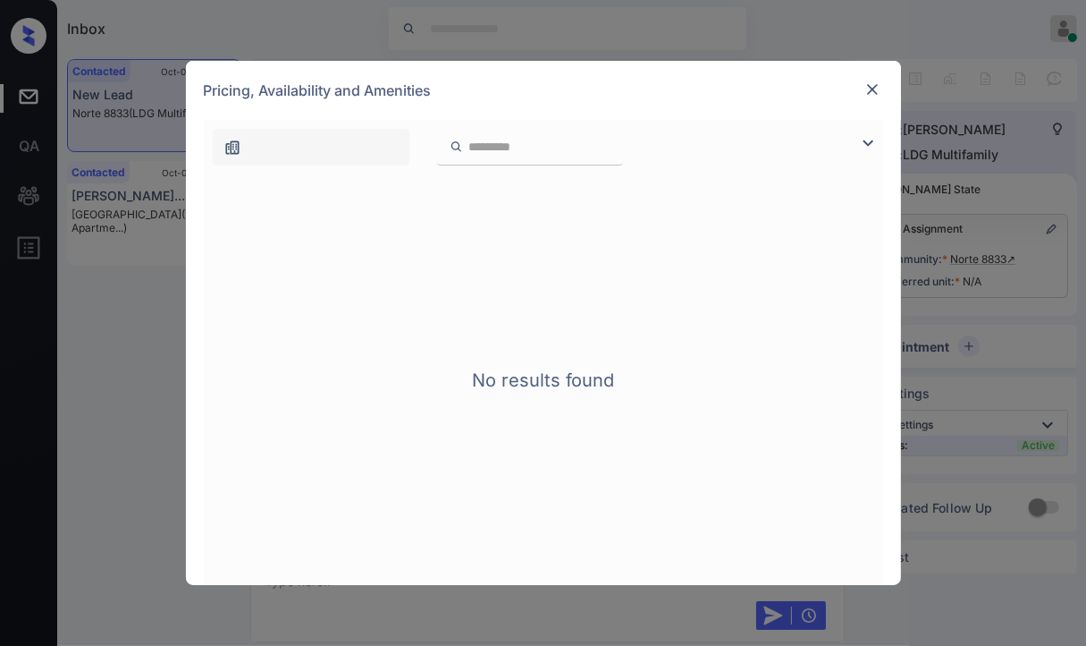
click at [880, 78] on div "Pricing, Availability and Amenities" at bounding box center [543, 90] width 715 height 59
click at [866, 93] on img at bounding box center [873, 89] width 18 height 18
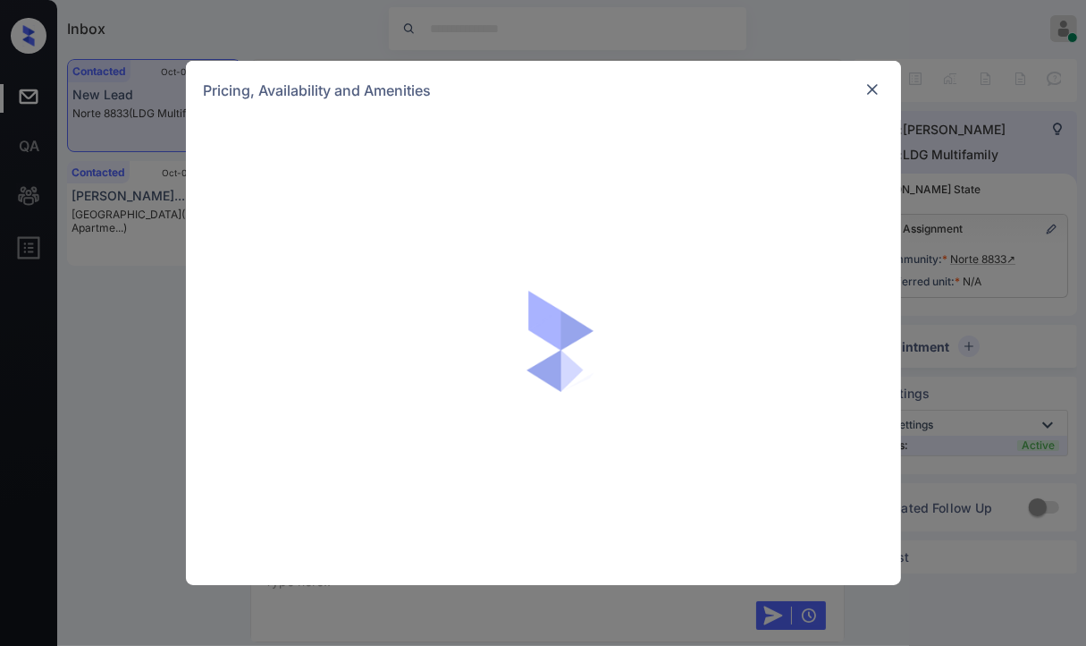
scroll to position [2822, 0]
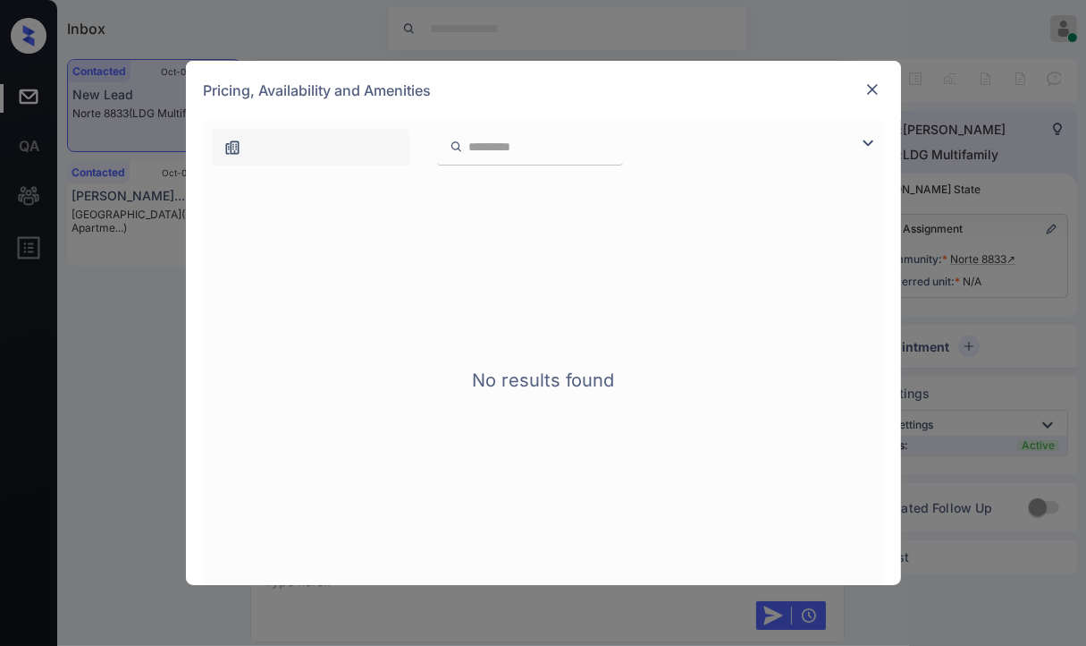
click at [874, 90] on img at bounding box center [873, 89] width 18 height 18
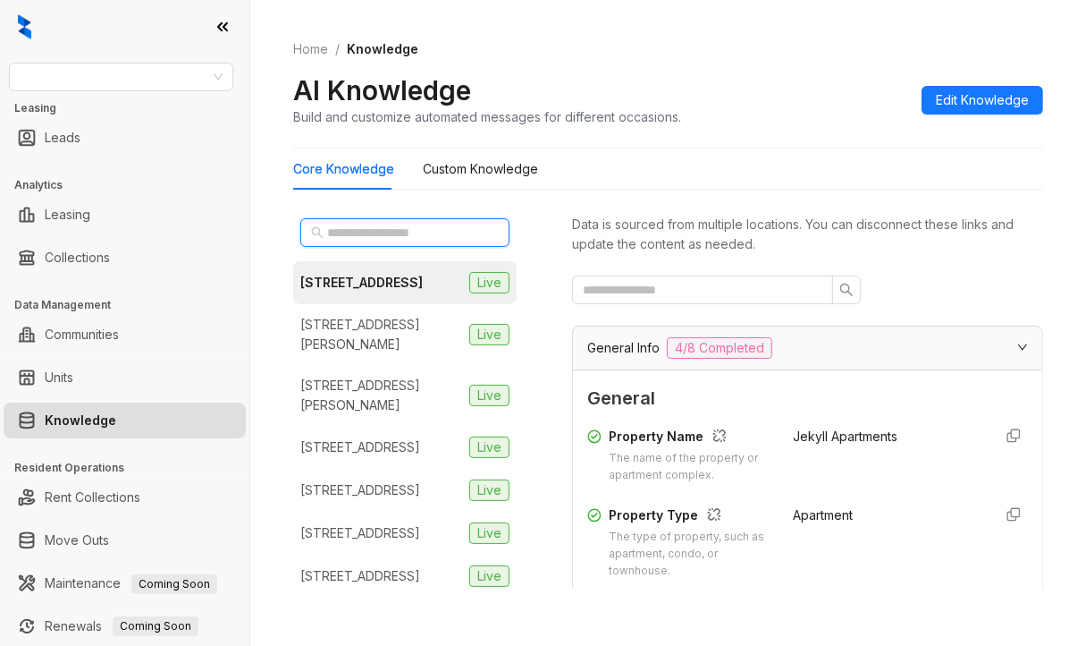
click at [410, 231] on input "text" at bounding box center [405, 233] width 157 height 20
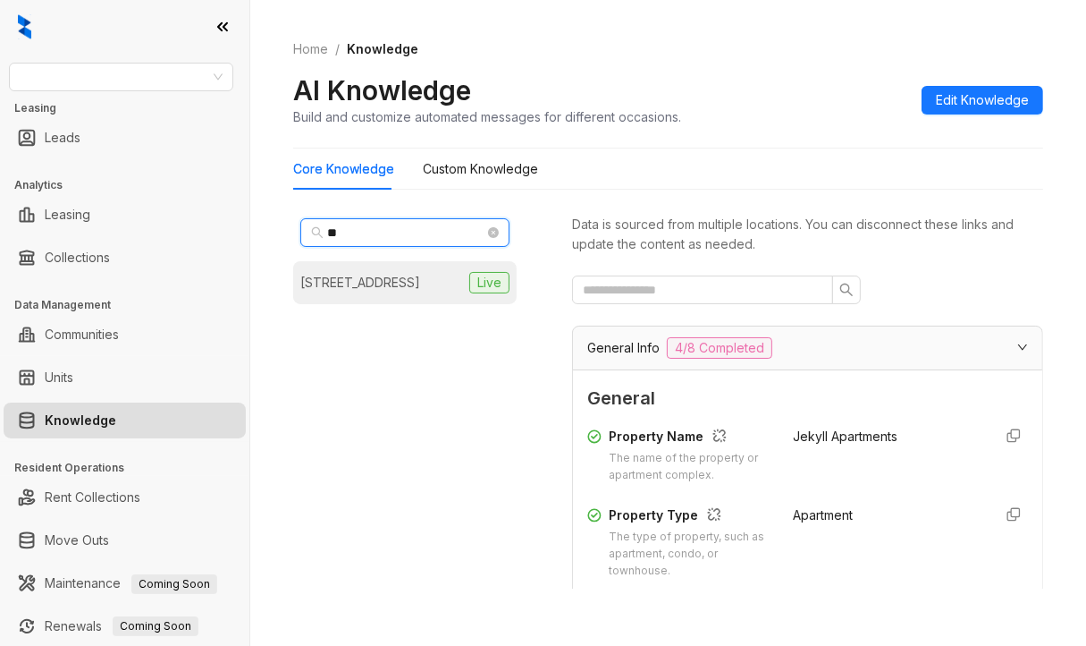
type input "**"
click at [376, 291] on div "1739 Pine St, San Francisco, CA" at bounding box center [360, 283] width 120 height 20
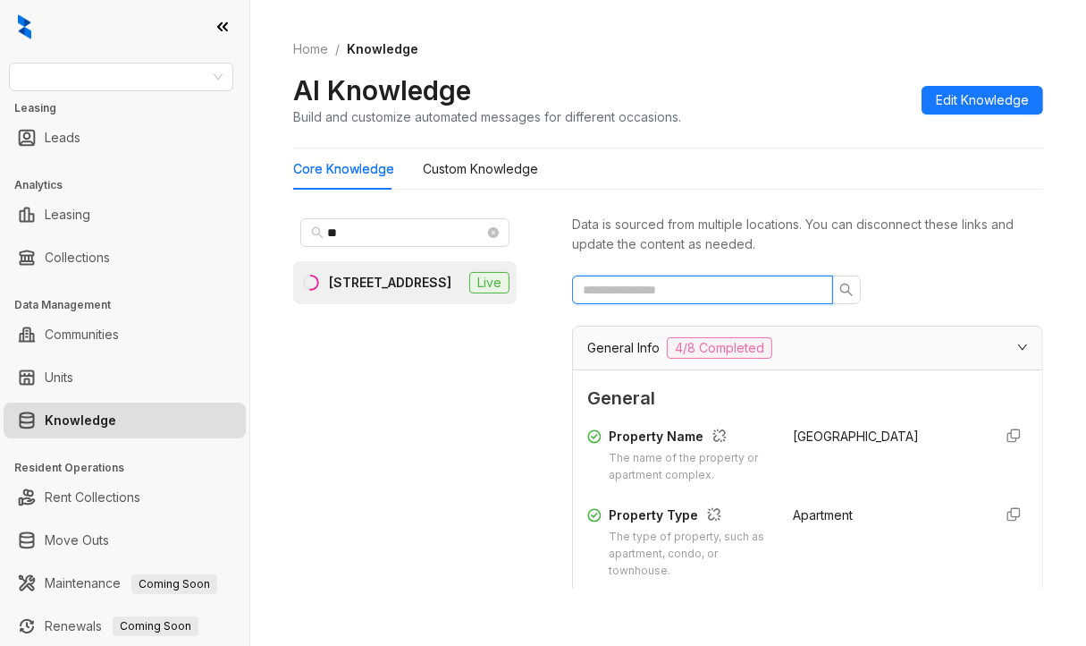
click at [692, 291] on input "text" at bounding box center [695, 290] width 225 height 20
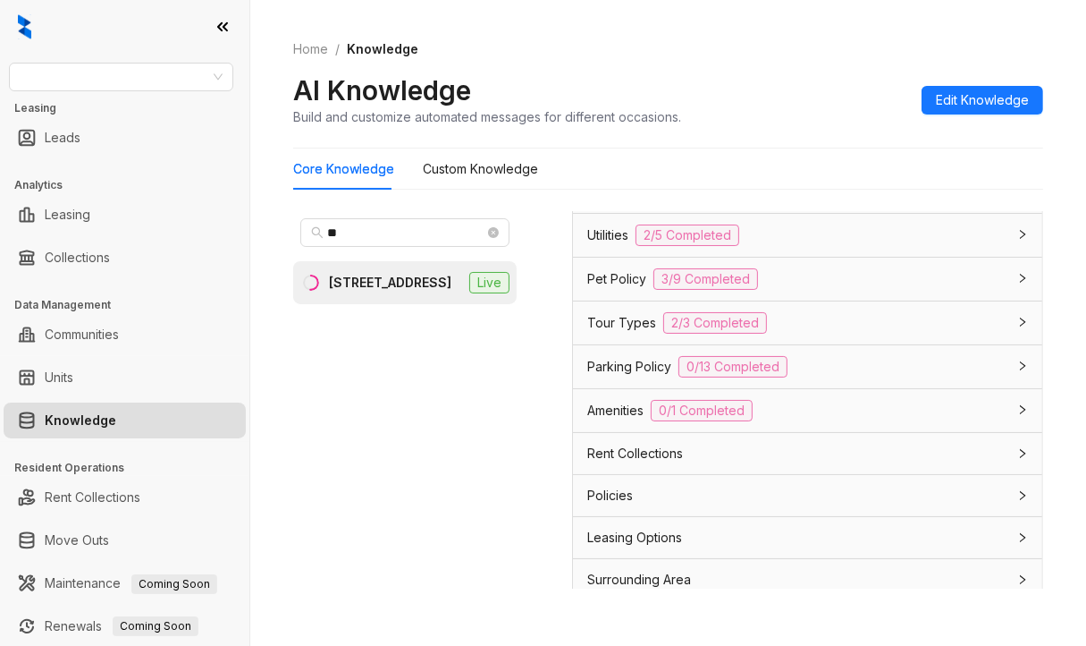
scroll to position [292, 0]
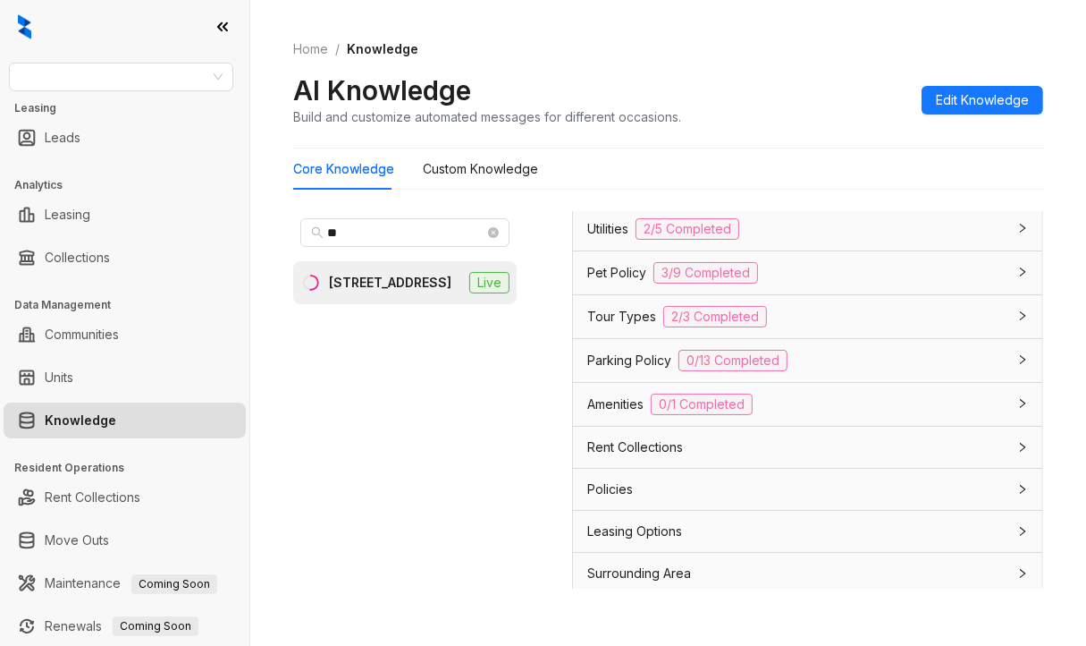
click at [637, 522] on span "Leasing Options" at bounding box center [634, 531] width 95 height 20
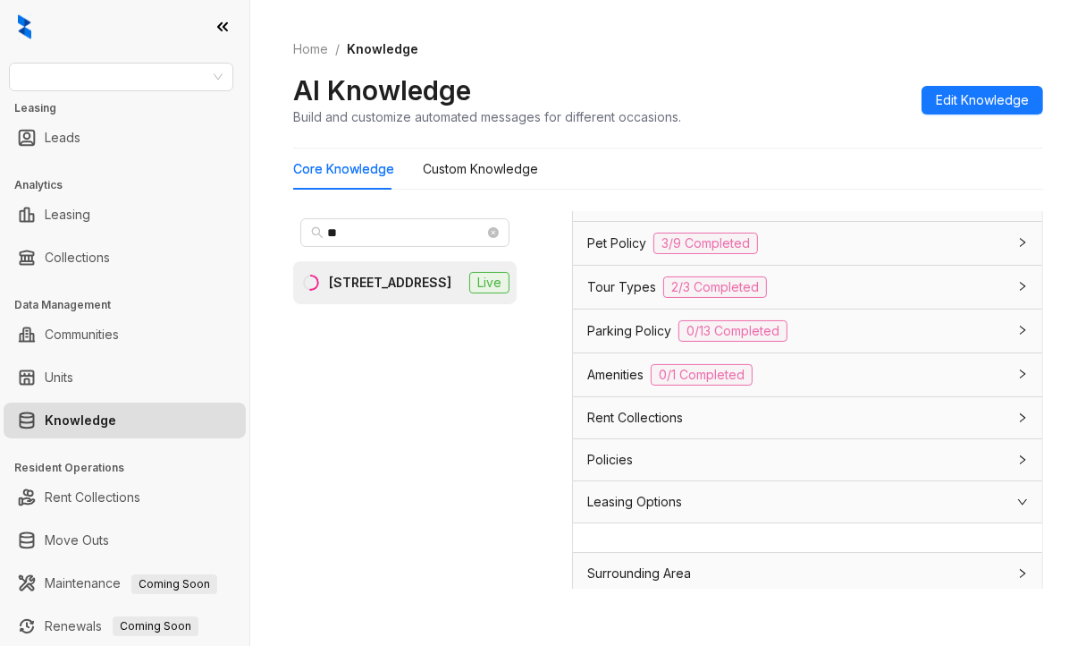
scroll to position [0, 0]
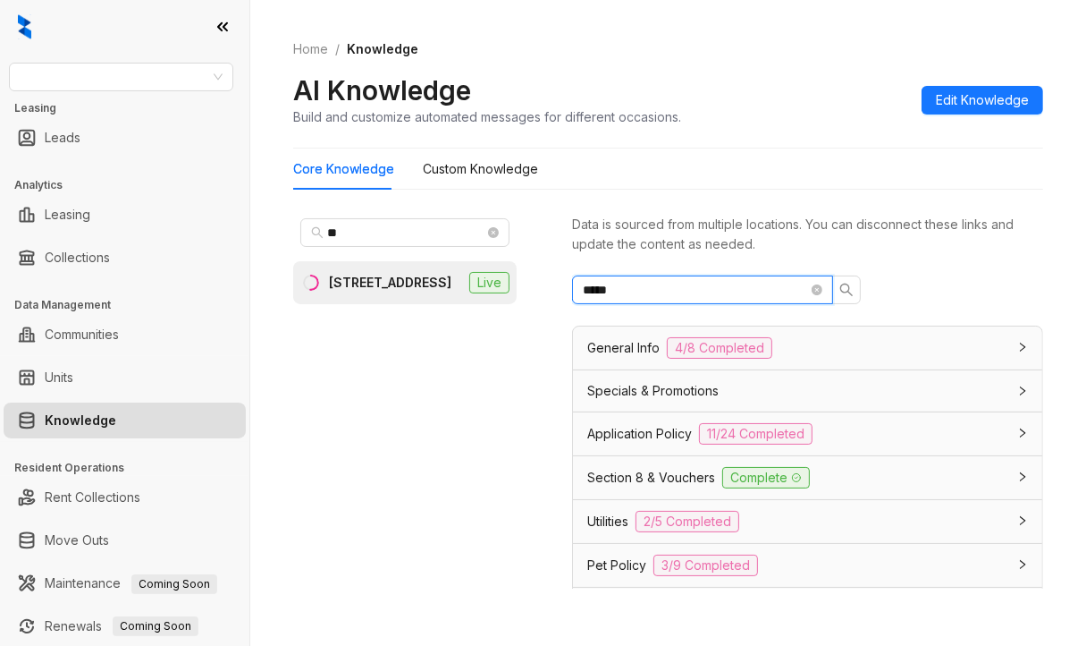
click at [653, 298] on input "*****" at bounding box center [695, 290] width 225 height 20
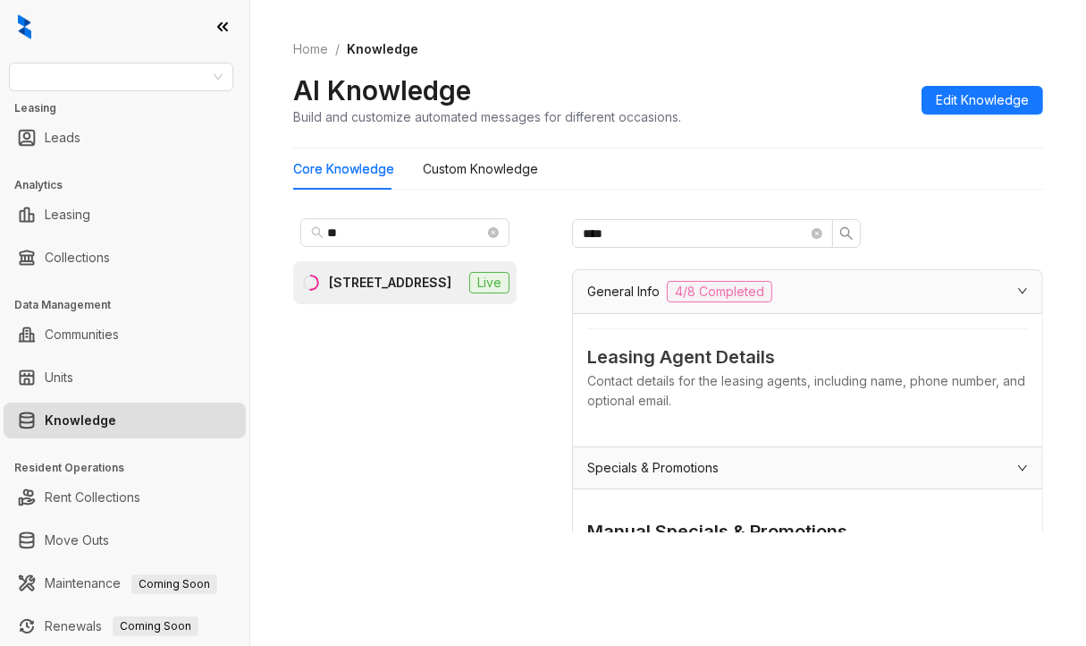
click at [697, 251] on div "Data is sourced from multiple locations. You can disconnect these links and upd…" at bounding box center [807, 343] width 471 height 377
click at [691, 242] on input "****" at bounding box center [695, 234] width 225 height 20
type input "*"
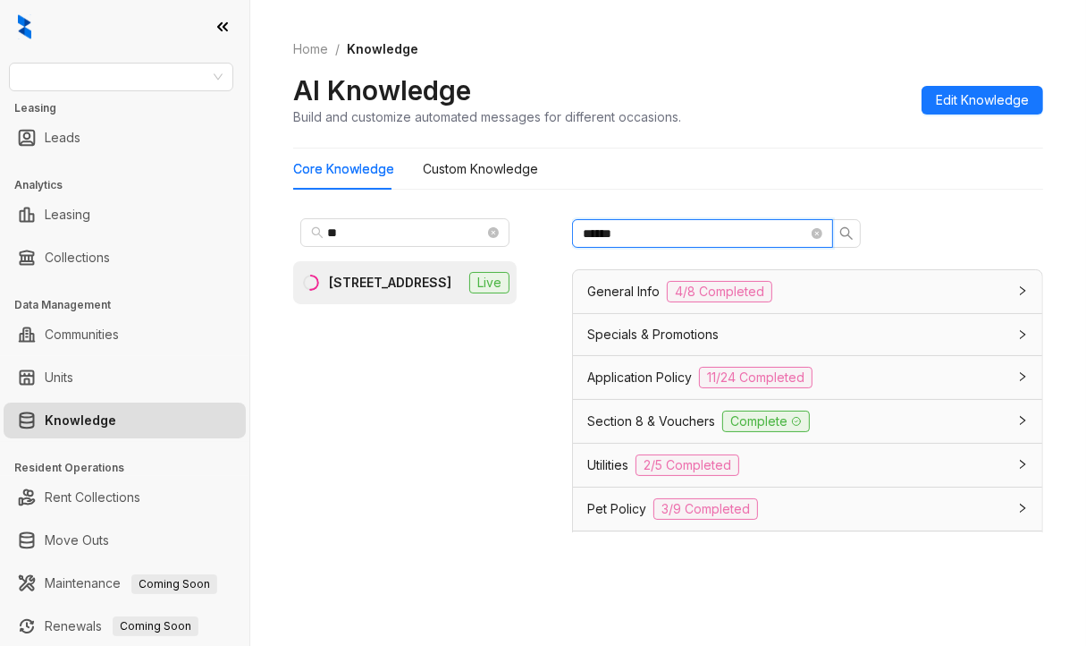
scroll to position [358, 0]
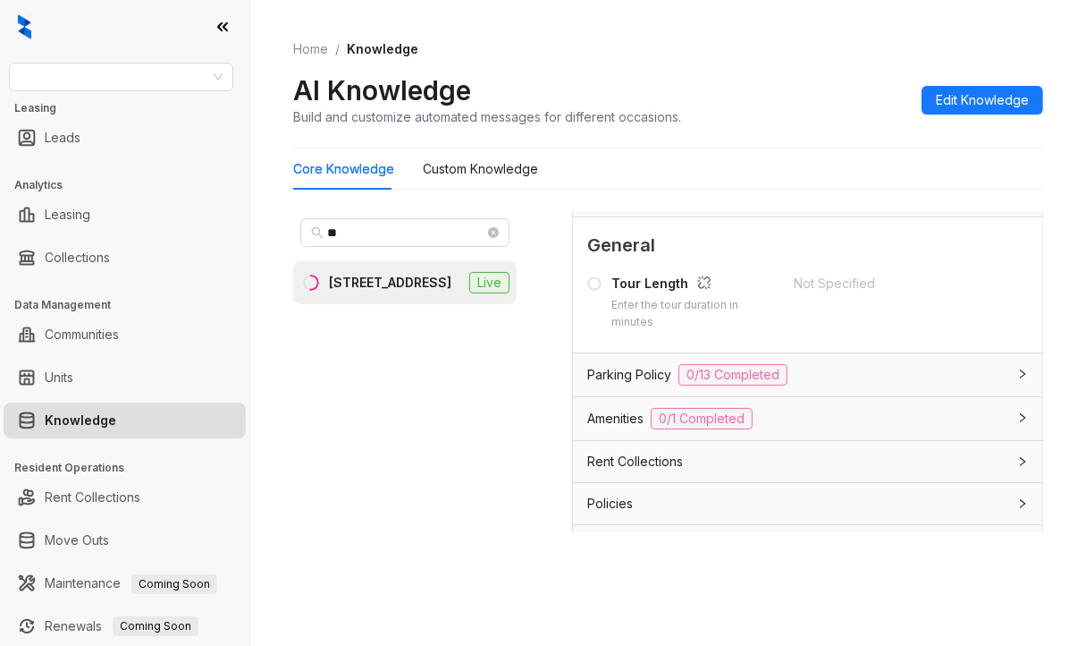
type input "******"
drag, startPoint x: 607, startPoint y: 300, endPoint x: 723, endPoint y: 310, distance: 116.7
click at [723, 310] on div "Tour Length Enter the tour duration in minutes" at bounding box center [679, 302] width 185 height 57
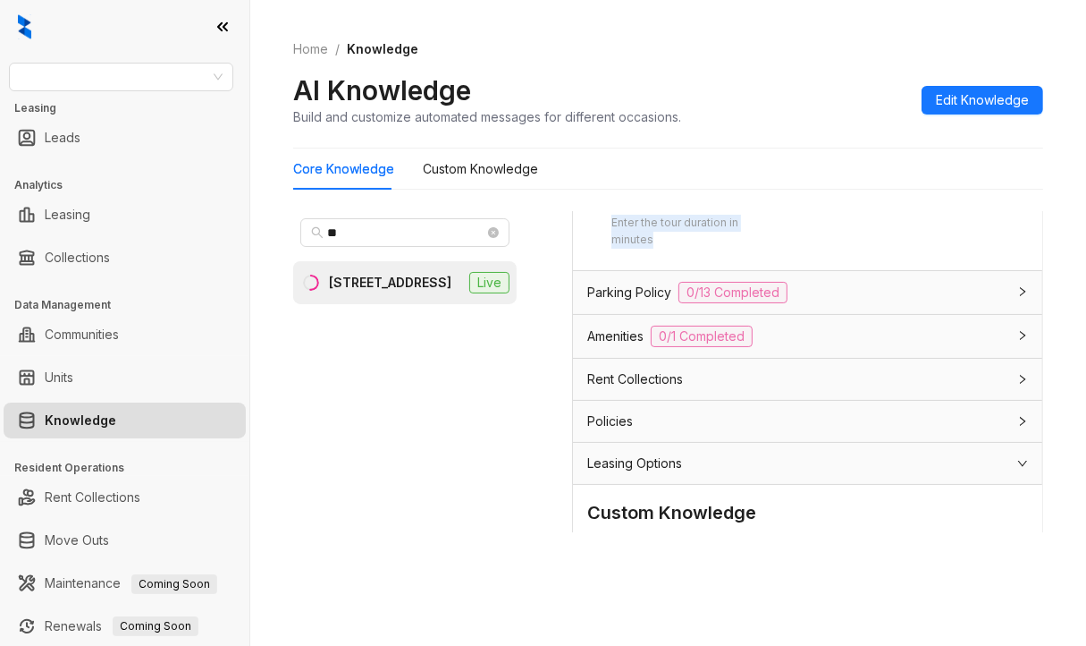
scroll to position [537, 0]
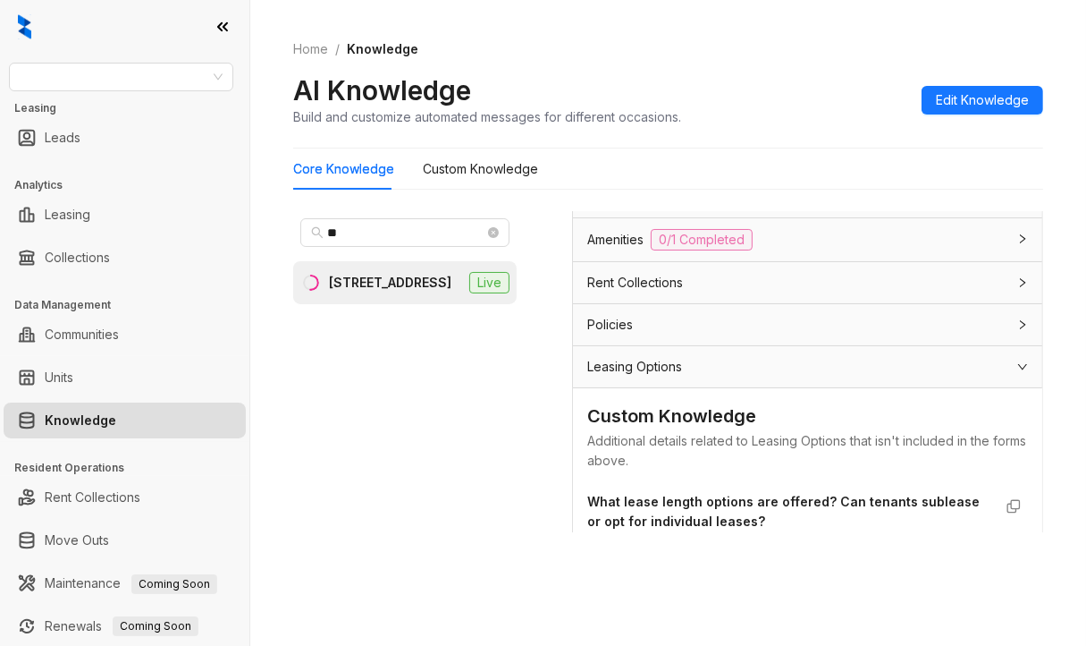
click at [701, 361] on div "Leasing Options" at bounding box center [796, 367] width 419 height 20
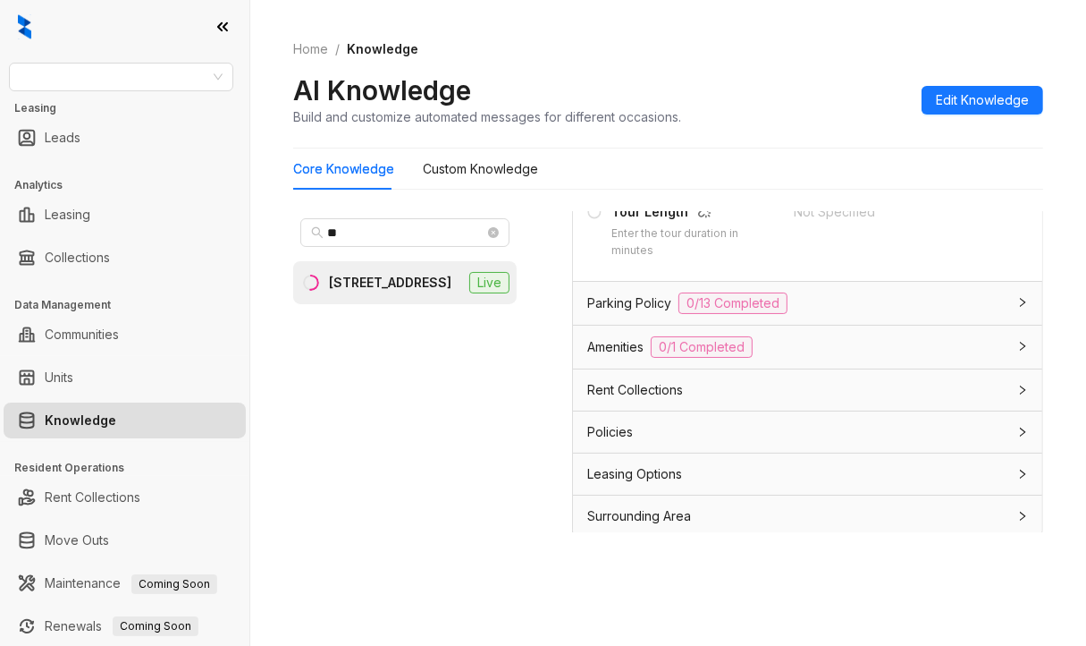
scroll to position [428, 0]
click at [701, 361] on div "Amenities 0/1 Completed" at bounding box center [807, 347] width 469 height 43
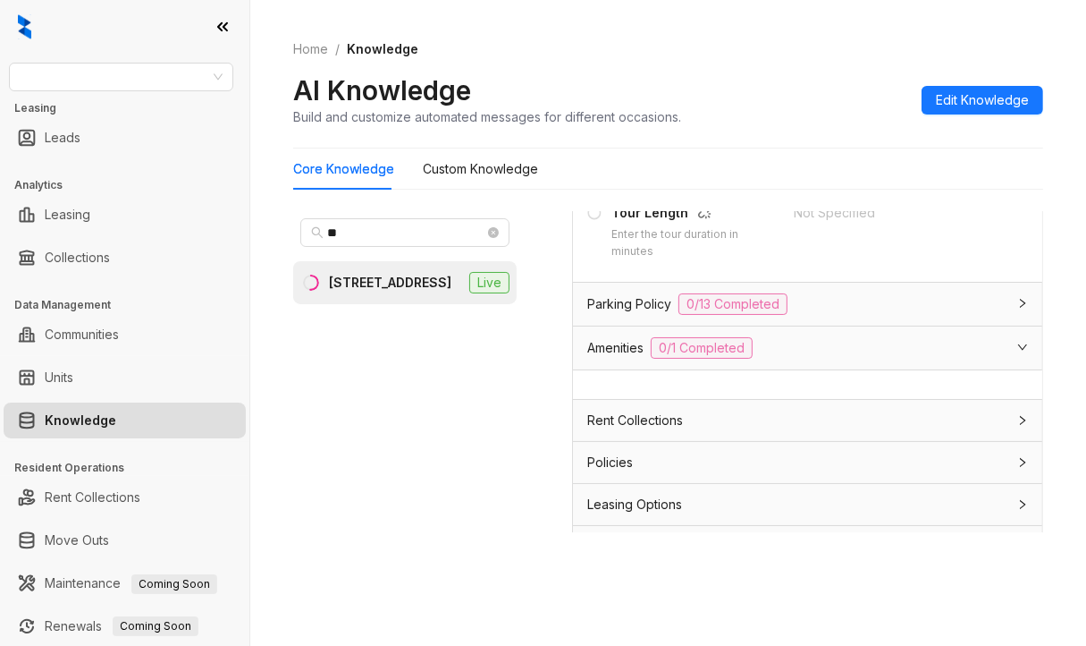
scroll to position [458, 0]
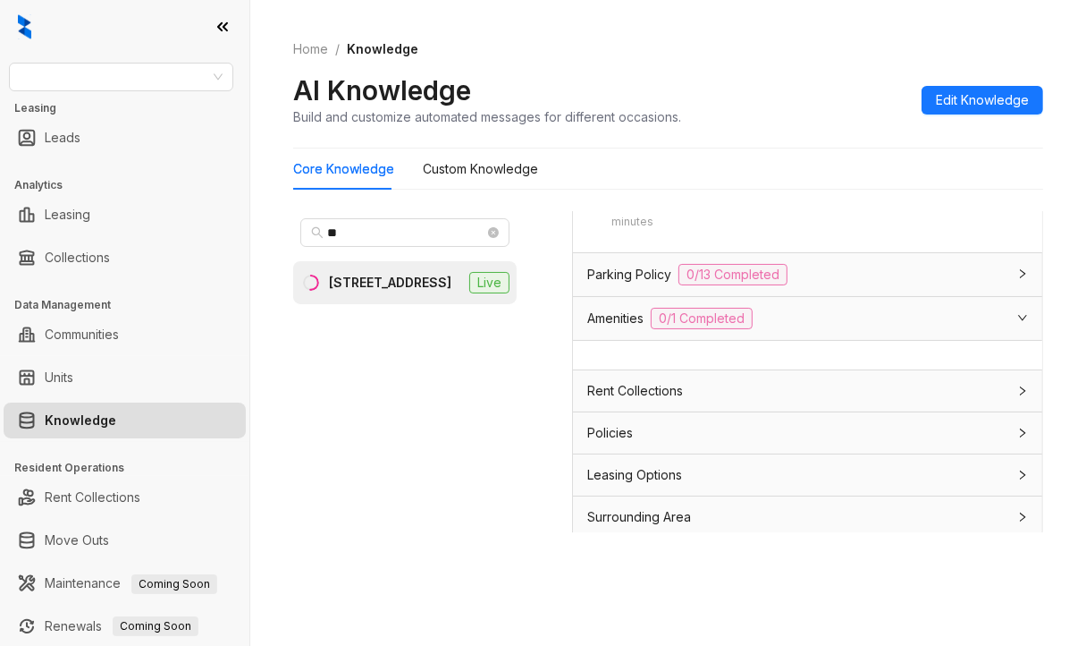
click at [628, 474] on span "Leasing Options" at bounding box center [634, 475] width 95 height 20
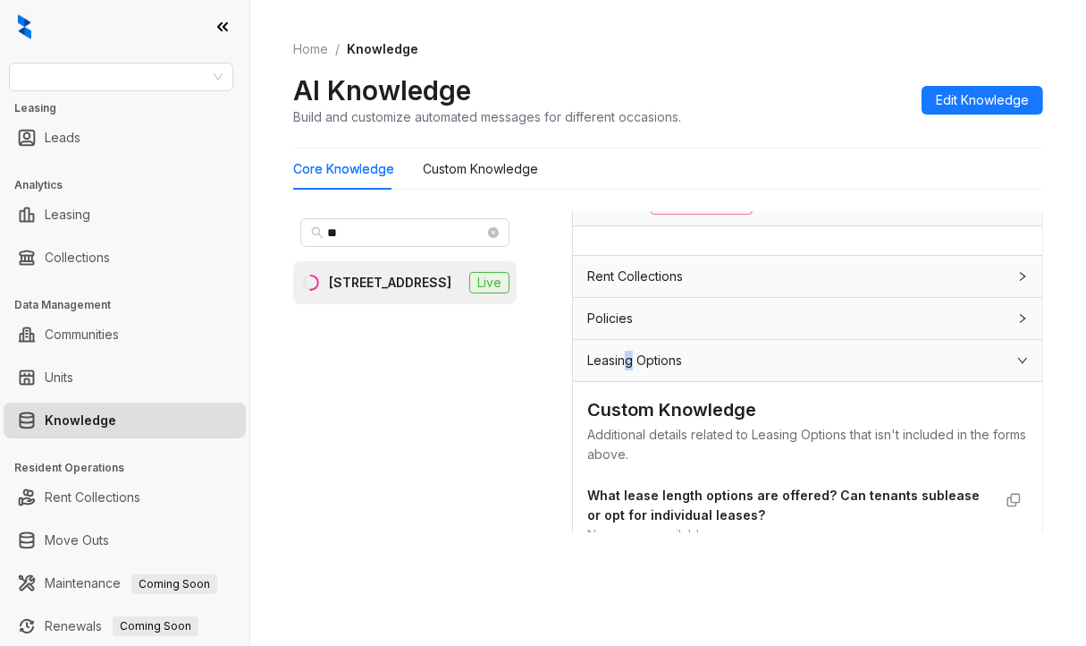
scroll to position [678, 0]
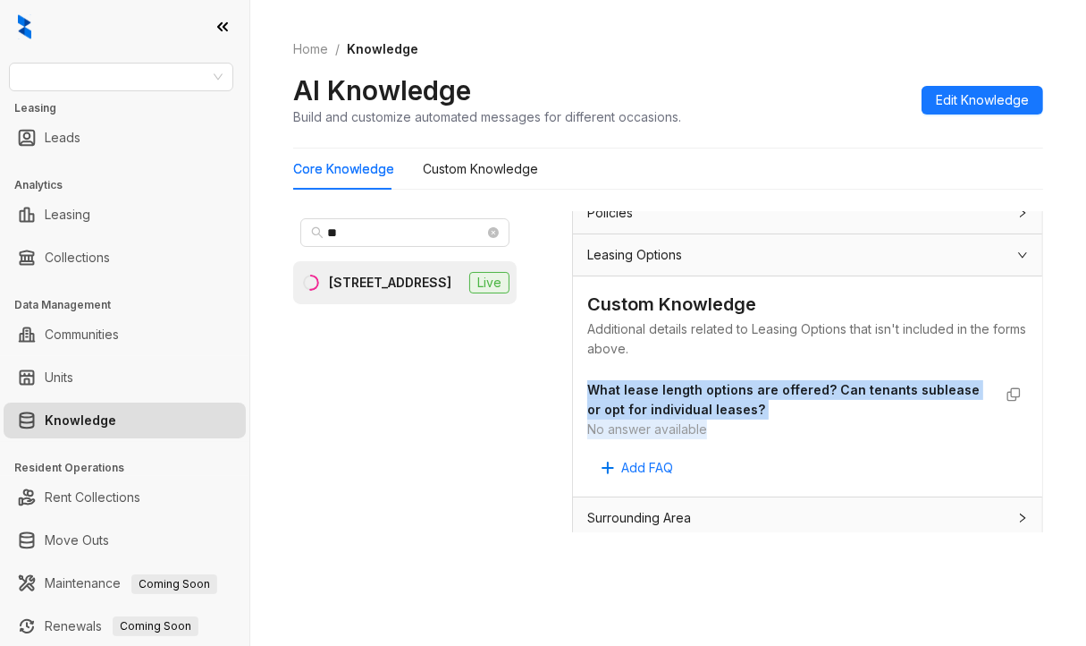
drag, startPoint x: 792, startPoint y: 413, endPoint x: 895, endPoint y: 412, distance: 102.8
click at [895, 412] on div "What lease length options are offered? Can tenants sublease or opt for individu…" at bounding box center [789, 409] width 405 height 59
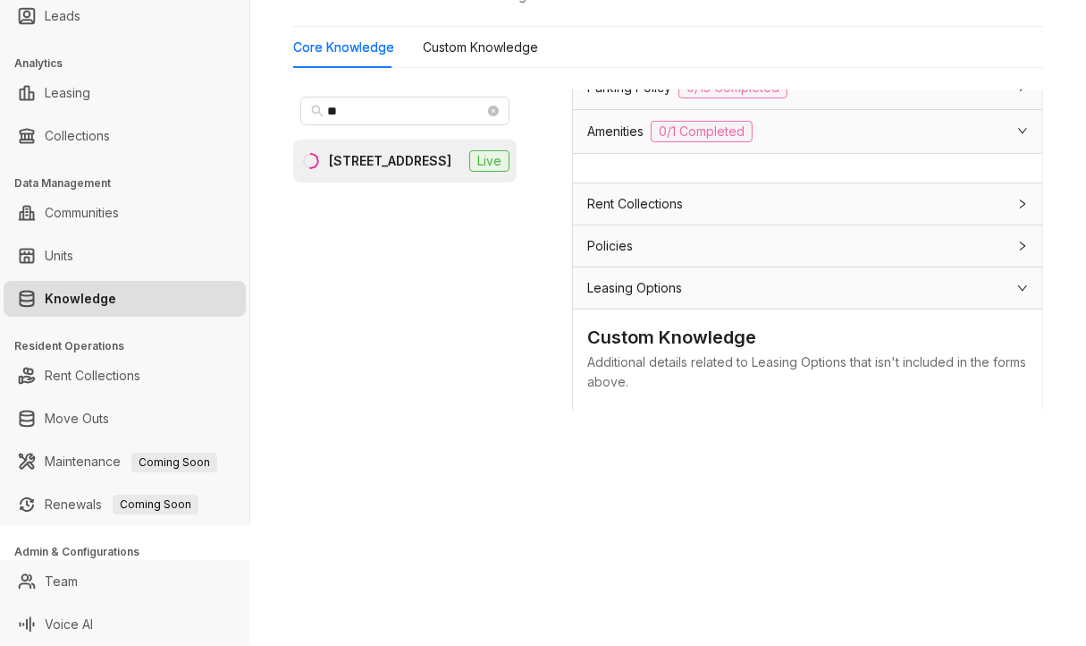
scroll to position [410, 0]
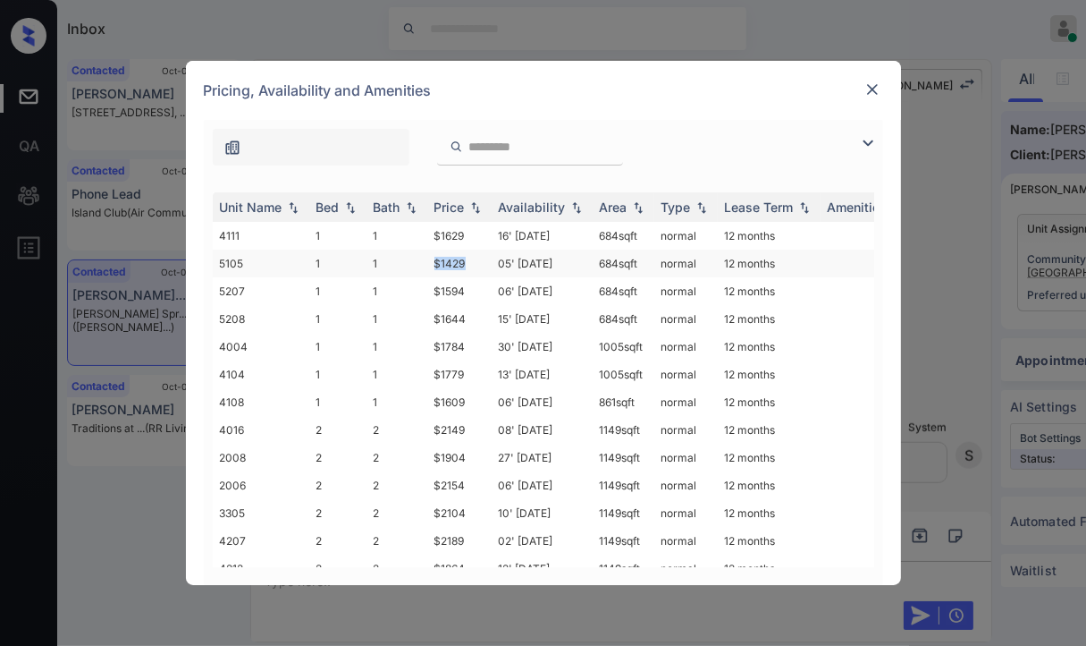
drag, startPoint x: 423, startPoint y: 263, endPoint x: 480, endPoint y: 263, distance: 57.2
click at [480, 263] on tr "5105 1 1 $1429 05' [DATE] 684 sqft normal 12 months" at bounding box center [680, 263] width 934 height 28
copy tr "$1429"
click at [862, 90] on div at bounding box center [872, 89] width 21 height 21
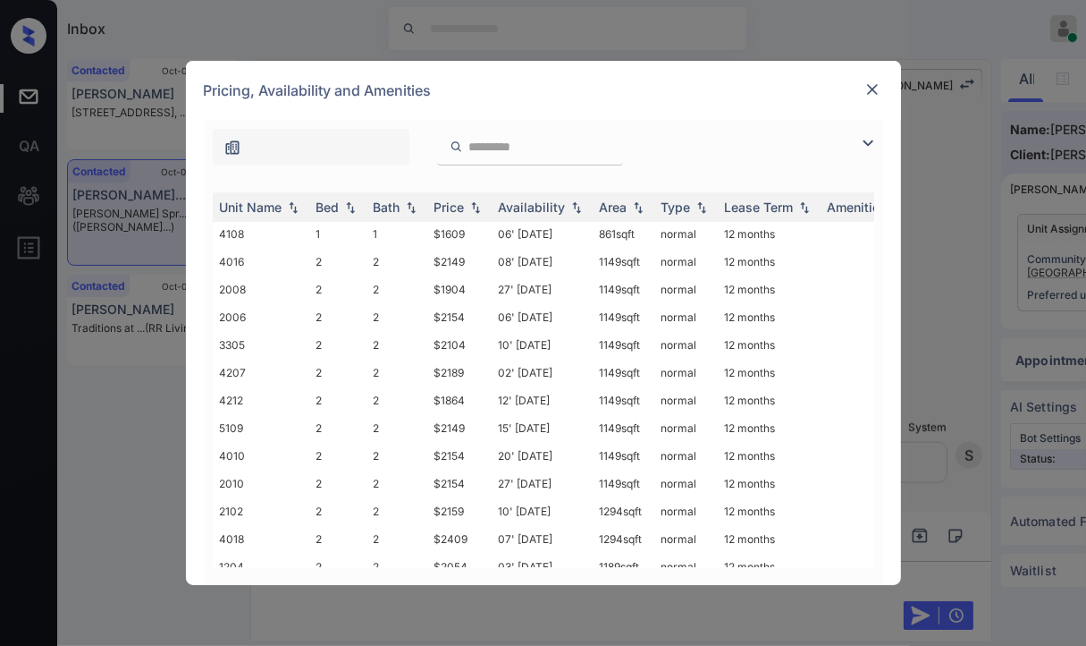
scroll to position [179, 0]
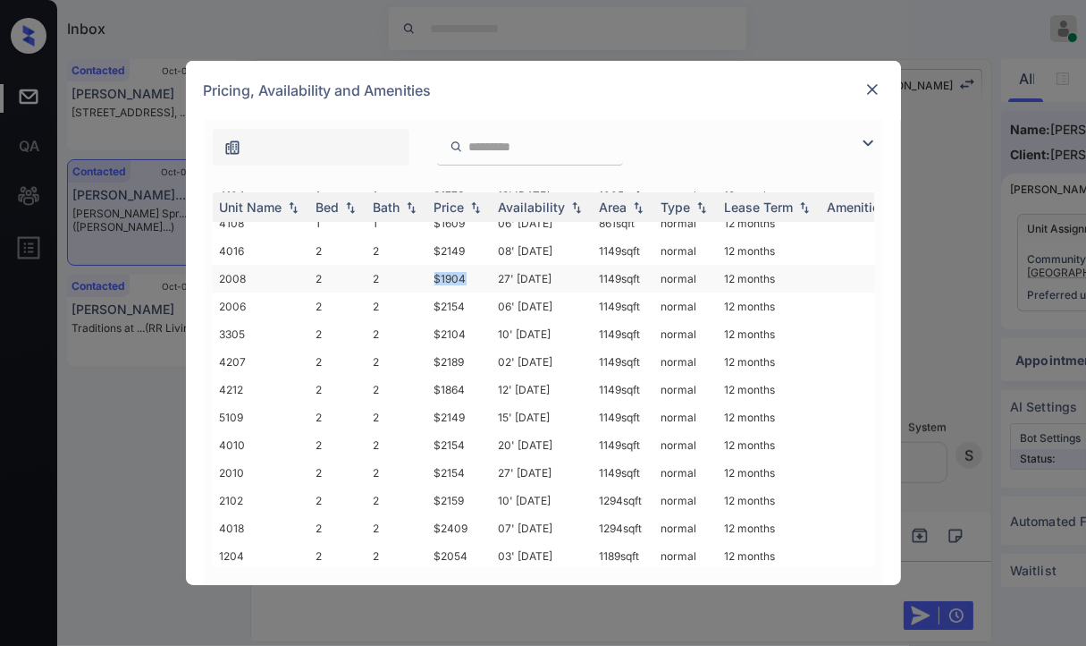
drag, startPoint x: 427, startPoint y: 281, endPoint x: 465, endPoint y: 282, distance: 37.6
click at [465, 282] on td "$1904" at bounding box center [459, 279] width 64 height 28
drag, startPoint x: 430, startPoint y: 389, endPoint x: 477, endPoint y: 389, distance: 46.5
click at [477, 389] on td "$1864" at bounding box center [459, 390] width 64 height 28
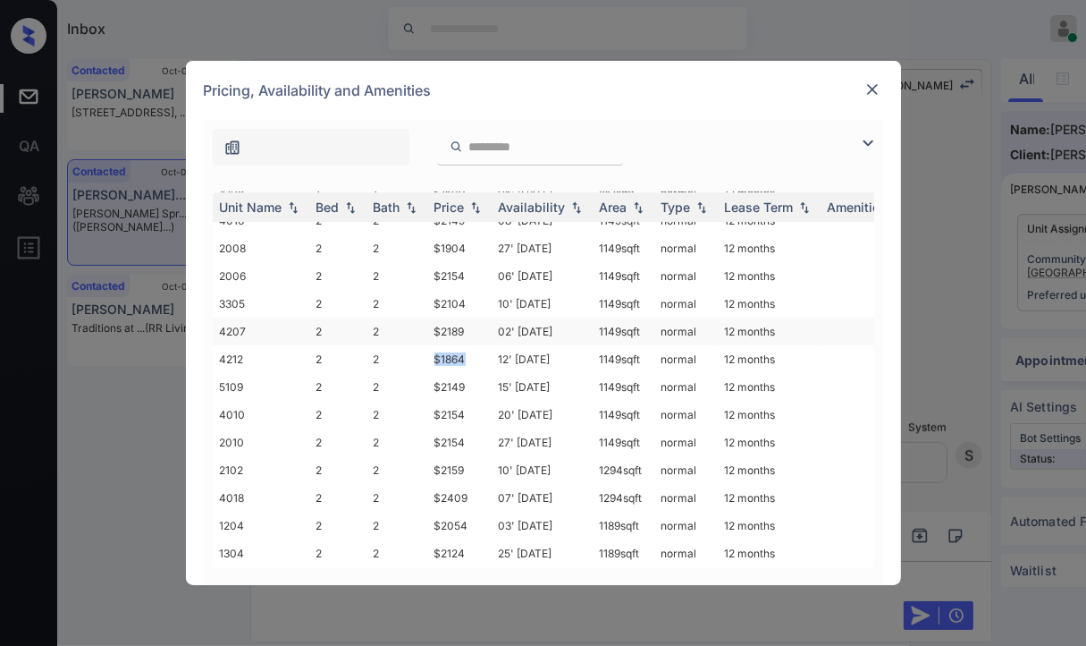
scroll to position [46, 0]
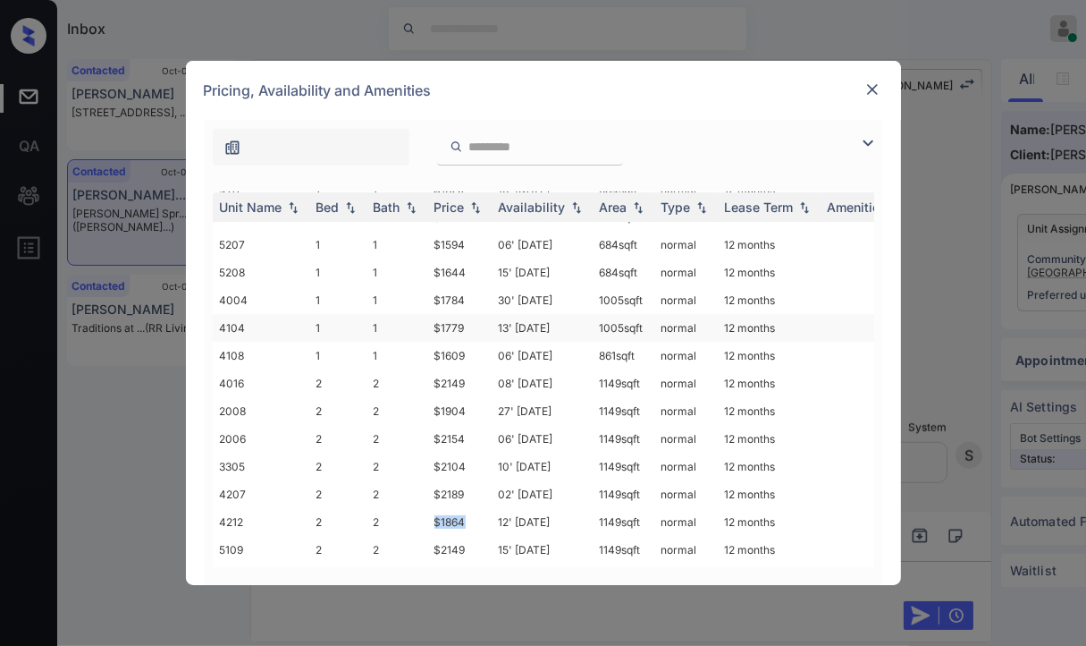
copy td "$1864"
click at [866, 89] on img at bounding box center [873, 89] width 18 height 18
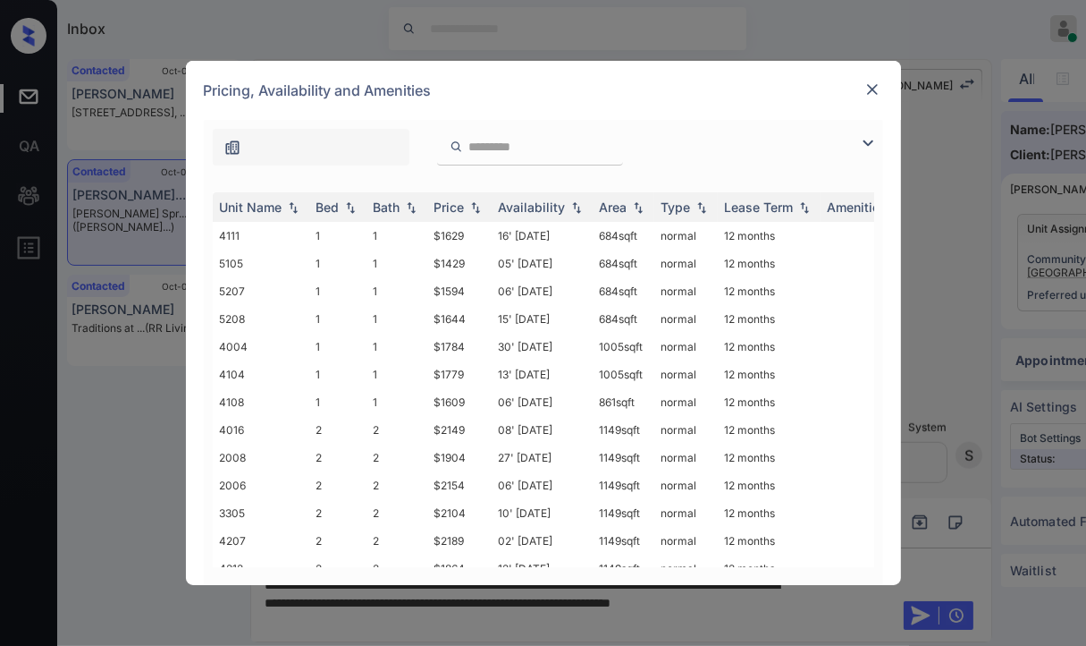
click at [873, 89] on img at bounding box center [873, 89] width 18 height 18
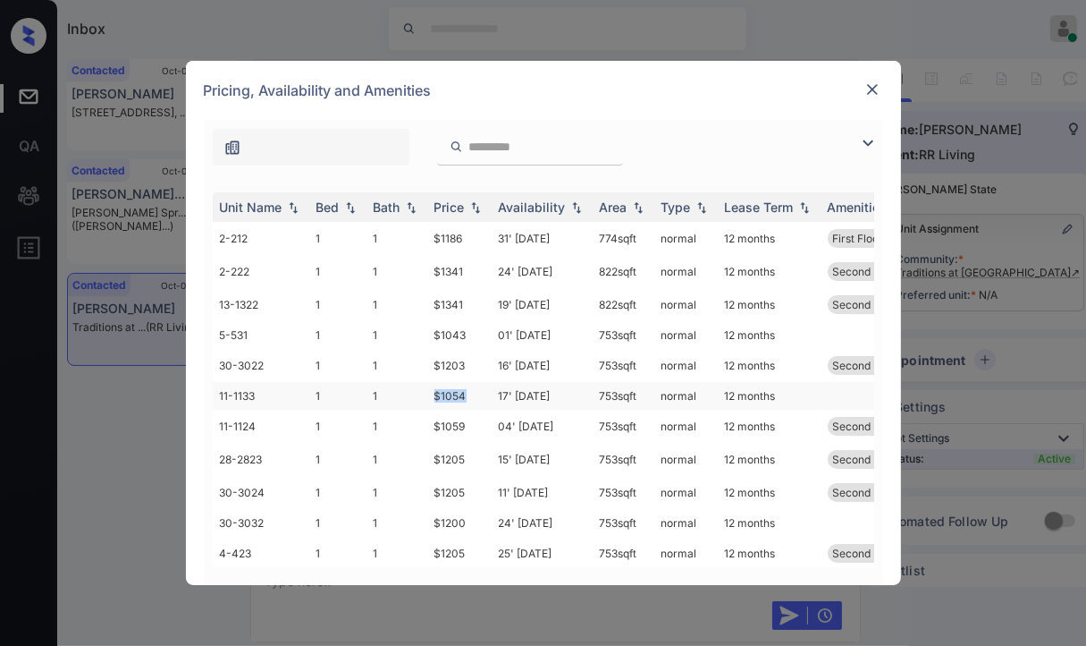
drag, startPoint x: 433, startPoint y: 394, endPoint x: 478, endPoint y: 392, distance: 45.7
click at [478, 394] on td "$1054" at bounding box center [459, 396] width 64 height 28
drag, startPoint x: 435, startPoint y: 334, endPoint x: 479, endPoint y: 334, distance: 43.8
click at [479, 334] on td "$1043" at bounding box center [459, 335] width 64 height 28
copy td "$1043"
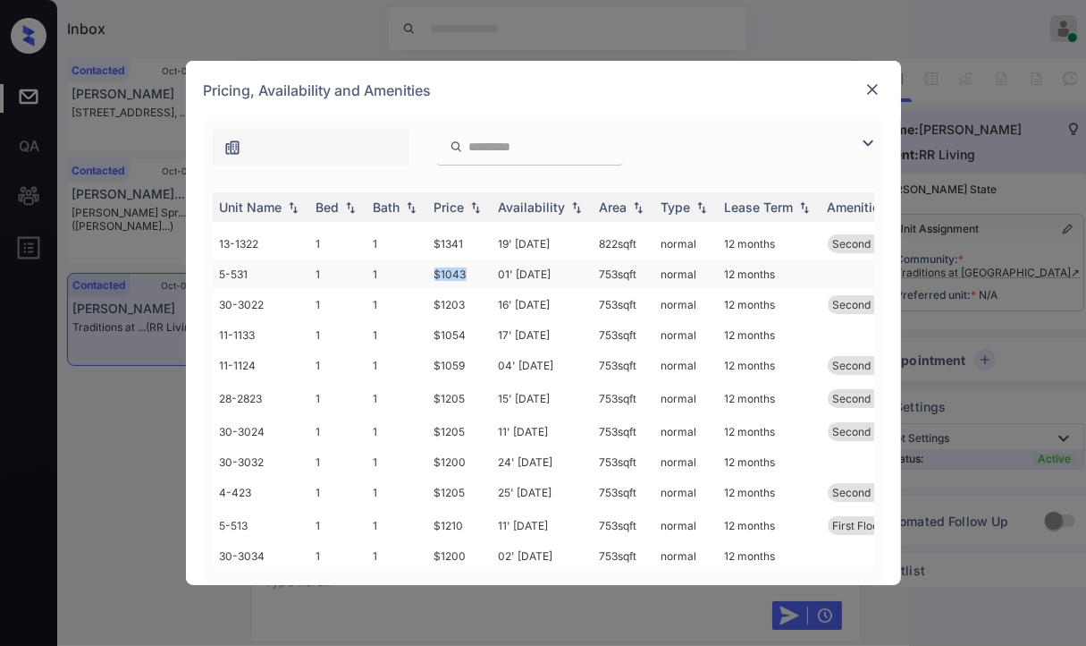
scroll to position [89, 0]
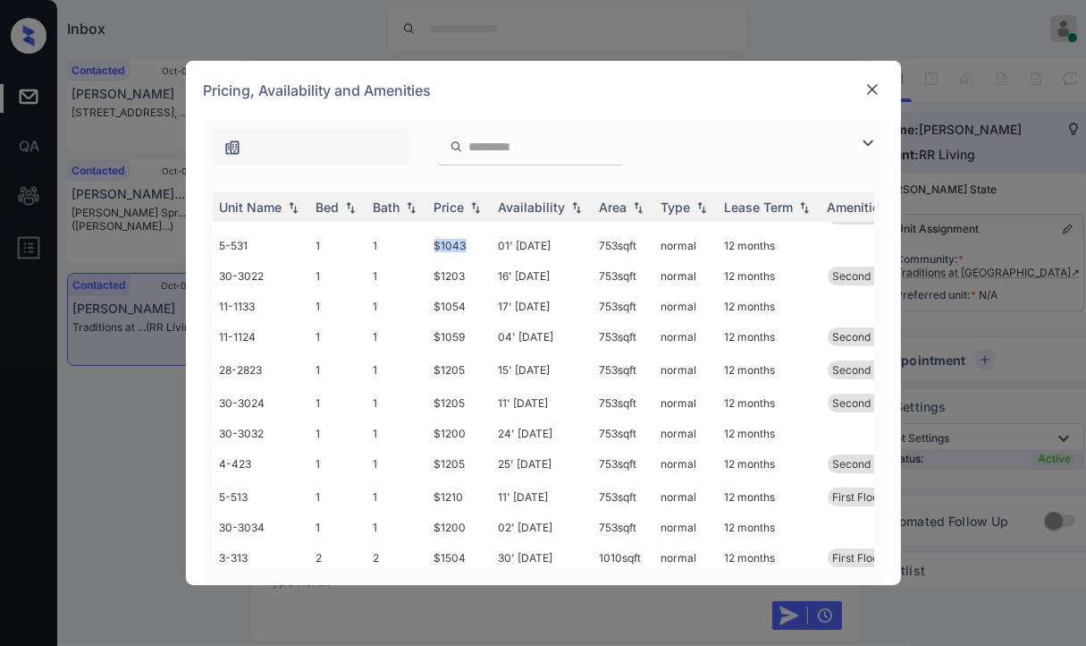
click at [874, 91] on img at bounding box center [873, 89] width 18 height 18
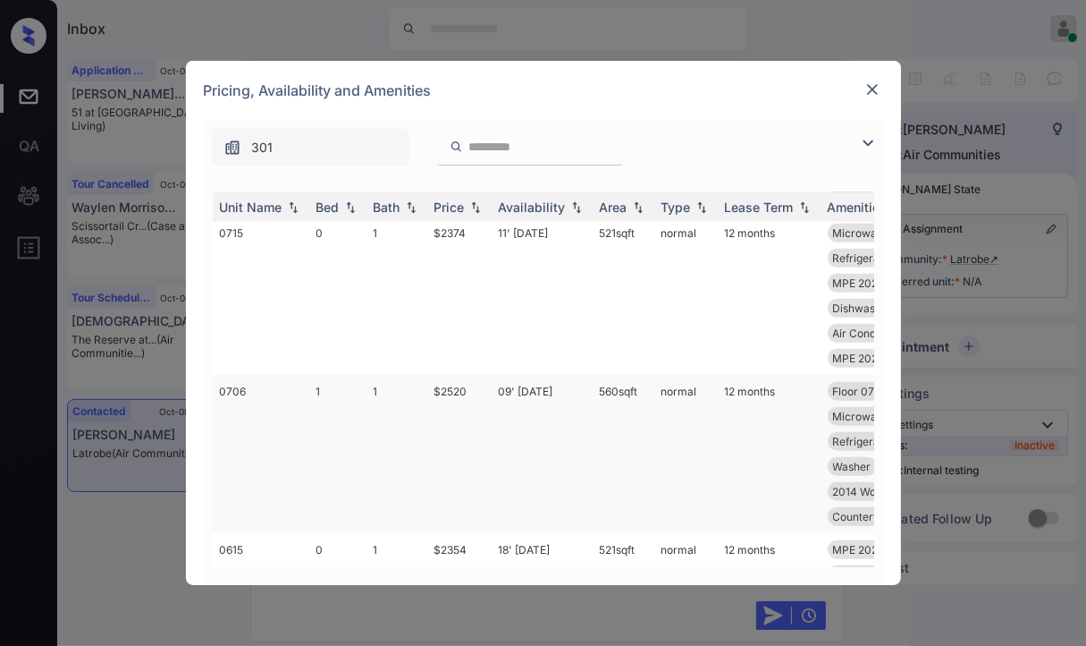
scroll to position [1642, 0]
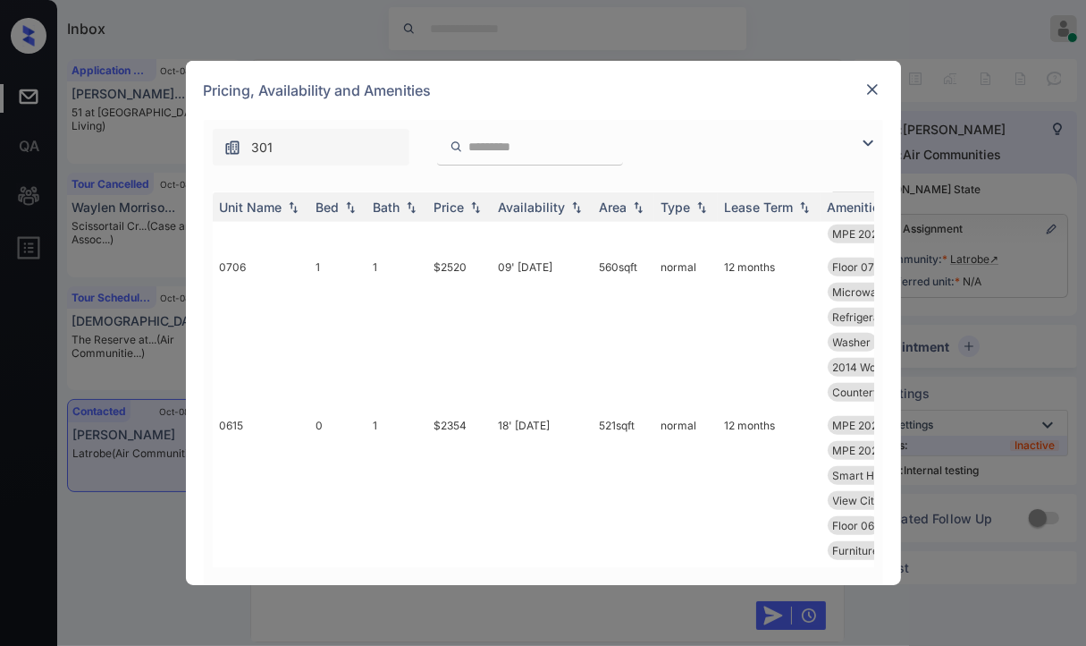
click at [869, 85] on img at bounding box center [873, 89] width 18 height 18
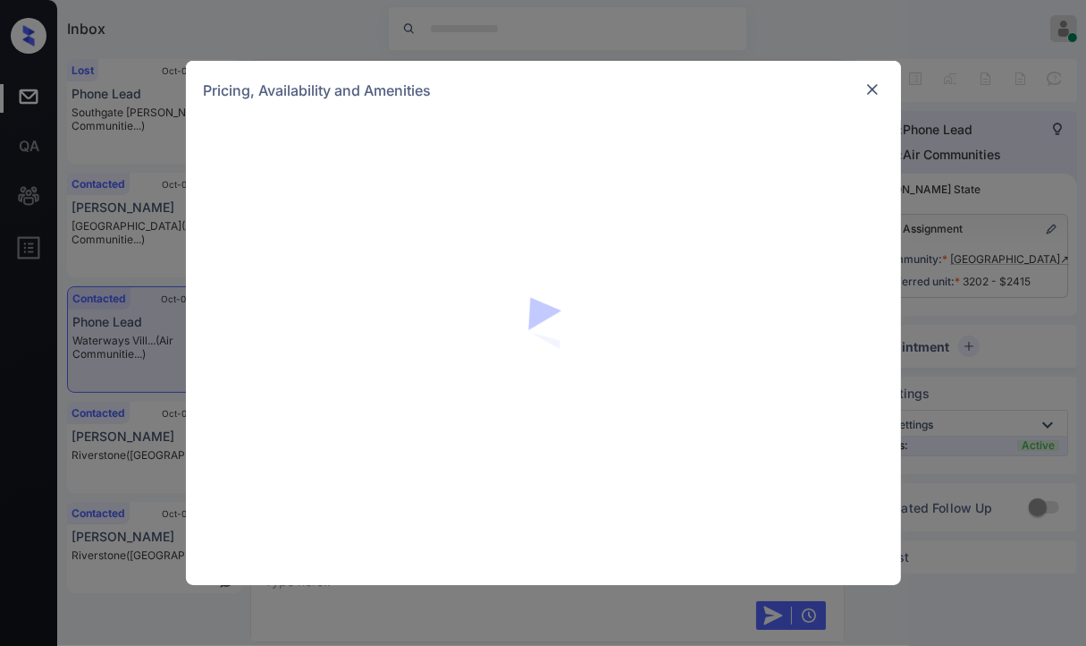
scroll to position [8119, 0]
click at [866, 88] on img at bounding box center [873, 89] width 18 height 18
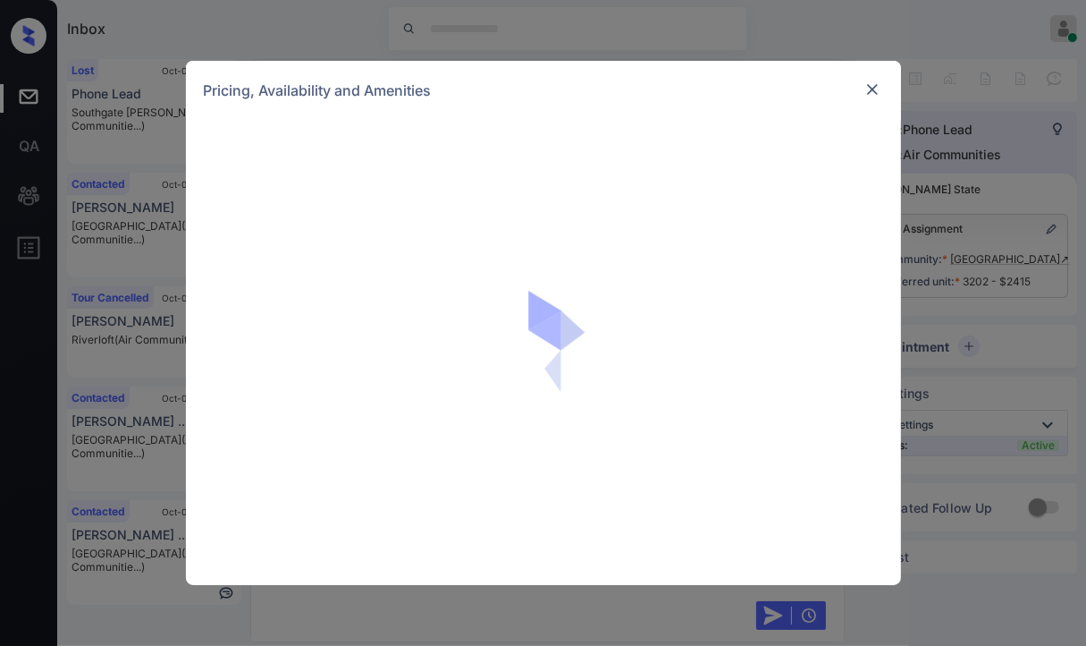
scroll to position [8119, 0]
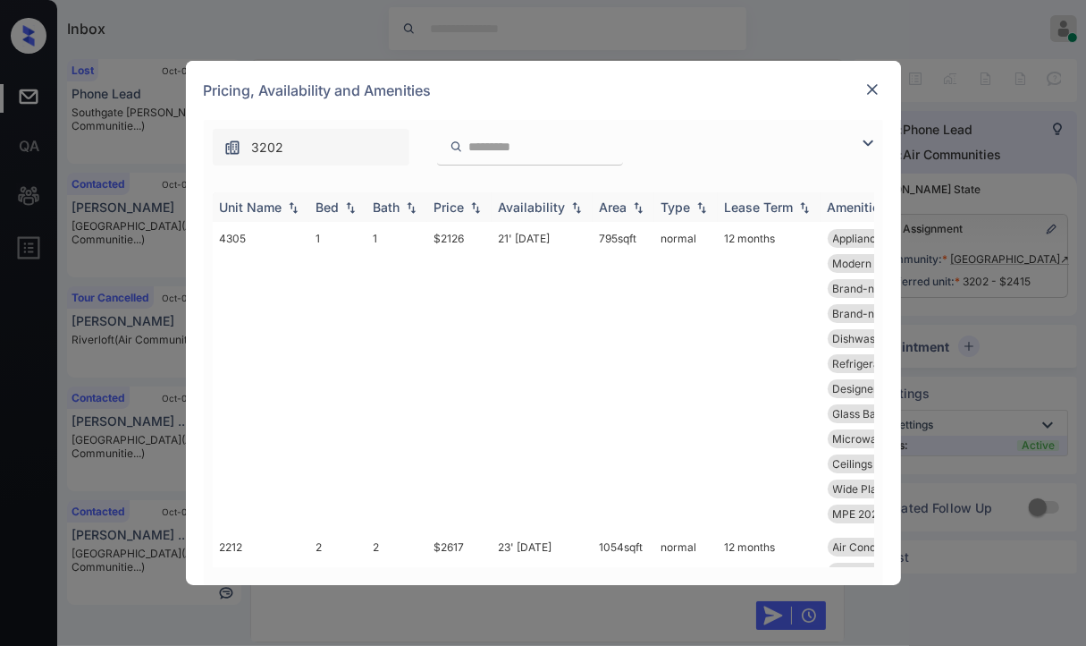
click at [331, 209] on div "Bed" at bounding box center [328, 206] width 23 height 15
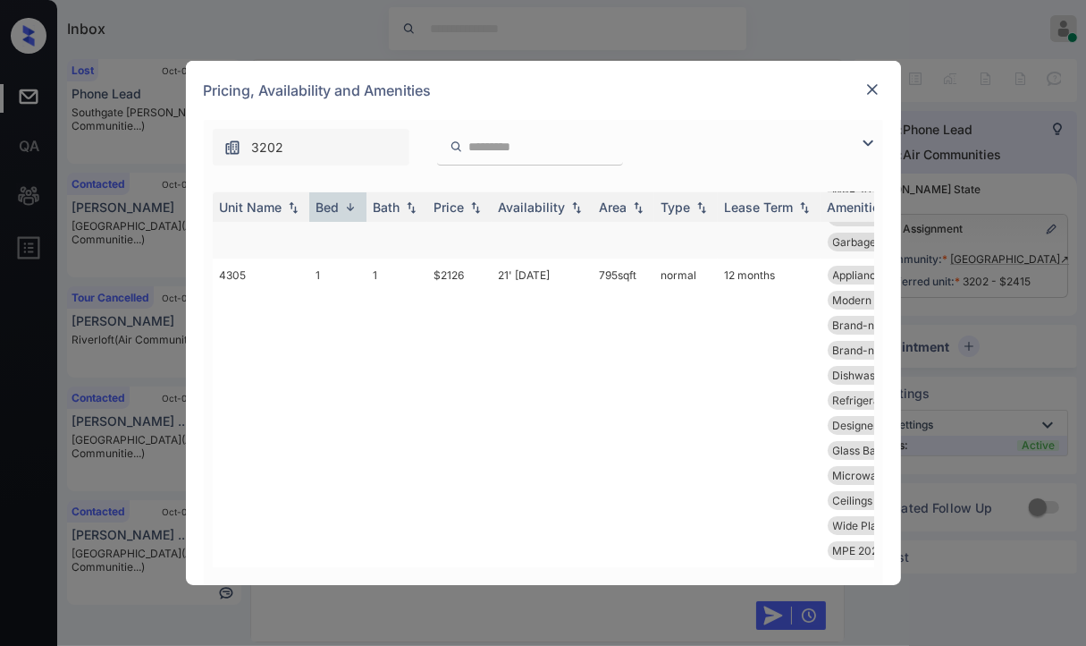
scroll to position [5780, 0]
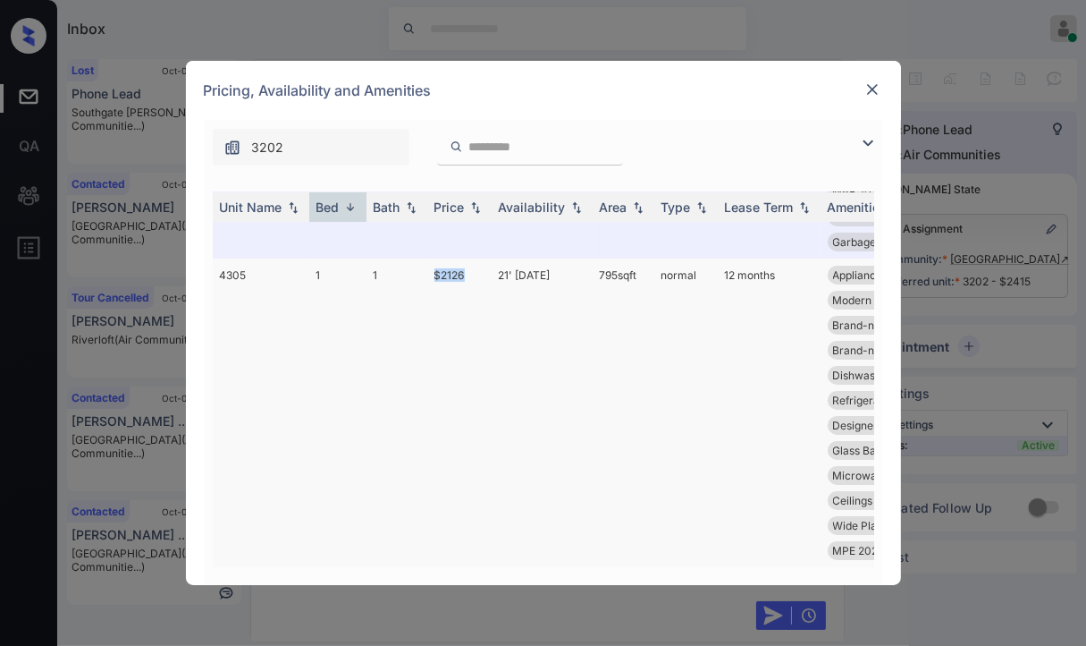
drag, startPoint x: 460, startPoint y: 266, endPoint x: 483, endPoint y: 266, distance: 22.4
click at [483, 266] on td "$2126" at bounding box center [459, 412] width 64 height 308
copy td "$2126"
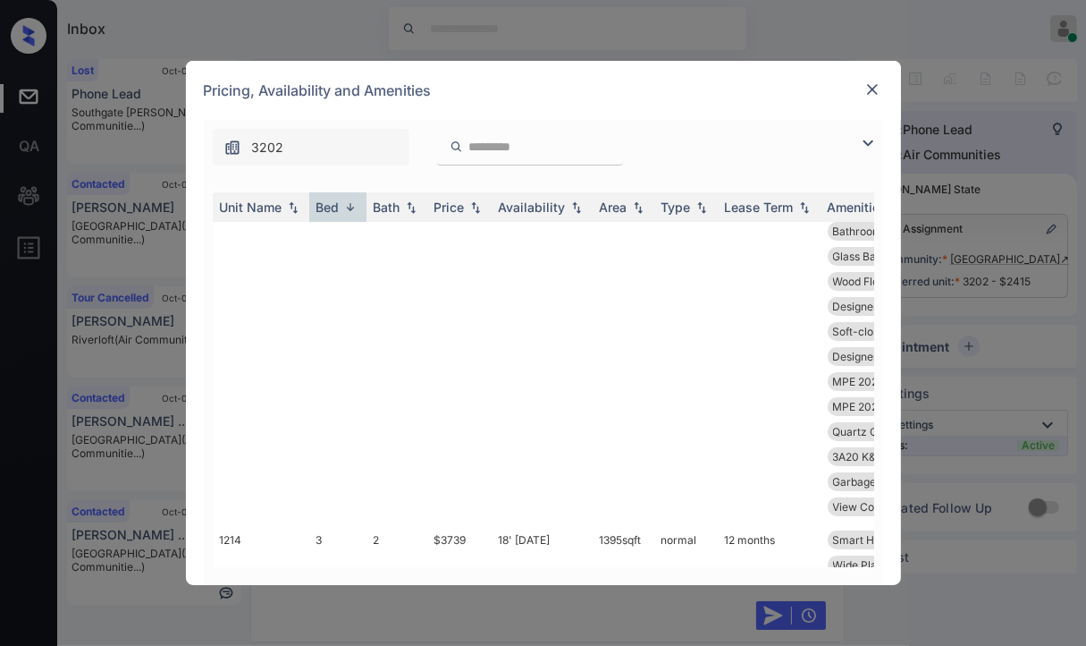
scroll to position [0, 0]
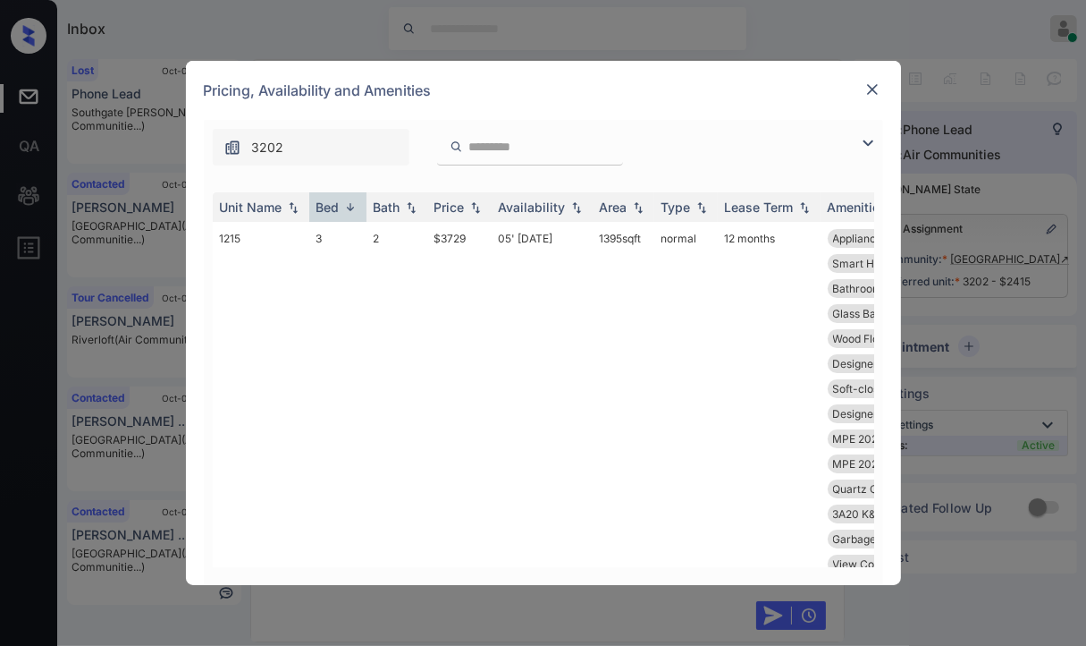
copy td "$2126"
click at [866, 94] on img at bounding box center [873, 89] width 18 height 18
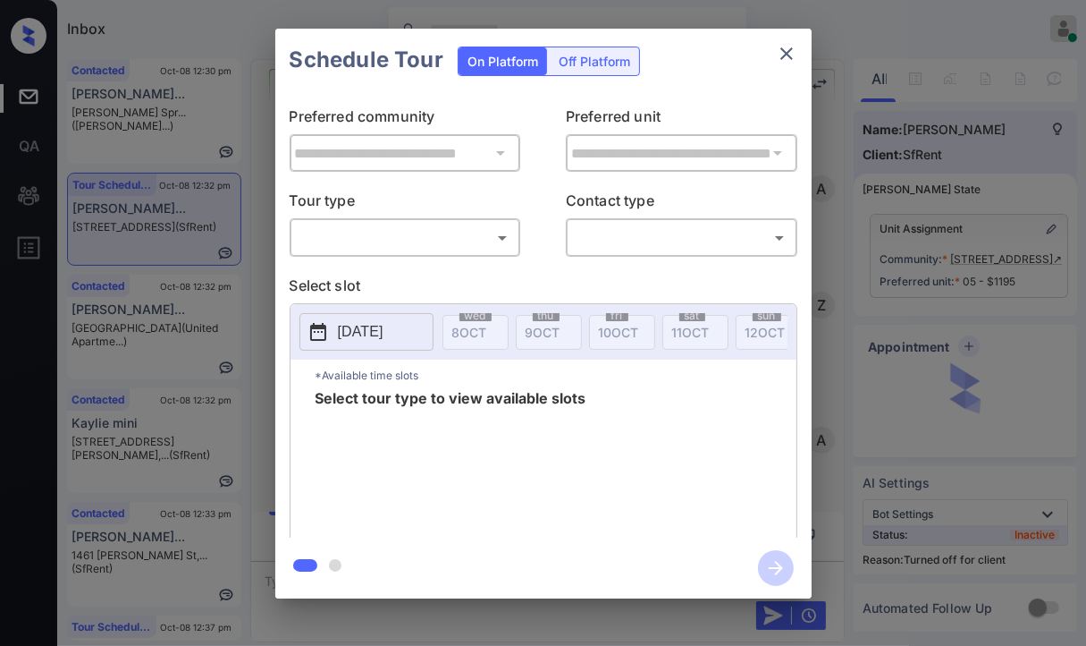
scroll to position [6025, 0]
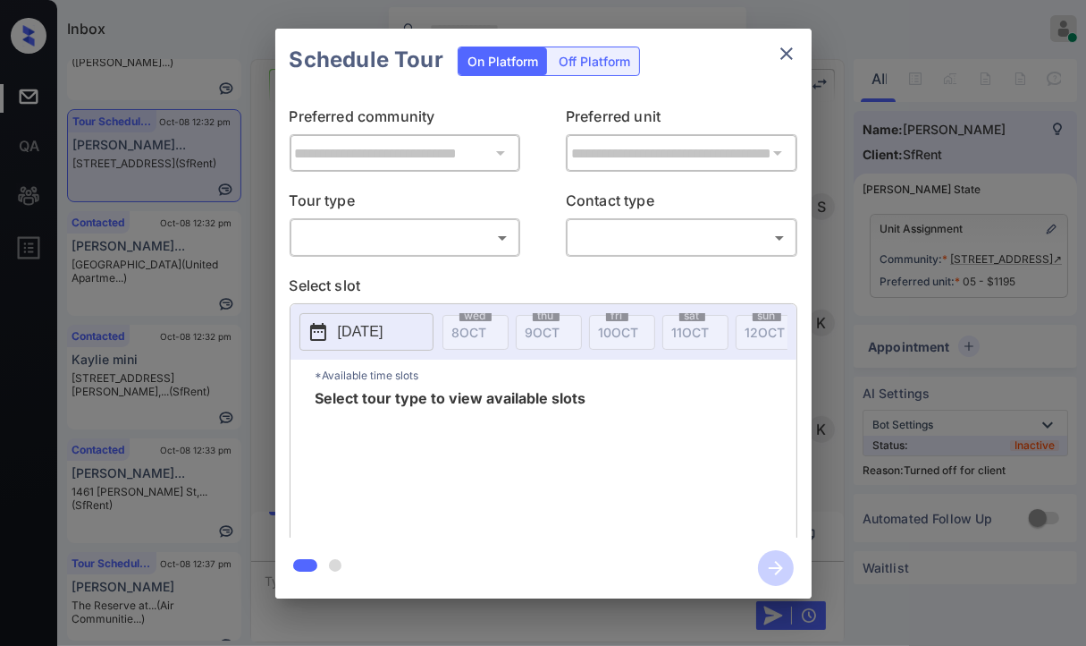
click at [621, 67] on div "Off Platform" at bounding box center [594, 61] width 89 height 28
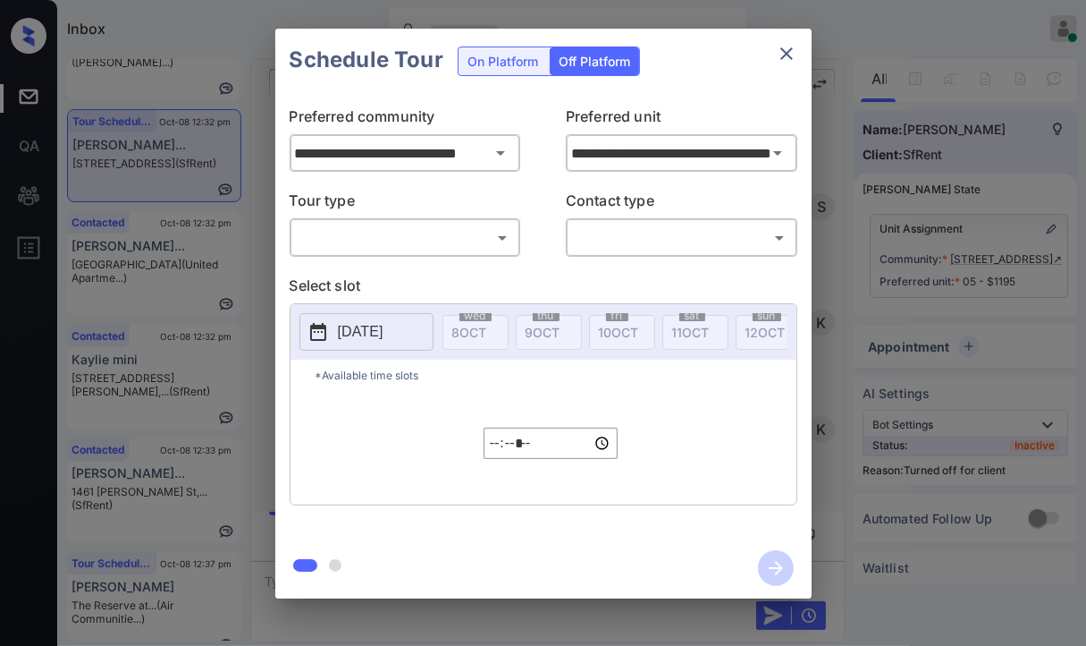
click at [358, 233] on body "Inbox Danielle Dela Cruz Online Set yourself offline Set yourself on break Prof…" at bounding box center [543, 323] width 1086 height 646
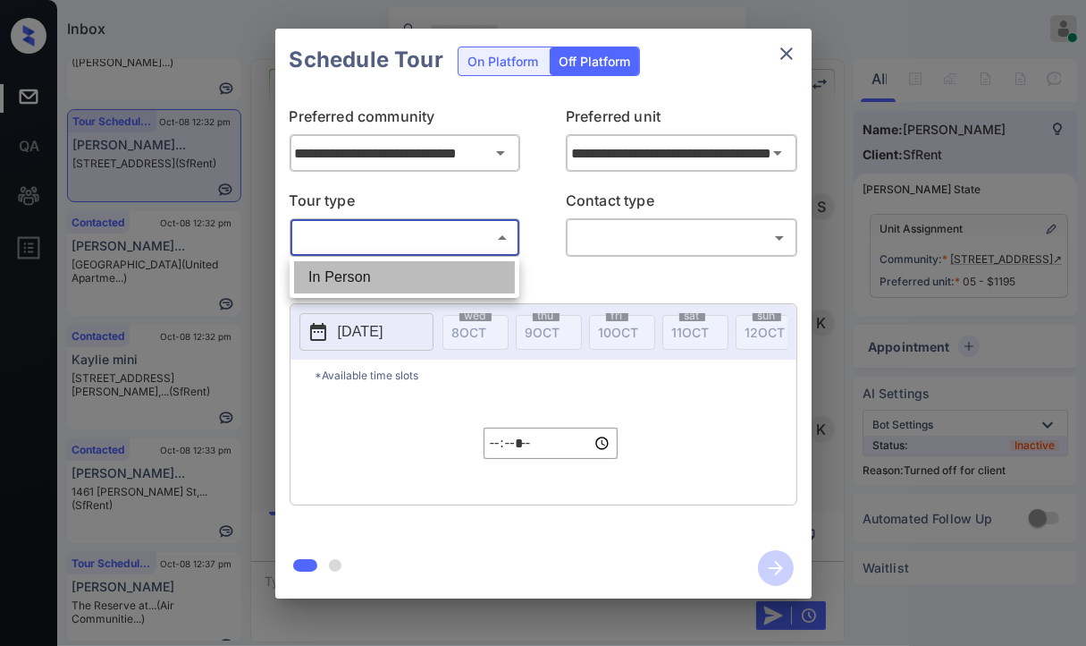
click at [334, 273] on li "In Person" at bounding box center [404, 277] width 221 height 32
type input "********"
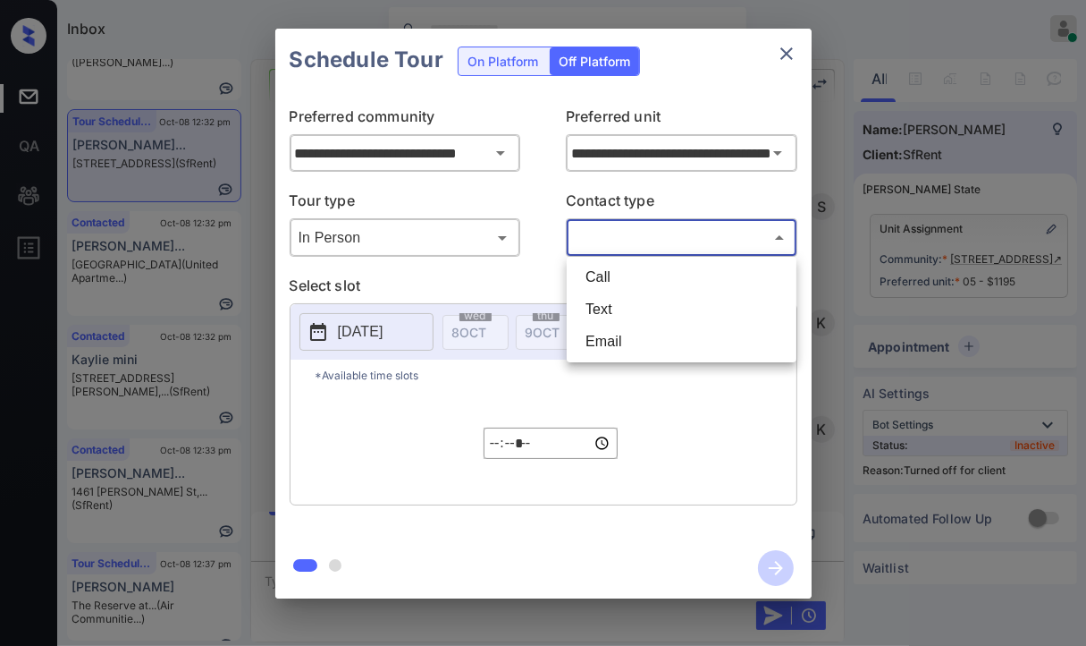
click at [646, 244] on body "Inbox Danielle Dela Cruz Online Set yourself offline Set yourself on break Prof…" at bounding box center [543, 323] width 1086 height 646
click at [596, 304] on li "Text" at bounding box center [681, 309] width 221 height 32
type input "****"
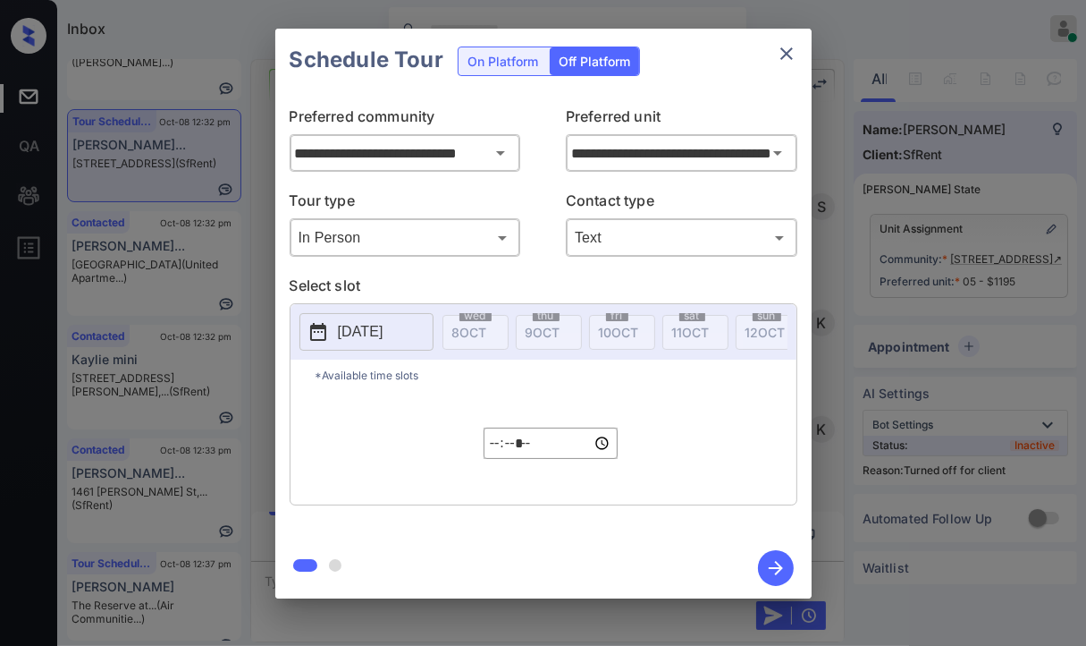
click at [426, 324] on button "[DATE]" at bounding box center [367, 332] width 134 height 38
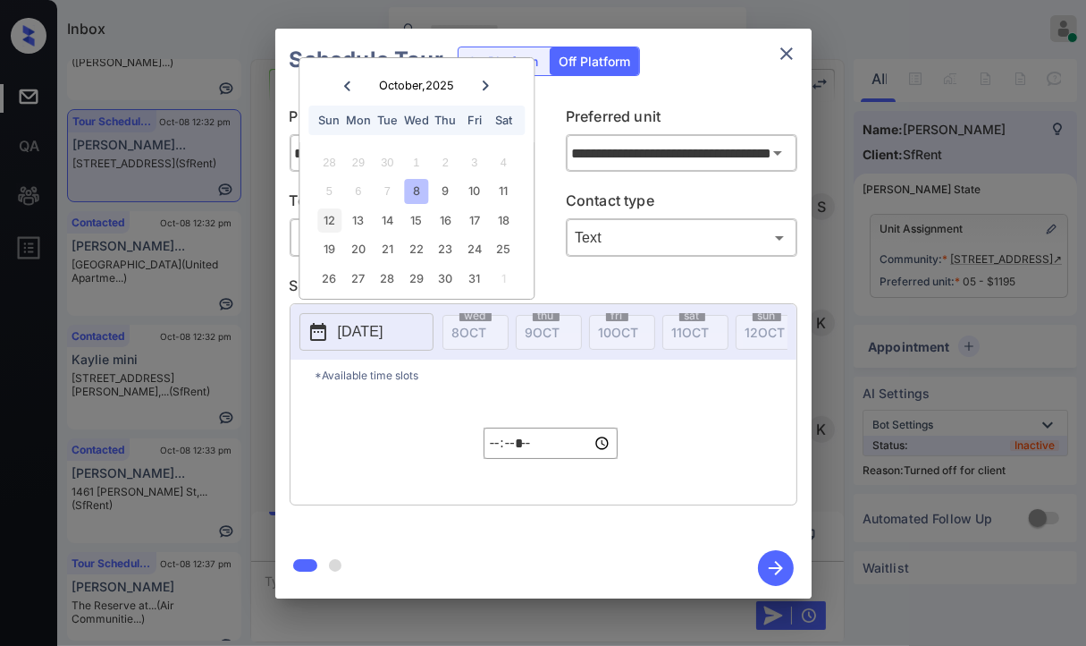
click at [333, 218] on div "12" at bounding box center [329, 220] width 24 height 24
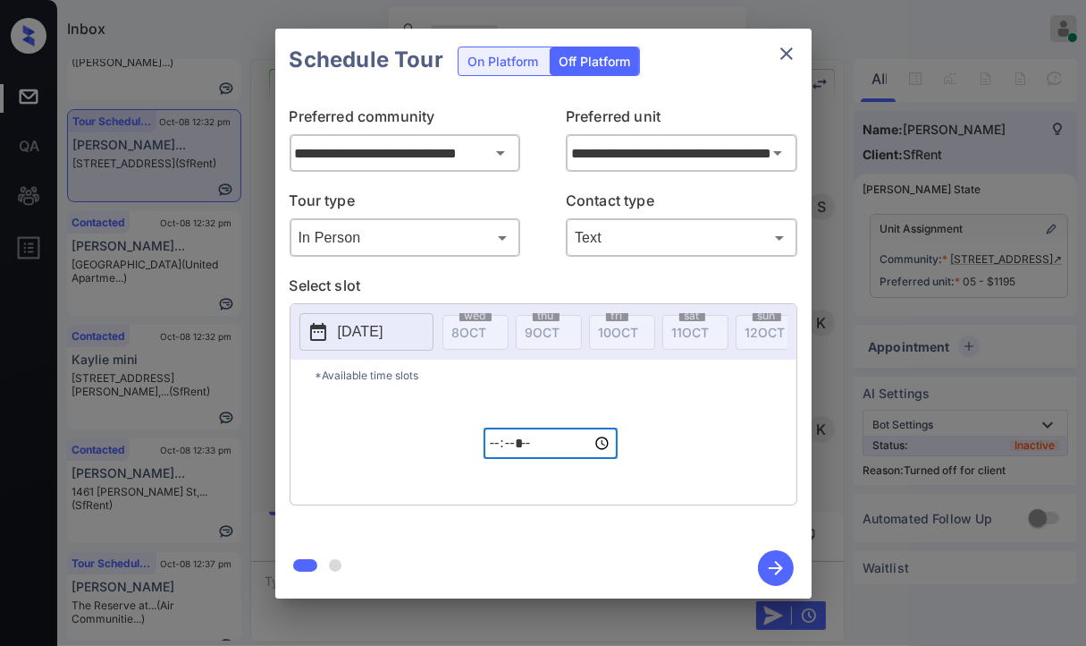
click at [497, 454] on input "*****" at bounding box center [551, 442] width 134 height 31
type input "*****"
click at [781, 567] on icon "button" at bounding box center [776, 568] width 14 height 14
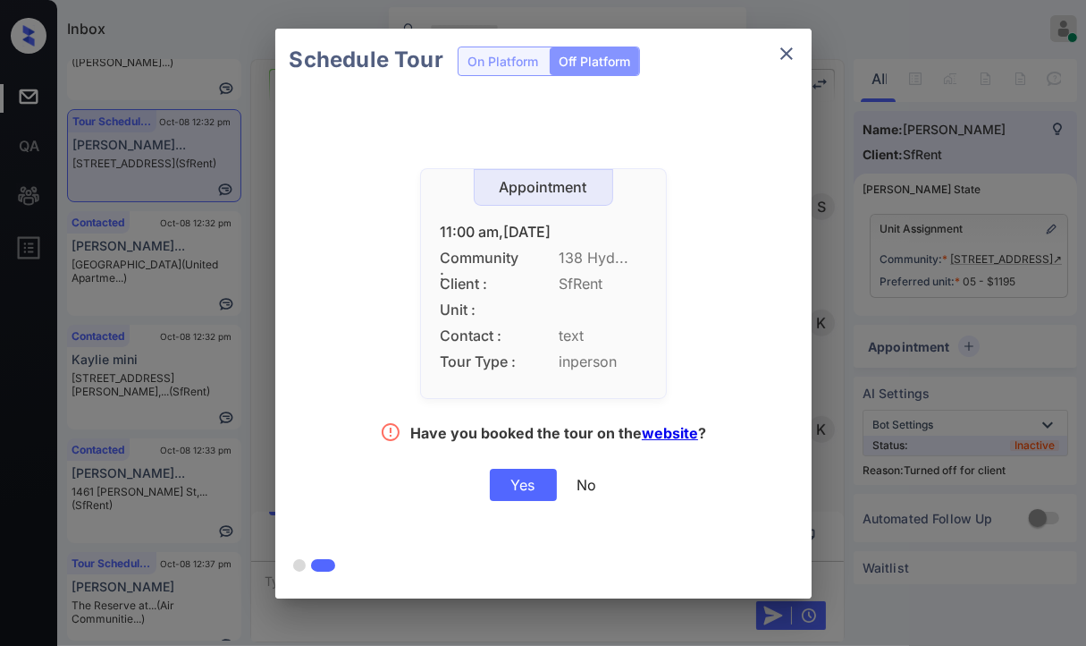
click at [526, 485] on div "Yes" at bounding box center [523, 485] width 67 height 32
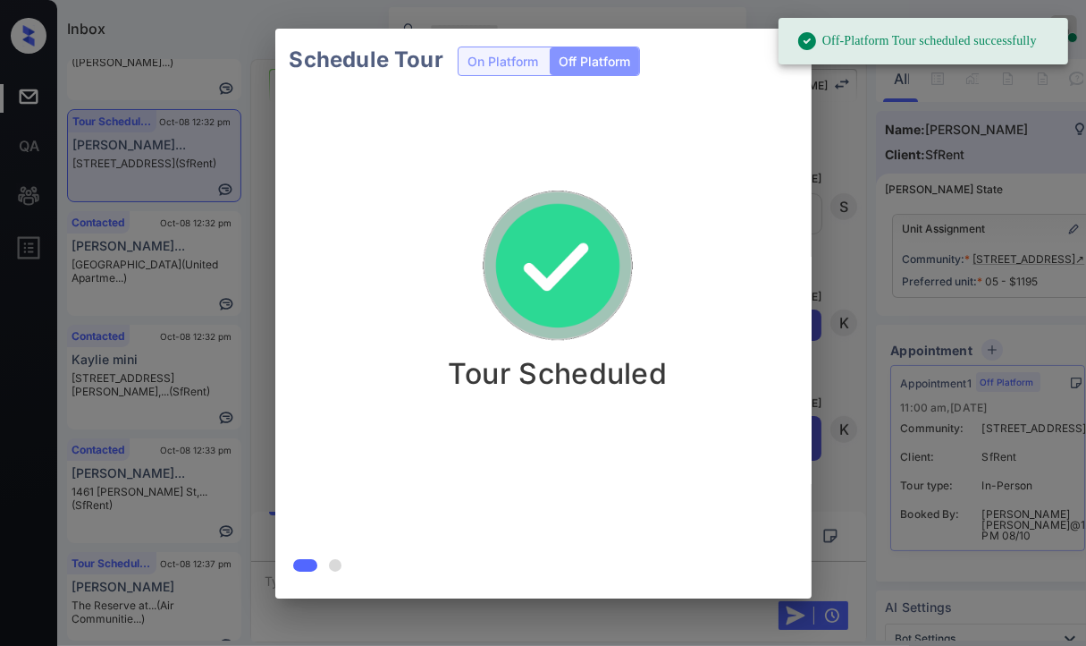
click at [259, 228] on div "Schedule Tour On Platform Off Platform Tour Scheduled" at bounding box center [543, 313] width 1086 height 627
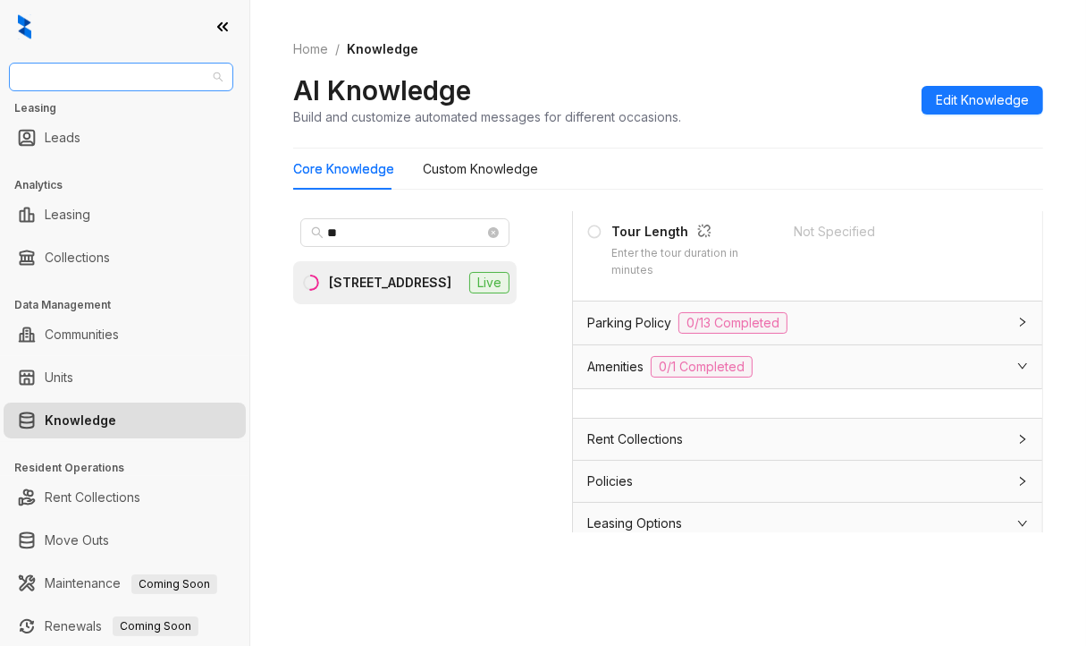
click at [91, 79] on input "search" at bounding box center [113, 76] width 187 height 27
click at [114, 72] on input "search" at bounding box center [113, 76] width 187 height 27
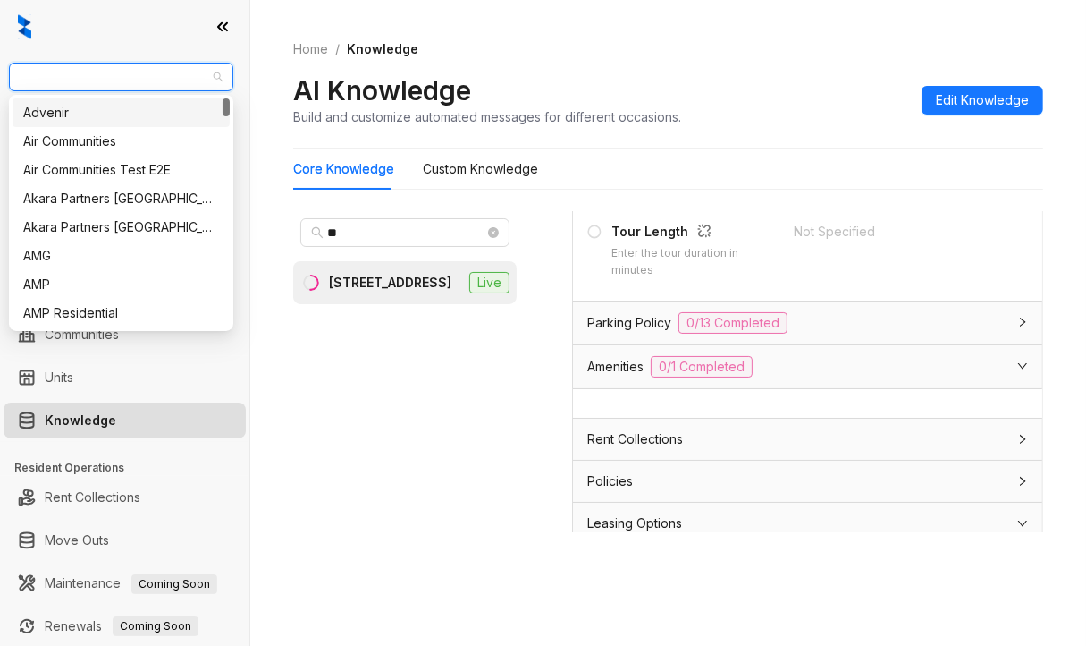
click at [76, 66] on input "search" at bounding box center [113, 76] width 187 height 27
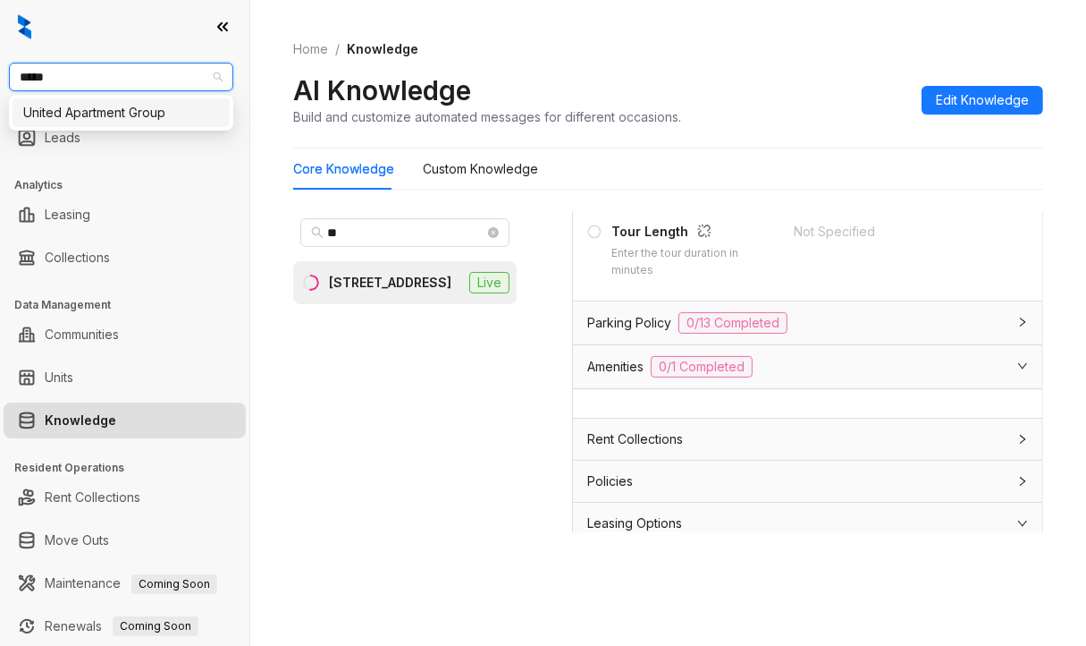
type input "******"
click at [86, 112] on div "United Apartment Group" at bounding box center [121, 113] width 196 height 20
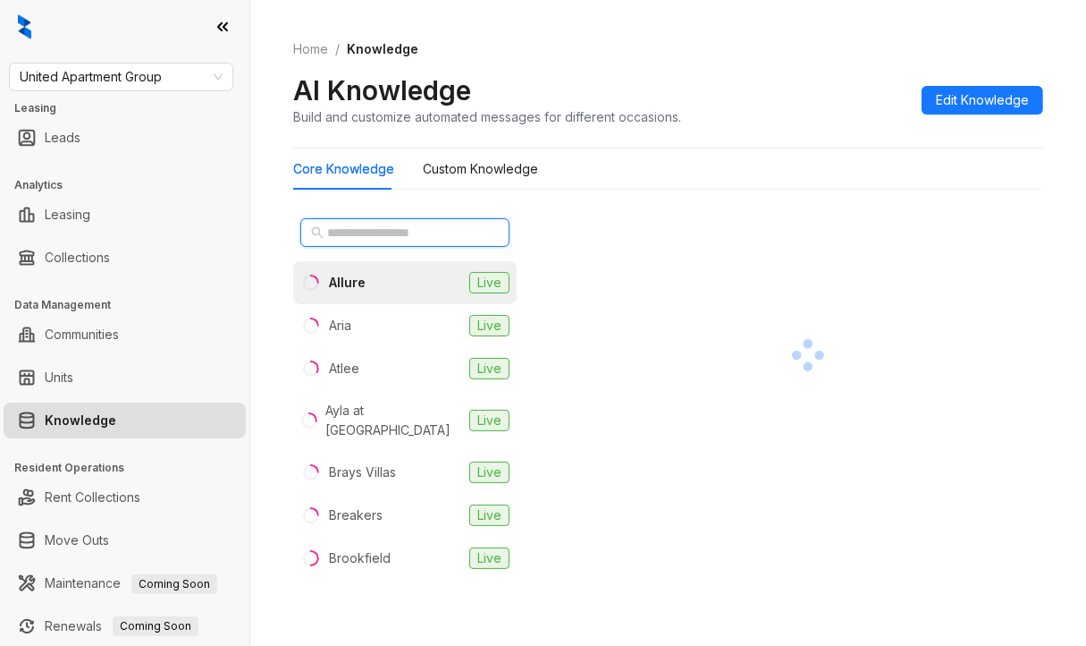
click at [365, 230] on input "text" at bounding box center [405, 233] width 157 height 20
click at [359, 230] on input "text" at bounding box center [405, 233] width 157 height 20
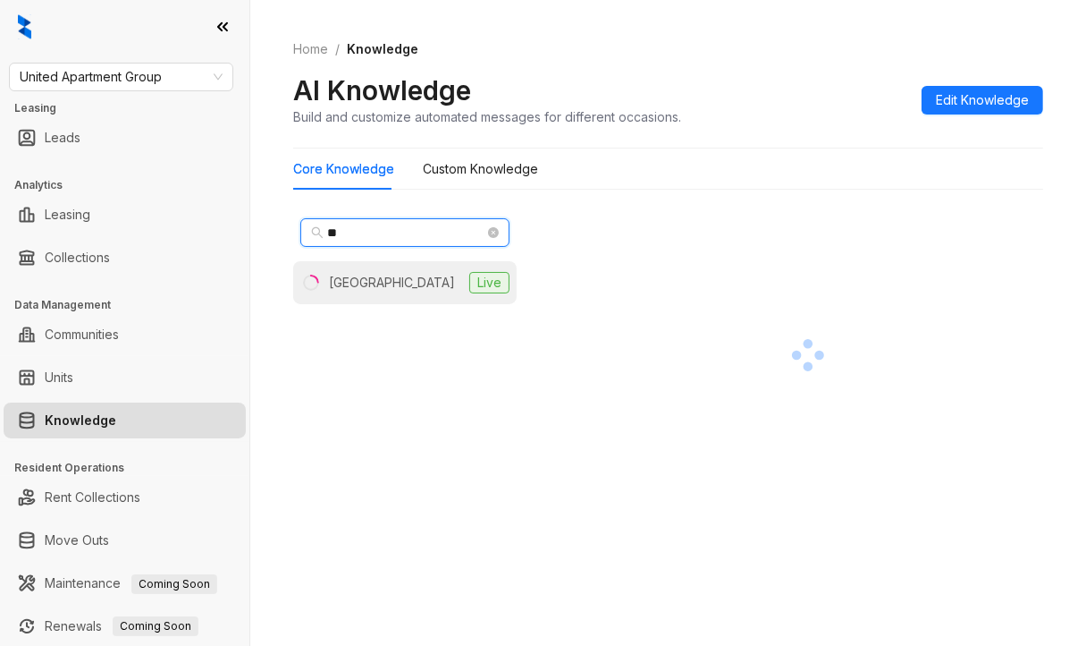
type input "**"
click at [368, 283] on div "[GEOGRAPHIC_DATA]" at bounding box center [392, 283] width 126 height 20
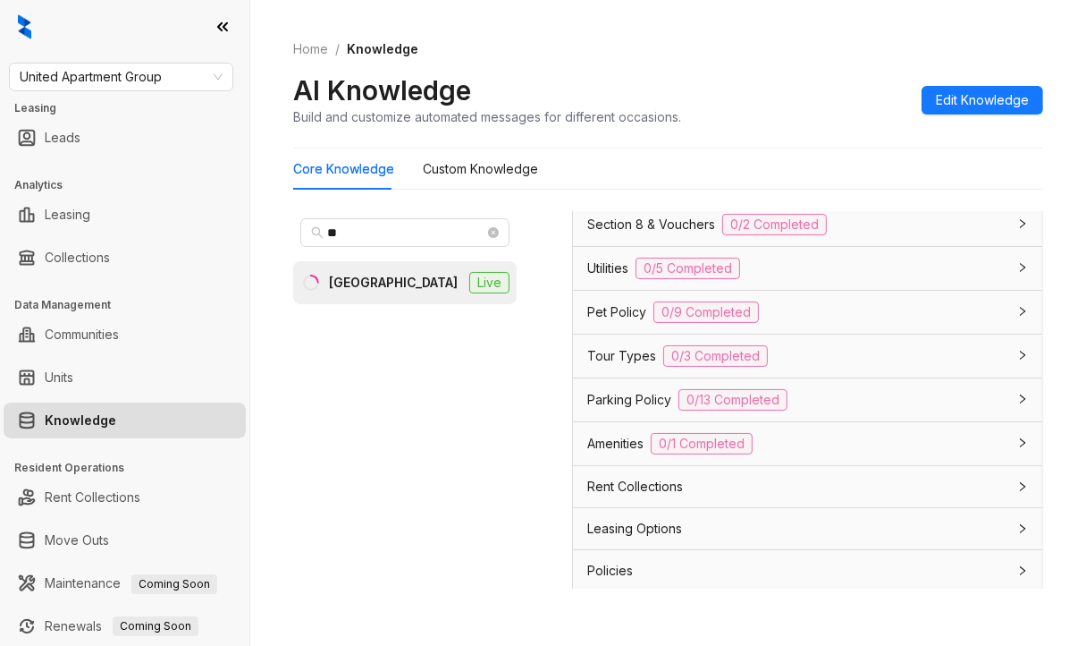
scroll to position [1479, 0]
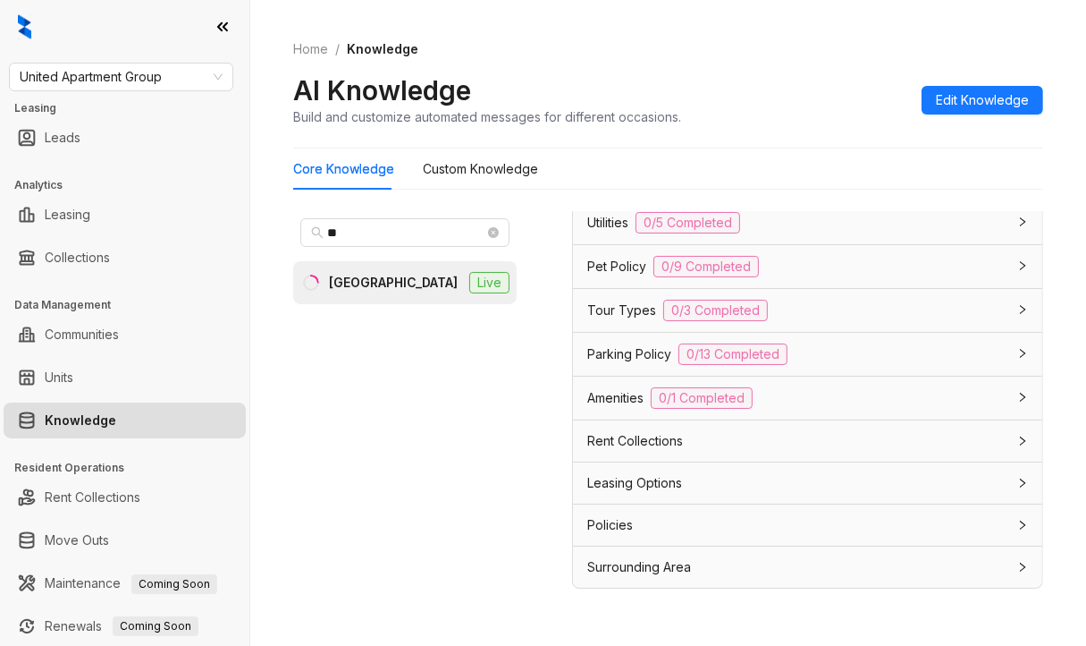
click at [646, 482] on span "Leasing Options" at bounding box center [634, 483] width 95 height 20
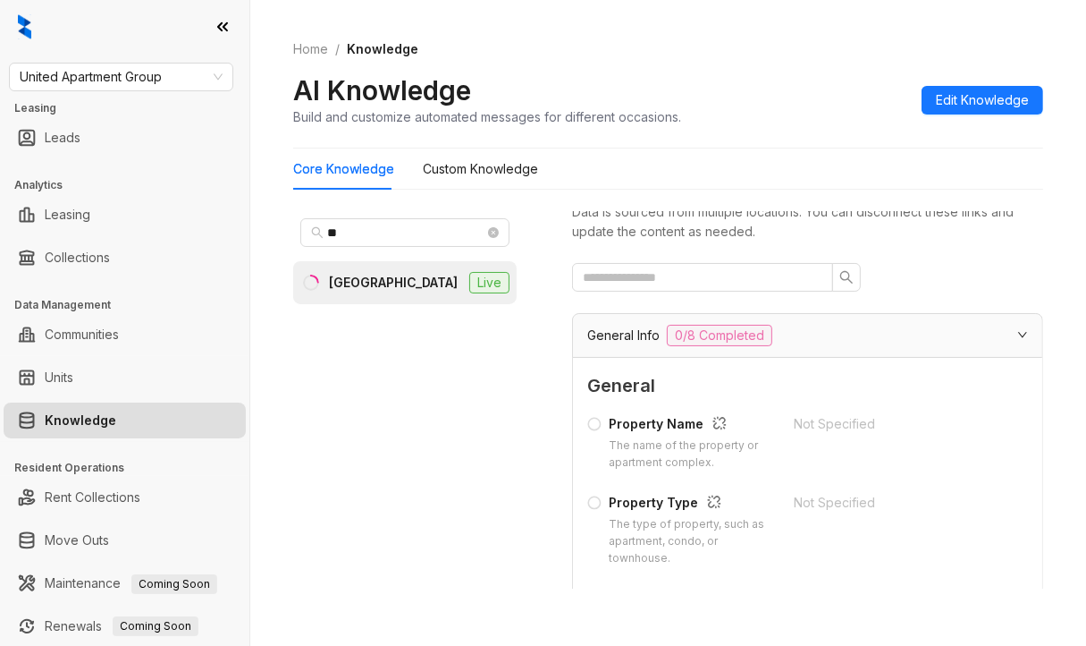
scroll to position [0, 0]
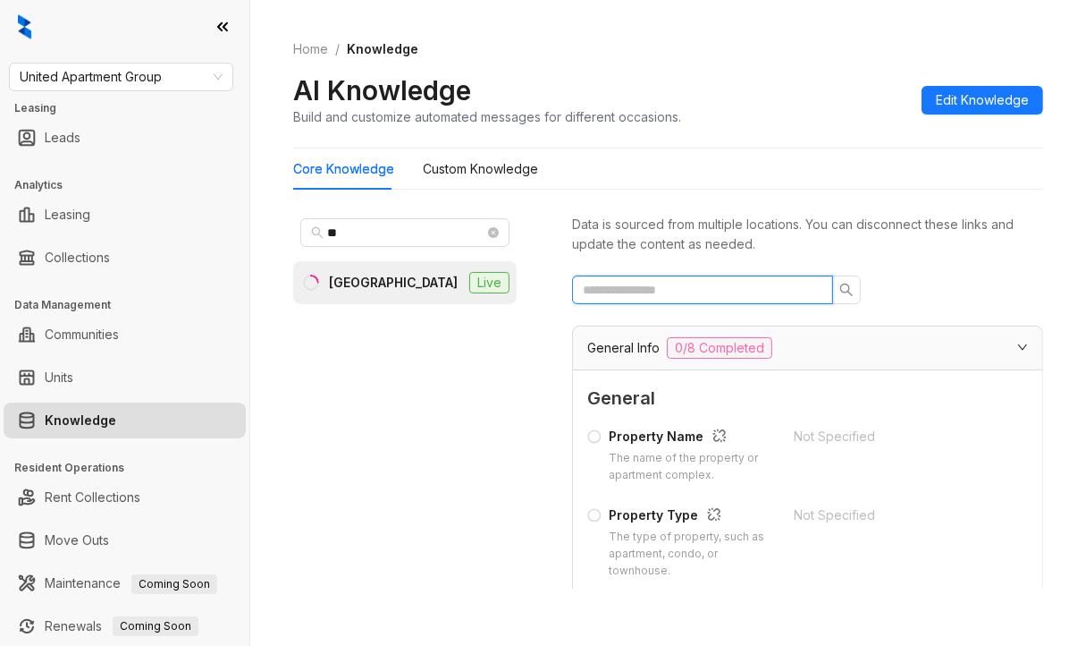
click at [663, 283] on input "text" at bounding box center [695, 290] width 225 height 20
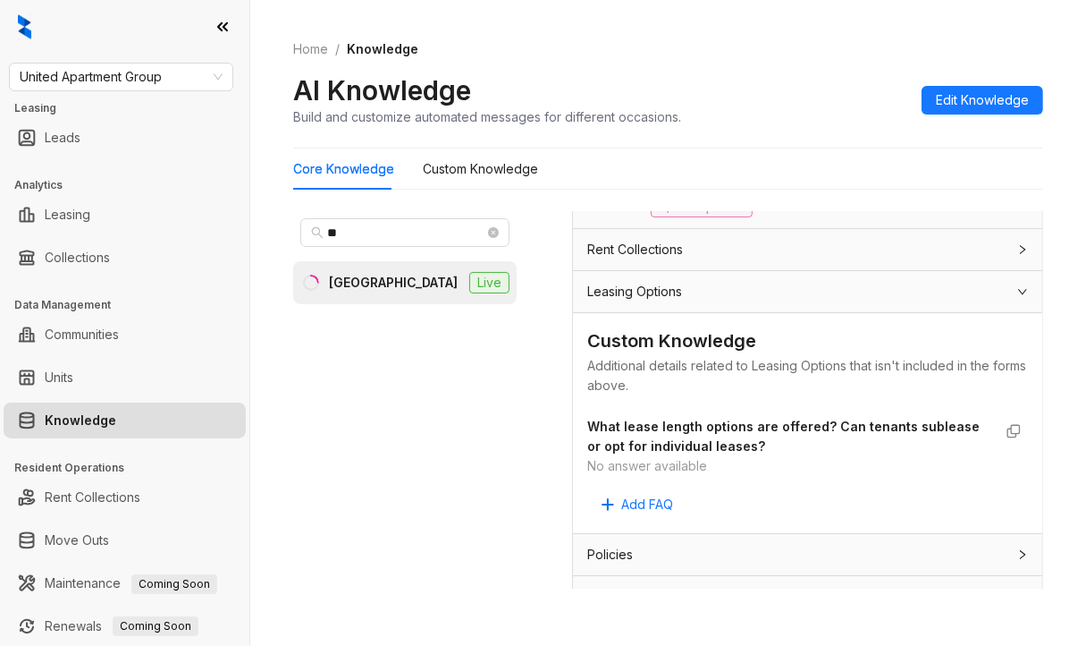
scroll to position [648, 0]
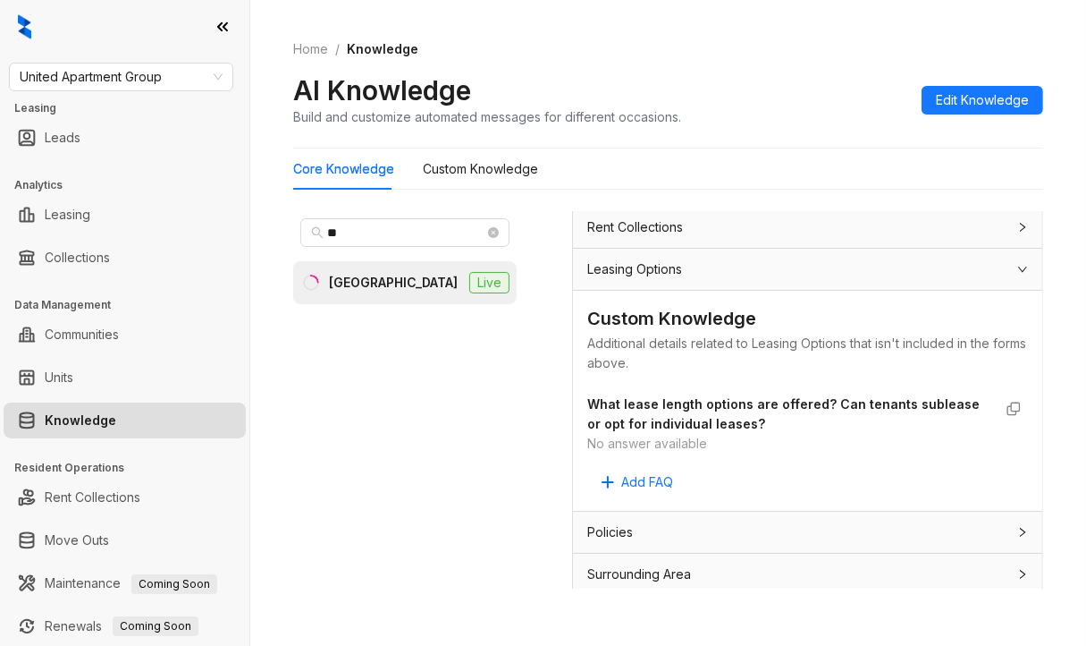
type input "******"
click at [125, 72] on span "United Apartment Group" at bounding box center [121, 76] width 203 height 27
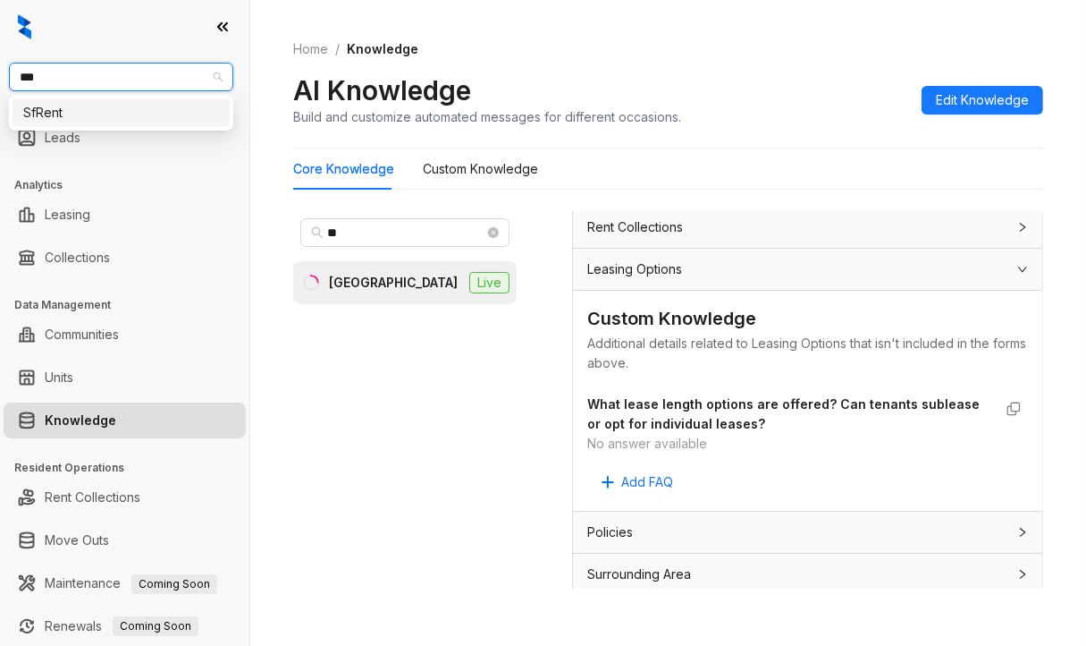
type input "****"
click at [89, 109] on div "SfRent" at bounding box center [121, 113] width 196 height 20
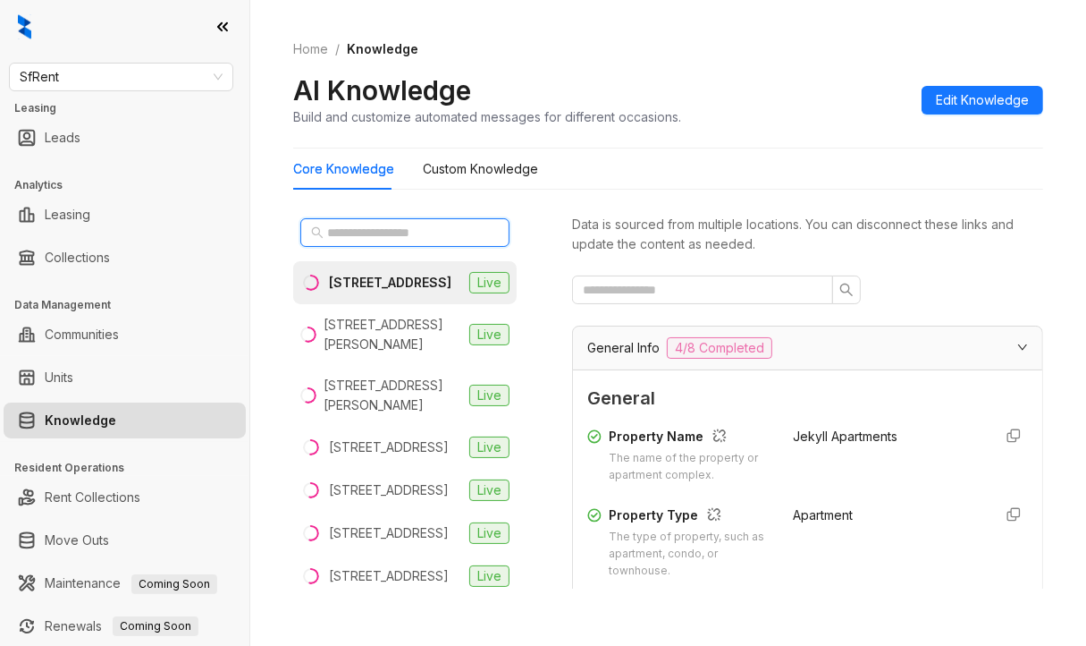
click at [376, 232] on input "text" at bounding box center [405, 233] width 157 height 20
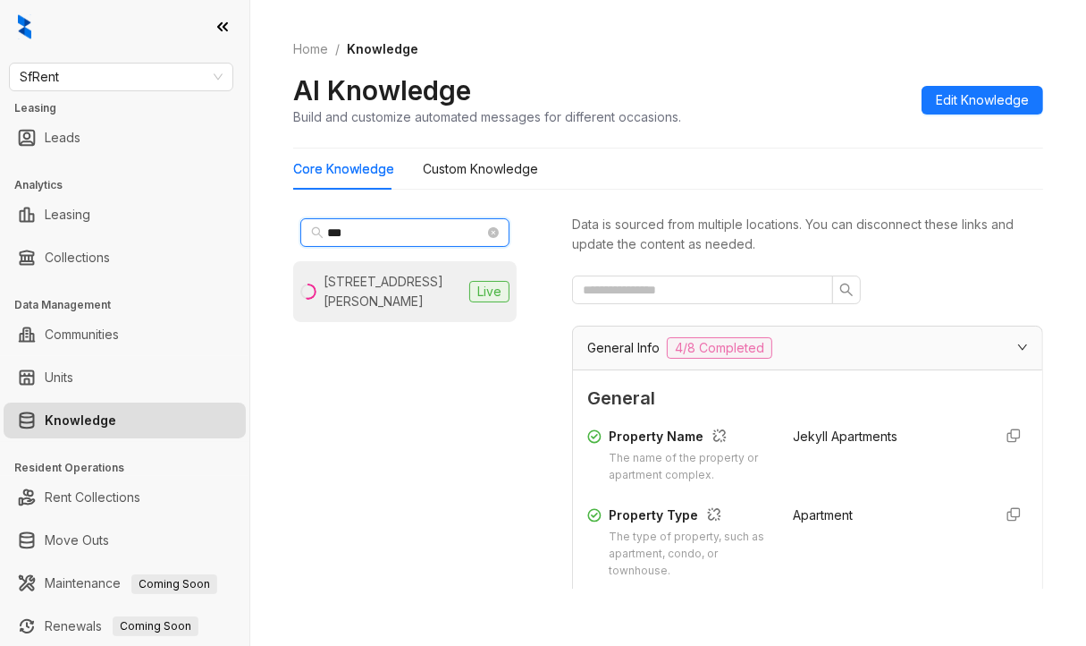
type input "***"
click at [376, 294] on div "[STREET_ADDRESS][PERSON_NAME]" at bounding box center [393, 291] width 139 height 39
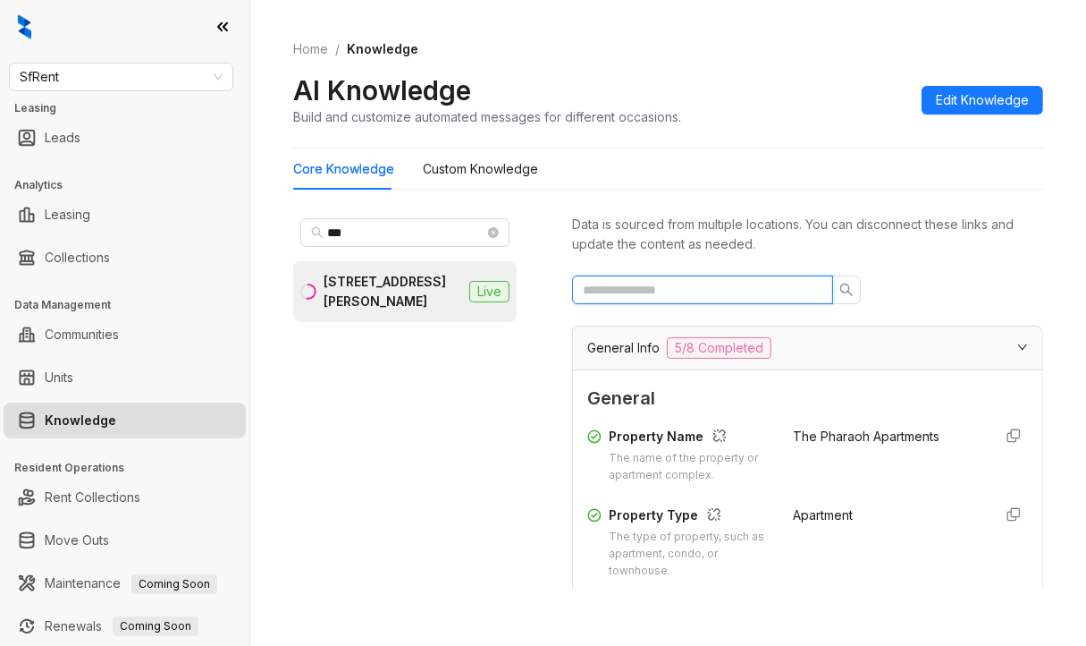
click at [673, 293] on input "text" at bounding box center [695, 290] width 225 height 20
click at [682, 289] on input "text" at bounding box center [695, 290] width 225 height 20
click at [662, 287] on input "text" at bounding box center [695, 290] width 225 height 20
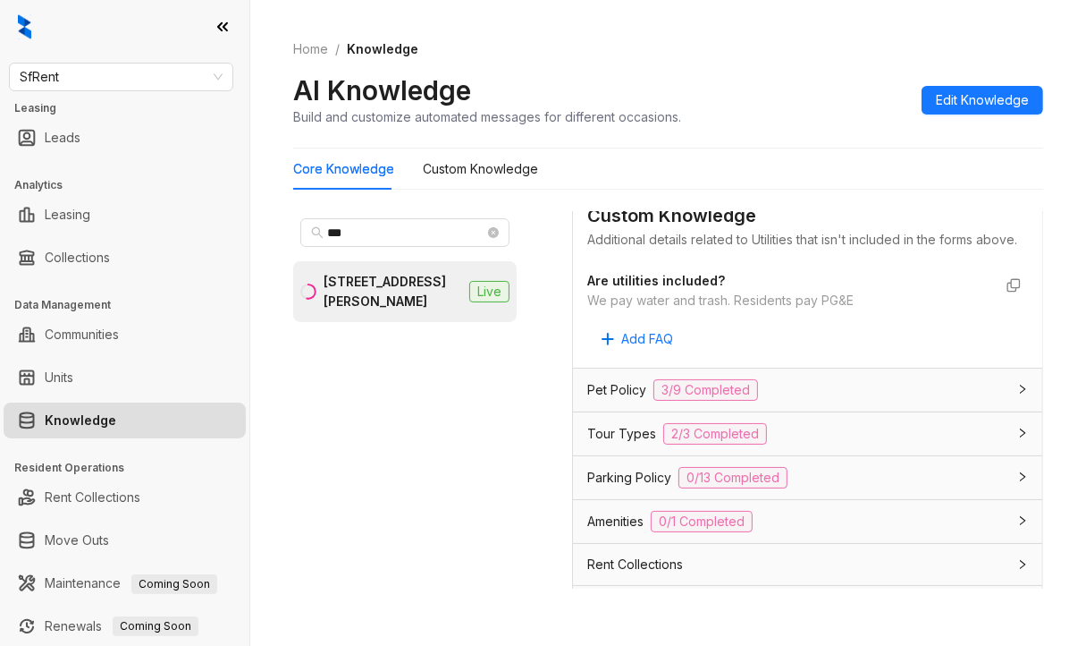
scroll to position [447, 0]
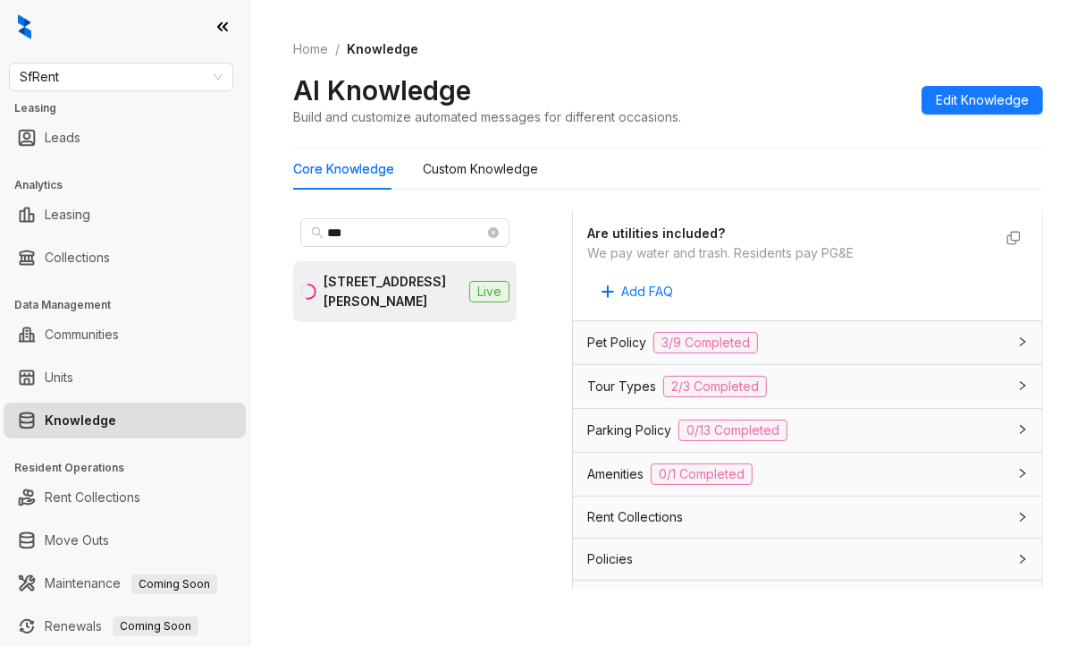
type input "****"
click at [678, 263] on div "We pay water and trash. Residents pay PG&E" at bounding box center [789, 253] width 405 height 20
copy div "We pay water and trash. Residents pay PG&E Add FAQ"
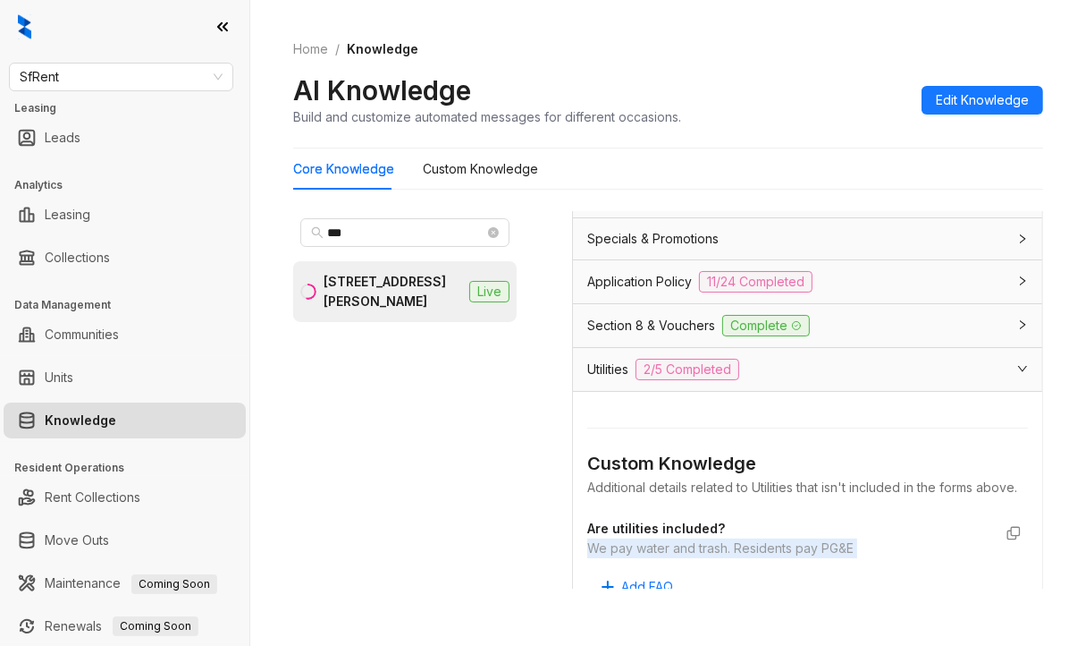
scroll to position [179, 0]
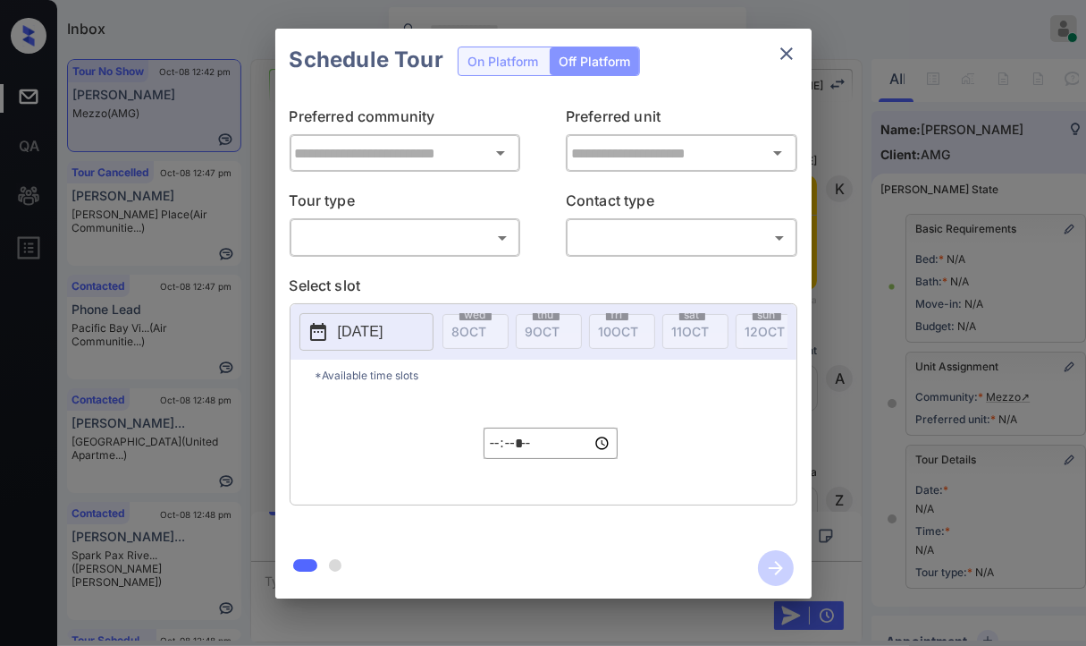
scroll to position [438, 0]
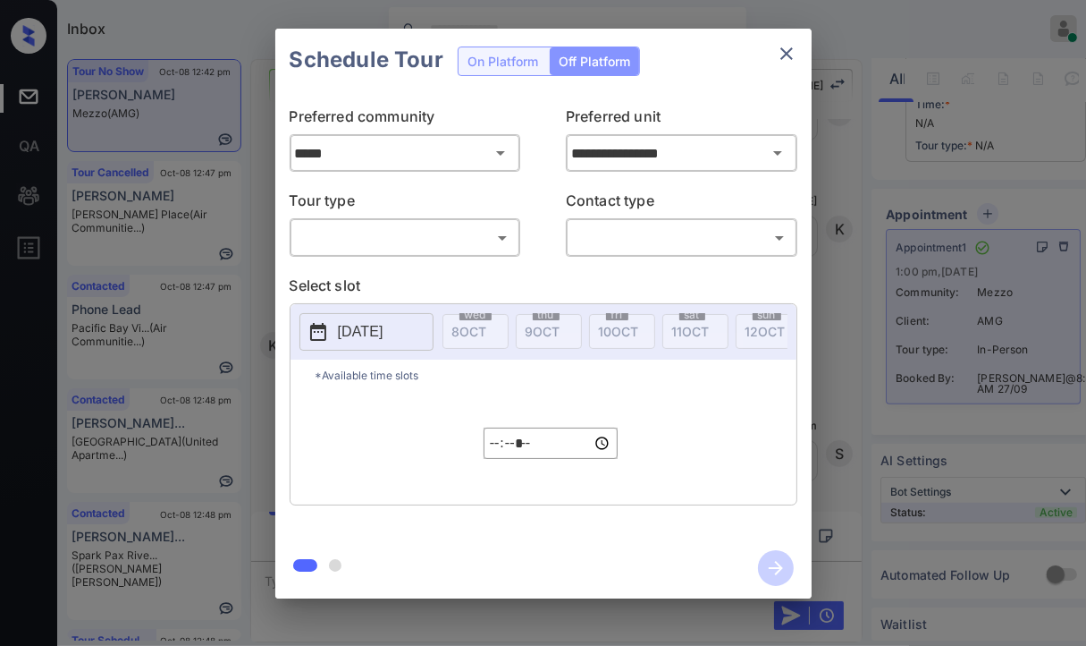
click at [333, 239] on body "Inbox [PERSON_NAME] [PERSON_NAME] Online Set yourself offline Set yourself on b…" at bounding box center [543, 323] width 1086 height 646
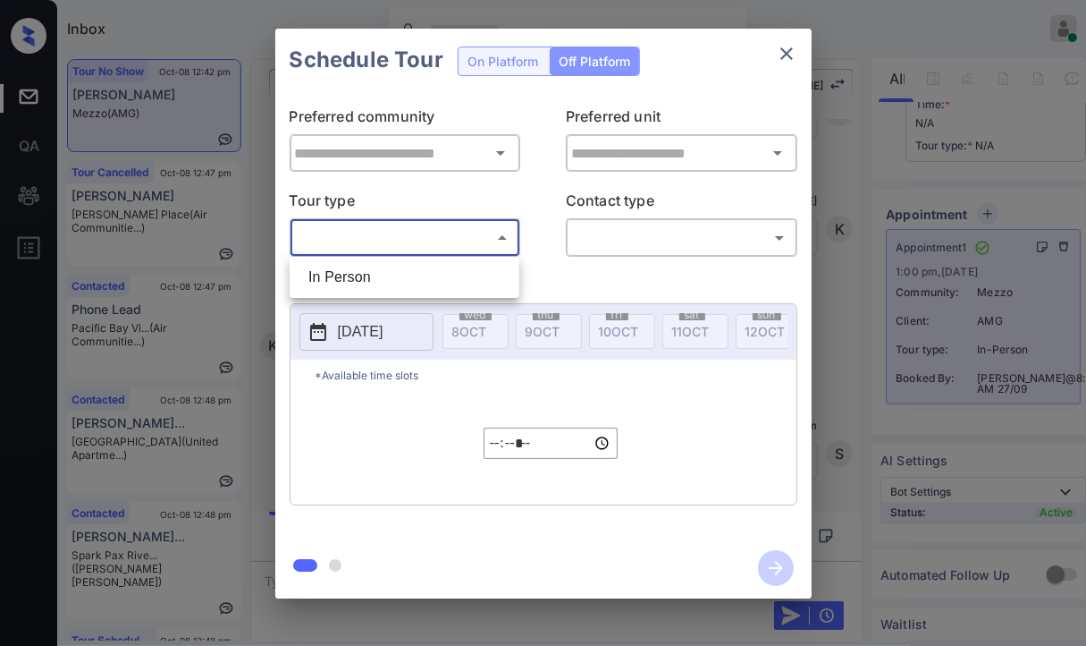
type input "*****"
type input "**********"
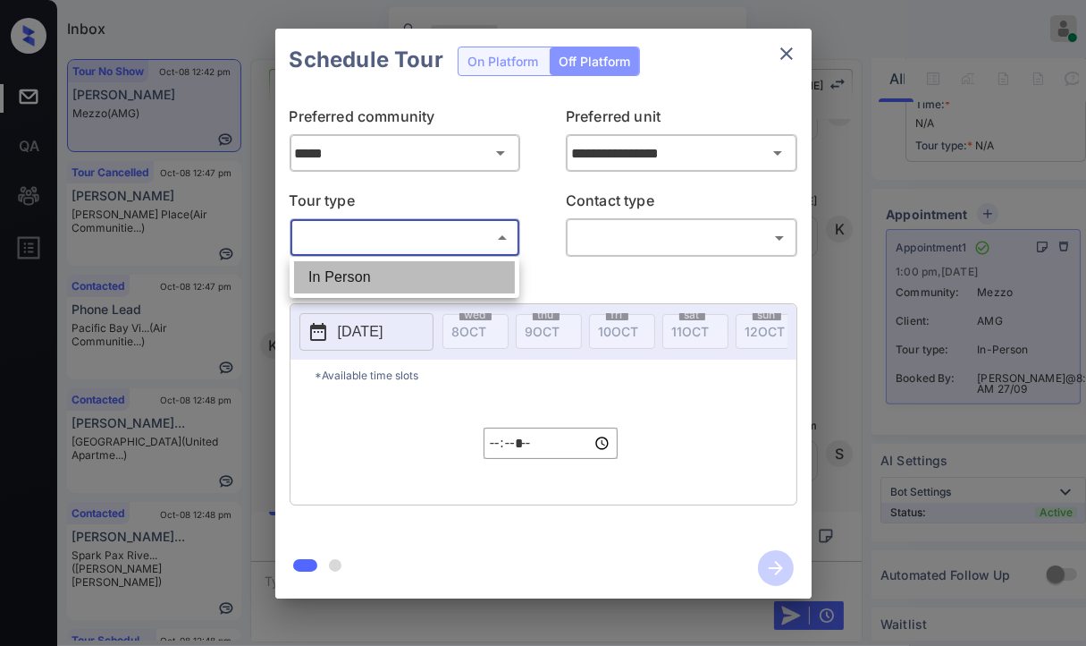
click at [334, 273] on li "In Person" at bounding box center [404, 277] width 221 height 32
type input "********"
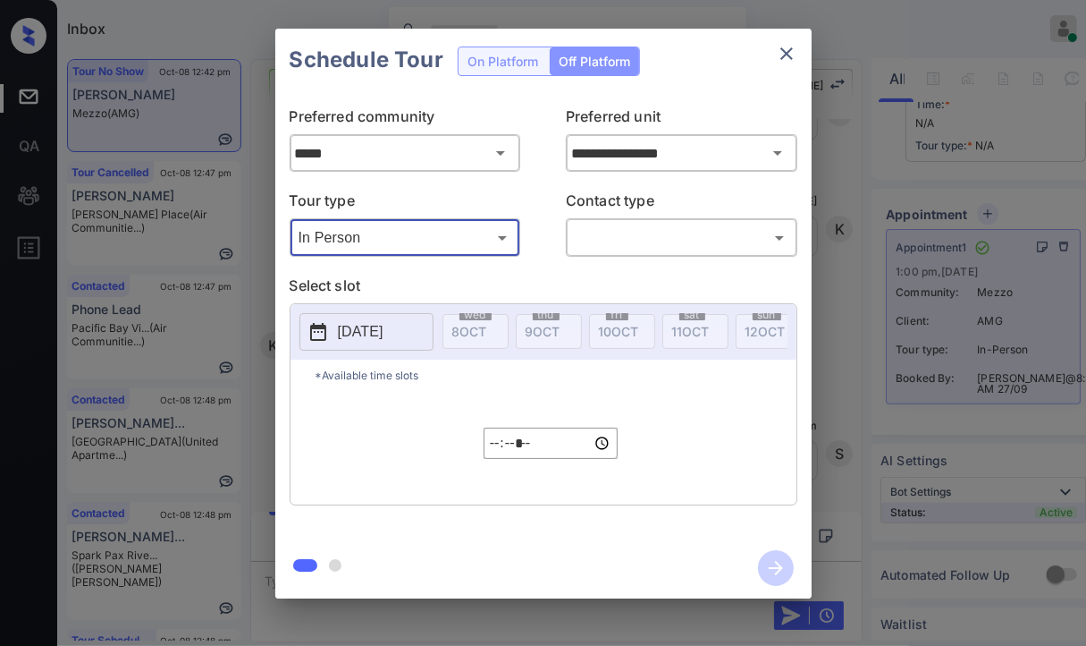
click at [645, 233] on body "Inbox [PERSON_NAME] [PERSON_NAME] Online Set yourself offline Set yourself on b…" at bounding box center [543, 323] width 1086 height 646
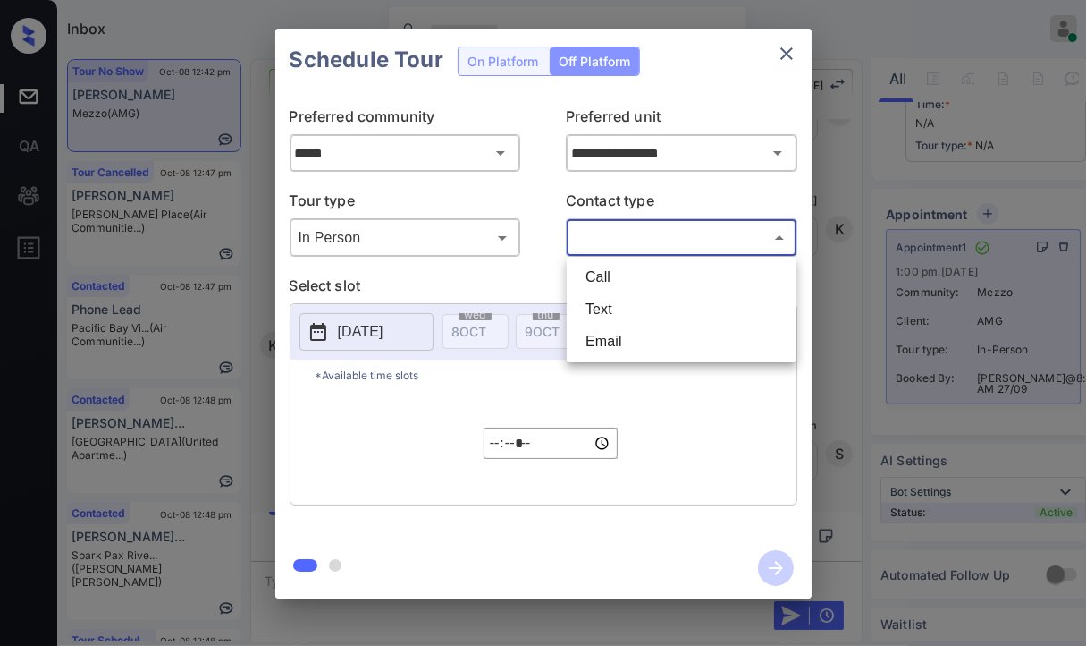
click at [605, 305] on li "Text" at bounding box center [681, 309] width 221 height 32
type input "****"
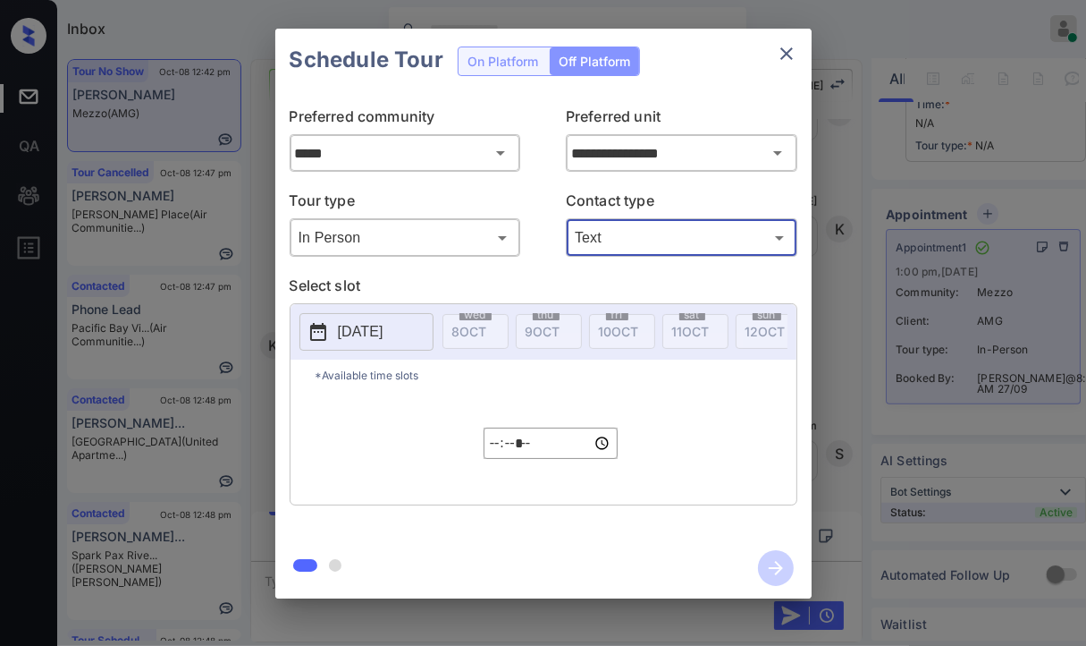
click at [365, 336] on p "[DATE]" at bounding box center [361, 331] width 46 height 21
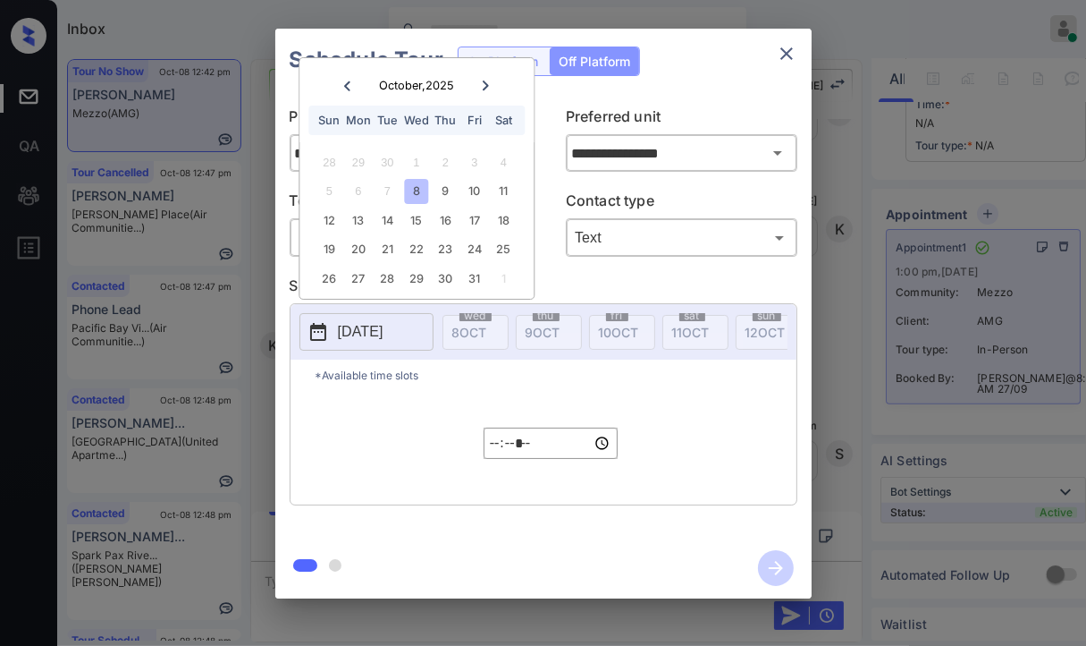
click at [696, 65] on div "Schedule Tour On Platform Off Platform" at bounding box center [543, 60] width 537 height 63
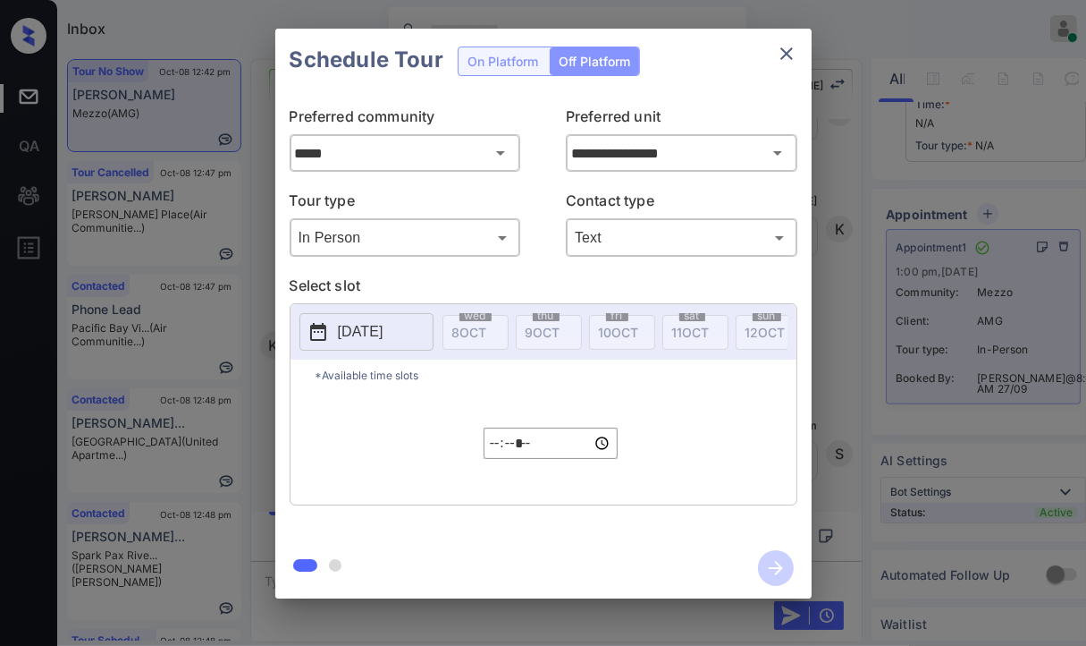
click at [486, 61] on div "Schedule Tour On Platform Off Platform" at bounding box center [543, 60] width 537 height 63
click at [780, 55] on icon "close" at bounding box center [786, 53] width 21 height 21
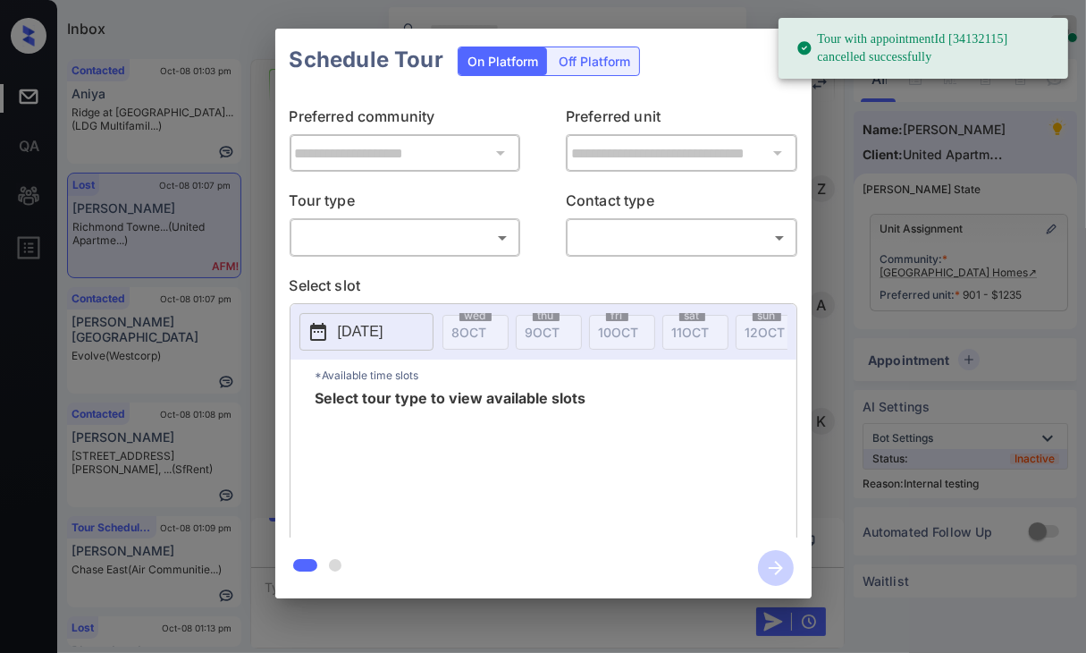
scroll to position [12174, 0]
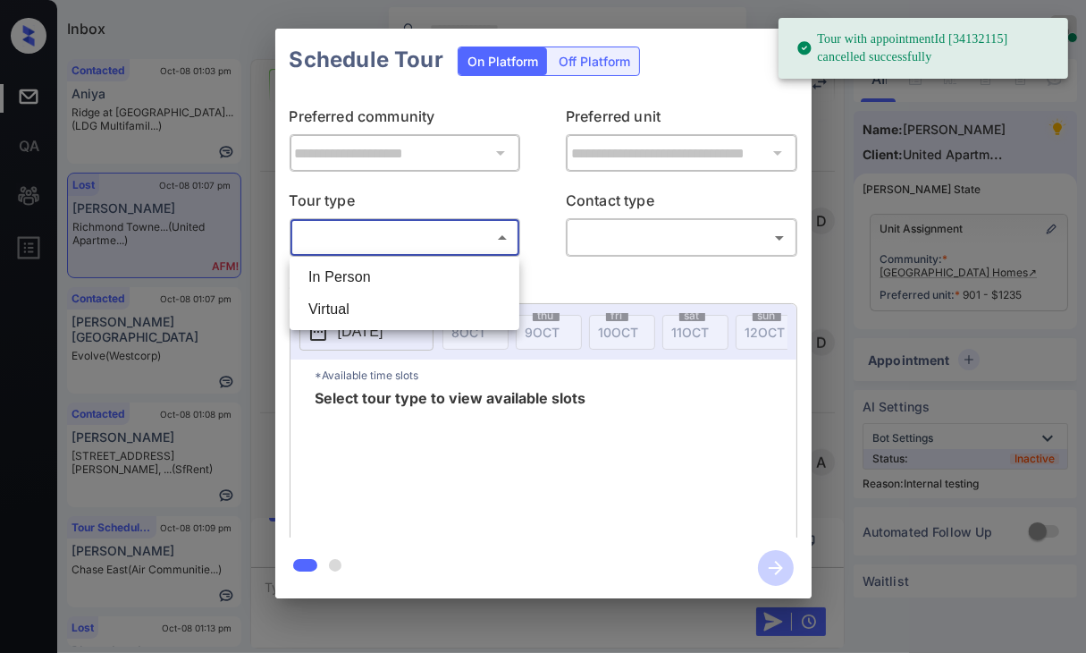
click at [363, 241] on body "Tour with appointmentId [34132115] cancelled successfully Inbox Danielle Dela C…" at bounding box center [543, 326] width 1086 height 653
click at [343, 277] on li "In Person" at bounding box center [404, 277] width 221 height 32
type input "********"
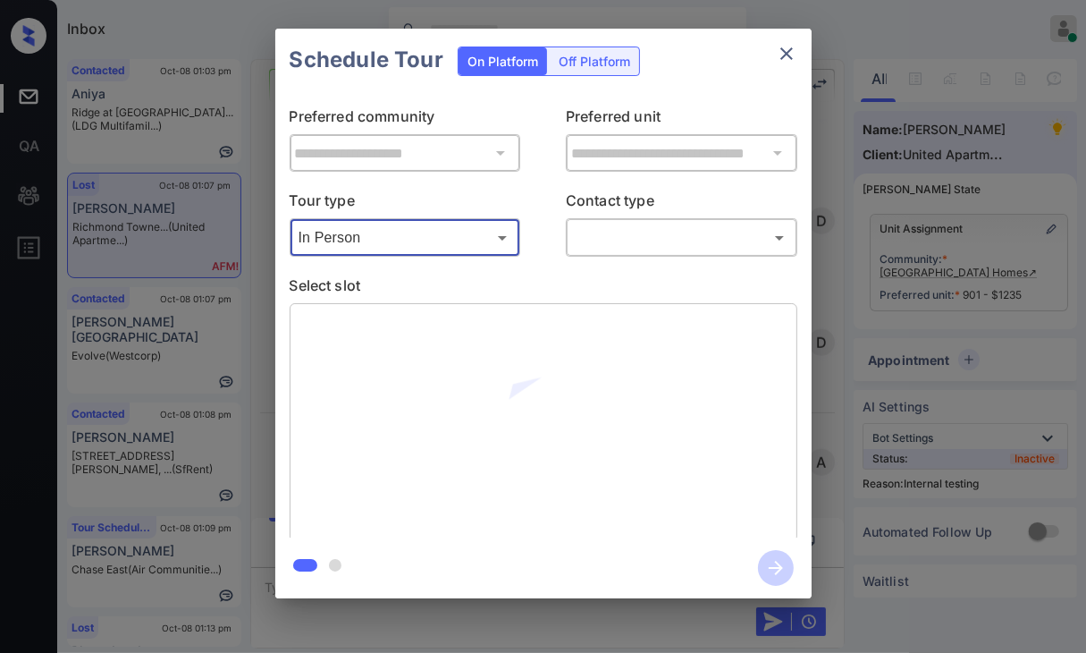
click at [665, 240] on body "Inbox Danielle Dela Cruz Online Set yourself offline Set yourself on break Prof…" at bounding box center [543, 326] width 1086 height 653
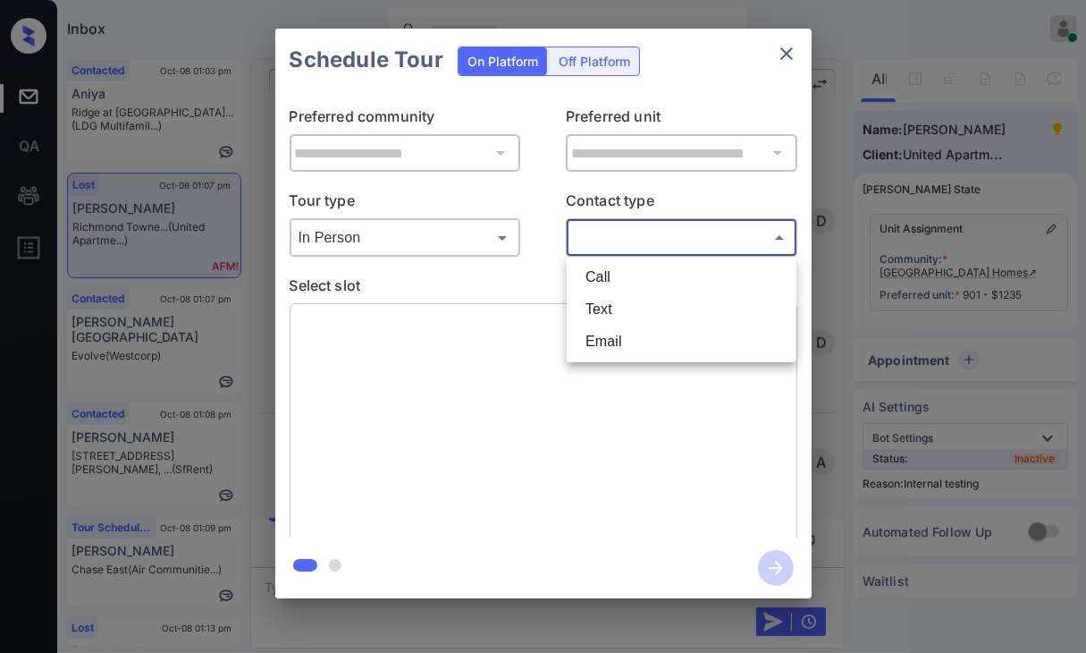
click at [617, 313] on li "Text" at bounding box center [681, 309] width 221 height 32
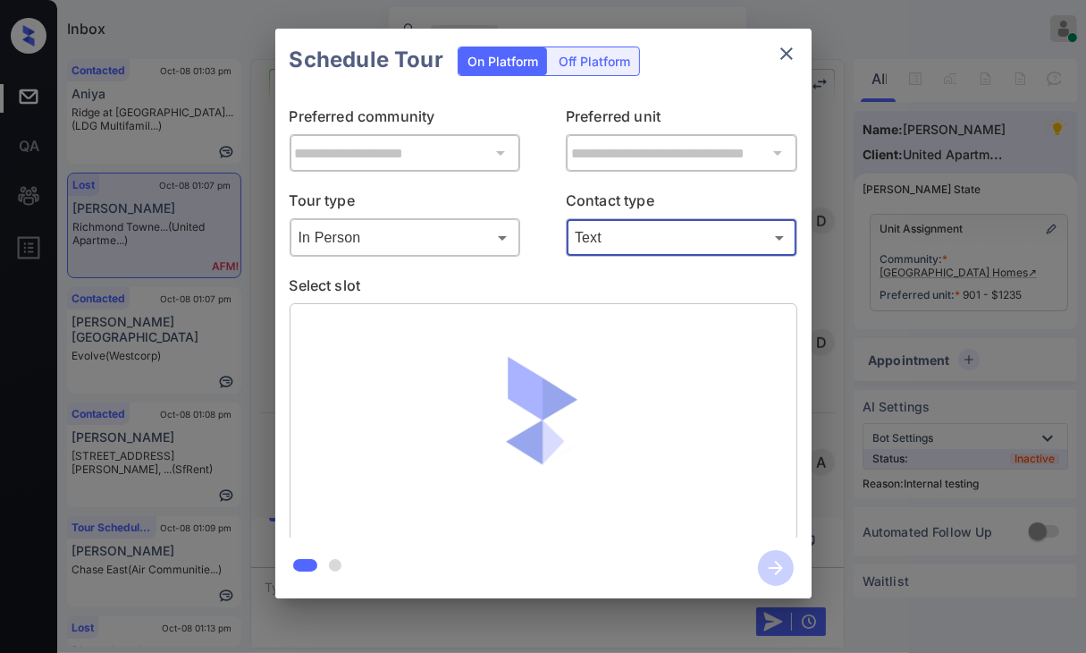
type input "****"
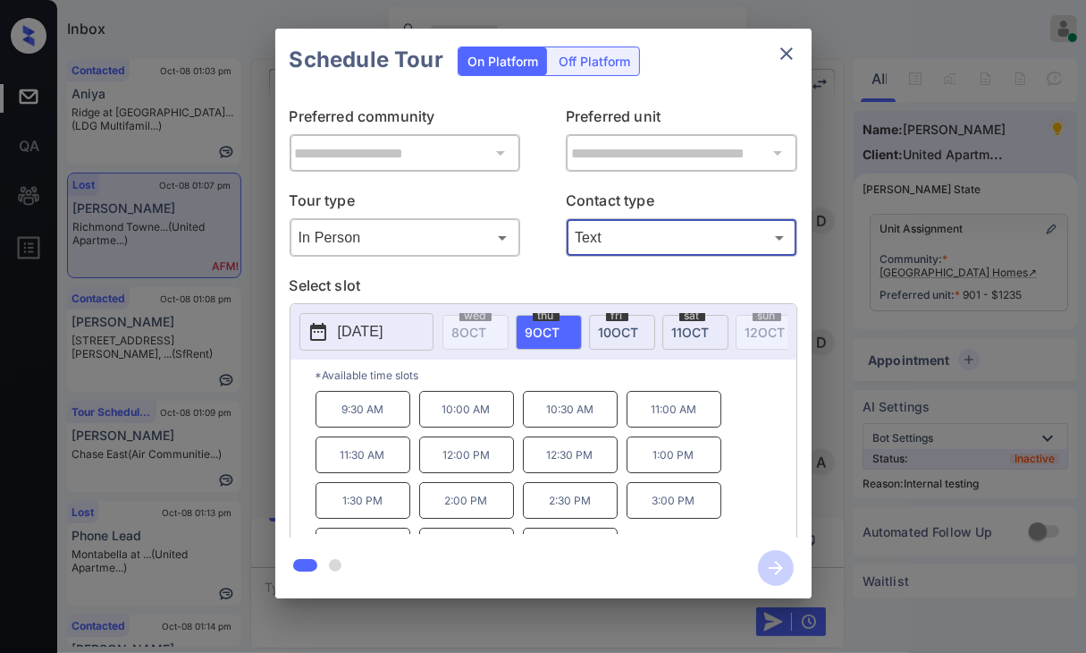
click at [365, 462] on p "11:30 AM" at bounding box center [363, 454] width 95 height 37
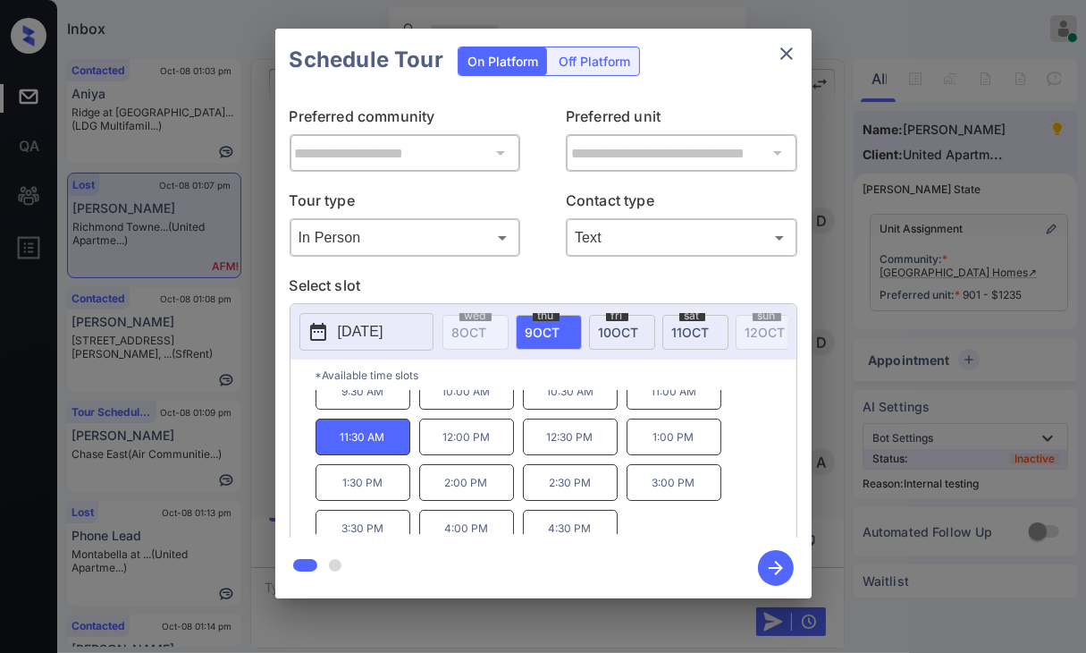
scroll to position [29, 0]
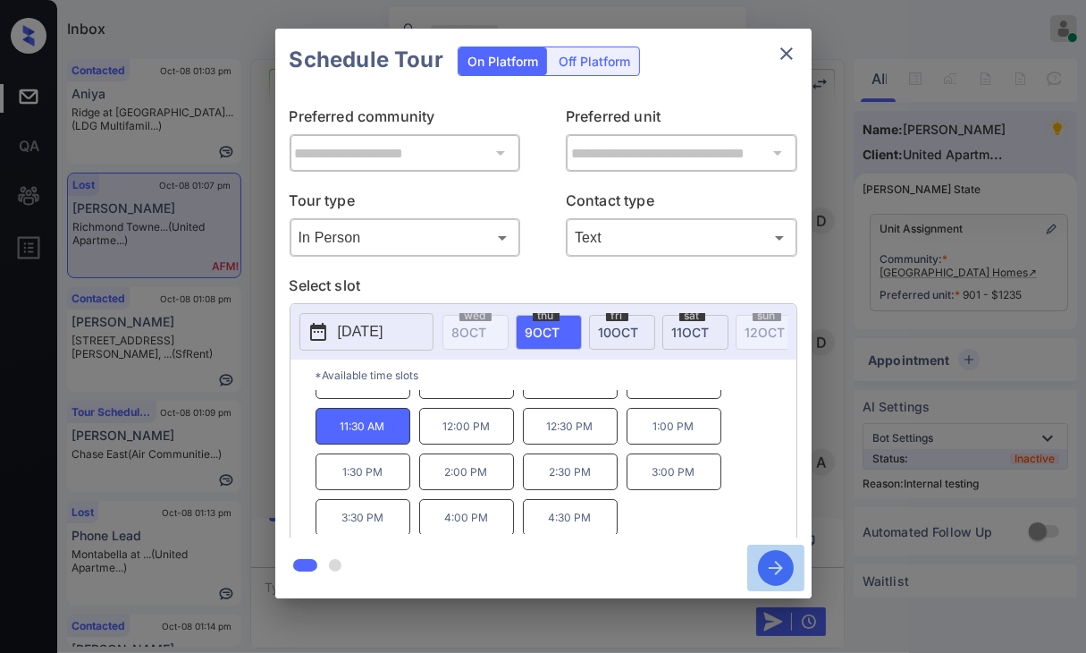
click at [773, 570] on icon "button" at bounding box center [776, 568] width 36 height 36
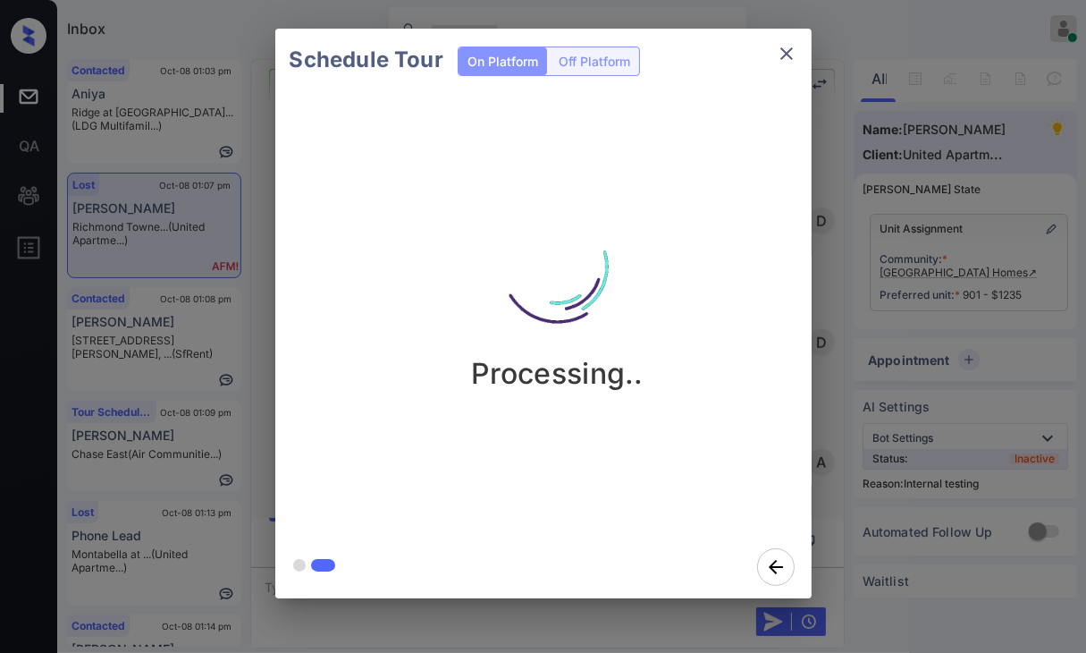
click at [254, 237] on div "Schedule Tour On Platform Off Platform Processing.." at bounding box center [543, 313] width 1086 height 627
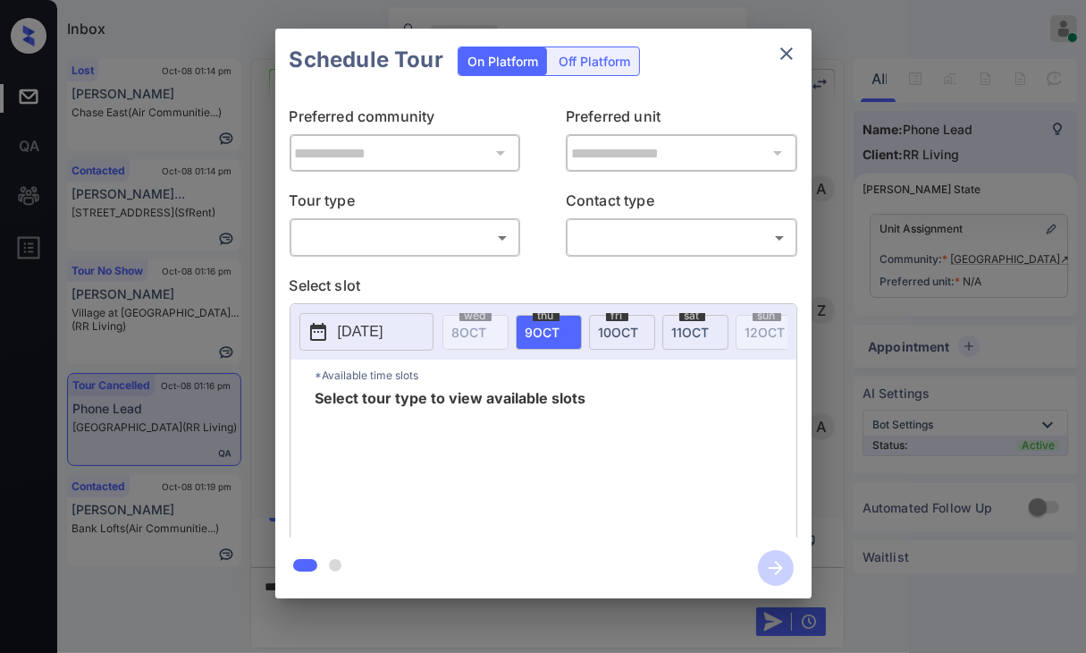
scroll to position [4227, 0]
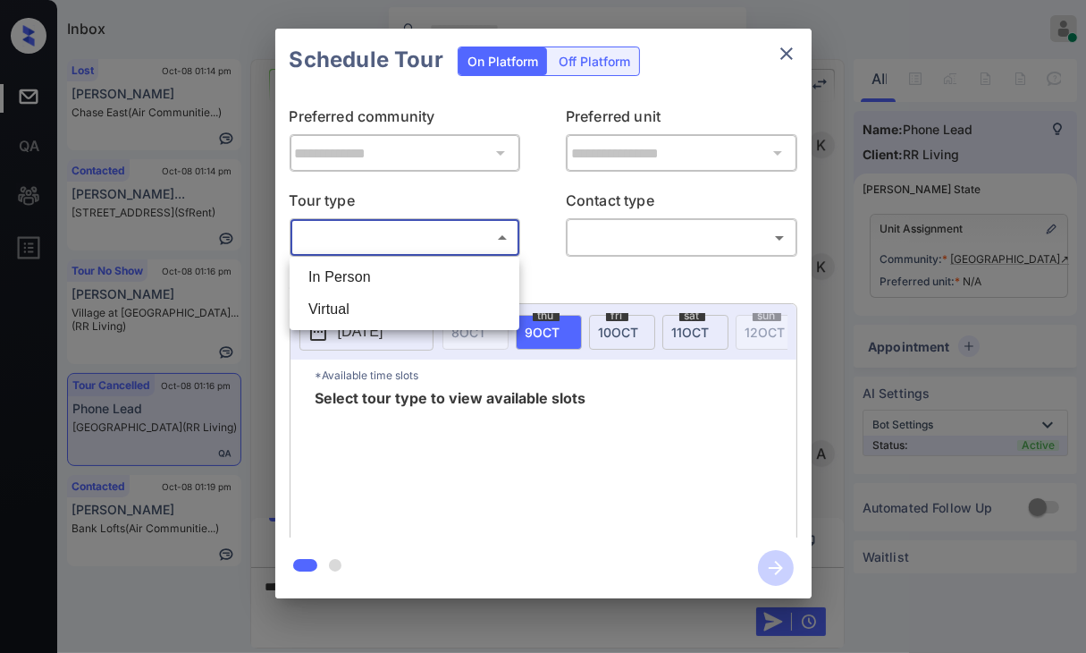
click at [321, 235] on body "Inbox Danielle Dela Cruz Online Set yourself offline Set yourself on break Prof…" at bounding box center [543, 326] width 1086 height 653
click at [329, 271] on li "In Person" at bounding box center [404, 277] width 221 height 32
type input "********"
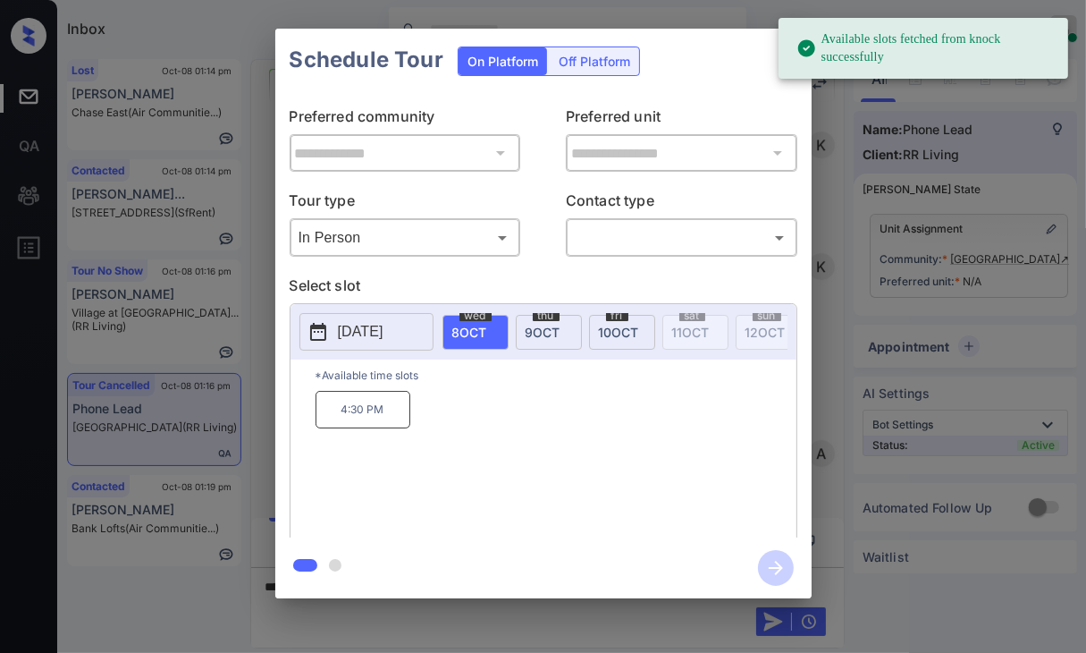
click at [556, 330] on span "9 OCT" at bounding box center [543, 332] width 35 height 15
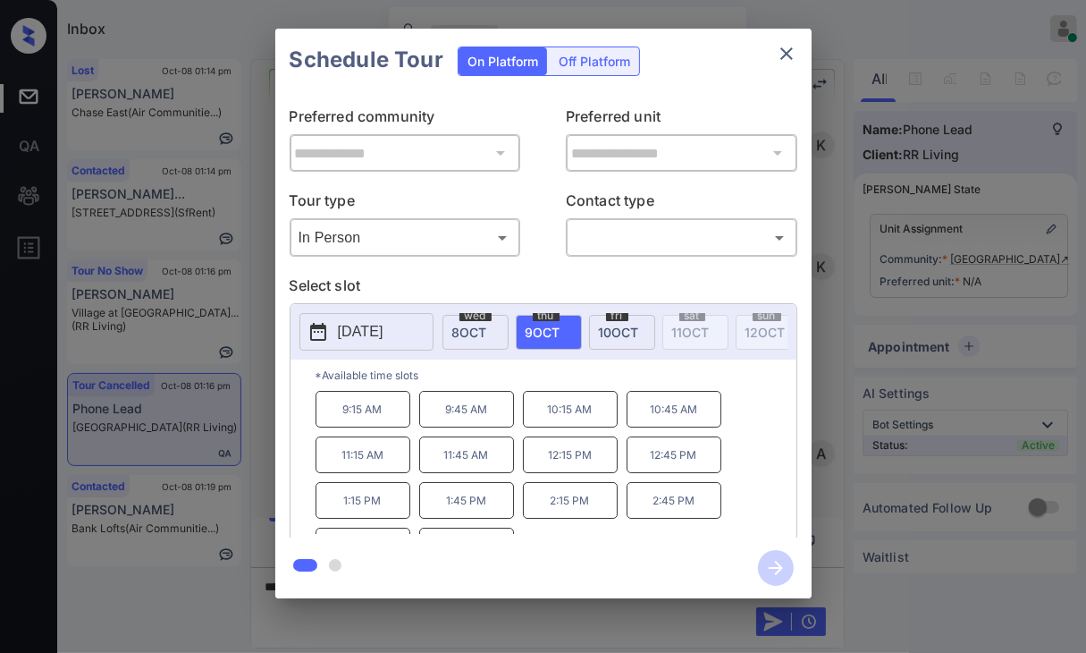
click at [793, 44] on icon "close" at bounding box center [786, 53] width 21 height 21
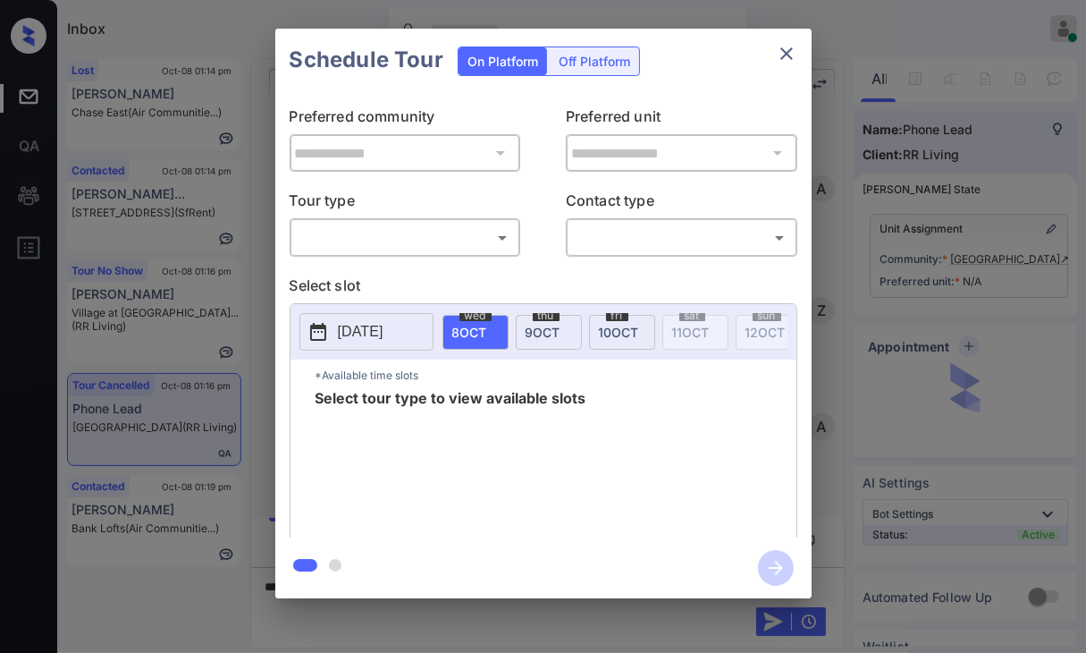
scroll to position [4137, 0]
click at [389, 240] on body "Inbox Danielle Dela Cruz Online Set yourself offline Set yourself on break Prof…" at bounding box center [543, 326] width 1086 height 653
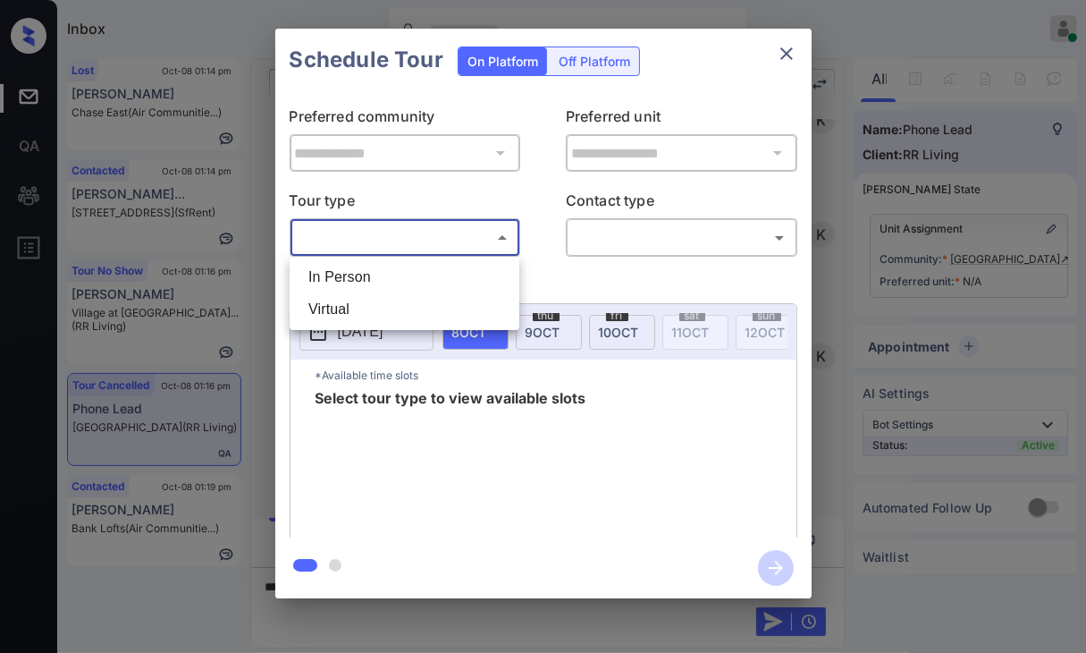
click at [363, 266] on li "In Person" at bounding box center [404, 277] width 221 height 32
type input "********"
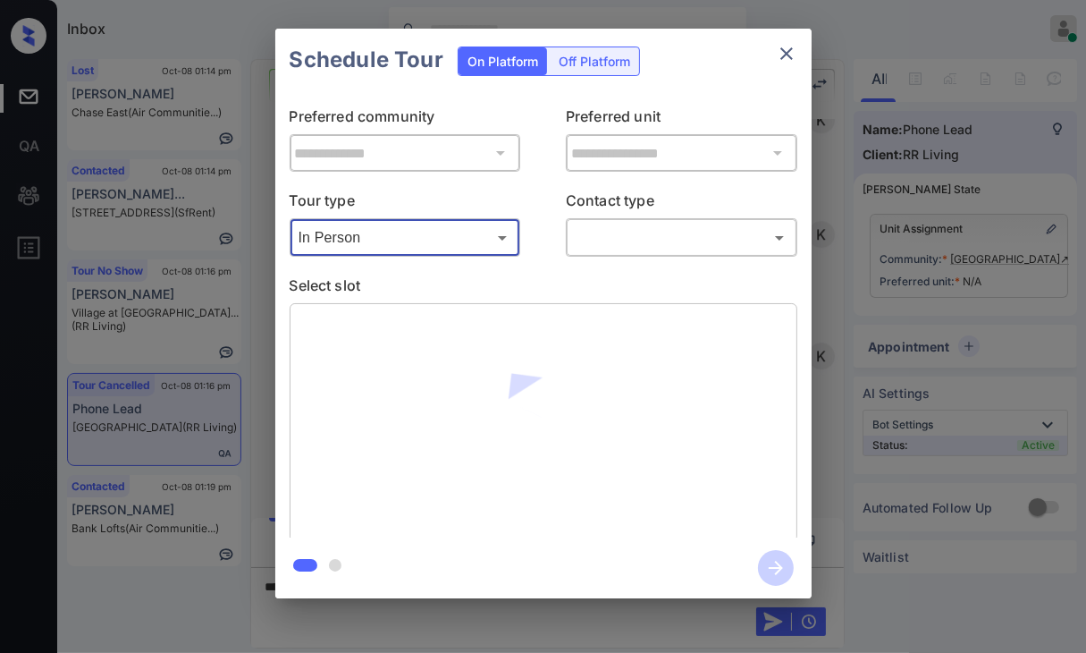
click at [777, 58] on icon "close" at bounding box center [786, 53] width 21 height 21
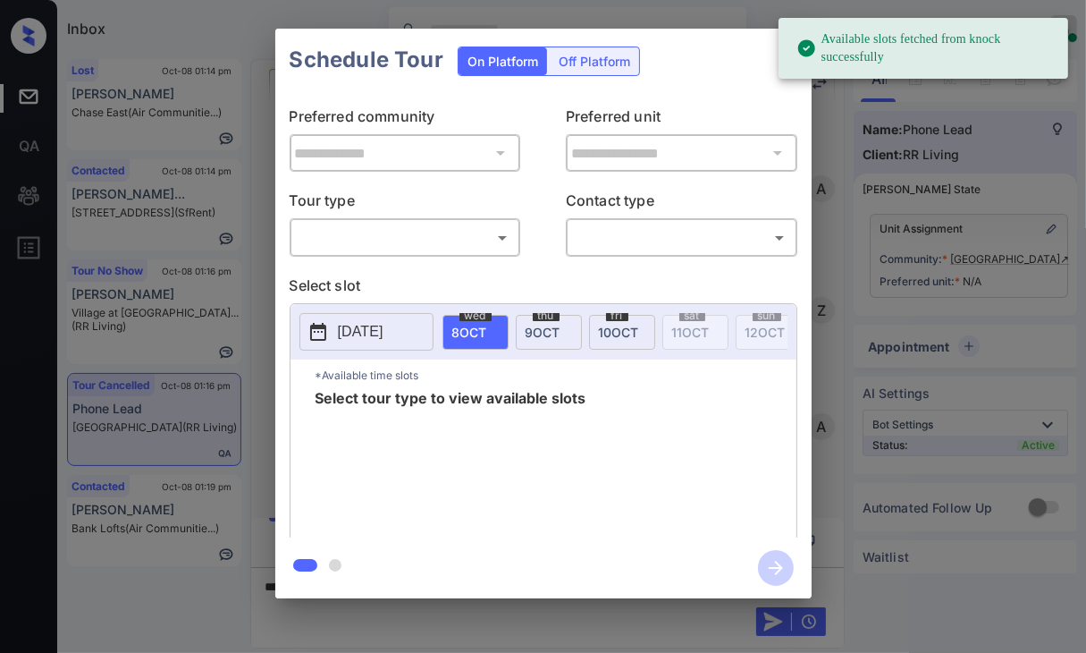
scroll to position [4137, 0]
click at [380, 244] on body "Available slots fetched from knock successfully Inbox [PERSON_NAME] [PERSON_NAM…" at bounding box center [543, 326] width 1086 height 653
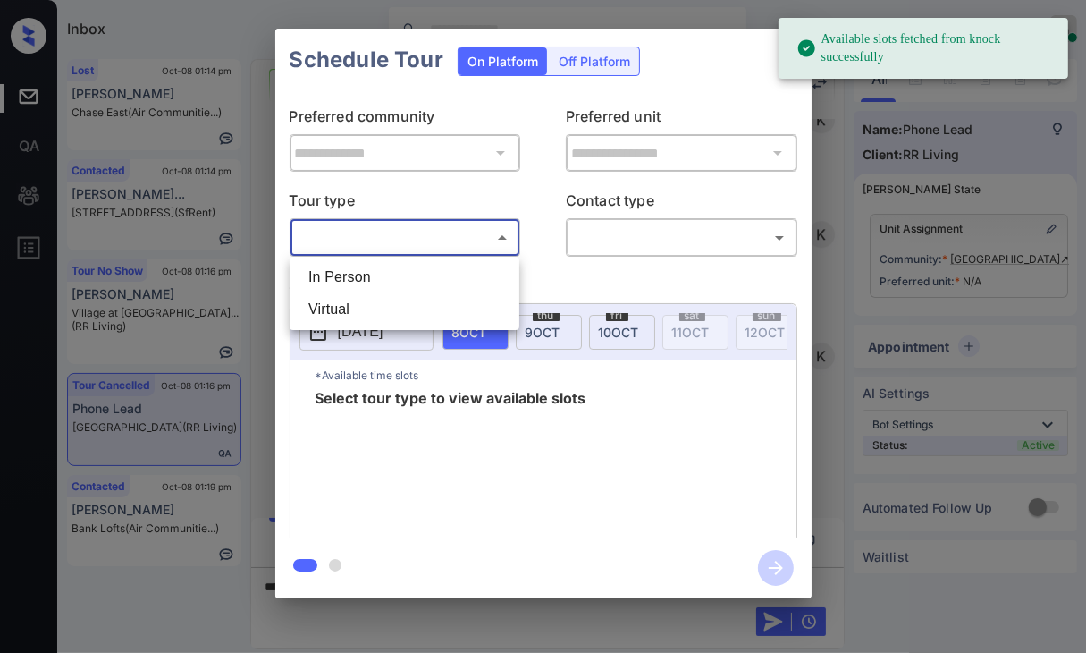
click at [351, 275] on li "In Person" at bounding box center [404, 277] width 221 height 32
type input "********"
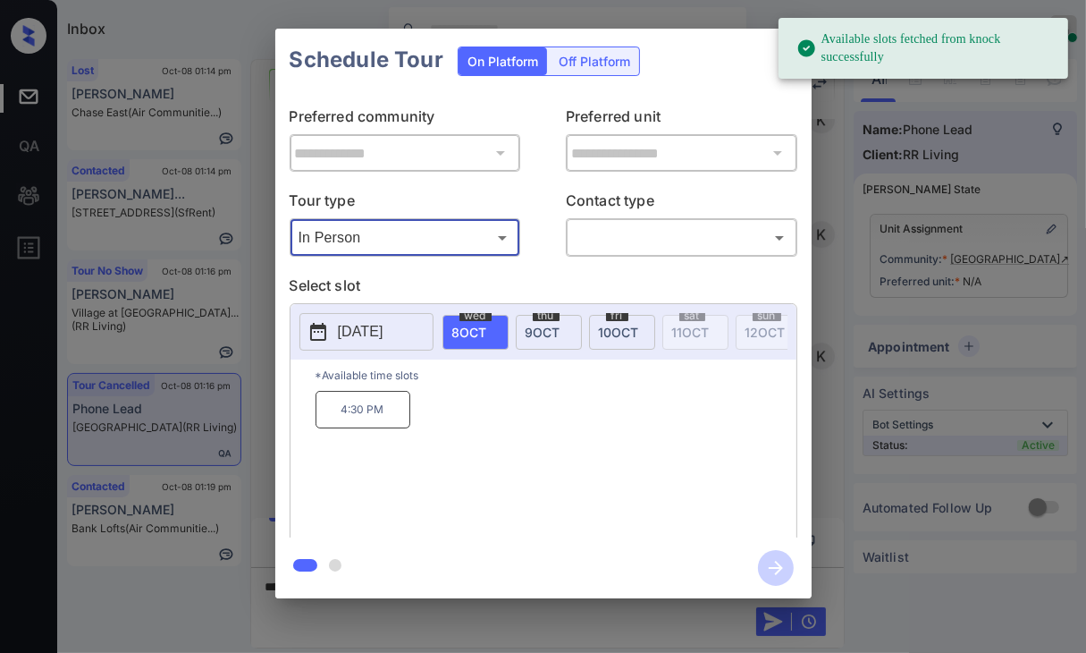
click at [550, 330] on span "9 OCT" at bounding box center [543, 332] width 35 height 15
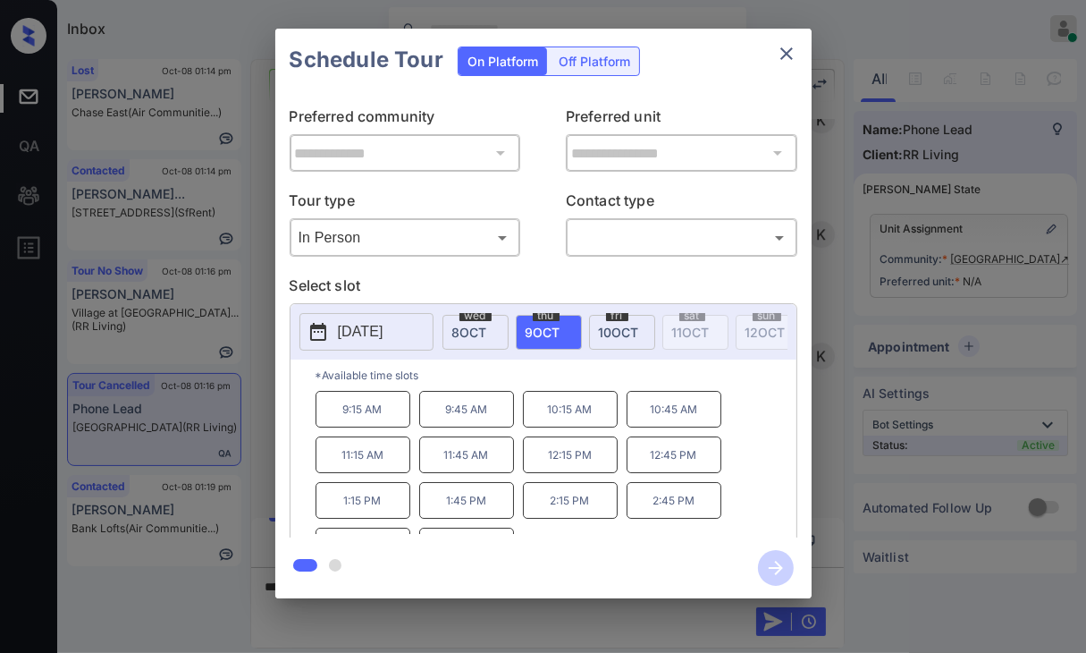
click at [785, 51] on icon "close" at bounding box center [786, 53] width 21 height 21
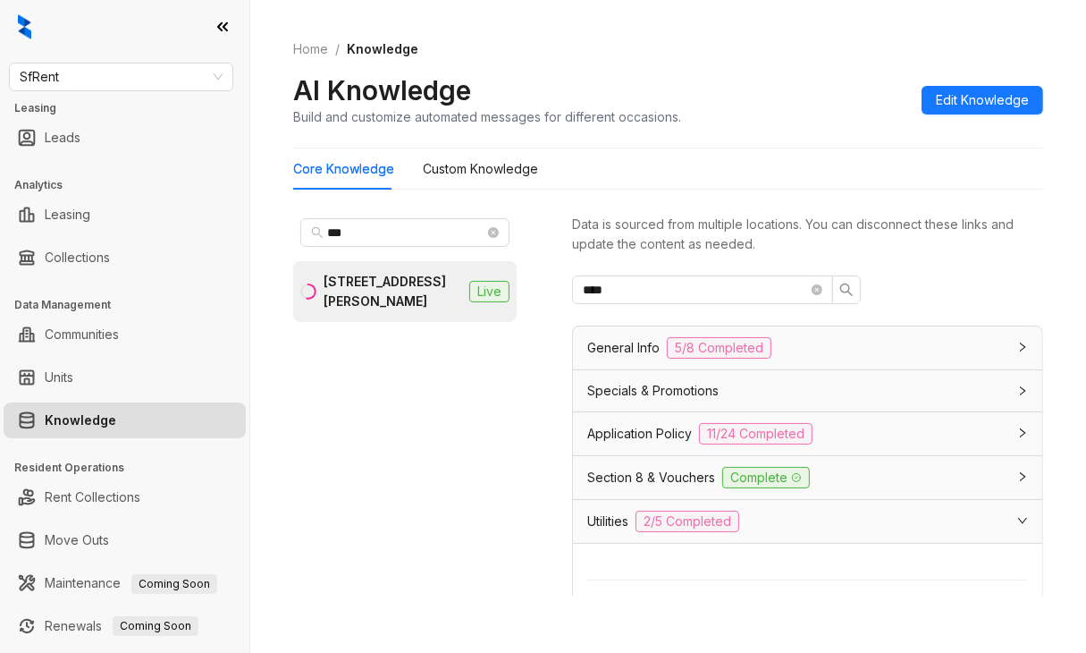
scroll to position [179, 0]
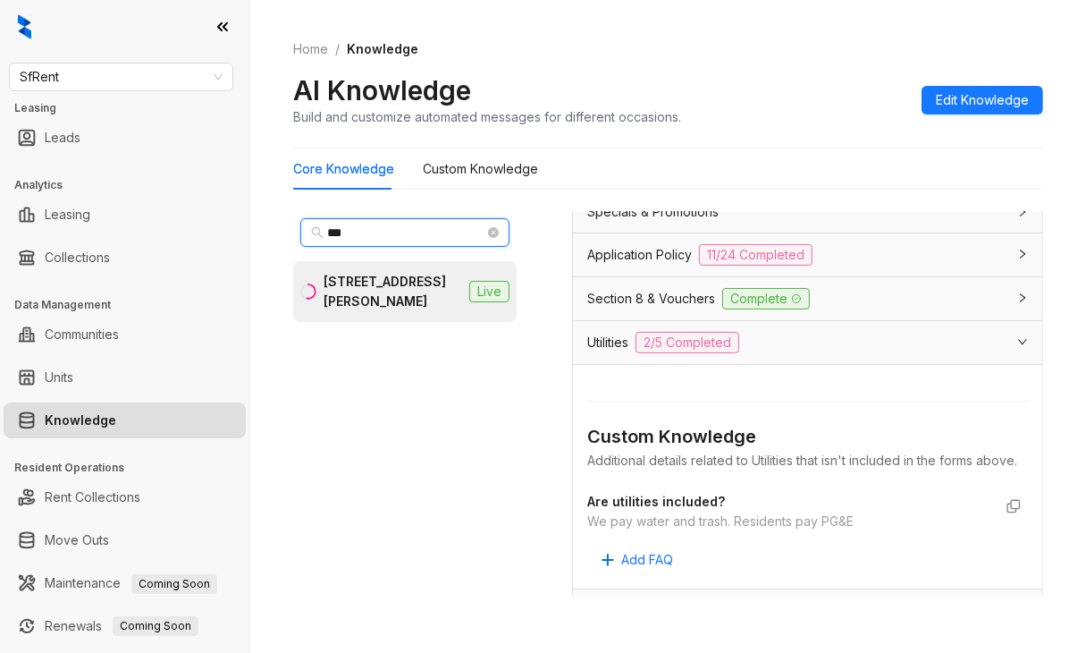
click at [275, 228] on div "Home / Knowledge AI Knowledge Build and customize automated messages for differ…" at bounding box center [668, 326] width 836 height 653
type input "***"
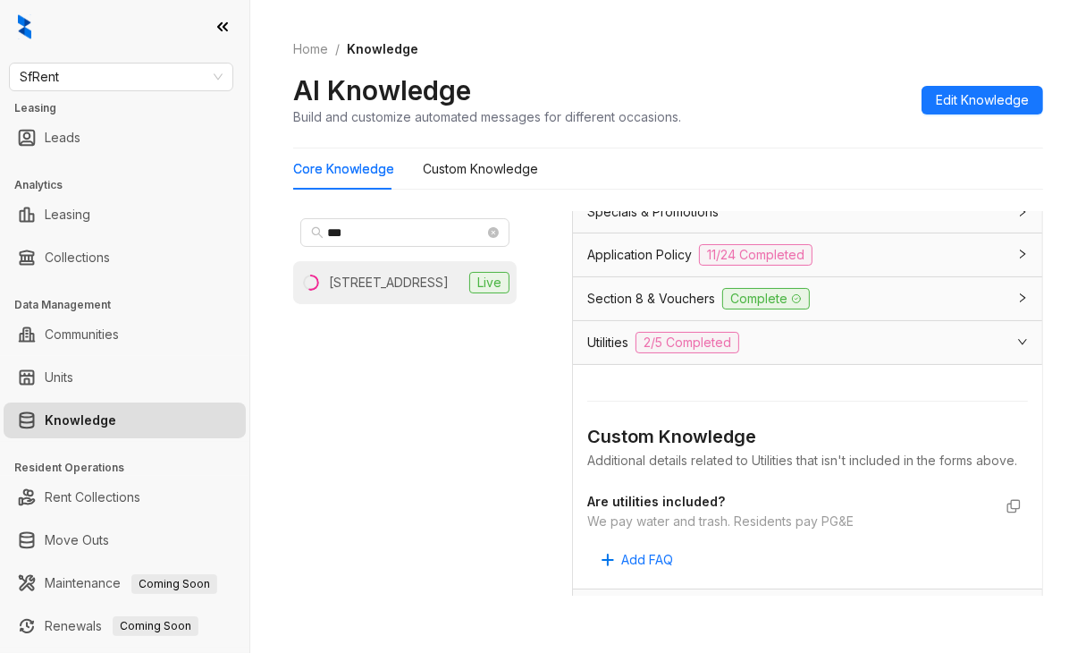
click at [366, 292] on div "[STREET_ADDRESS]" at bounding box center [389, 283] width 120 height 20
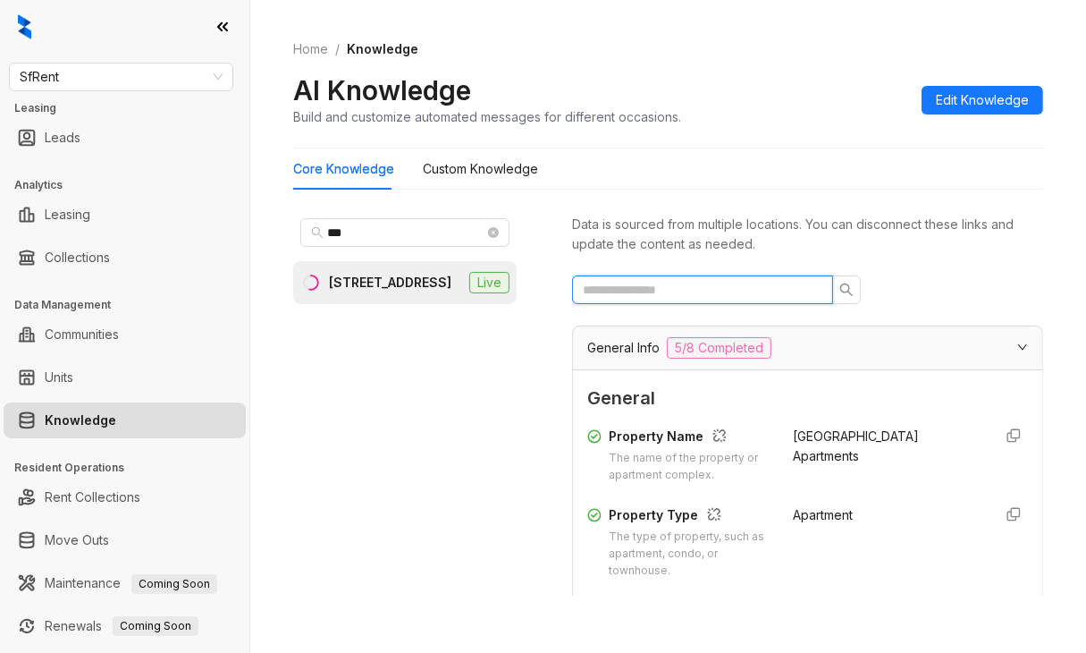
click at [667, 294] on input "text" at bounding box center [695, 290] width 225 height 20
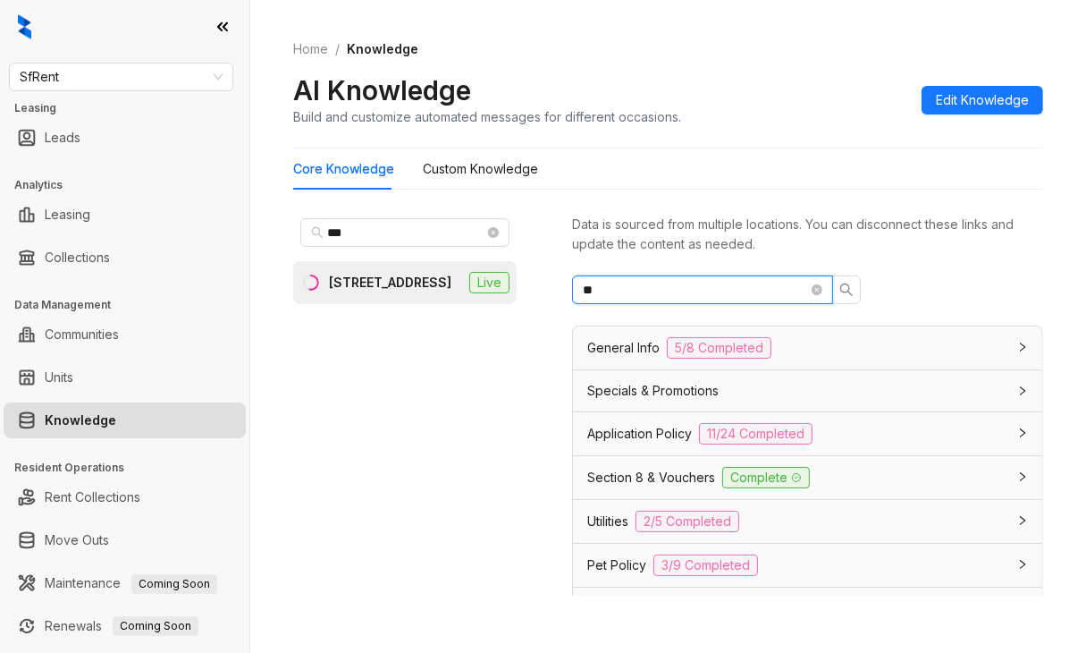
type input "*"
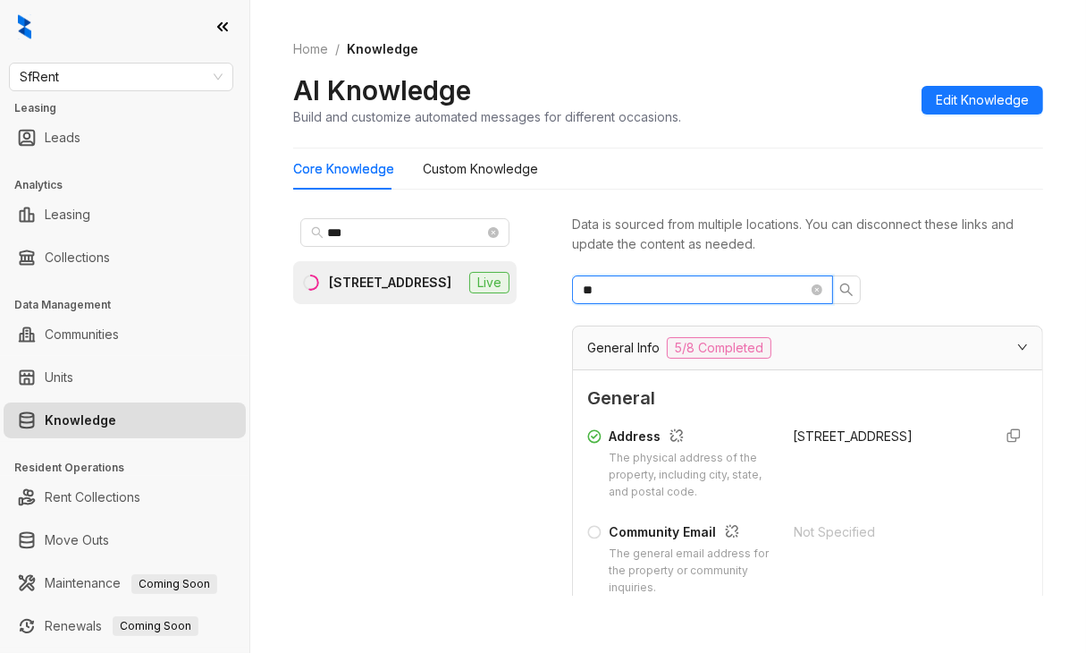
type input "**"
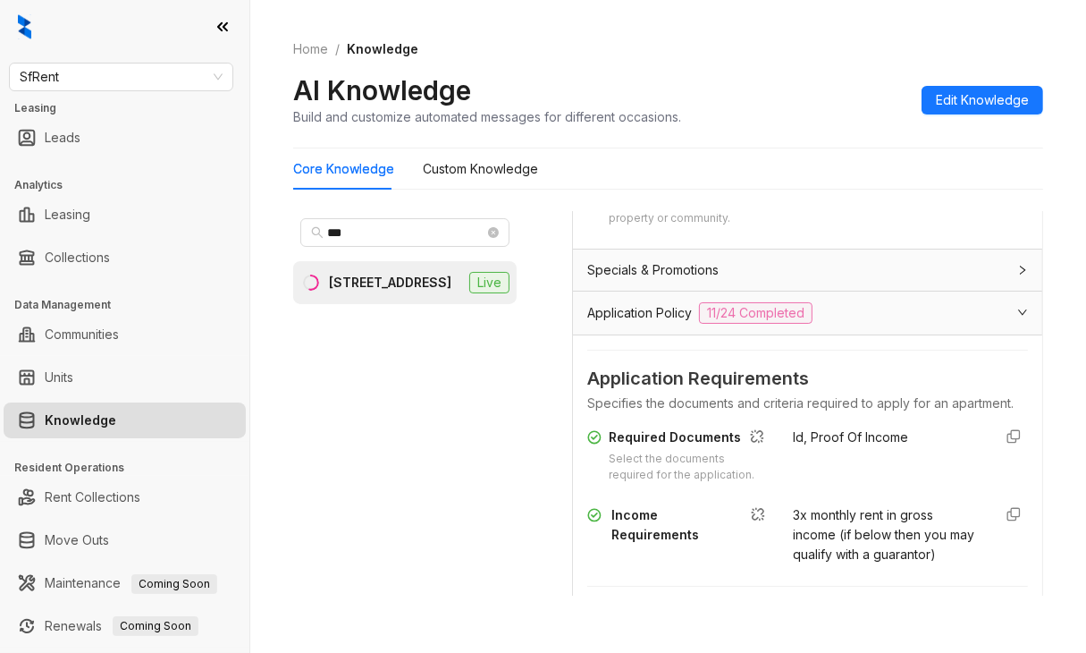
scroll to position [537, 0]
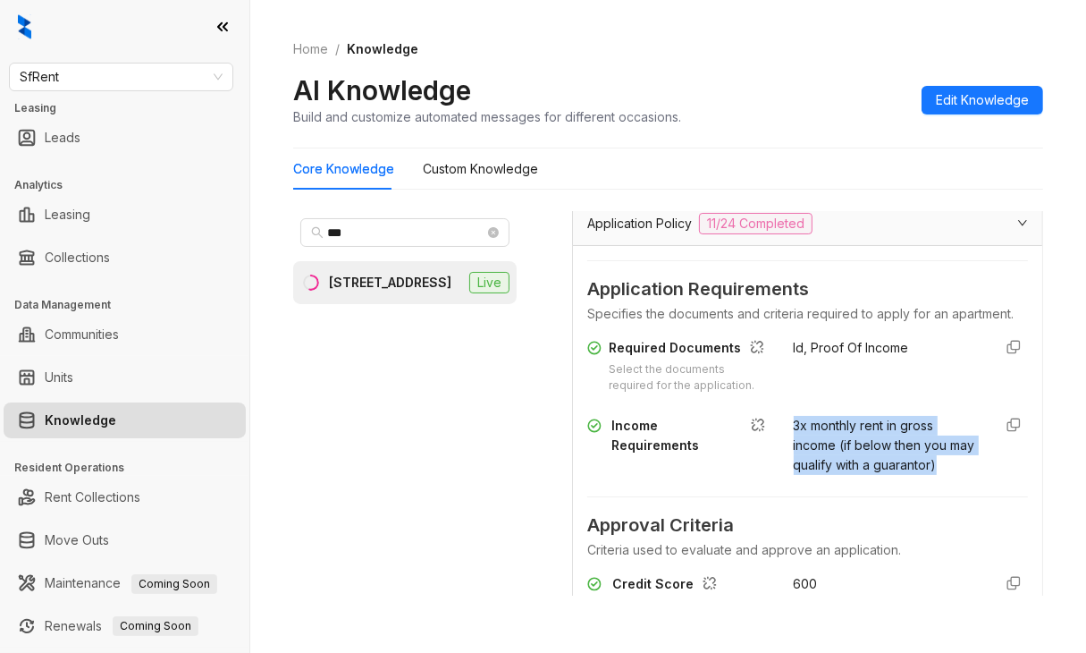
drag, startPoint x: 769, startPoint y: 468, endPoint x: 873, endPoint y: 538, distance: 125.5
click at [873, 475] on div "Income Requirements 3x monthly rent in gross income (if below then you may qual…" at bounding box center [807, 445] width 441 height 59
copy span "3x monthly rent in gross income (if below then you may qualify with a guarantor)"
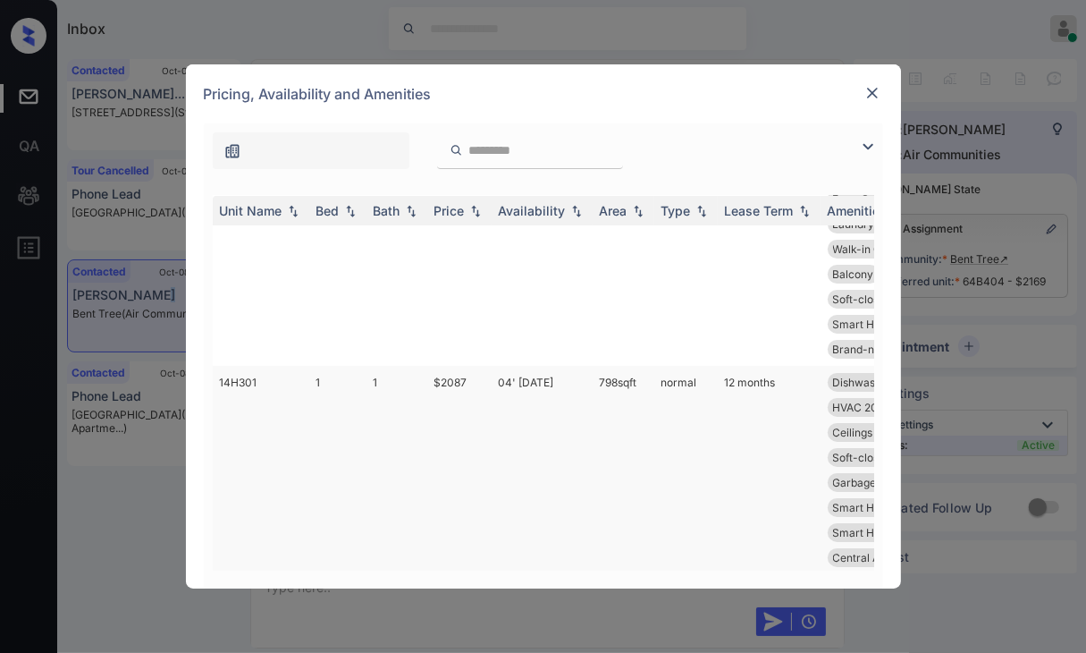
scroll to position [358, 0]
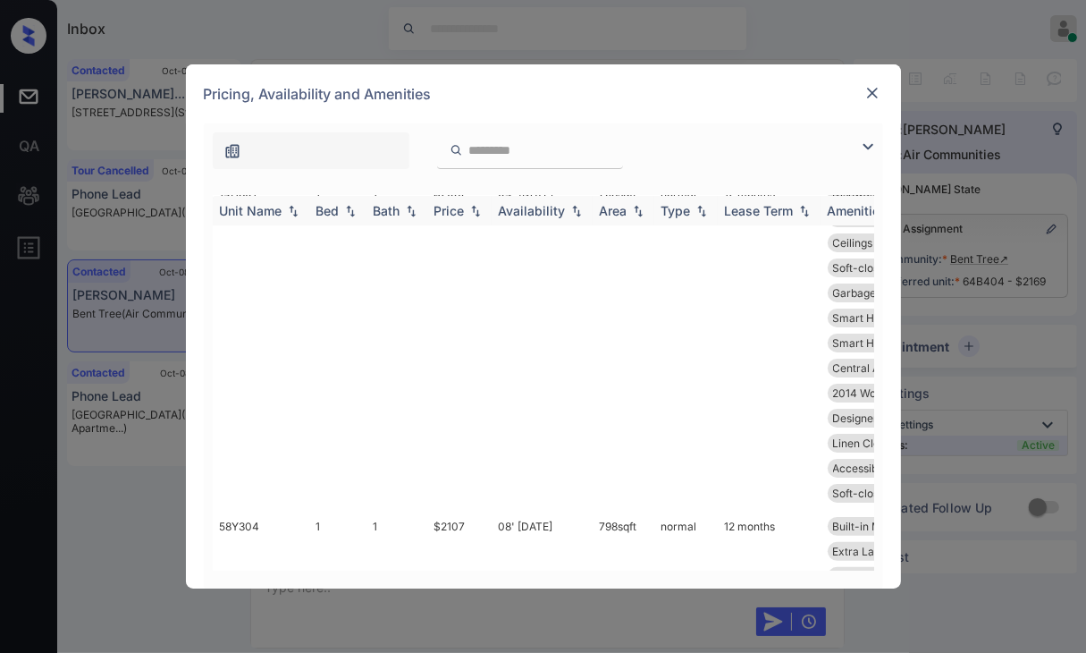
click at [322, 218] on th "Bed" at bounding box center [337, 211] width 57 height 30
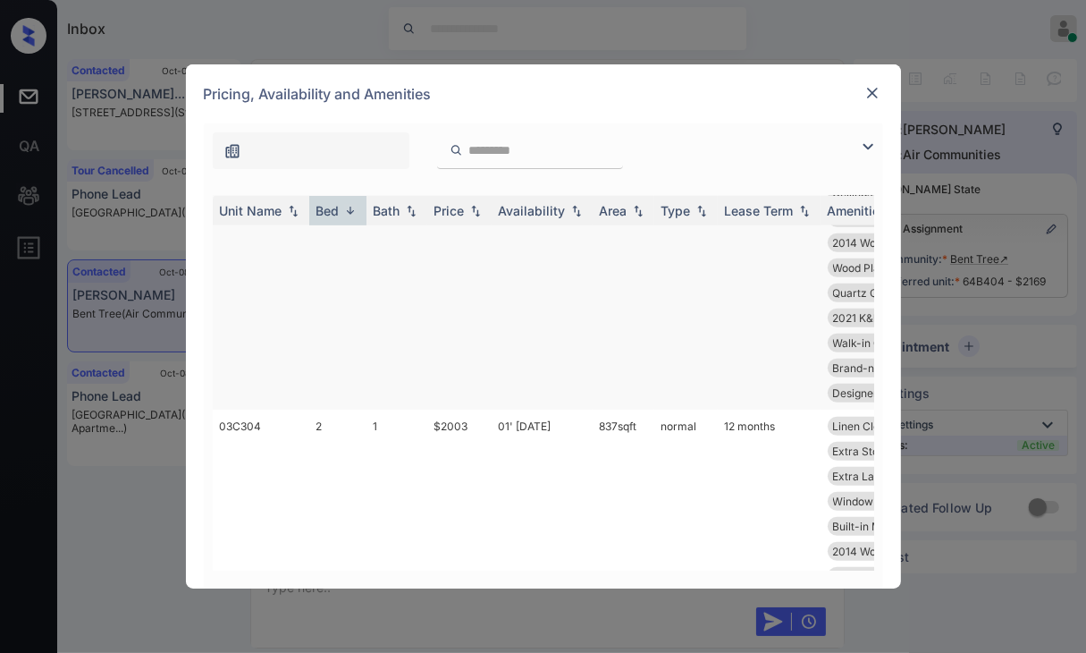
scroll to position [1073, 0]
drag, startPoint x: 432, startPoint y: 424, endPoint x: 478, endPoint y: 427, distance: 46.6
click at [478, 427] on td "$2003" at bounding box center [459, 540] width 64 height 258
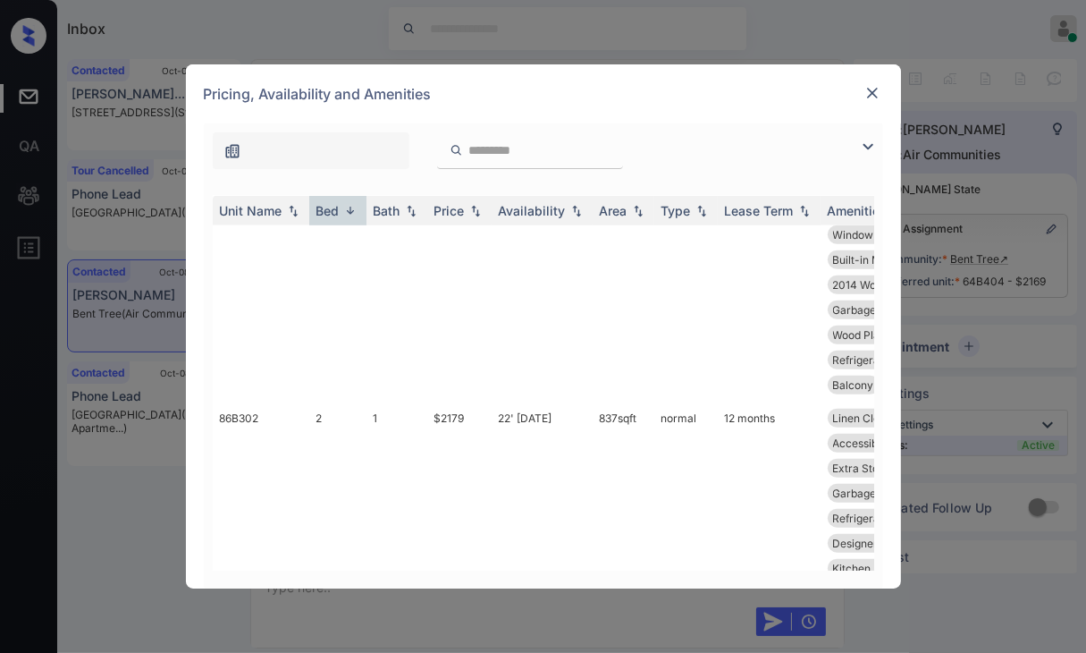
click at [874, 93] on img at bounding box center [873, 93] width 18 height 18
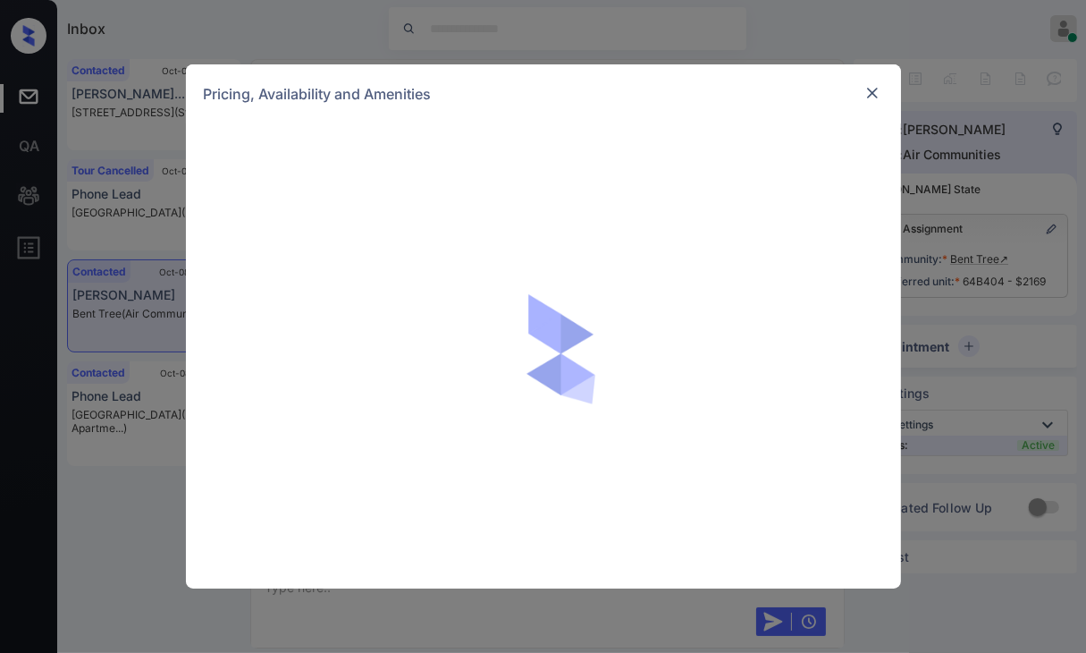
scroll to position [2266, 0]
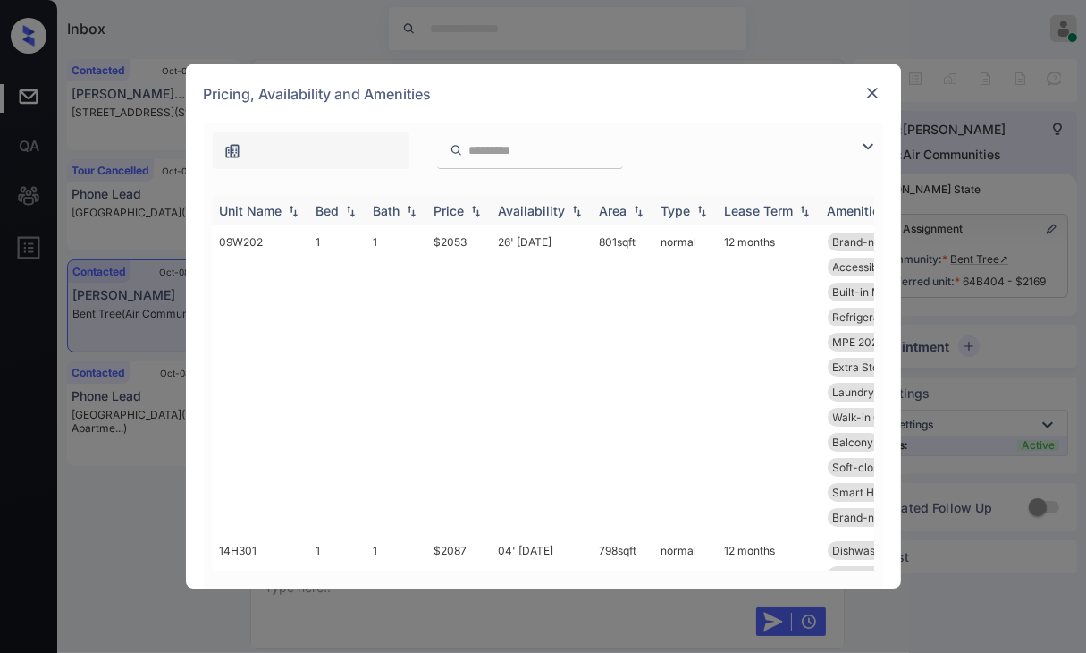
click at [325, 212] on div "Bed" at bounding box center [328, 210] width 23 height 15
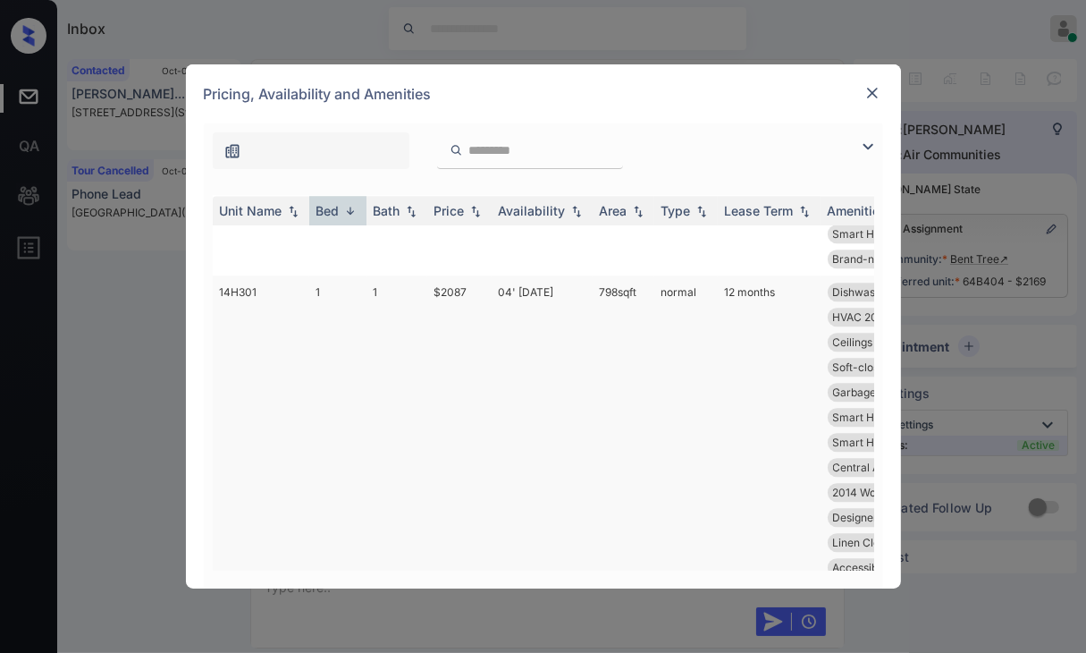
scroll to position [9482, 0]
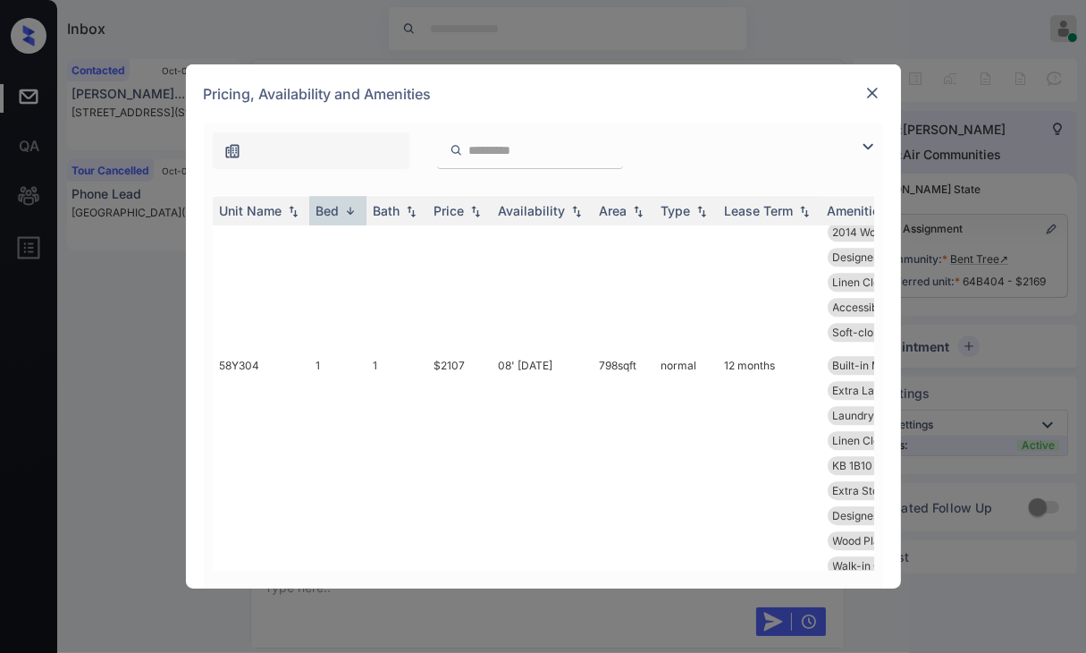
click at [869, 100] on img at bounding box center [873, 93] width 18 height 18
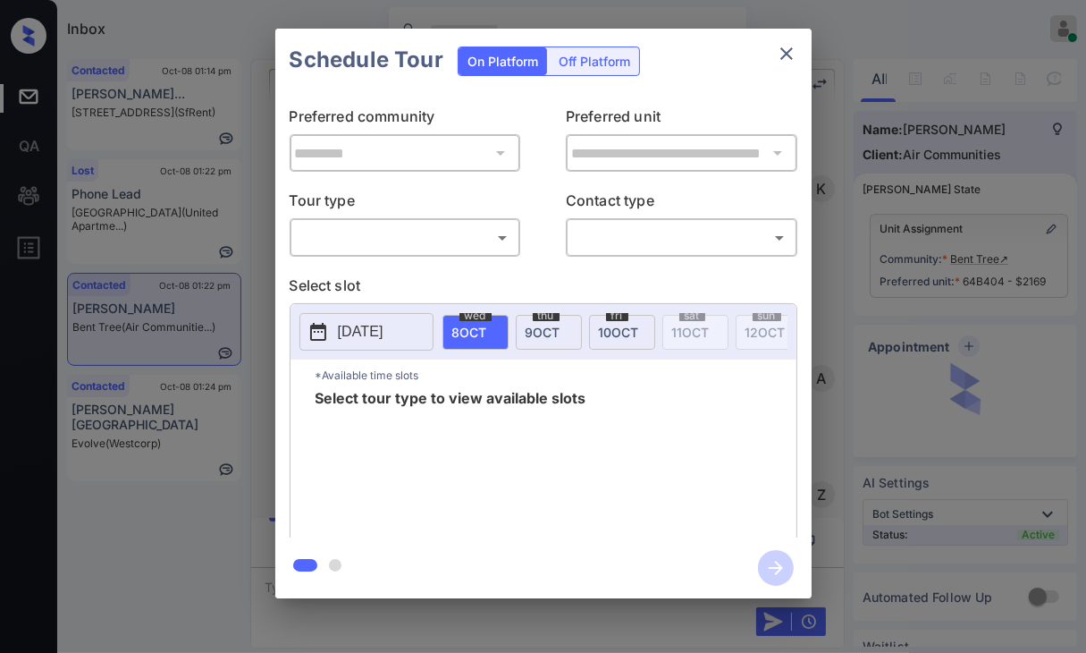
scroll to position [2892, 0]
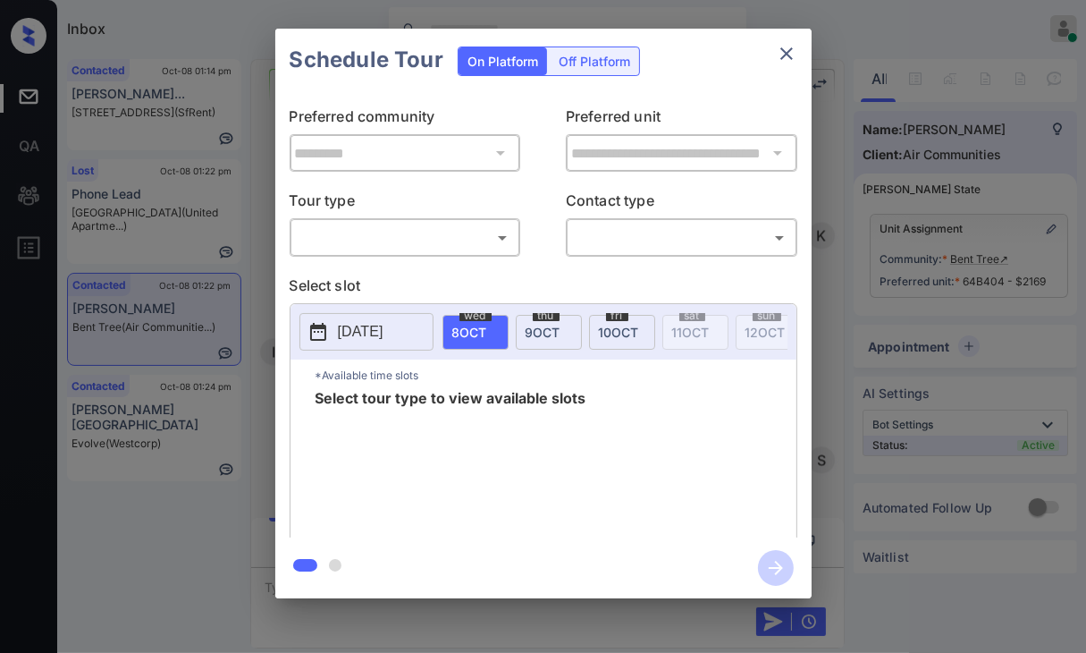
click at [342, 243] on body "Inbox [PERSON_NAME] [PERSON_NAME] Online Set yourself offline Set yourself on b…" at bounding box center [543, 326] width 1086 height 653
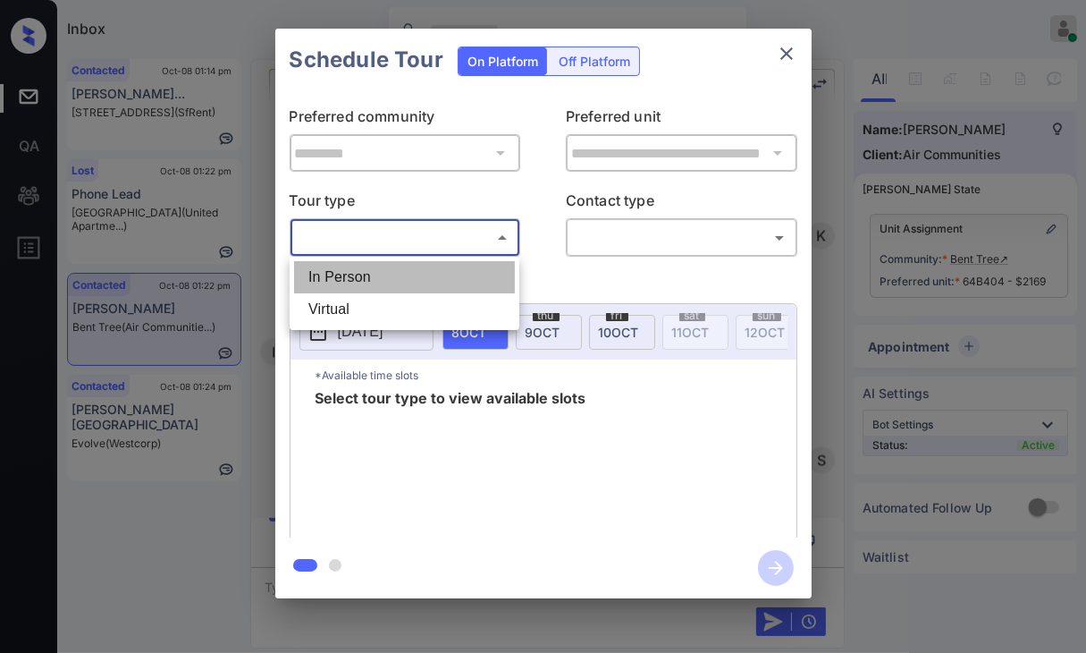
click at [368, 279] on li "In Person" at bounding box center [404, 277] width 221 height 32
type input "********"
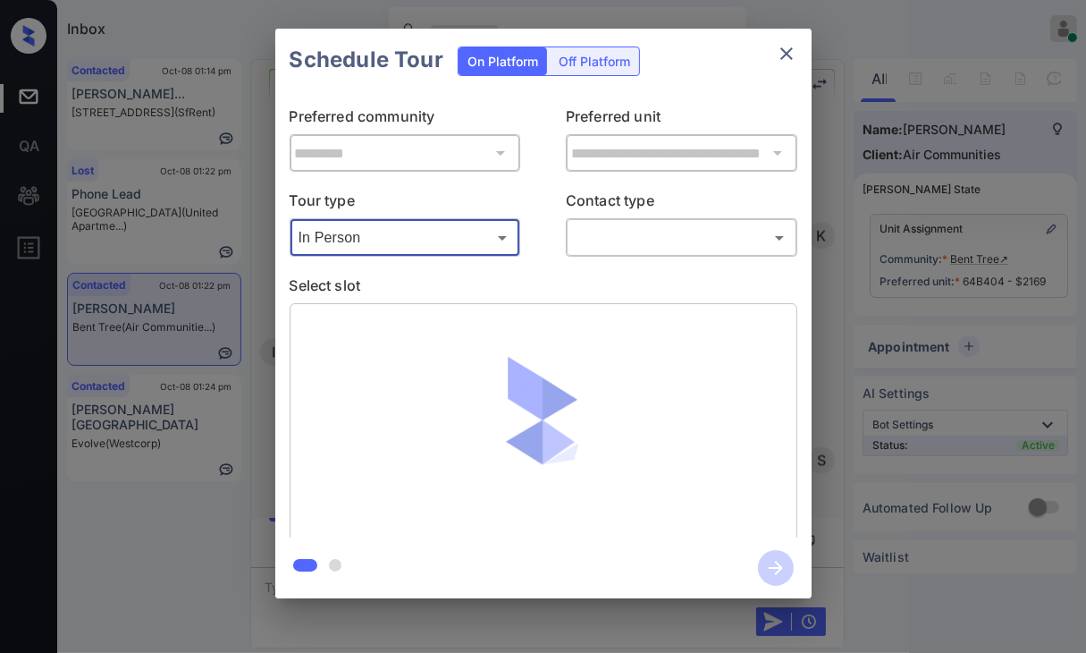
click at [703, 224] on body "Inbox [PERSON_NAME] [PERSON_NAME] Online Set yourself offline Set yourself on b…" at bounding box center [543, 326] width 1086 height 653
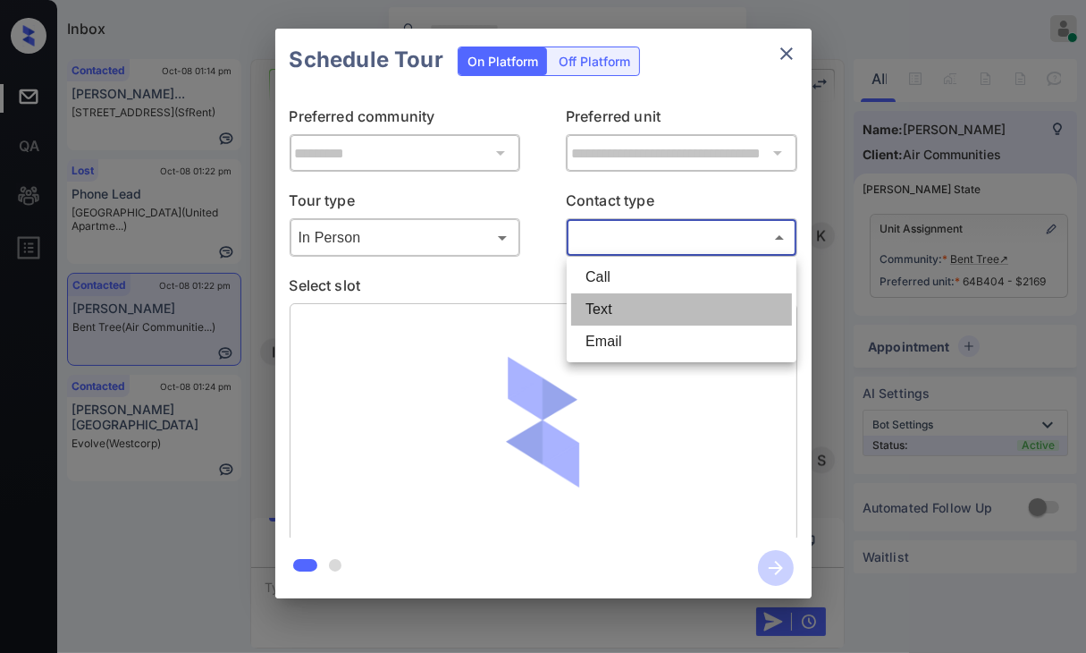
click at [615, 300] on li "Text" at bounding box center [681, 309] width 221 height 32
type input "****"
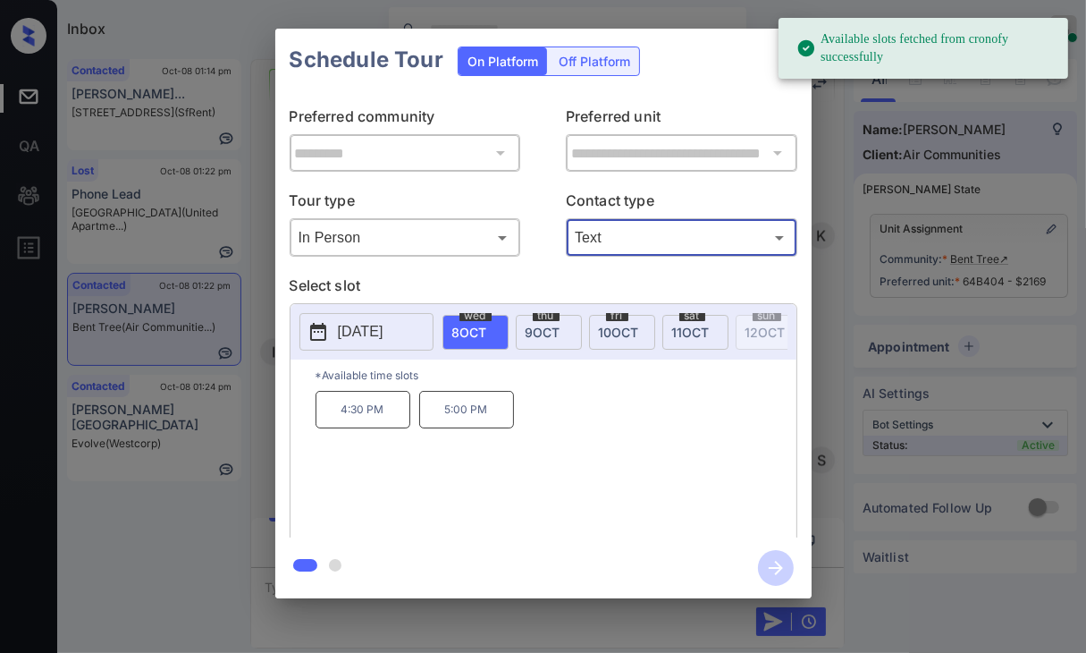
click at [627, 332] on span "[DATE]" at bounding box center [619, 332] width 40 height 15
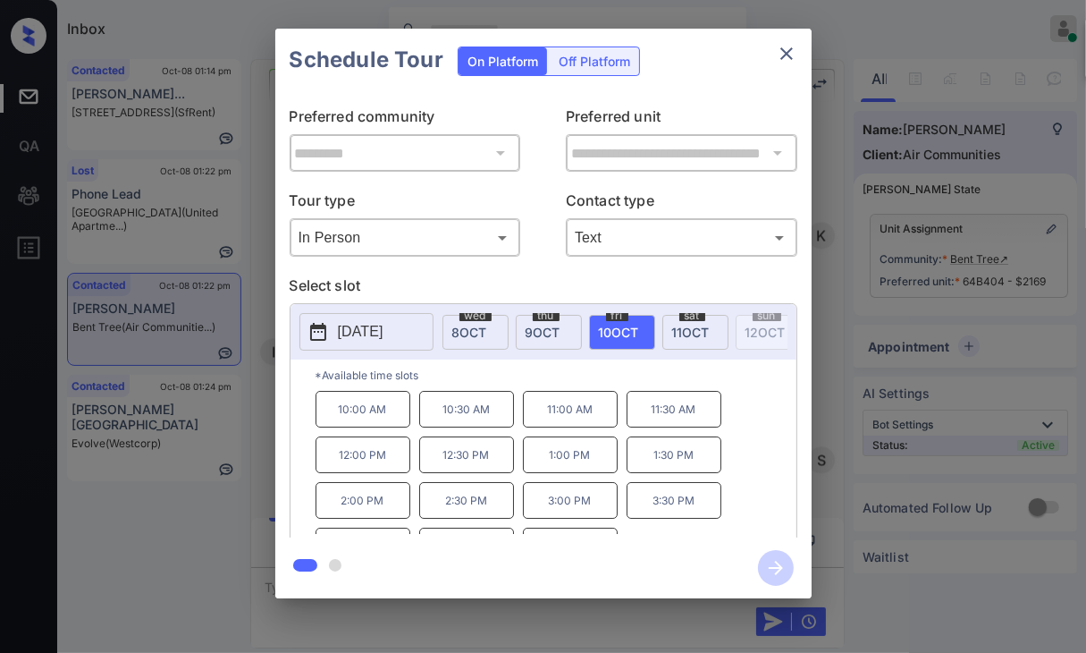
click at [451, 418] on p "10:30 AM" at bounding box center [466, 409] width 95 height 37
click at [777, 555] on icon "button" at bounding box center [776, 568] width 36 height 36
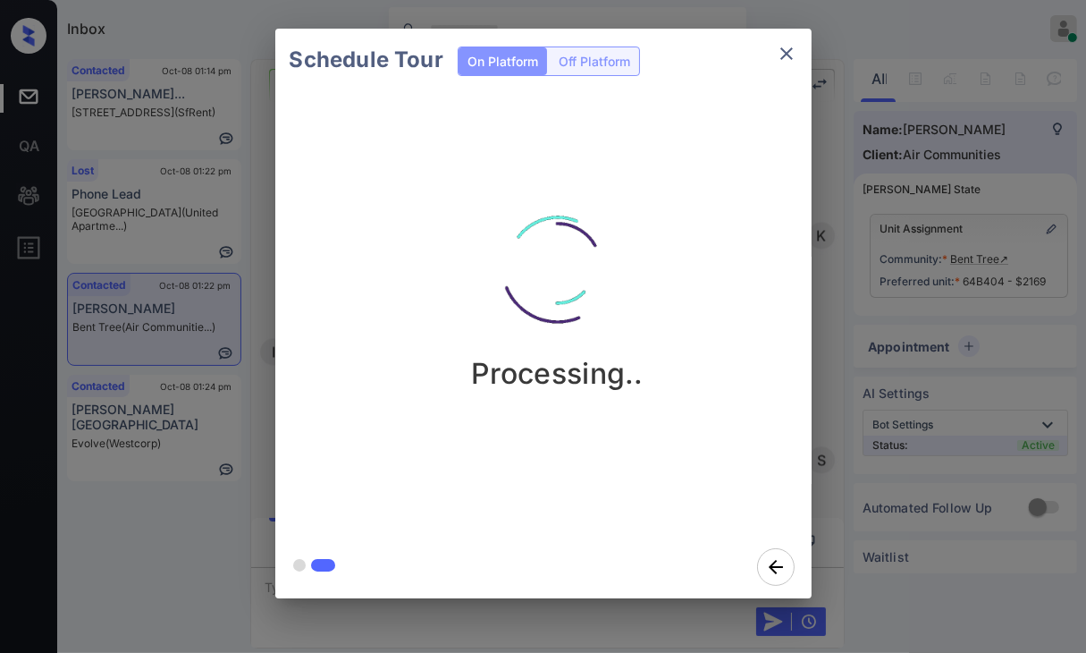
click at [841, 205] on div "Schedule Tour On Platform Off Platform Processing.." at bounding box center [543, 313] width 1086 height 627
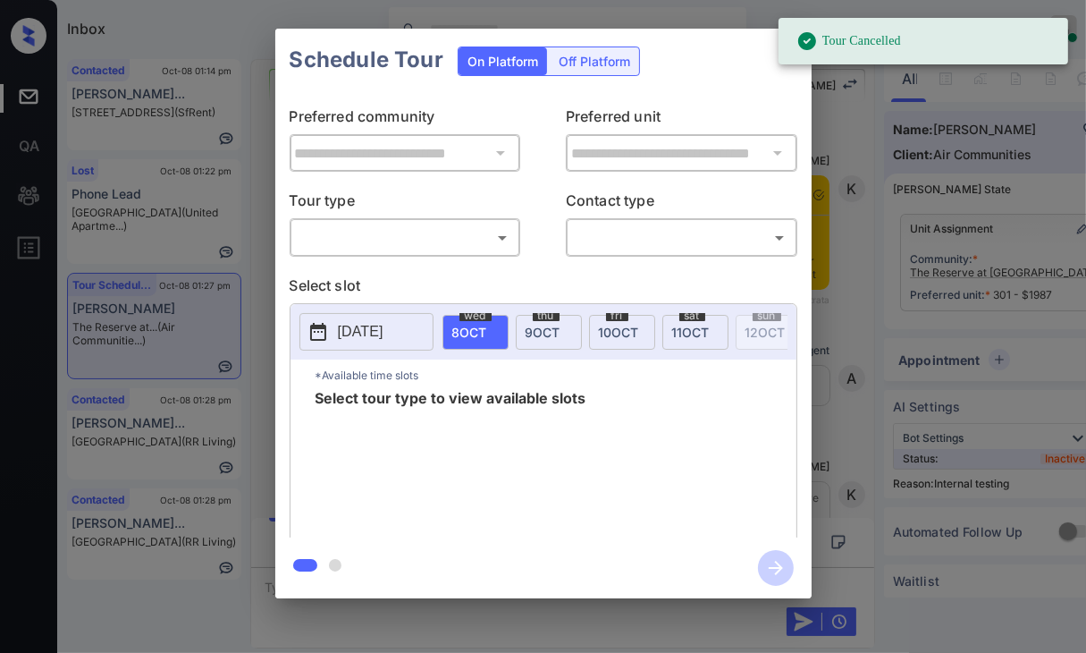
scroll to position [9309, 0]
click at [379, 237] on body "Tour Cancelled Inbox [PERSON_NAME] [PERSON_NAME] Online Set yourself offline Se…" at bounding box center [543, 326] width 1086 height 653
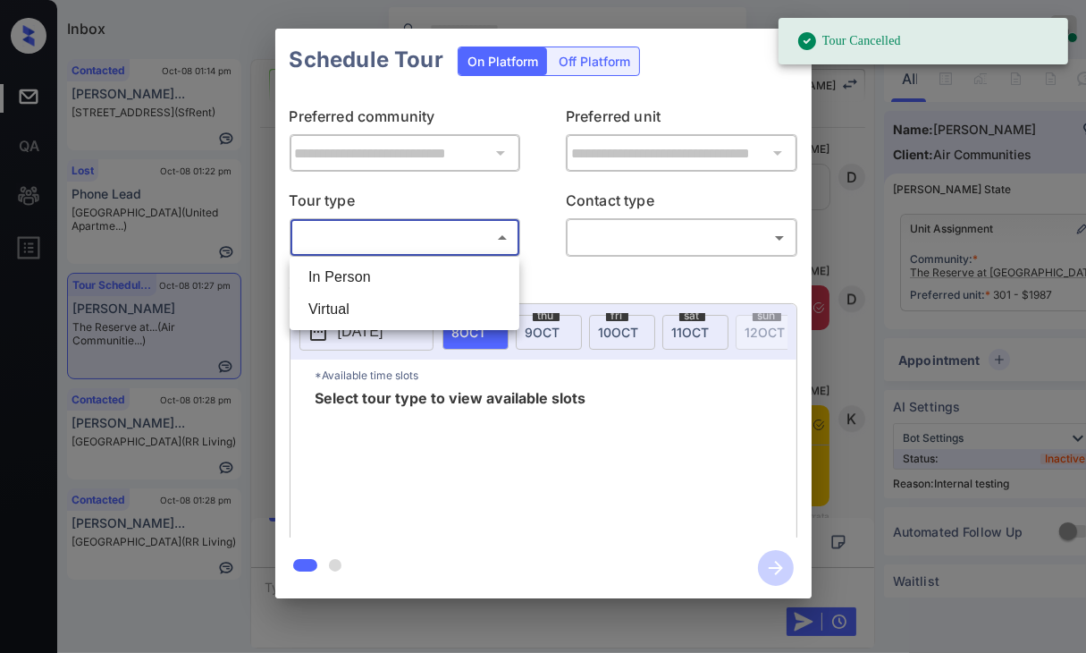
scroll to position [9560, 0]
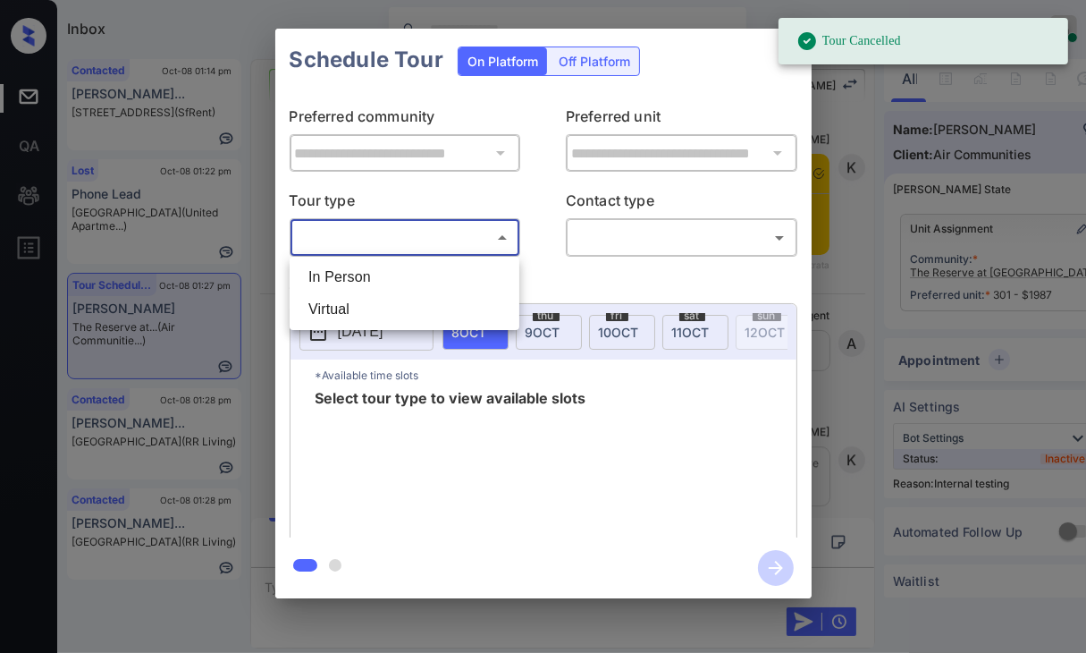
click at [348, 270] on li "In Person" at bounding box center [404, 277] width 221 height 32
type input "********"
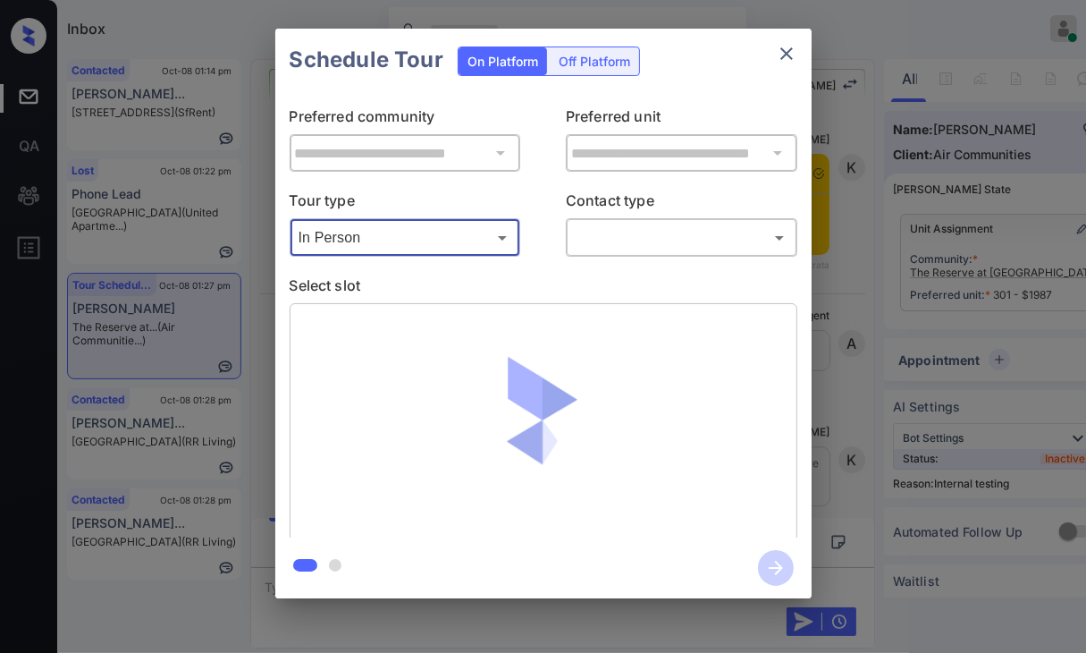
click at [619, 239] on body "Tour Cancelled Inbox [PERSON_NAME] [PERSON_NAME] Online Set yourself offline Se…" at bounding box center [543, 326] width 1086 height 653
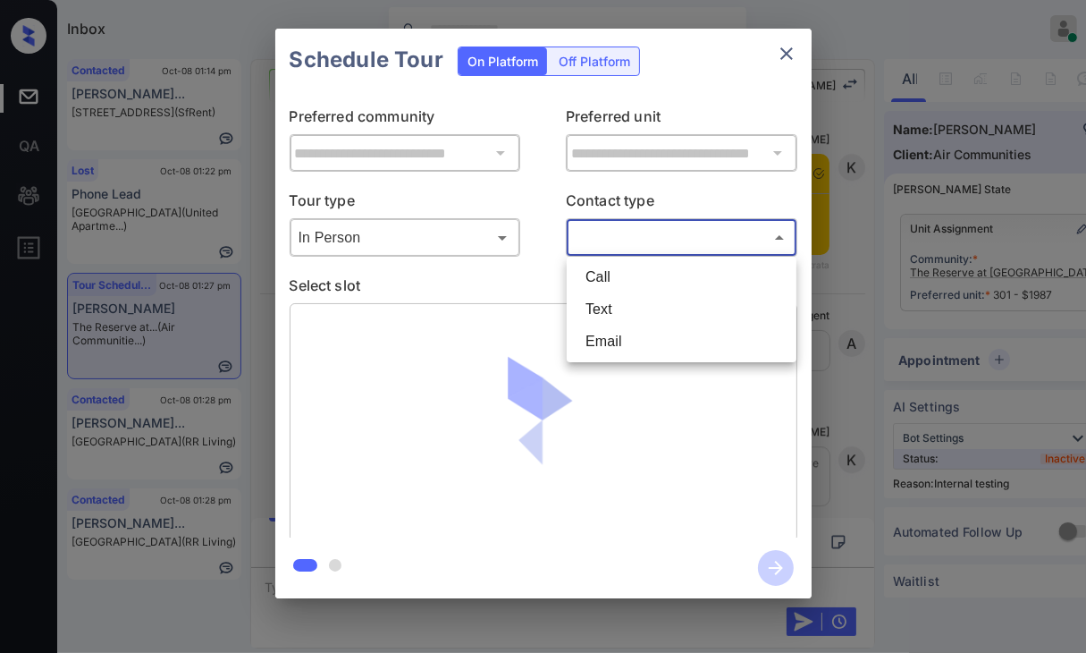
click at [613, 317] on li "Text" at bounding box center [681, 309] width 221 height 32
type input "****"
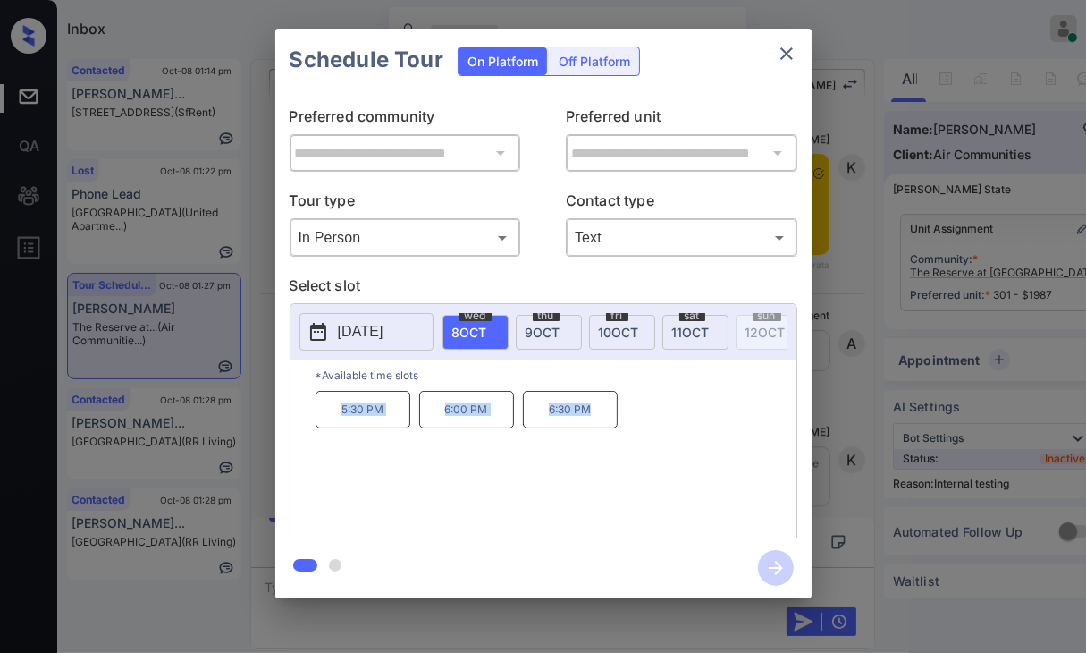
drag, startPoint x: 332, startPoint y: 414, endPoint x: 616, endPoint y: 403, distance: 284.5
click at [616, 403] on div "5:30 PM 6:00 PM 6:30 PM" at bounding box center [556, 462] width 481 height 143
copy div "5:30 PM 6:00 PM 6:30 PM"
click at [787, 48] on icon "close" at bounding box center [786, 53] width 21 height 21
